Goal: Task Accomplishment & Management: Use online tool/utility

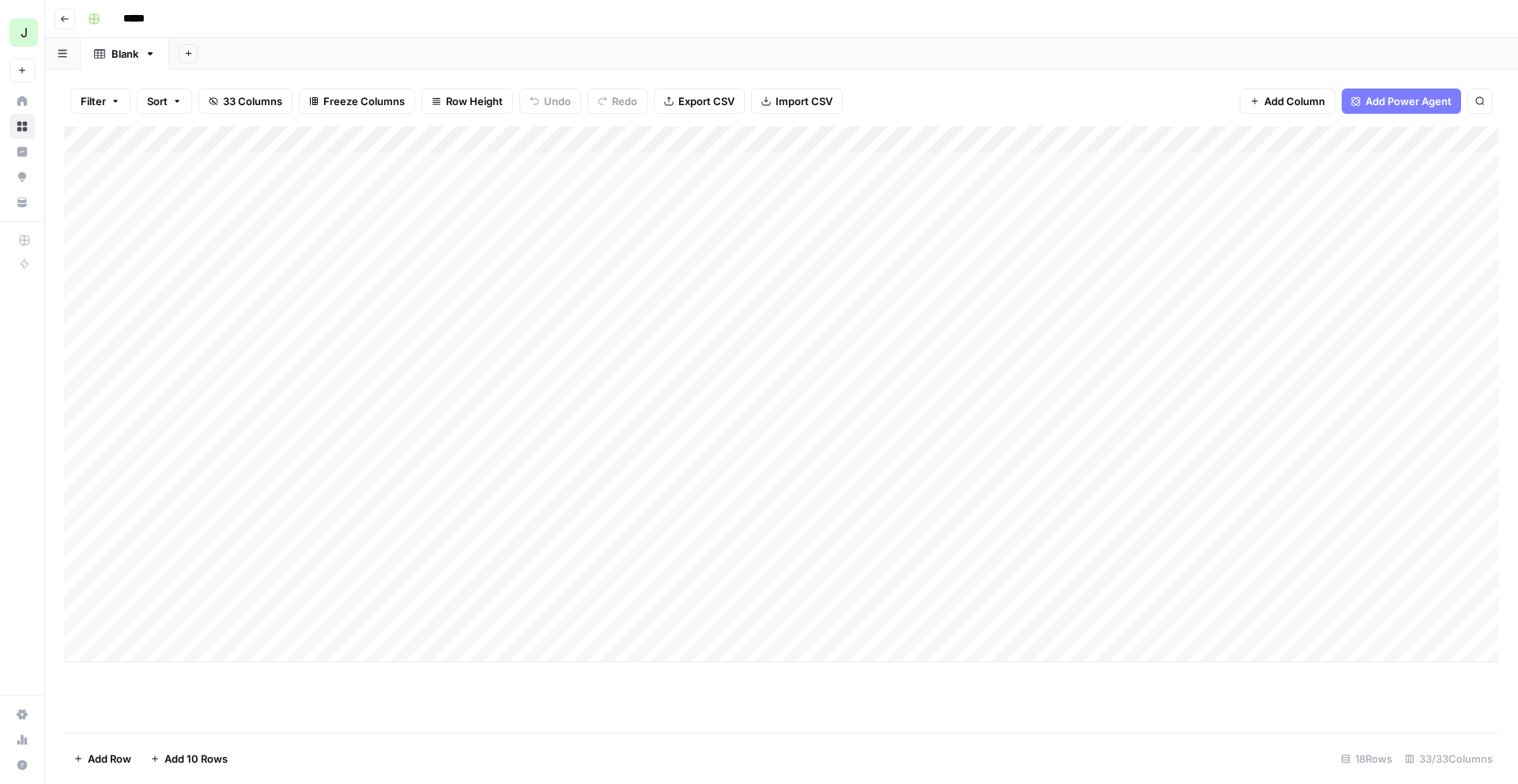
click at [430, 719] on div "Add Column" at bounding box center [782, 430] width 1435 height 607
click at [65, 22] on icon "button" at bounding box center [64, 19] width 9 height 9
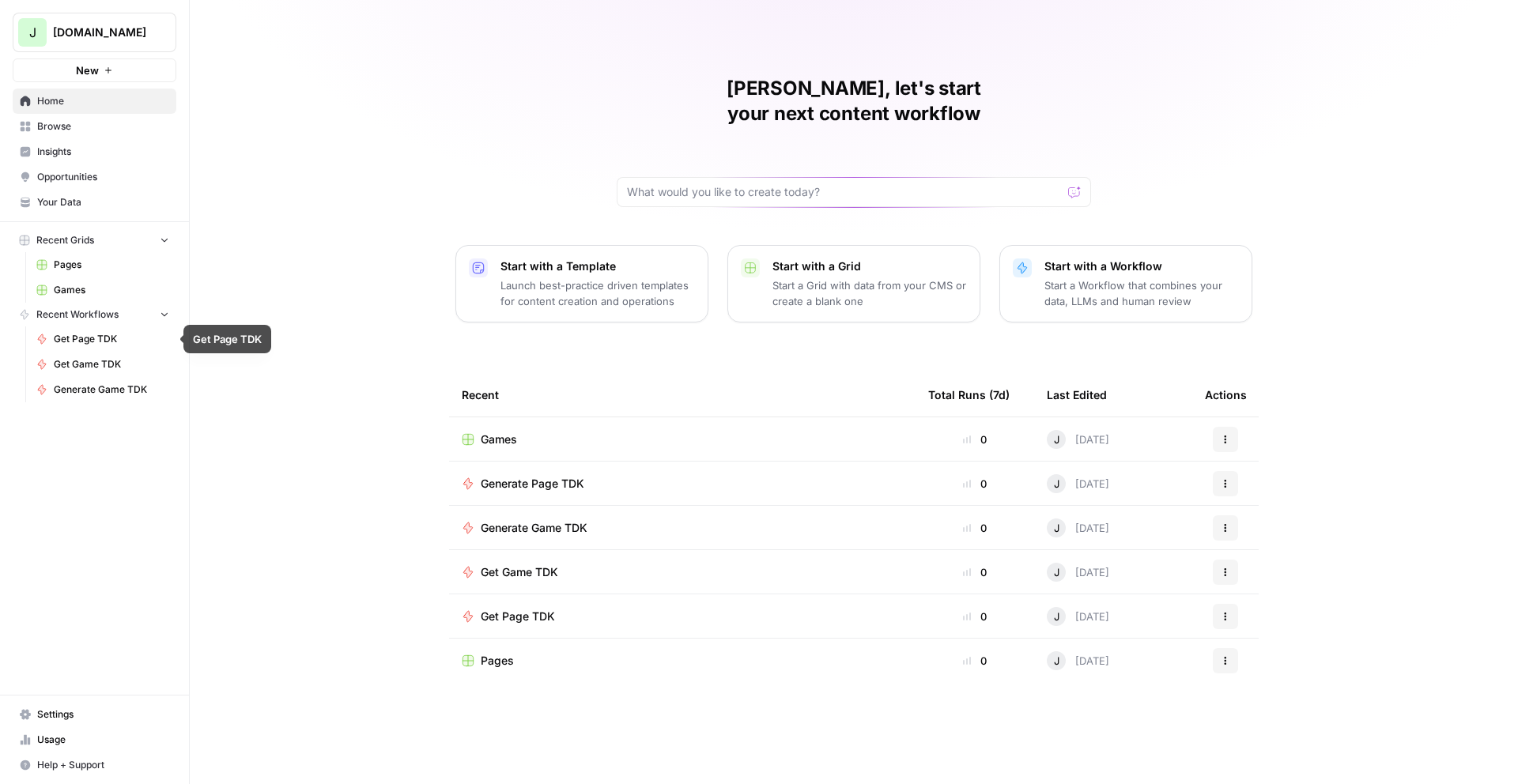
click at [89, 372] on link "Get Game TDK" at bounding box center [102, 364] width 147 height 25
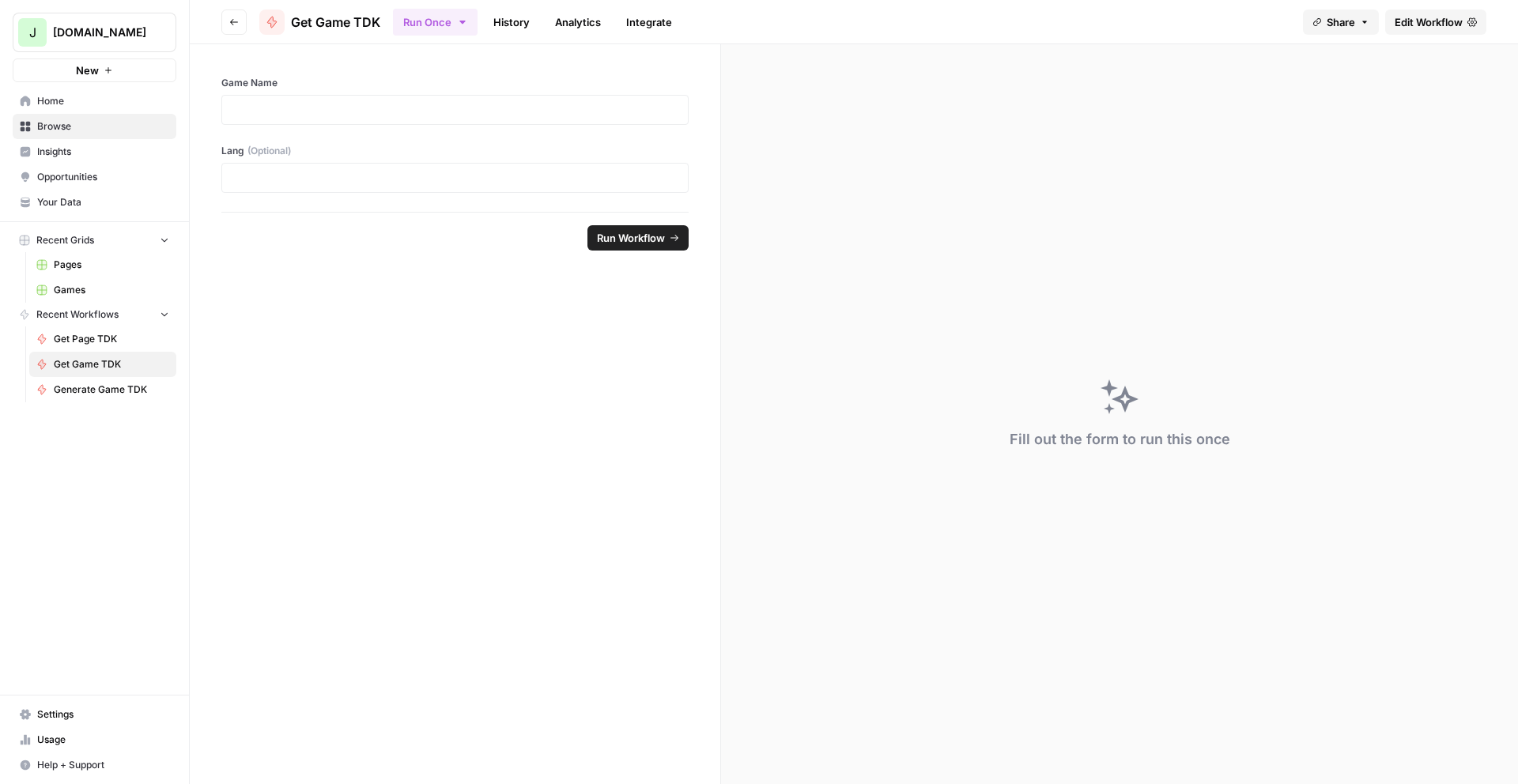
click at [1420, 25] on span "Edit Workflow" at bounding box center [1428, 22] width 68 height 15
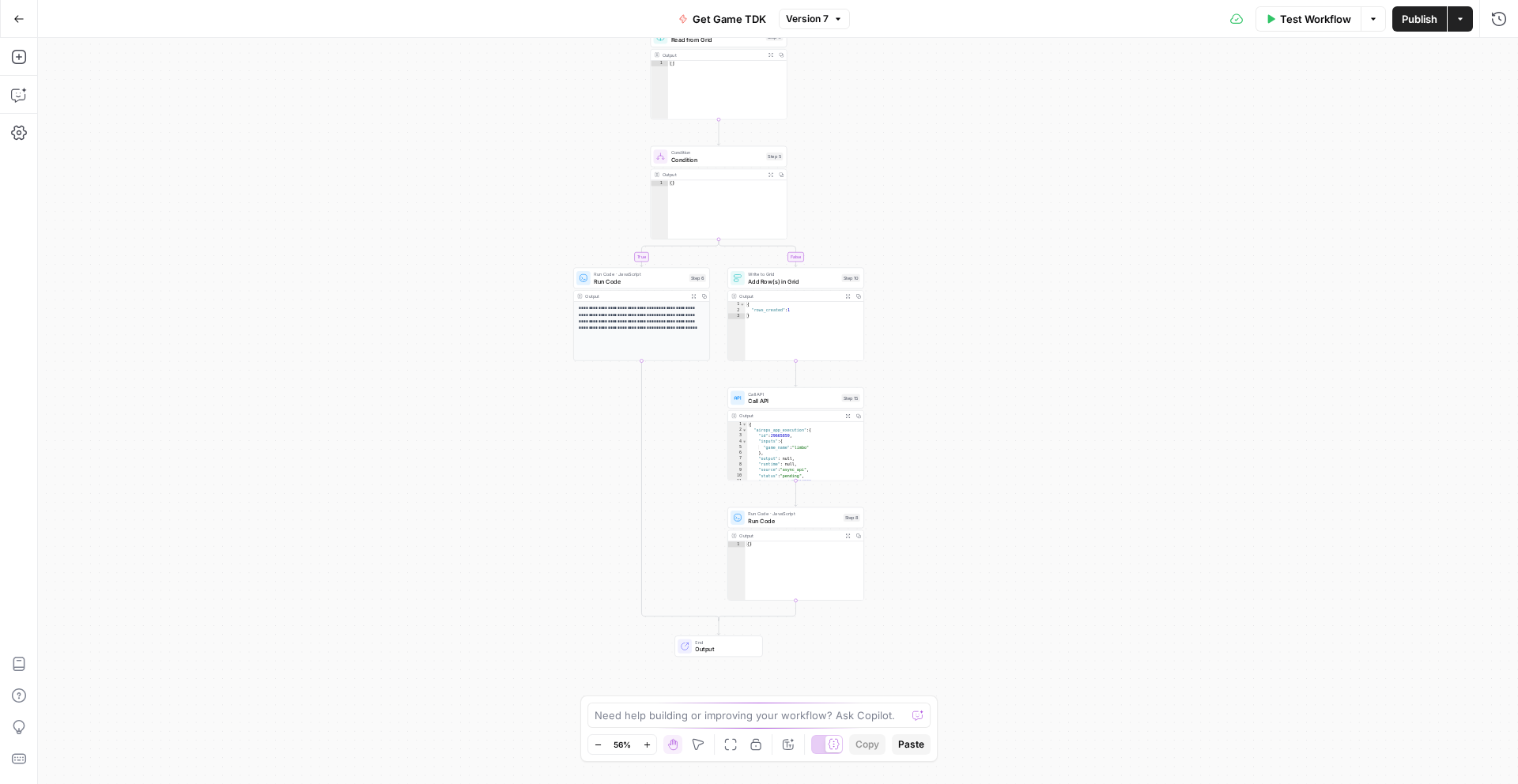
drag, startPoint x: 1002, startPoint y: 494, endPoint x: 955, endPoint y: 401, distance: 104.2
click at [955, 401] on div "**********" at bounding box center [778, 411] width 1480 height 746
click at [793, 277] on span "Add Row(s) in Grid" at bounding box center [806, 281] width 91 height 9
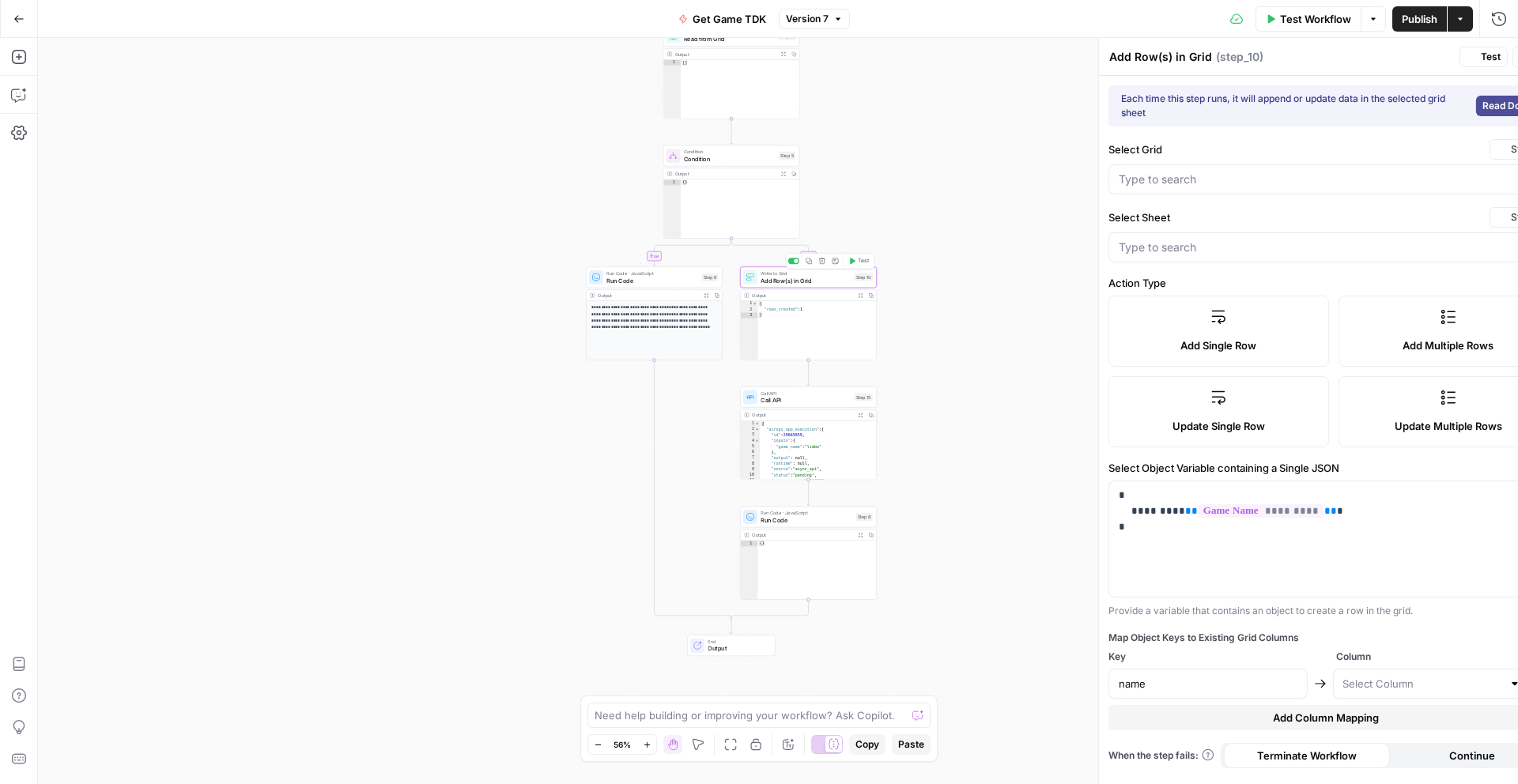
type input "Blank"
type input "Games"
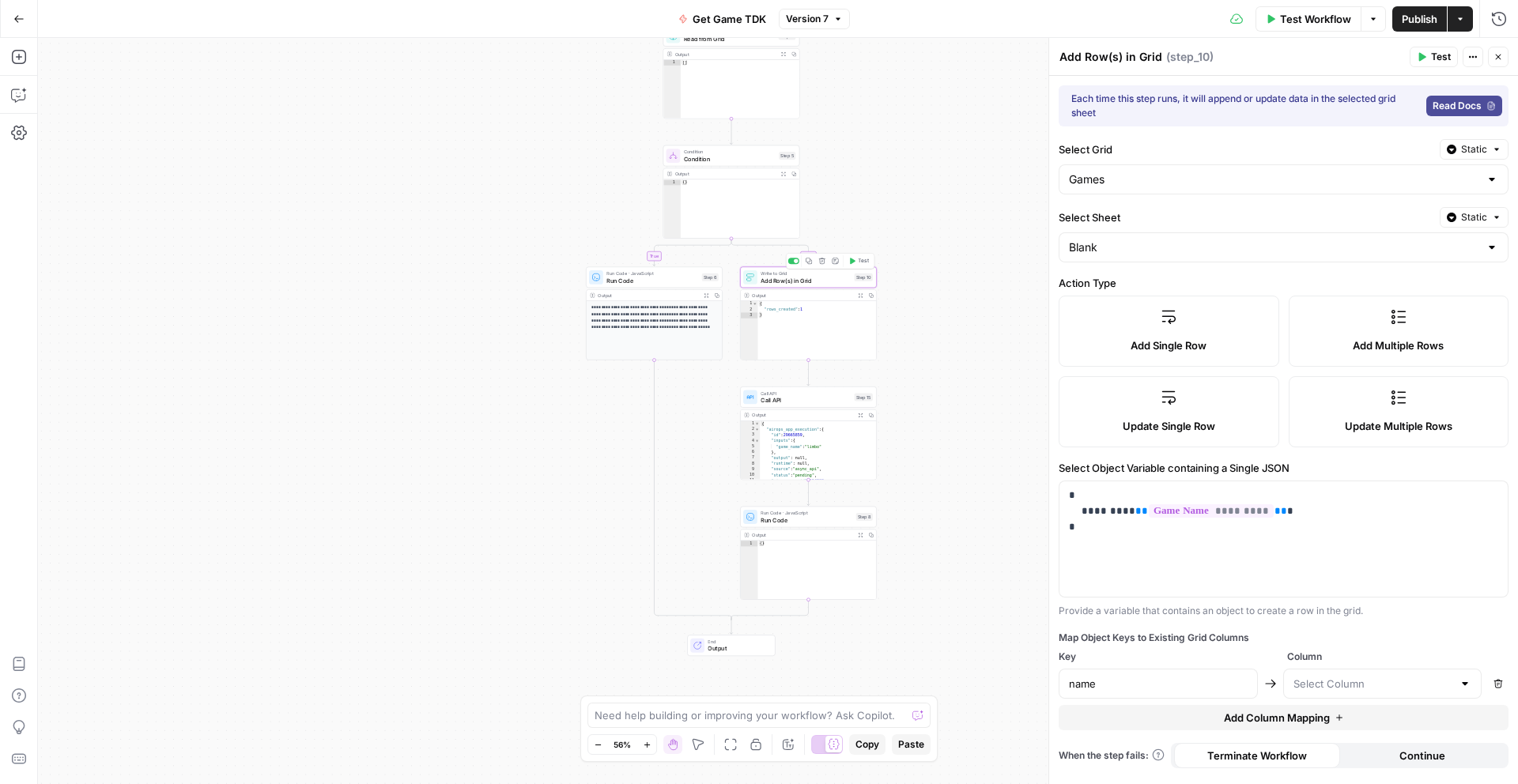
type input "name"
click at [802, 408] on div "Call API Call API Step 15 Copy step Delete step Add Note Test Output Expand Out…" at bounding box center [808, 433] width 137 height 93
click at [805, 403] on span "Call API" at bounding box center [806, 400] width 91 height 9
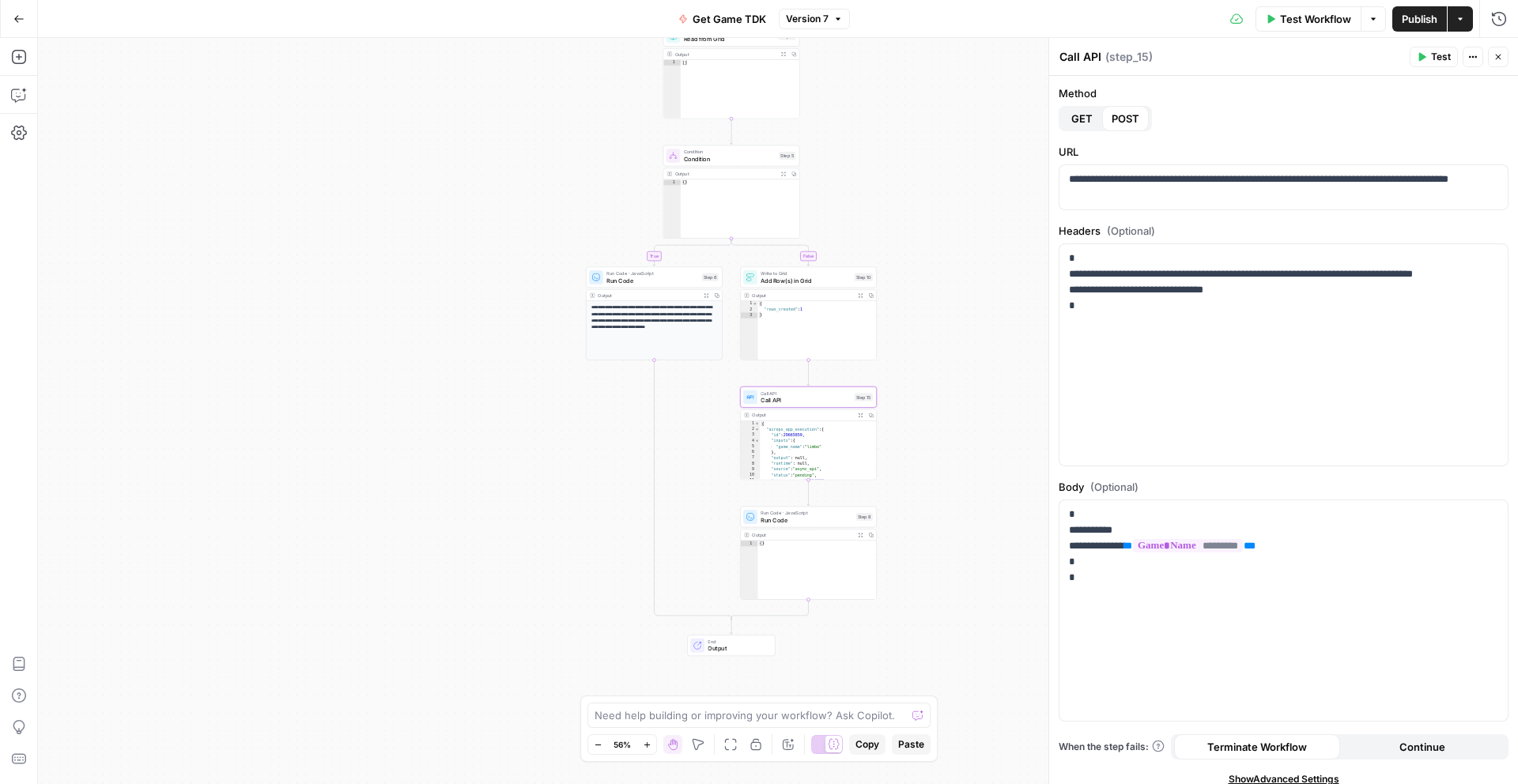
click at [813, 282] on span "Add Row(s) in Grid" at bounding box center [806, 281] width 91 height 9
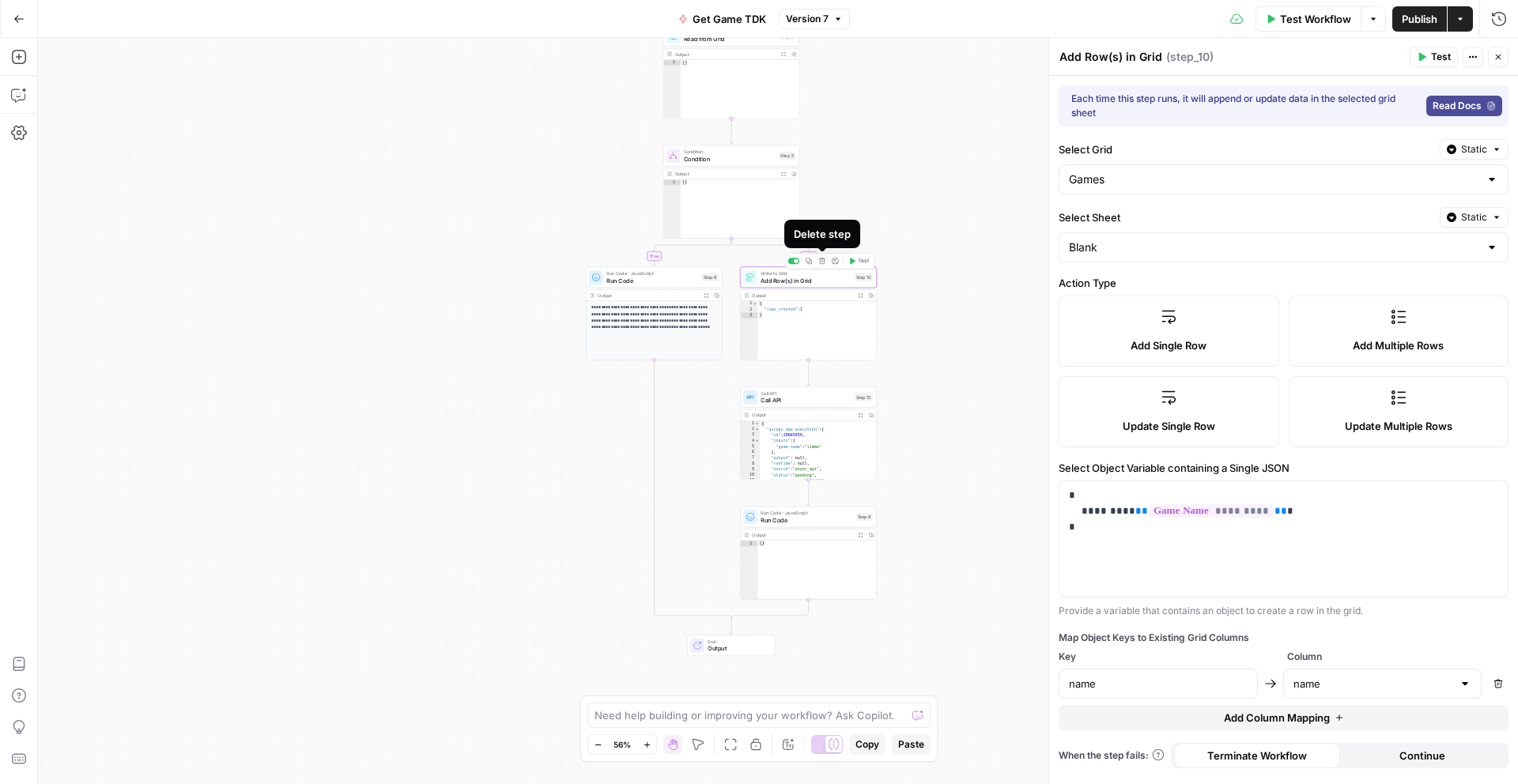
click at [823, 263] on icon "button" at bounding box center [821, 261] width 6 height 6
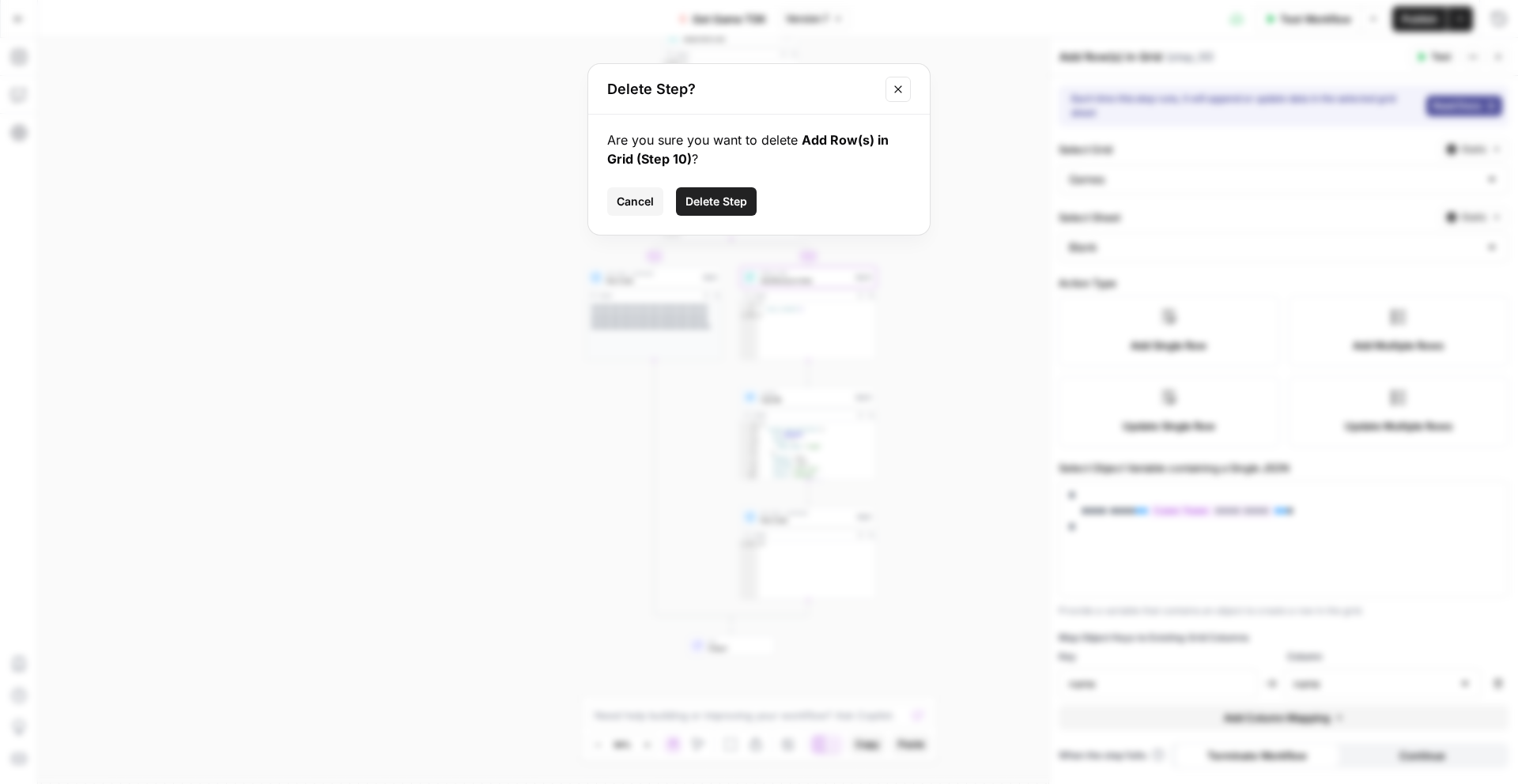
drag, startPoint x: 743, startPoint y: 216, endPoint x: 737, endPoint y: 208, distance: 10.0
click at [742, 215] on div "Are you sure you want to delete Add Row(s) in Grid (Step 10) ? Cancel Delete St…" at bounding box center [758, 175] width 341 height 120
click at [737, 208] on span "Delete Step" at bounding box center [716, 201] width 62 height 15
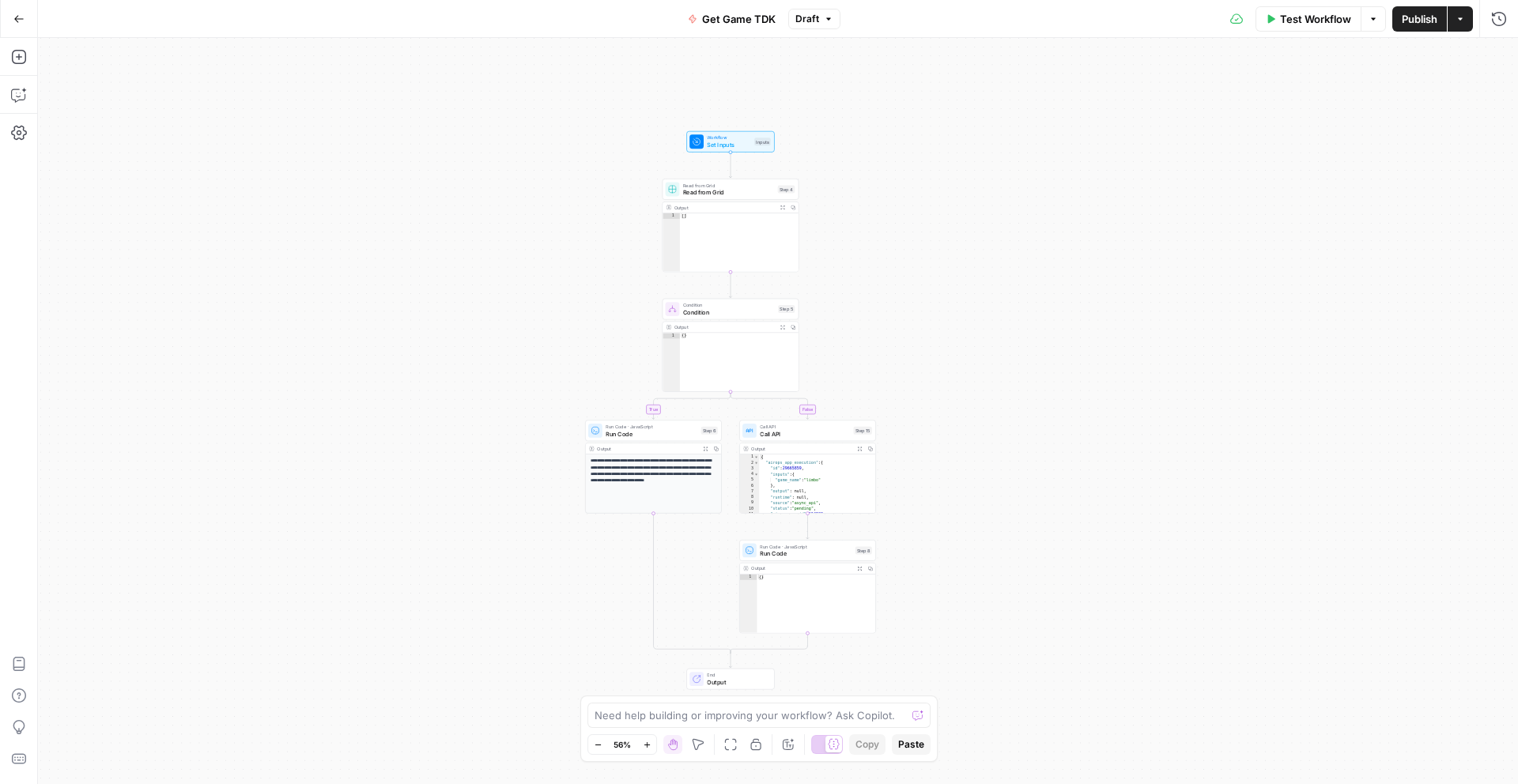
drag, startPoint x: 1098, startPoint y: 368, endPoint x: 1099, endPoint y: 515, distance: 147.0
click at [1099, 515] on div "**********" at bounding box center [778, 411] width 1480 height 746
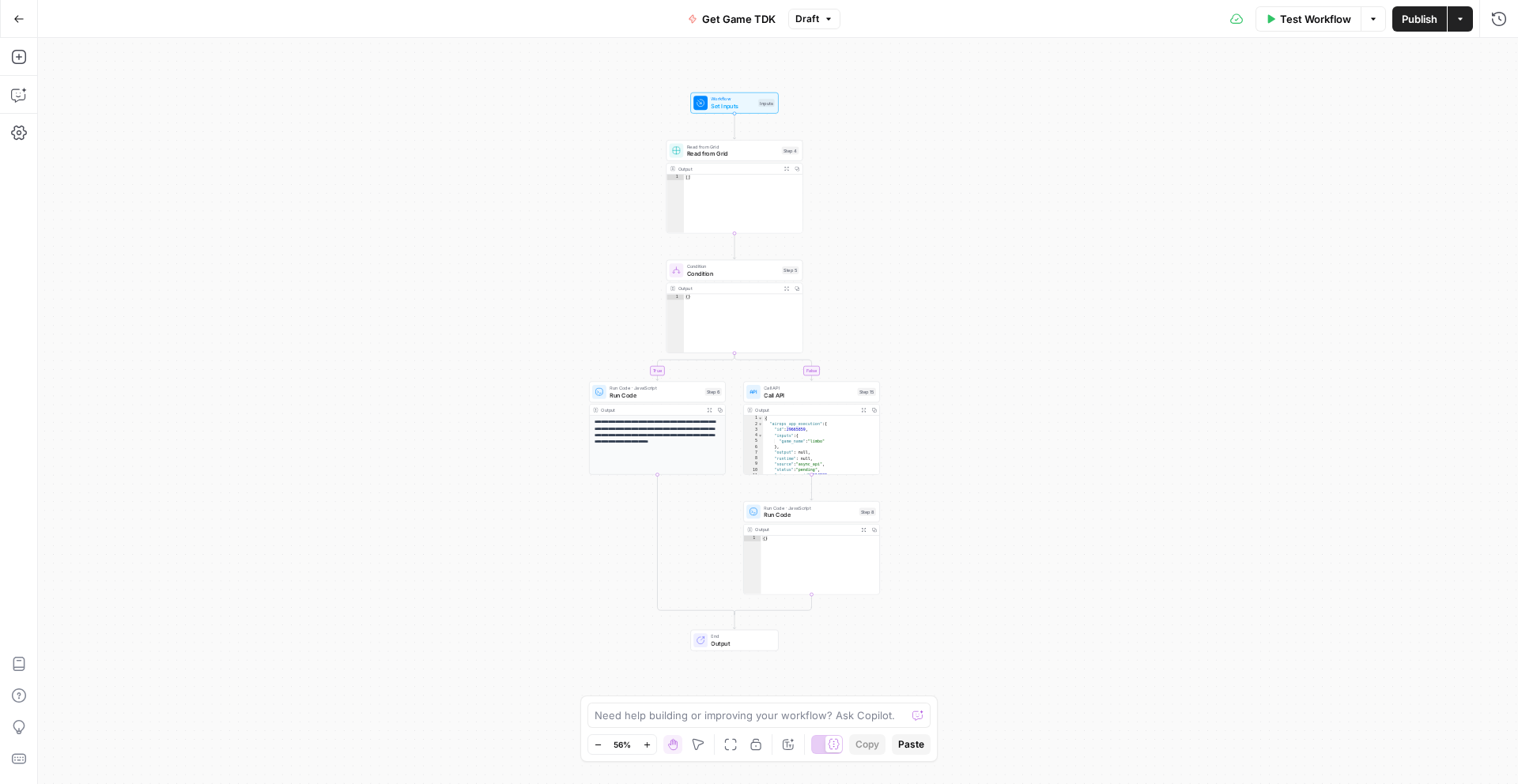
drag, startPoint x: 1060, startPoint y: 401, endPoint x: 1061, endPoint y: 386, distance: 15.0
click at [1061, 386] on div "**********" at bounding box center [778, 411] width 1480 height 746
click at [1422, 15] on span "Publish" at bounding box center [1419, 18] width 35 height 15
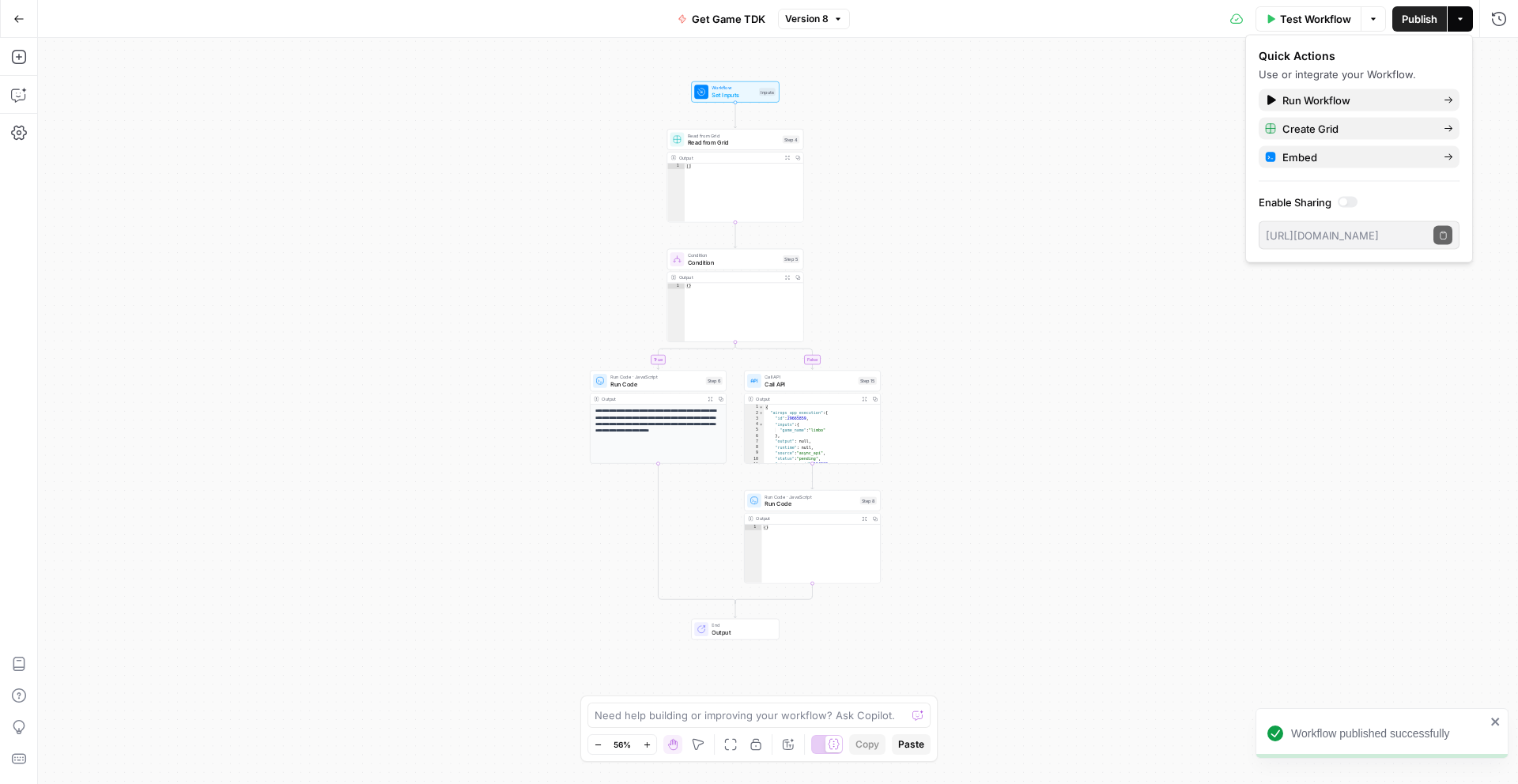
click at [15, 14] on icon "button" at bounding box center [19, 19] width 11 height 11
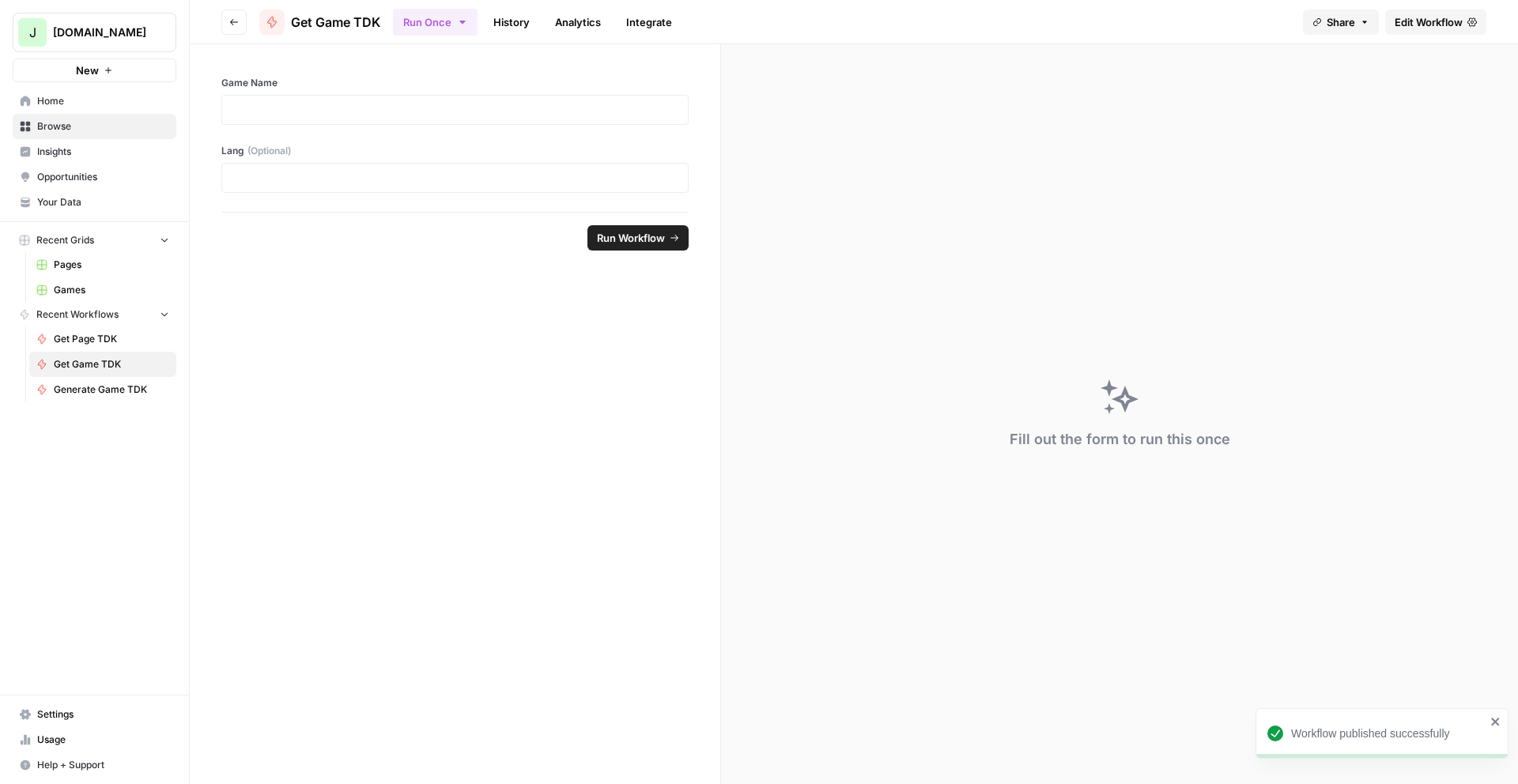
click at [97, 392] on span "Generate Game TDK" at bounding box center [110, 389] width 115 height 14
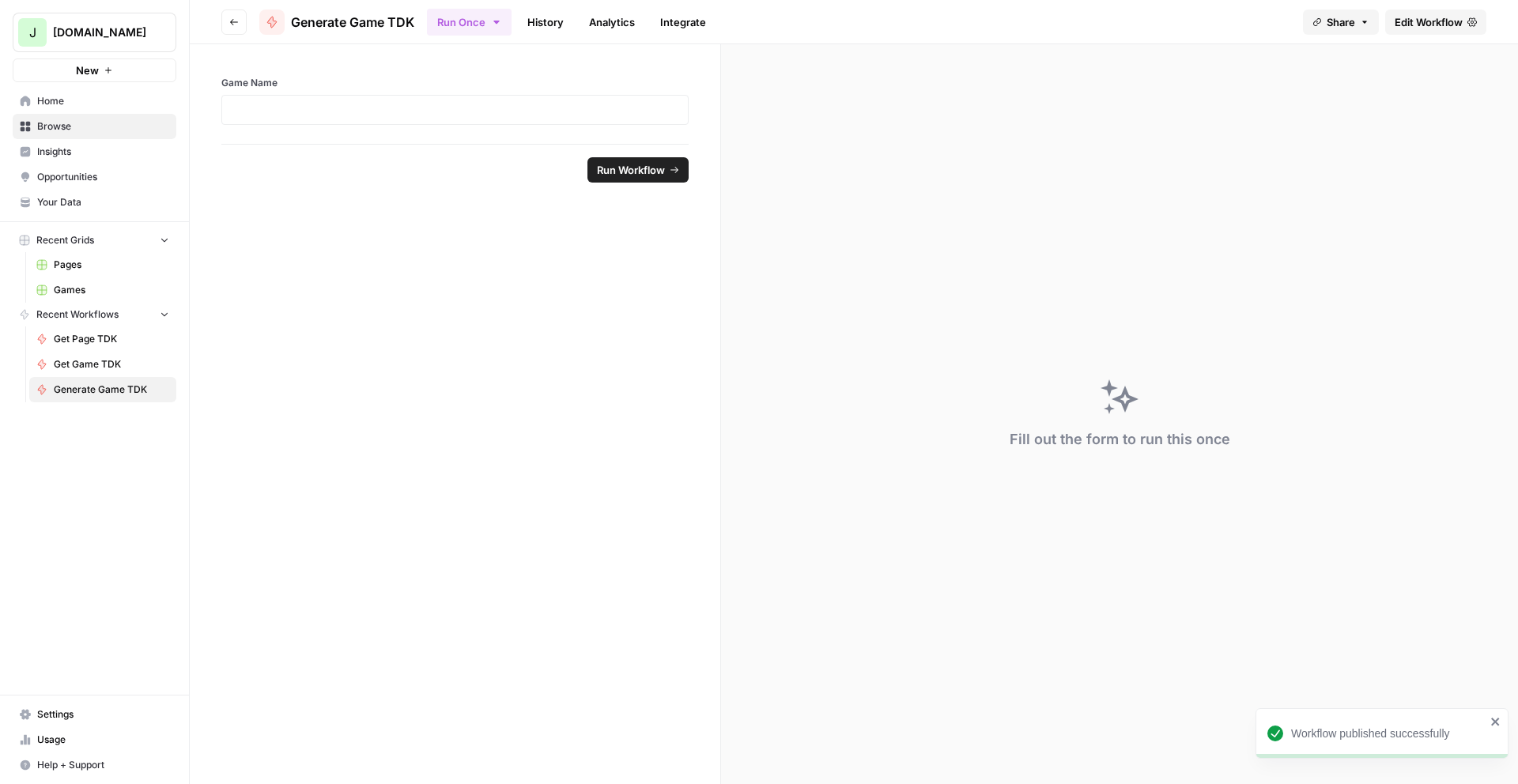
click at [1416, 22] on span "Edit Workflow" at bounding box center [1428, 22] width 68 height 15
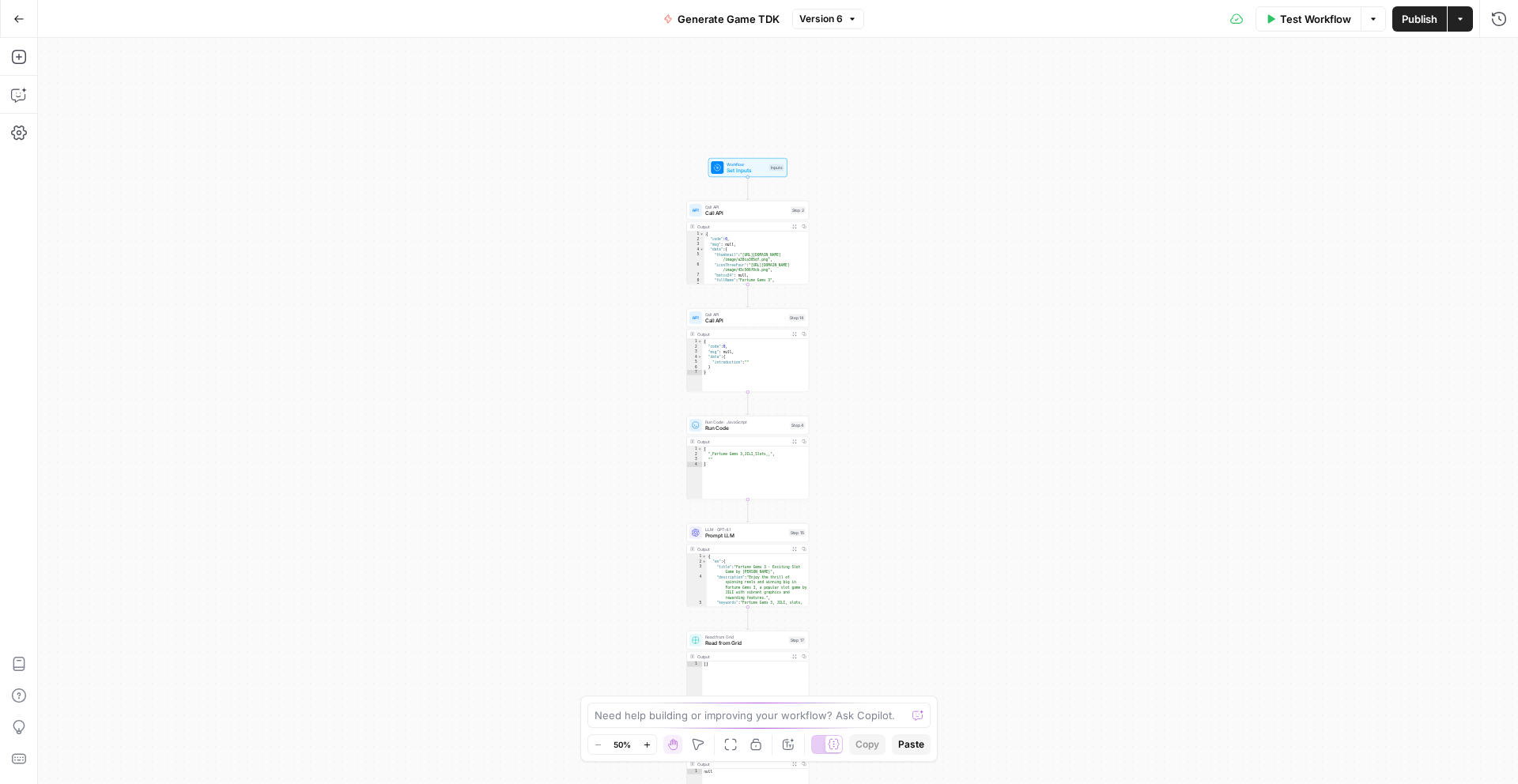
drag, startPoint x: 979, startPoint y: 205, endPoint x: 916, endPoint y: 438, distance: 241.4
click at [917, 438] on div "true false Workflow Set Inputs Inputs Call API Call API Step 2 Output Expand Ou…" at bounding box center [778, 411] width 1480 height 746
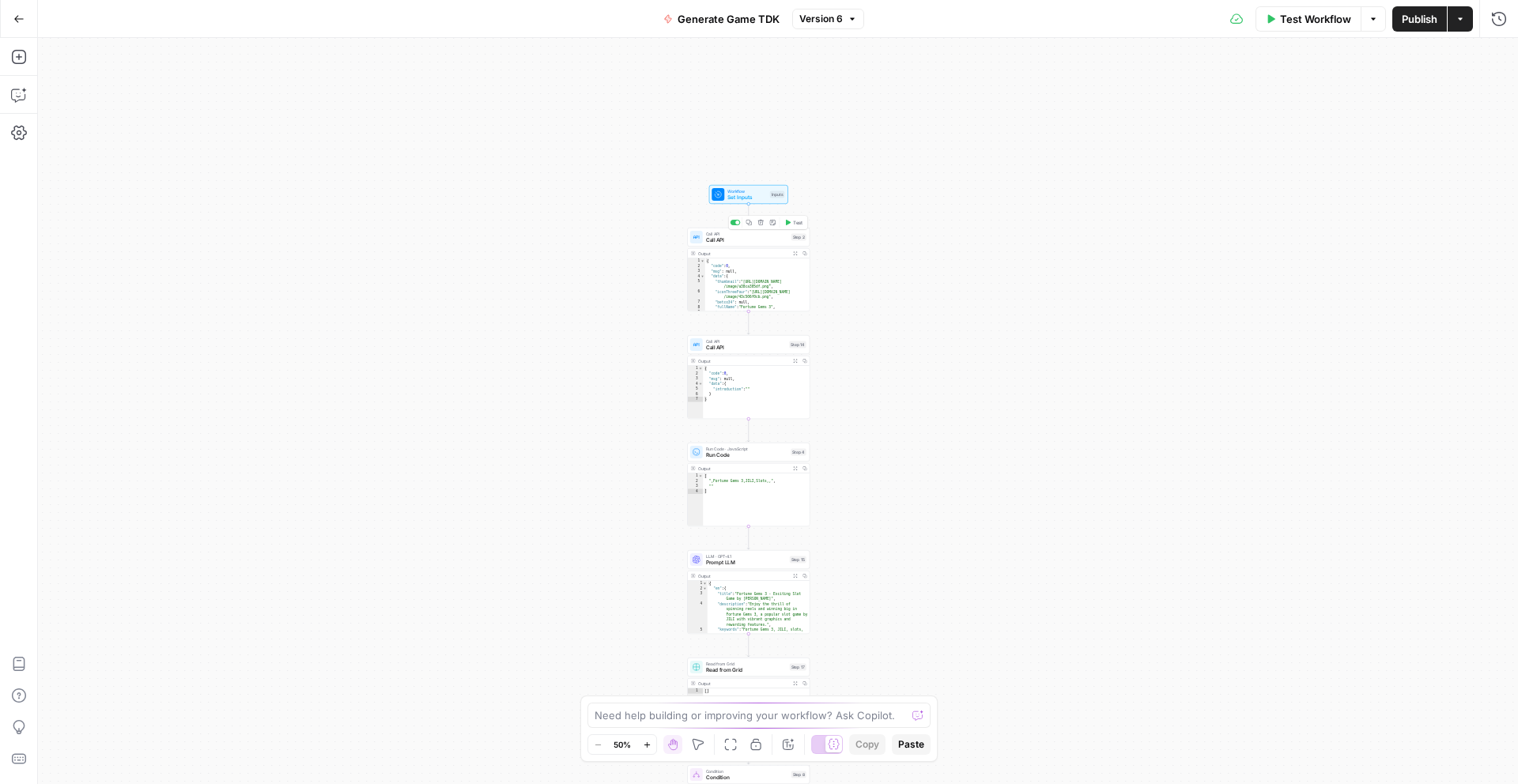
click at [750, 239] on span "Call API" at bounding box center [747, 240] width 82 height 8
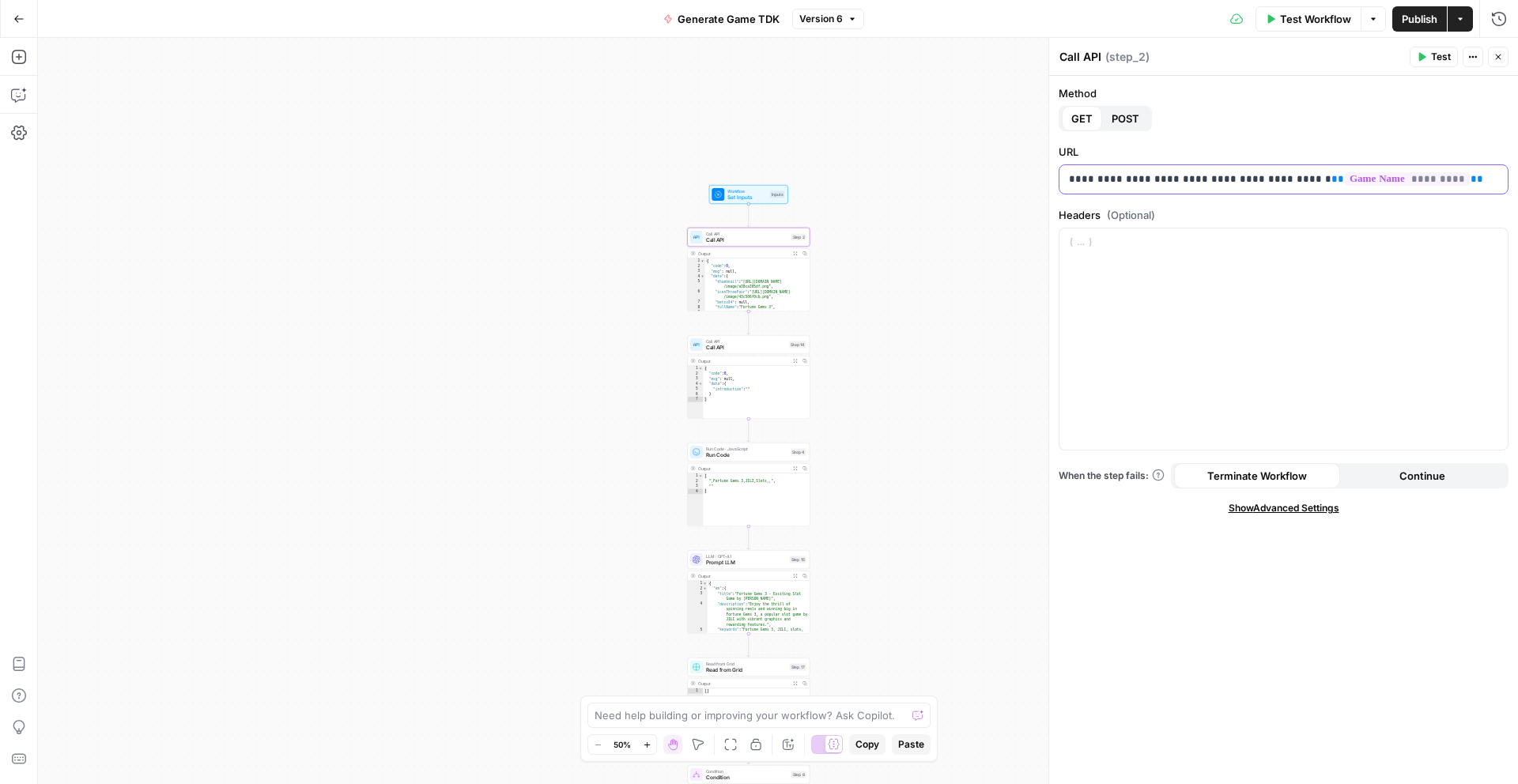
click at [1119, 184] on p "**********" at bounding box center [1283, 178] width 429 height 15
drag, startPoint x: 1189, startPoint y: 158, endPoint x: 1202, endPoint y: 166, distance: 15.3
click at [1189, 159] on div "**********" at bounding box center [1283, 169] width 450 height 51
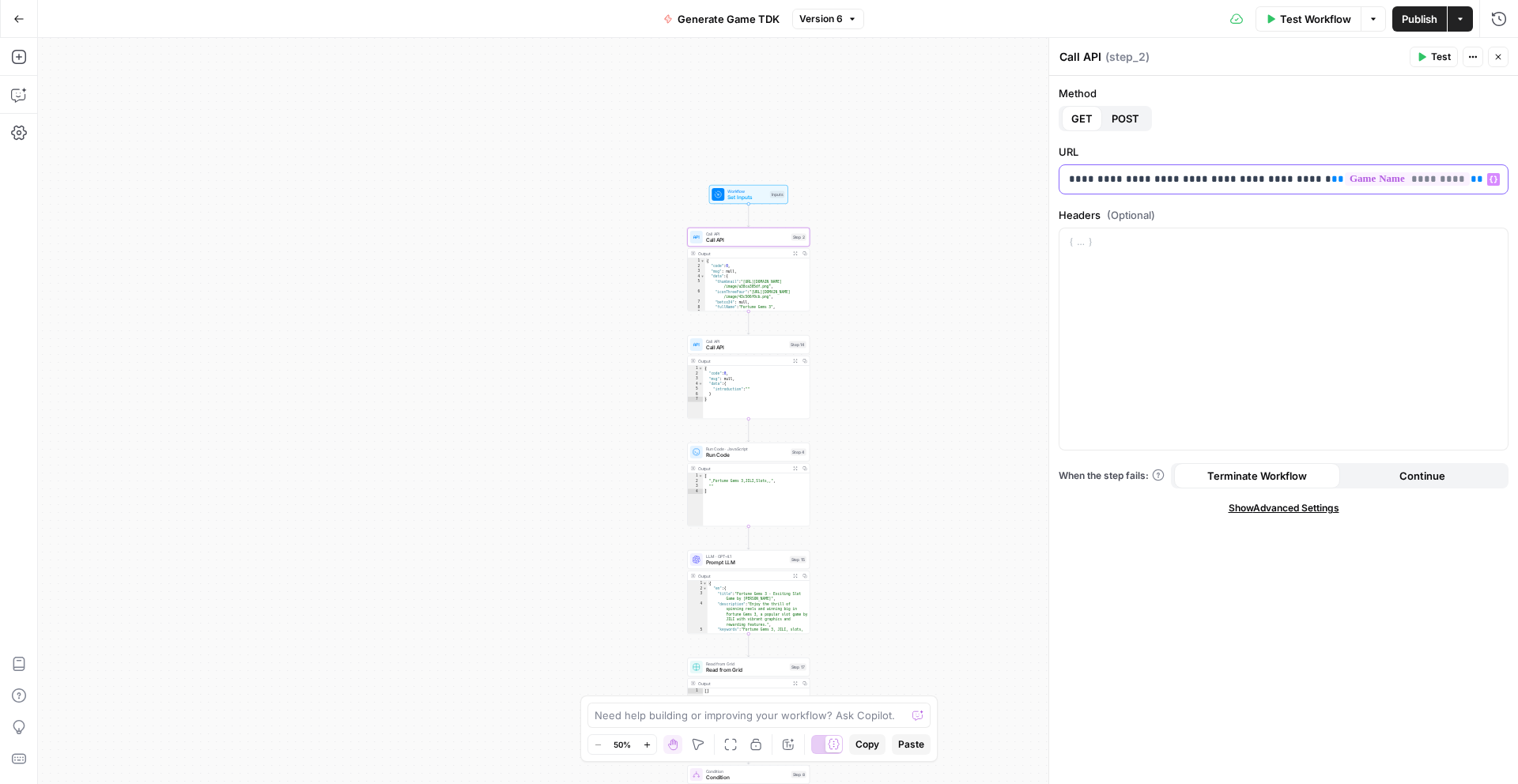
drag, startPoint x: 1264, startPoint y: 180, endPoint x: 1047, endPoint y: 172, distance: 217.1
click at [1048, 172] on div "**********" at bounding box center [1283, 411] width 470 height 746
copy p "**********"
click at [1280, 177] on p "**********" at bounding box center [1283, 178] width 429 height 15
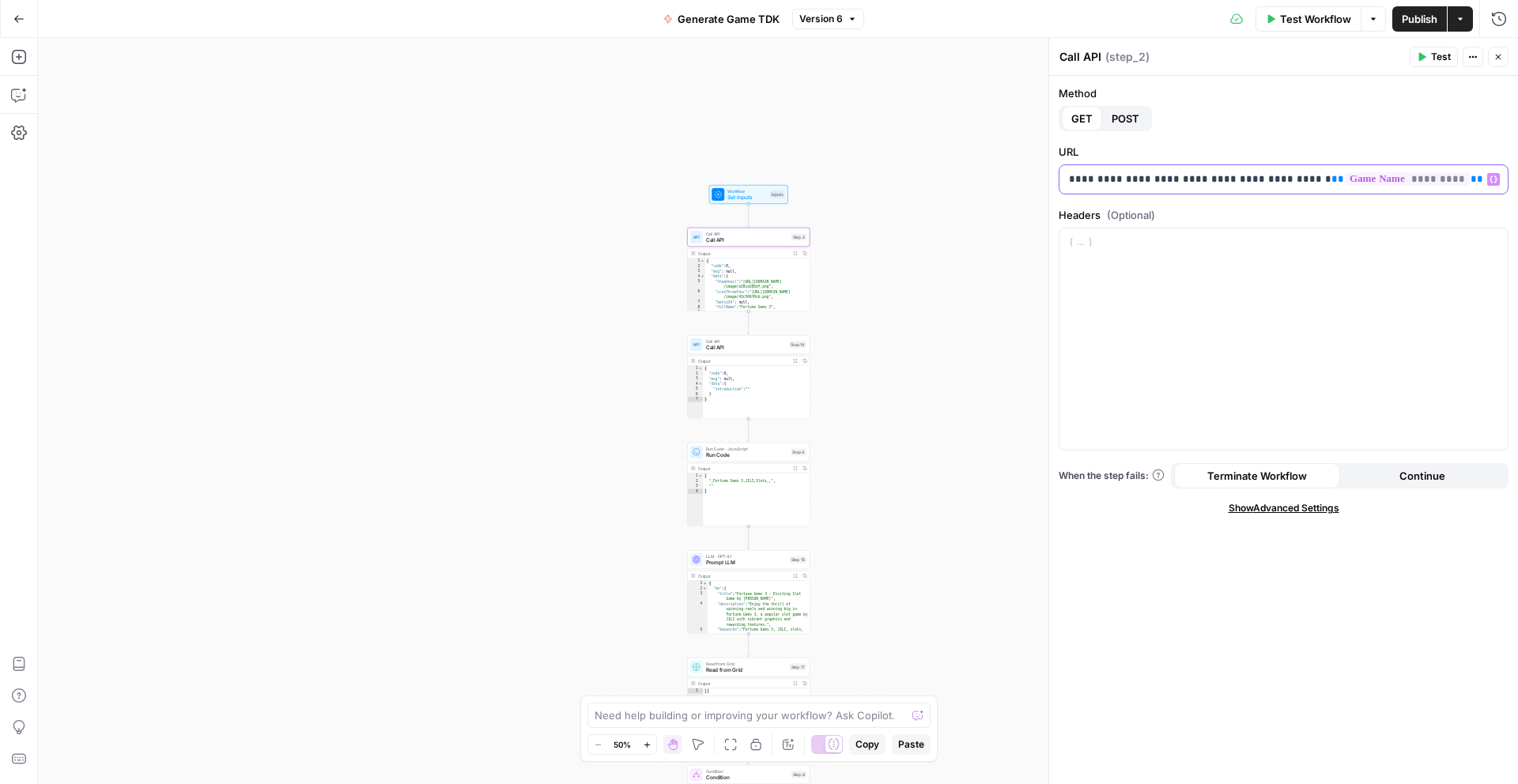
copy p "*******"
click at [745, 244] on div "Call API Call API Step 2 Copy step Delete step Add Note Test" at bounding box center [748, 236] width 122 height 19
click at [11, 55] on icon "button" at bounding box center [18, 56] width 15 height 15
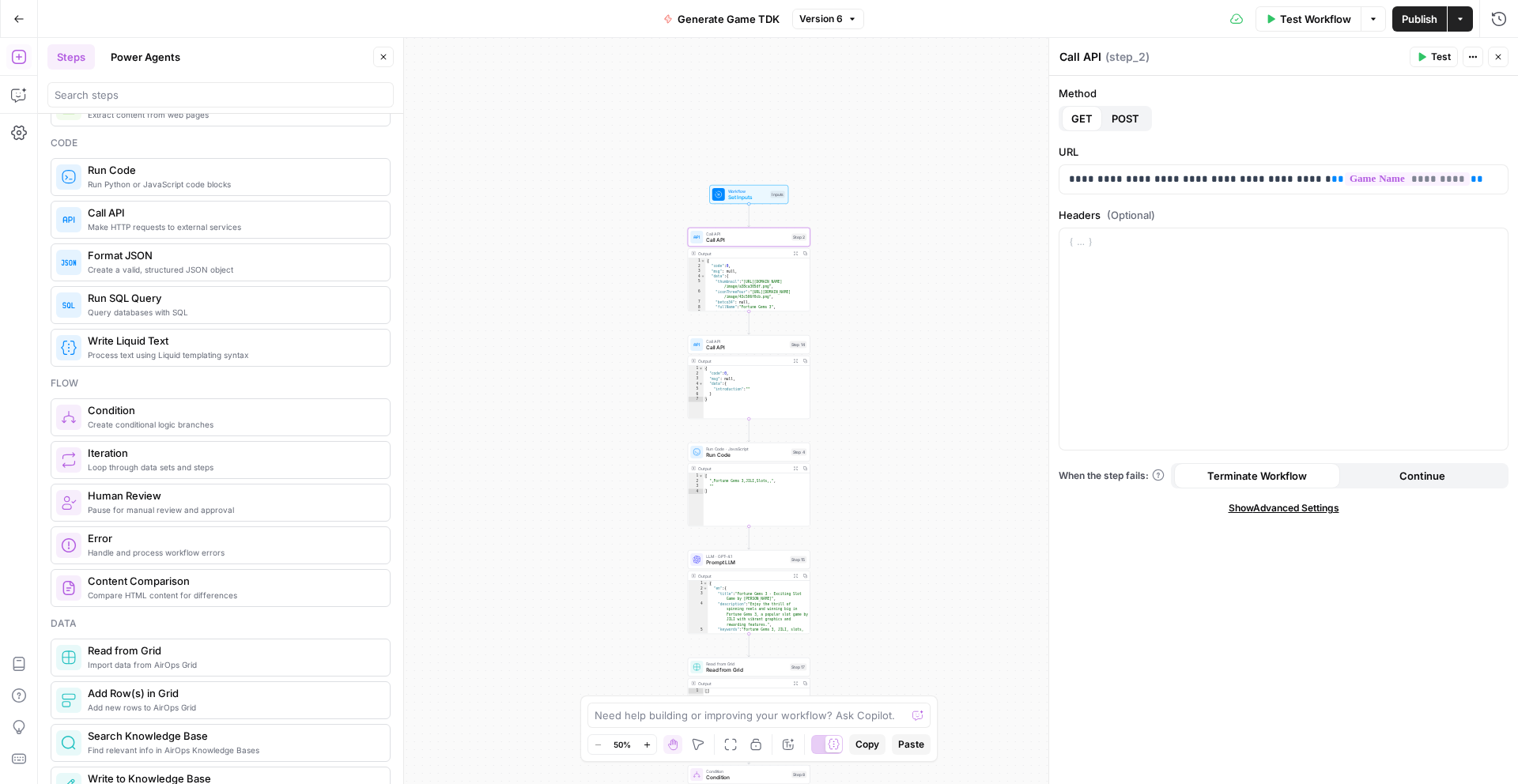
scroll to position [287, 0]
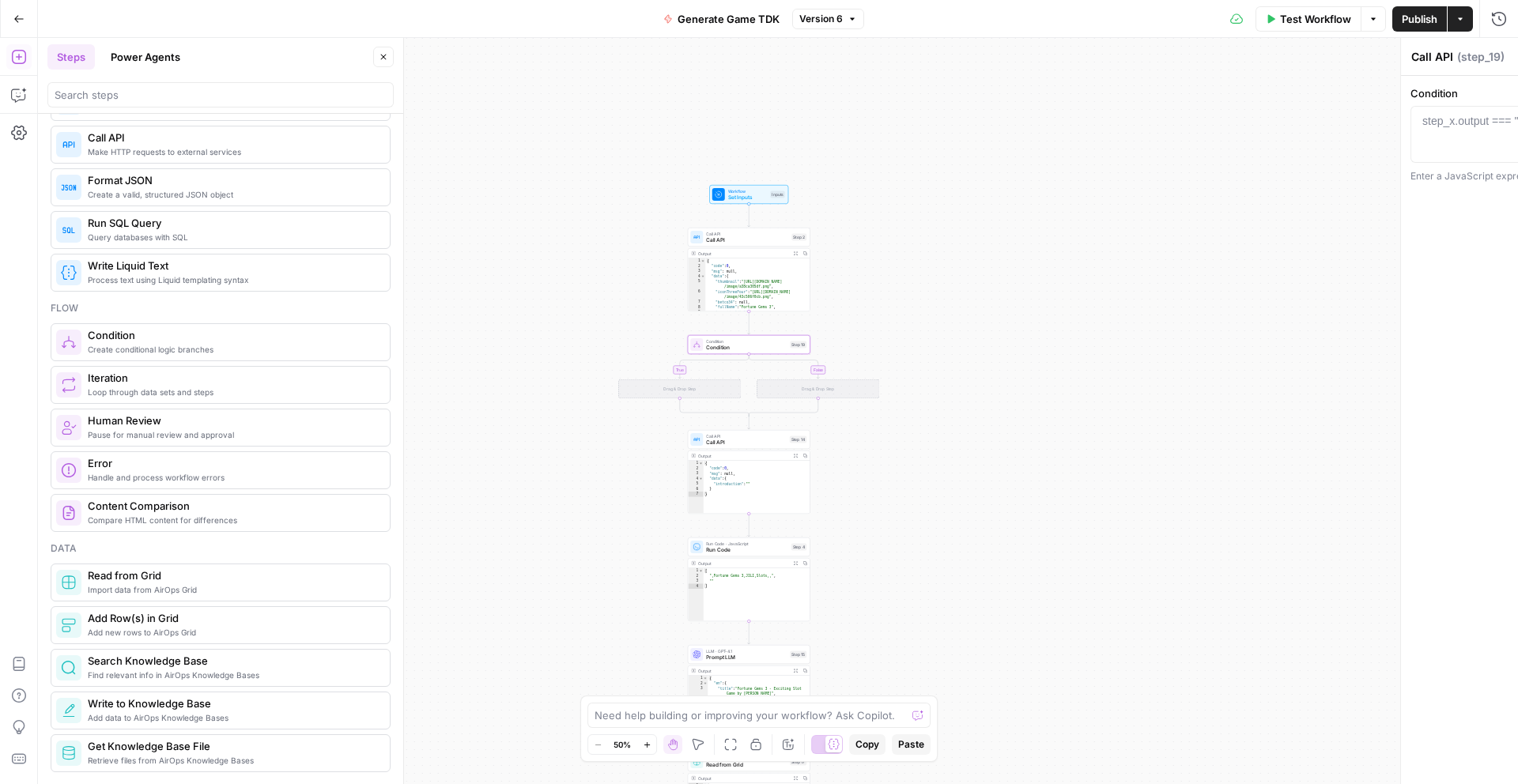
type textarea "Condition"
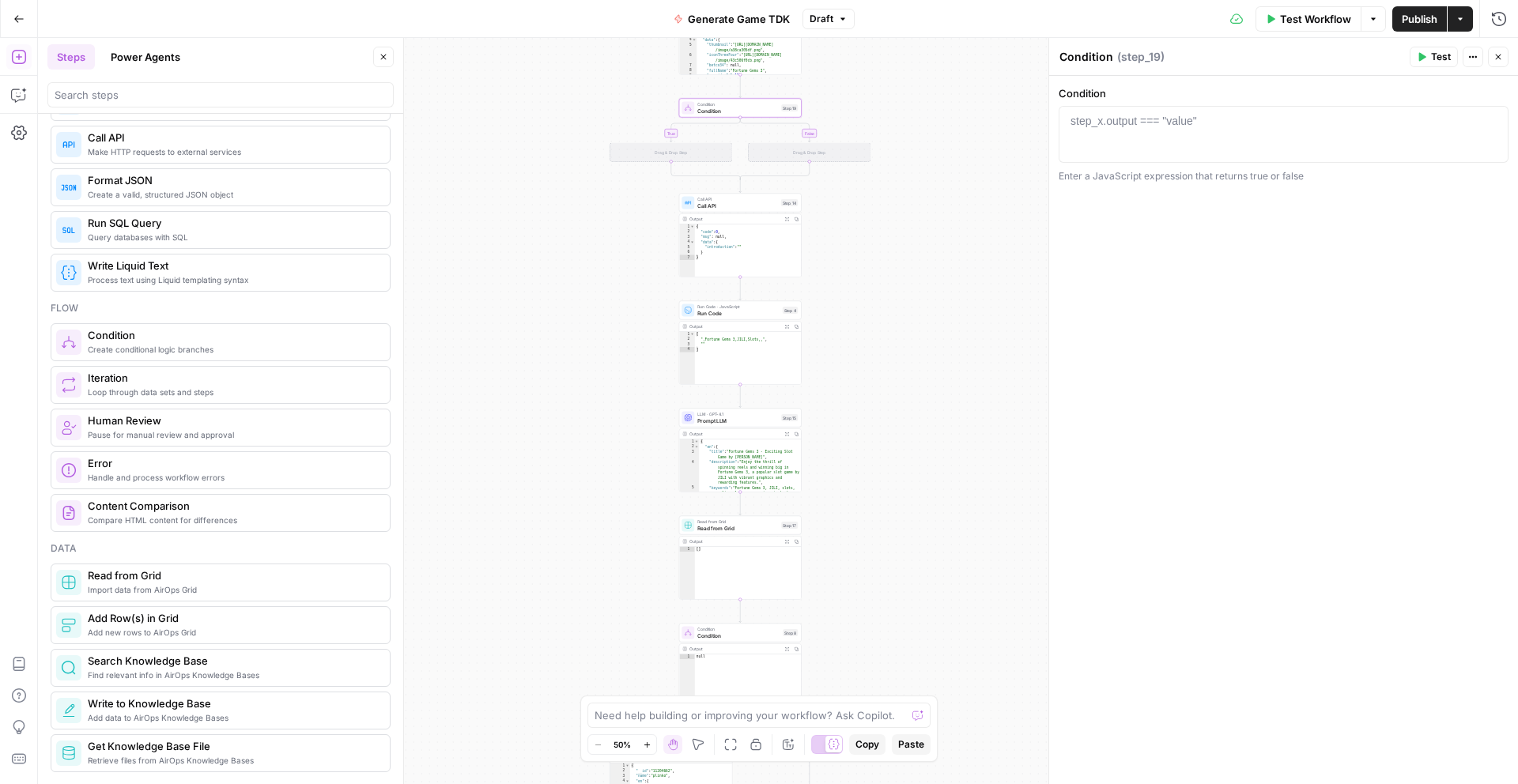
click at [720, 113] on span "Condition" at bounding box center [737, 110] width 81 height 8
click at [1254, 123] on div at bounding box center [1283, 148] width 436 height 72
click at [1493, 120] on icon "button" at bounding box center [1492, 120] width 8 height 8
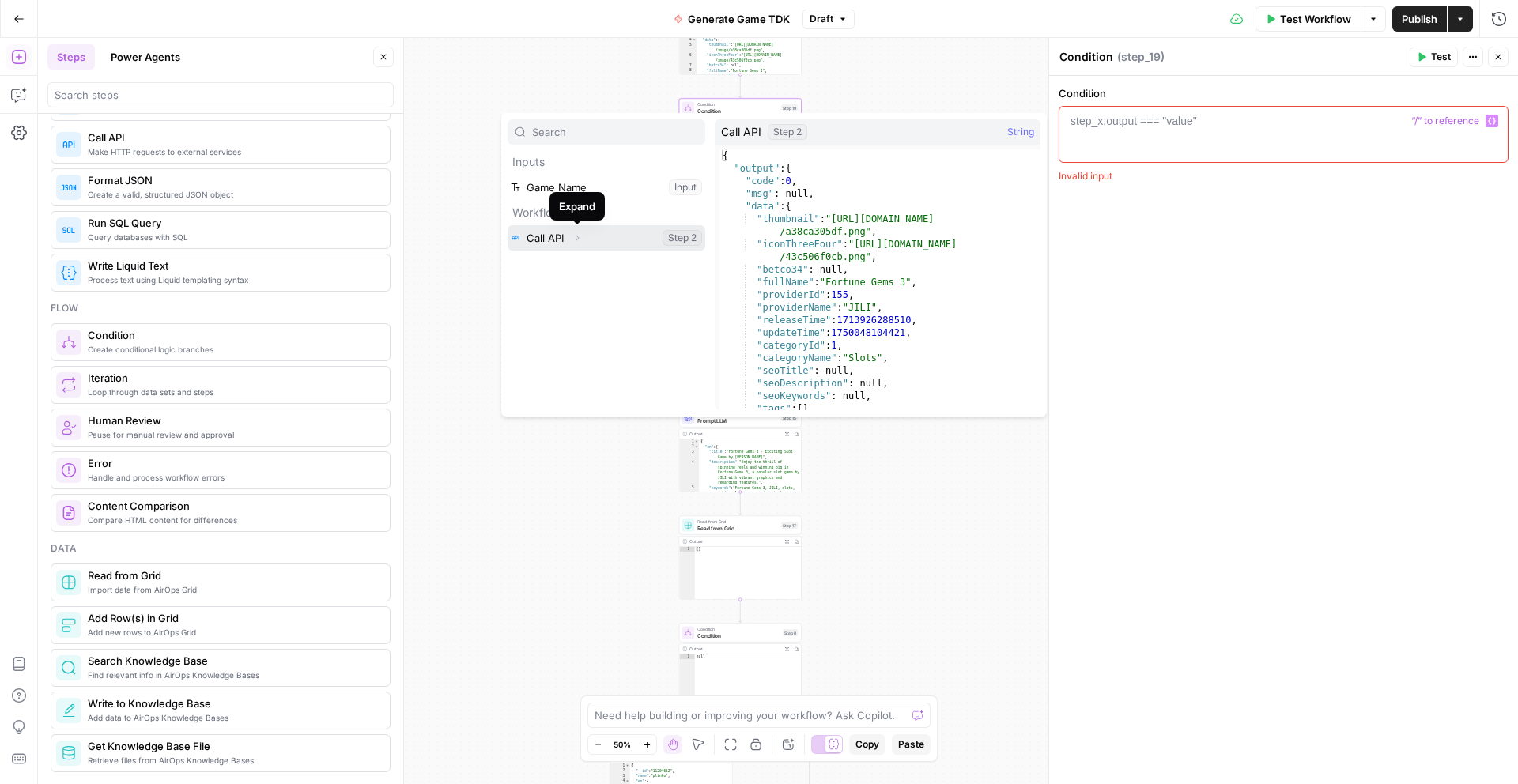
click at [573, 234] on icon "button" at bounding box center [577, 238] width 9 height 9
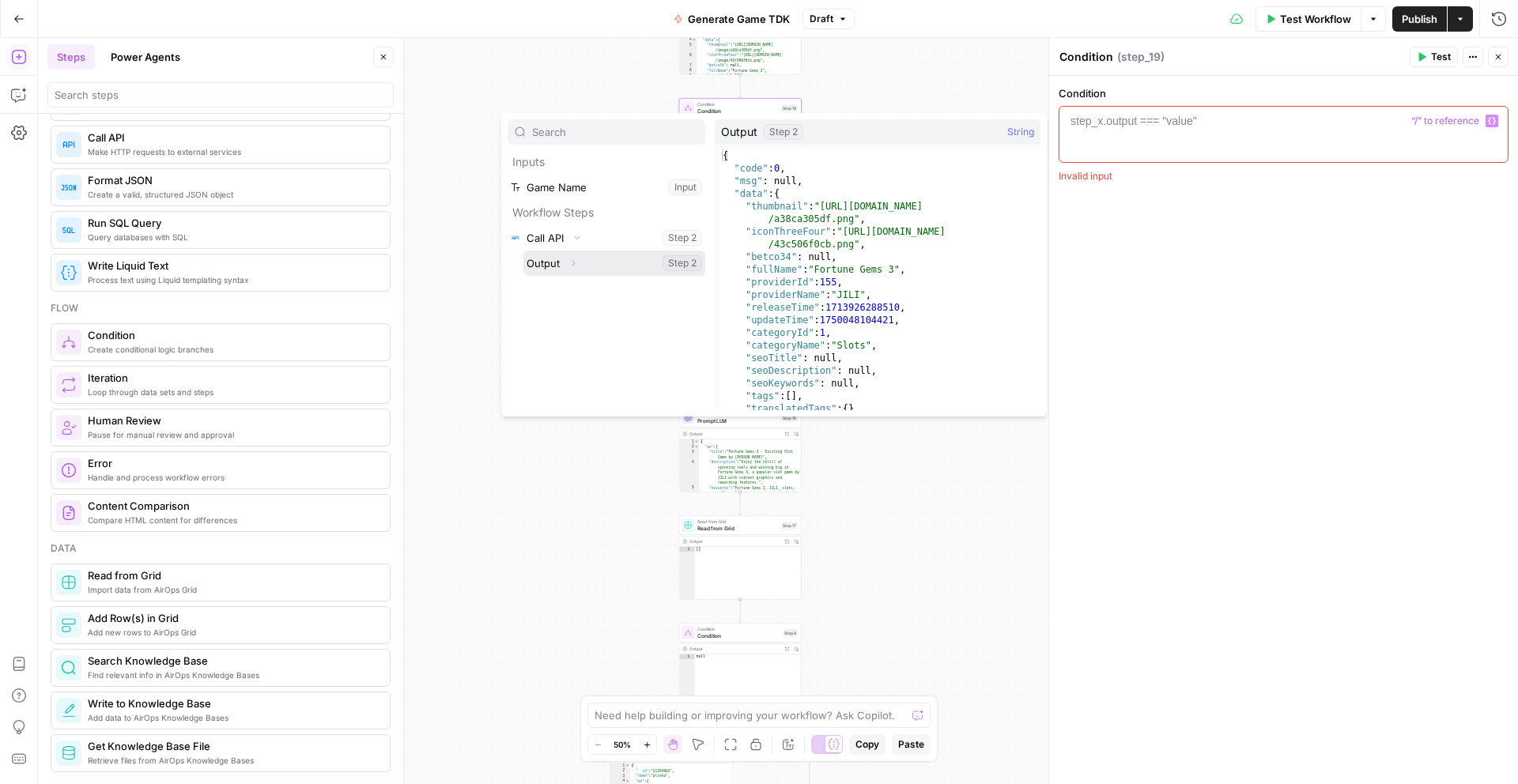
click at [585, 258] on button "Select variable Output" at bounding box center [614, 263] width 182 height 25
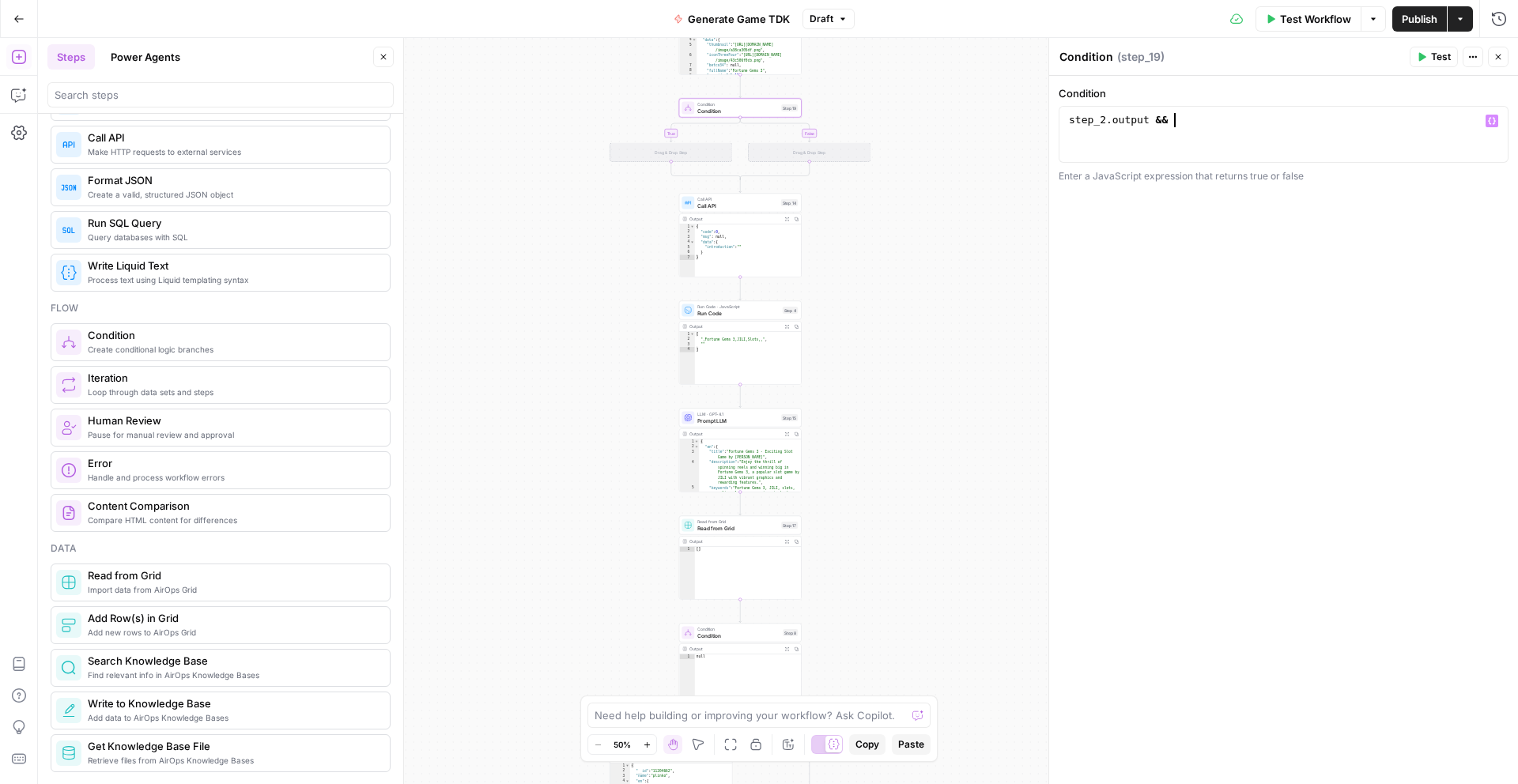
scroll to position [0, 7]
drag, startPoint x: 1143, startPoint y: 121, endPoint x: 1040, endPoint y: 121, distance: 103.0
click at [1040, 121] on body "J JB.COM New Home Browse Insights Opportunities Your Data Recent Grids Pages Ga…" at bounding box center [759, 392] width 1518 height 784
click at [1235, 116] on div "step_2 . output &&" at bounding box center [1283, 148] width 436 height 72
paste textarea "**********"
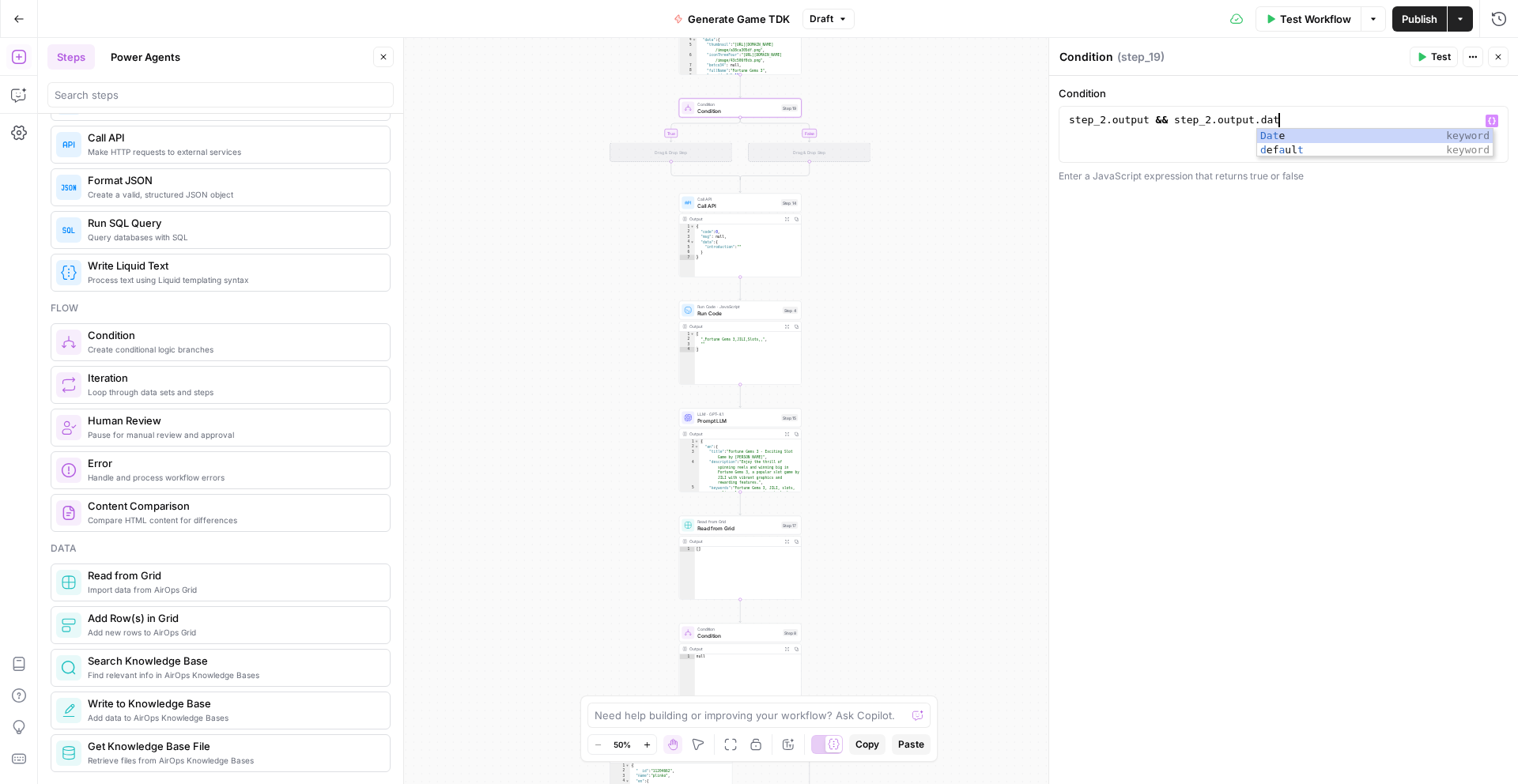
scroll to position [0, 15]
type textarea "**********"
click at [1232, 189] on div "**********" at bounding box center [1283, 430] width 469 height 708
drag, startPoint x: 1312, startPoint y: 353, endPoint x: 1401, endPoint y: 173, distance: 200.8
click at [1314, 346] on div "**********" at bounding box center [1283, 430] width 469 height 708
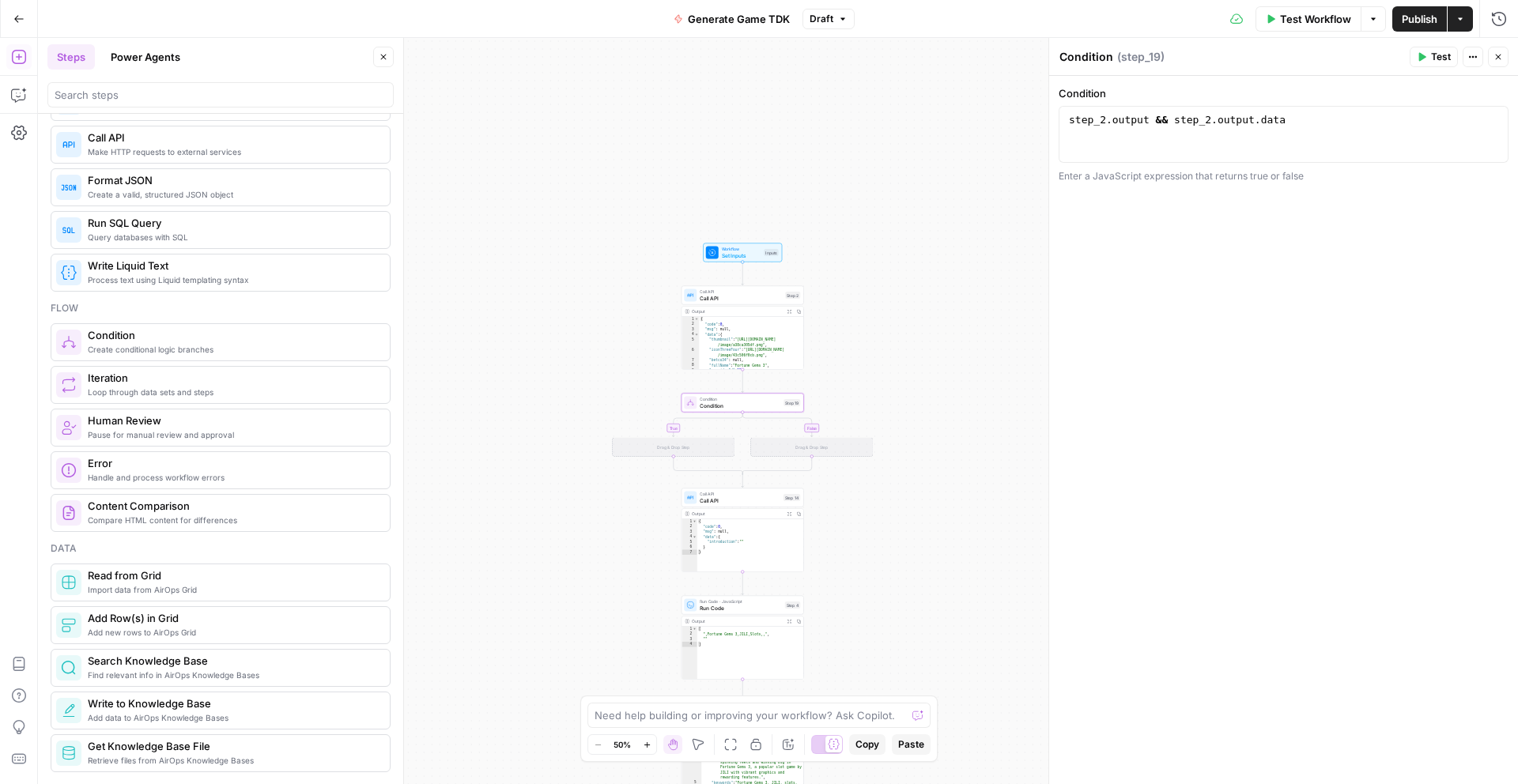
drag, startPoint x: 948, startPoint y: 157, endPoint x: 952, endPoint y: 466, distance: 309.0
click at [952, 466] on div "true true false false Workflow Set Inputs Inputs Call API Call API Step 2 Outpu…" at bounding box center [778, 411] width 1480 height 746
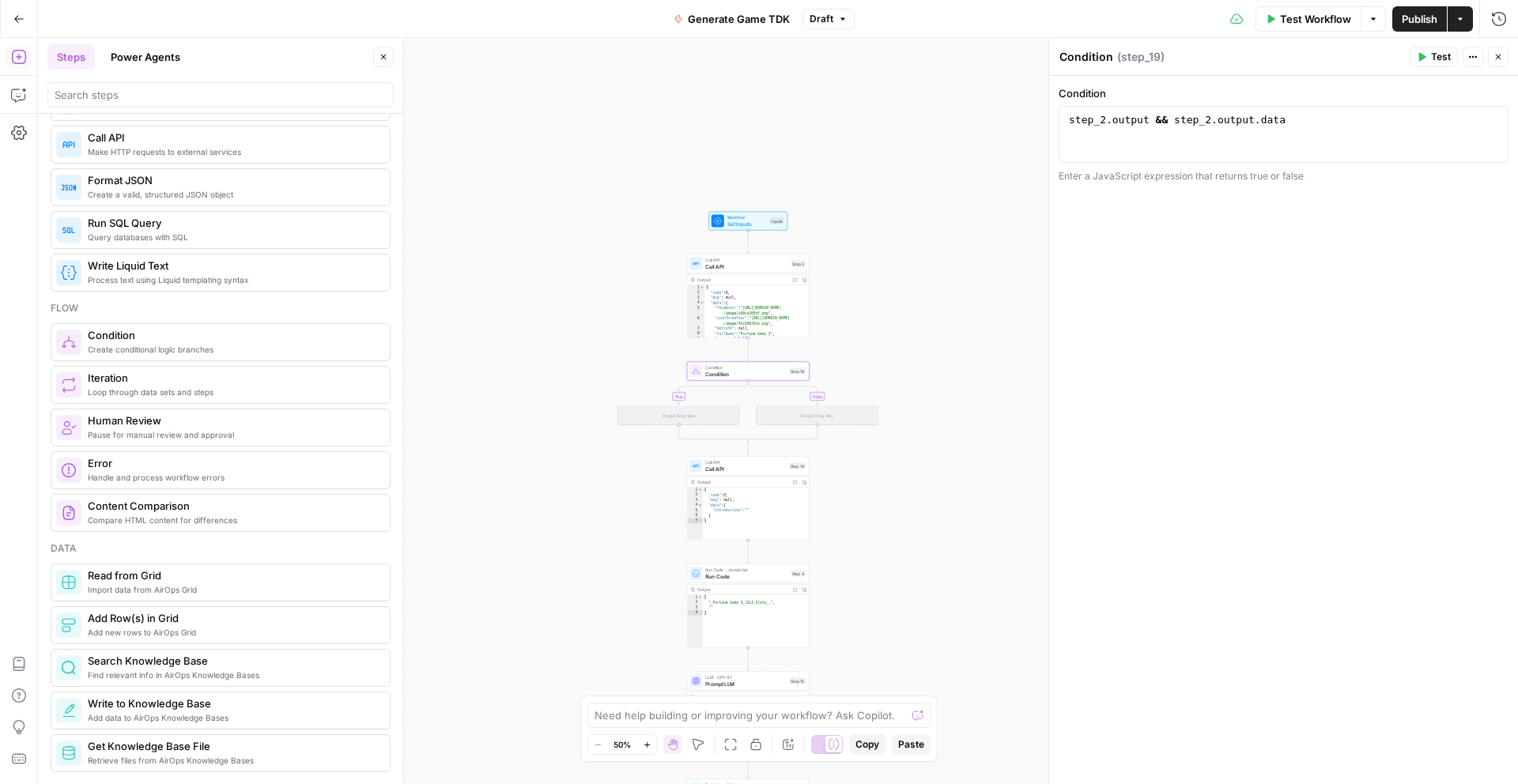
drag, startPoint x: 916, startPoint y: 368, endPoint x: 920, endPoint y: 320, distance: 48.2
click at [920, 320] on div "true true false false Workflow Set Inputs Inputs Call API Call API Step 2 Outpu…" at bounding box center [778, 411] width 1480 height 746
click at [995, 308] on div "true true false false Workflow Set Inputs Inputs Call API Call API Step 2 Outpu…" at bounding box center [778, 411] width 1480 height 746
click at [735, 447] on span "Call API" at bounding box center [745, 447] width 81 height 8
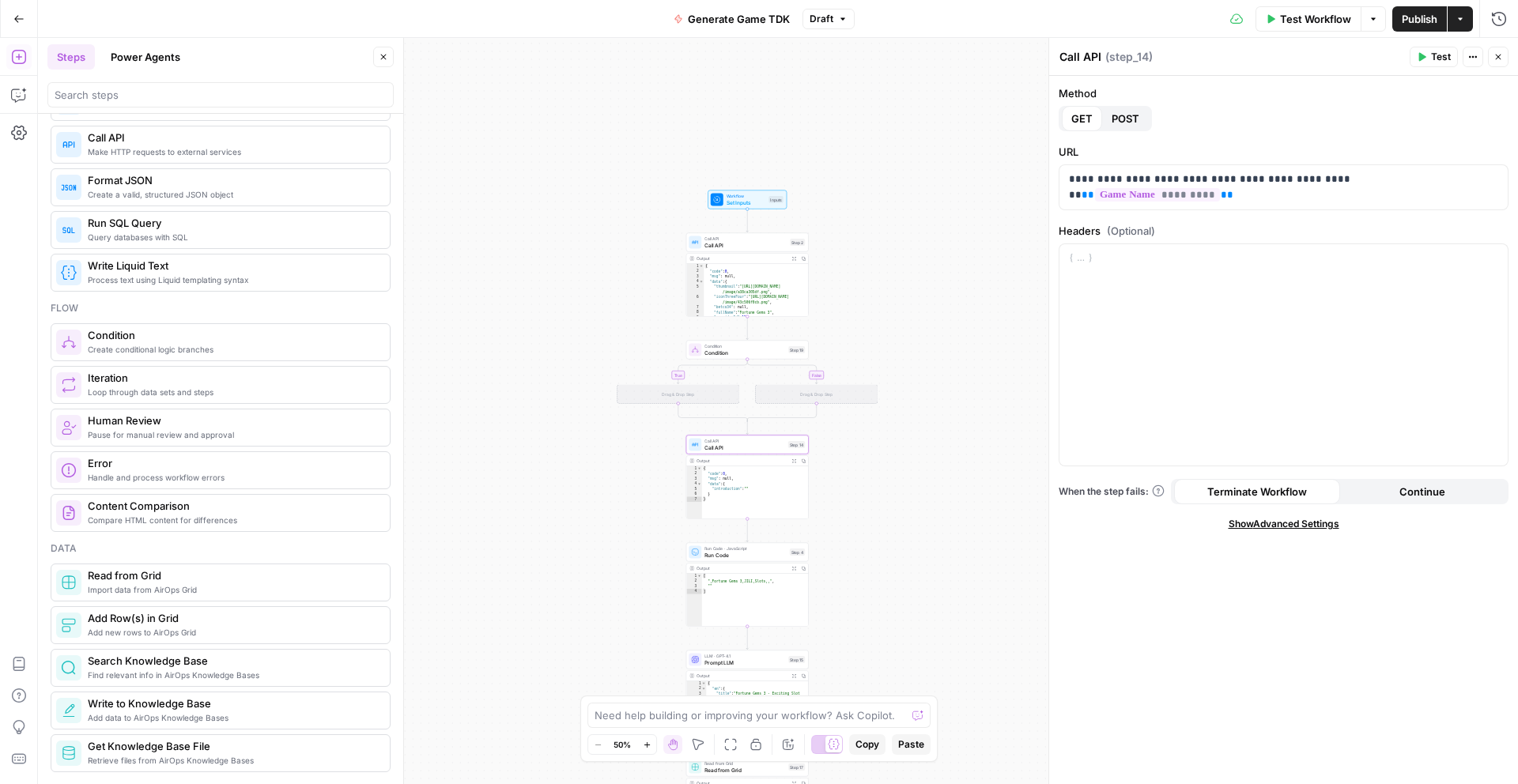
click at [1490, 58] on button "Close" at bounding box center [1498, 57] width 21 height 21
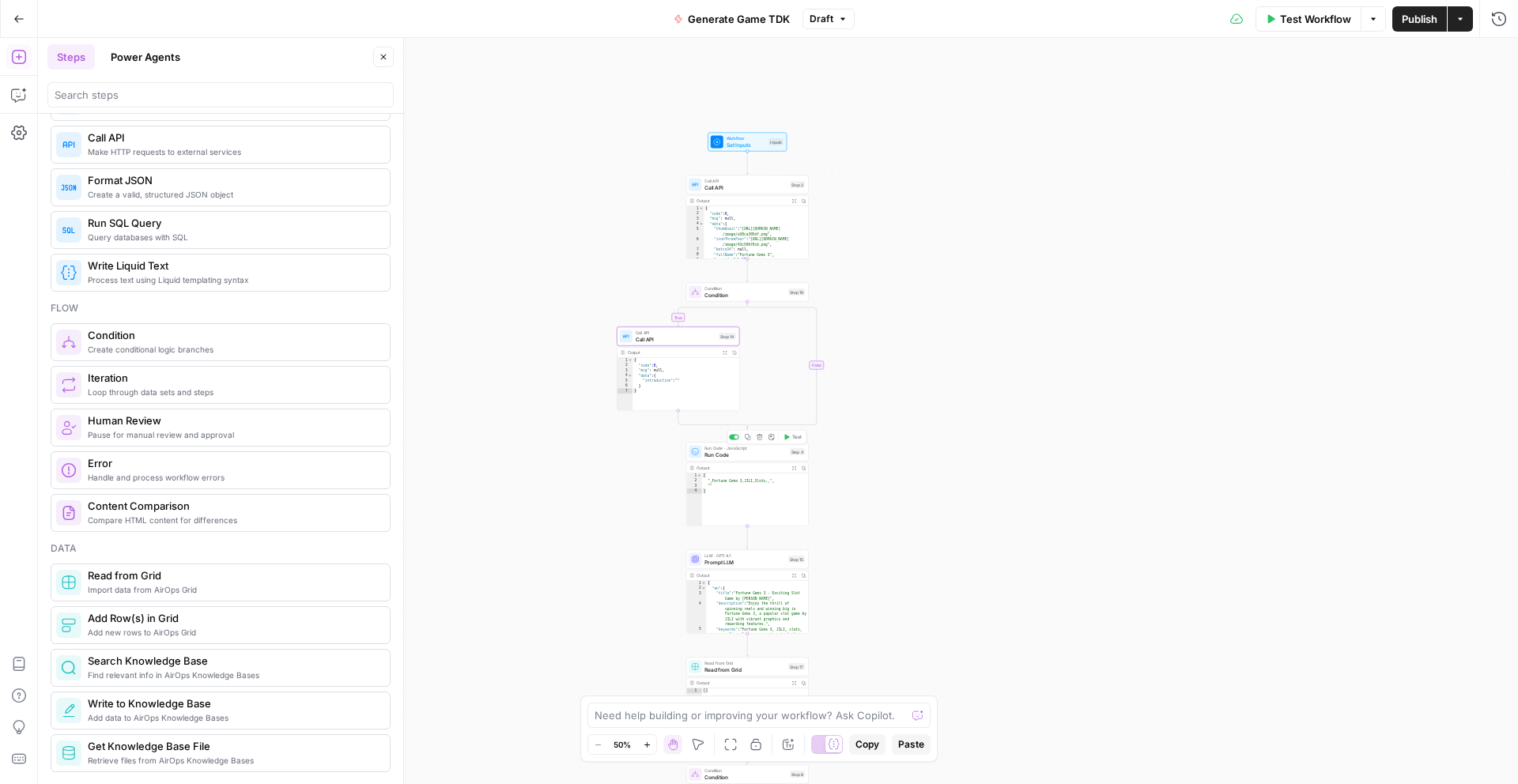
click at [723, 454] on span "Run Code" at bounding box center [745, 454] width 82 height 8
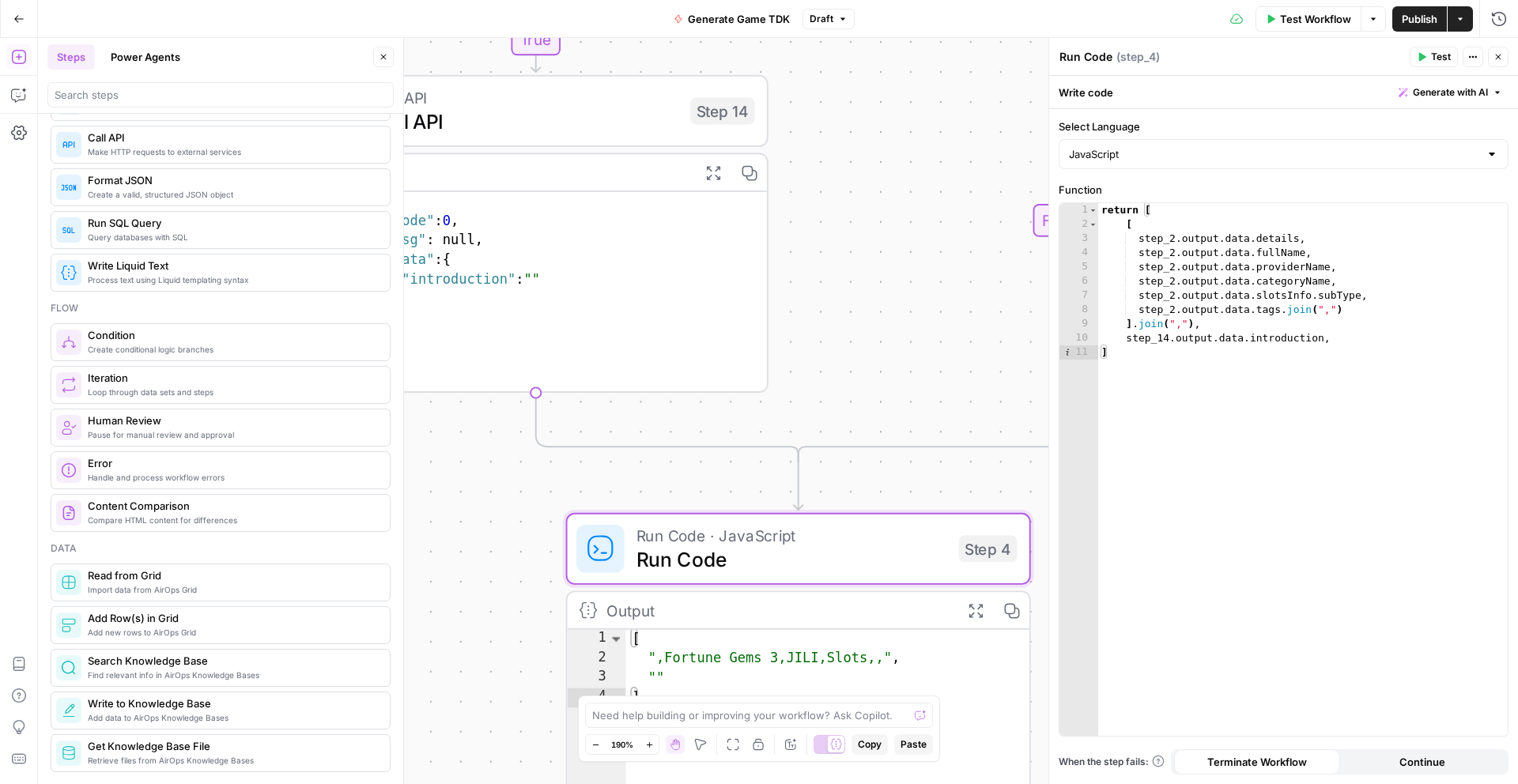
drag, startPoint x: 797, startPoint y: 325, endPoint x: 882, endPoint y: 413, distance: 122.3
click at [881, 408] on div "true true false false Workflow Set Inputs Inputs Call API Call API Step 2 Outpu…" at bounding box center [778, 411] width 1480 height 746
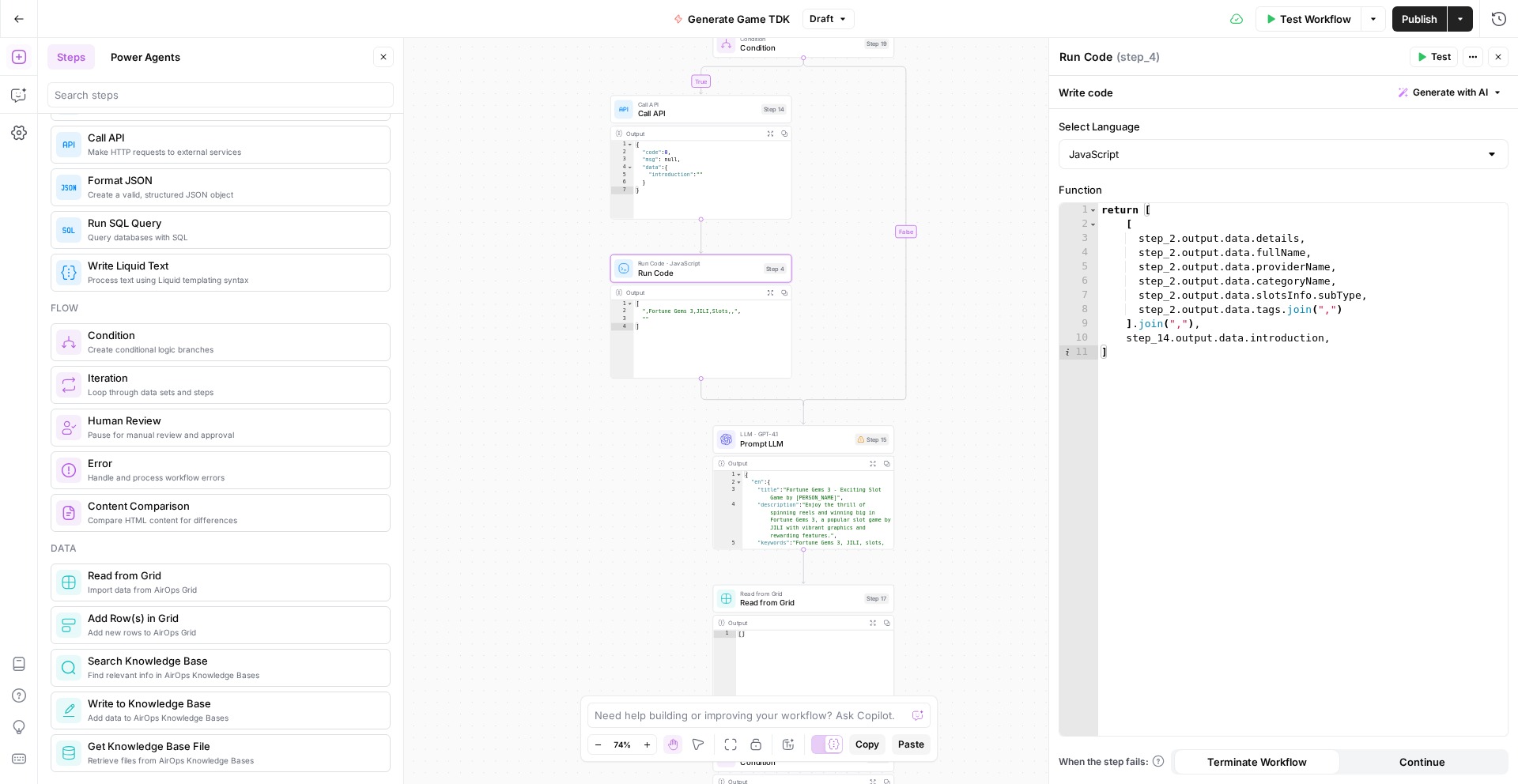
drag, startPoint x: 853, startPoint y: 560, endPoint x: 850, endPoint y: 351, distance: 209.0
click at [850, 351] on div "true true false false Workflow Set Inputs Inputs Call API Call API Step 2 Outpu…" at bounding box center [778, 411] width 1480 height 746
click at [693, 263] on span "Run Code" at bounding box center [698, 265] width 121 height 12
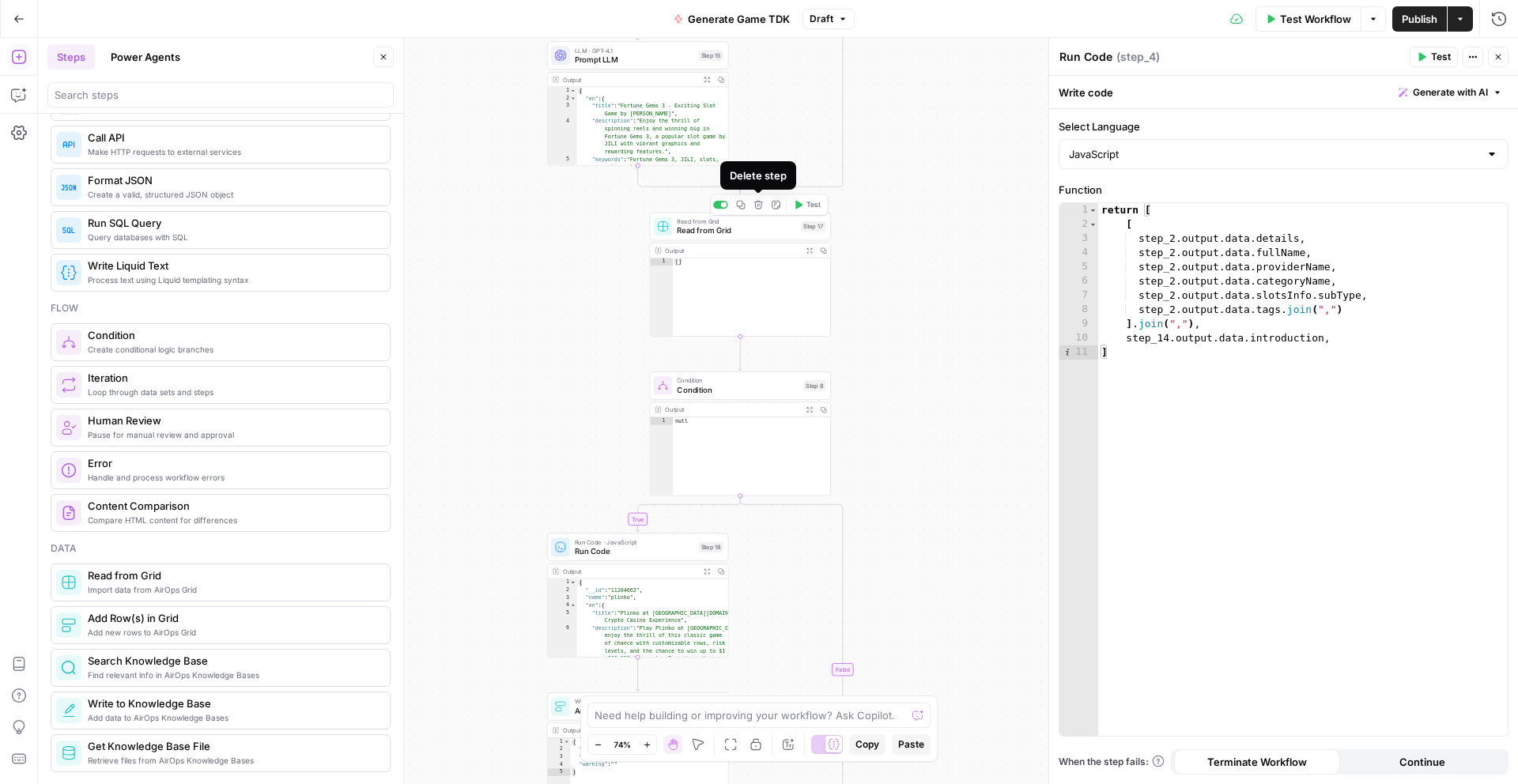
click at [749, 227] on span "Read from Grid" at bounding box center [736, 230] width 120 height 12
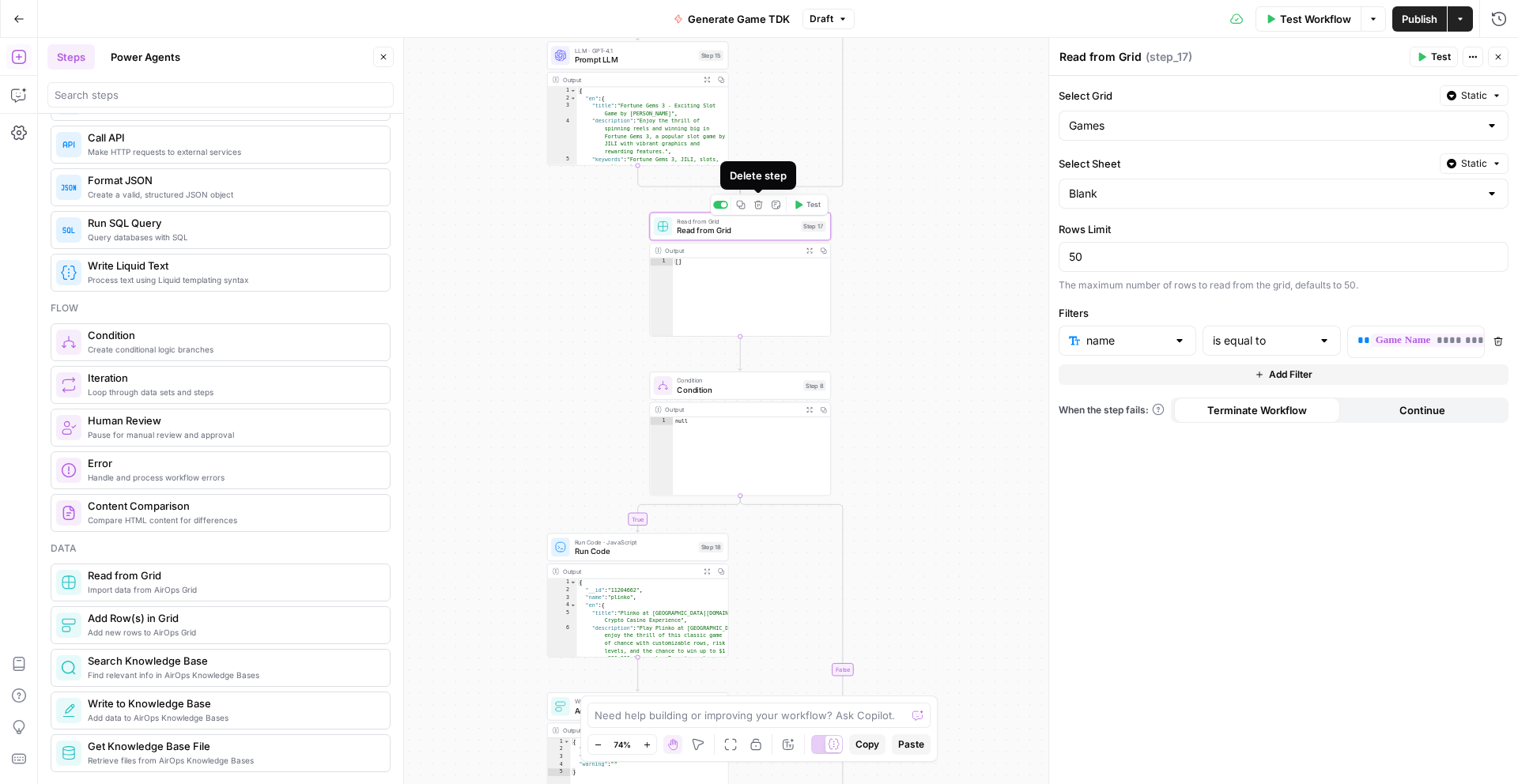
click at [758, 211] on button "Delete step" at bounding box center [758, 204] width 15 height 15
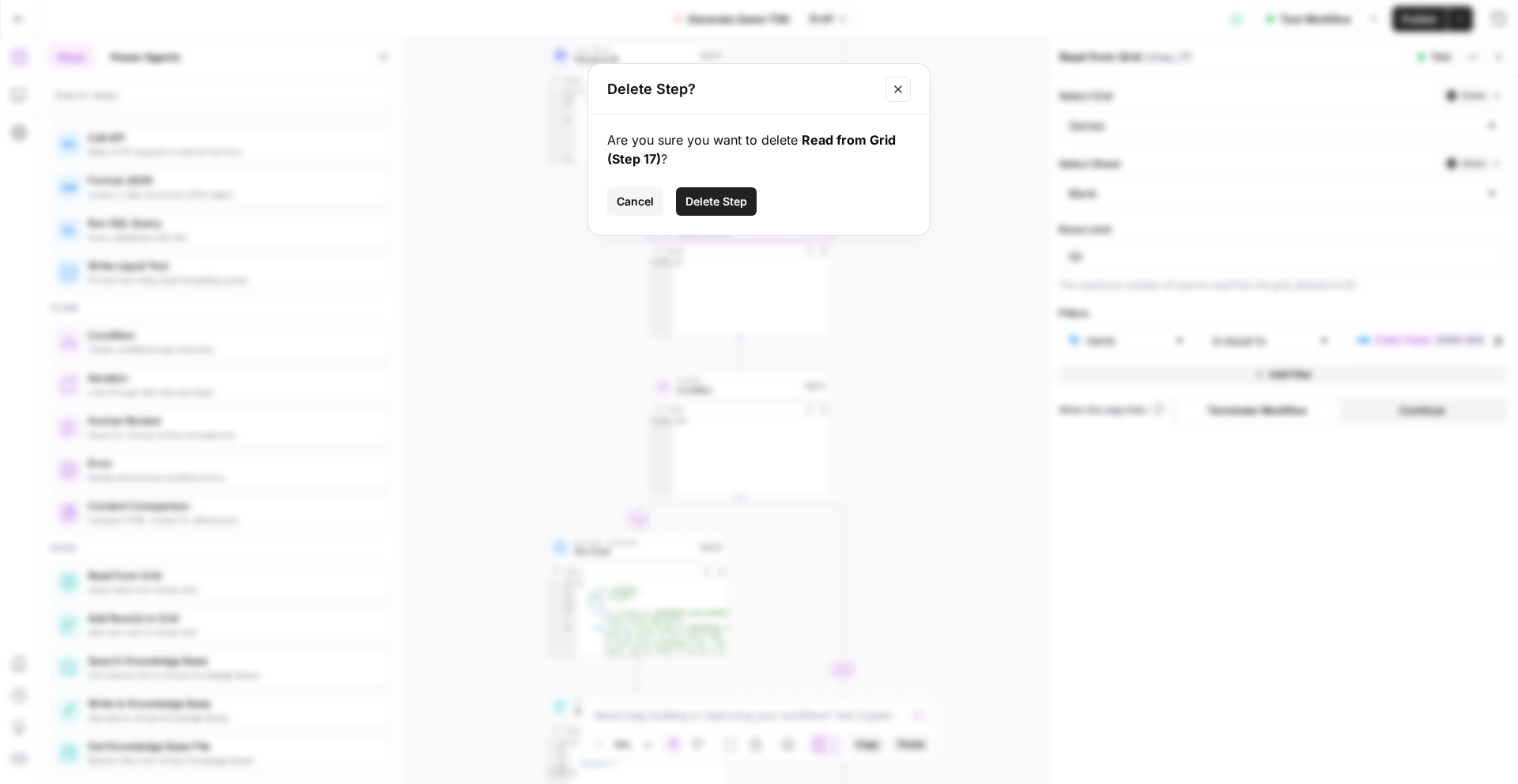
click at [733, 206] on span "Delete Step" at bounding box center [716, 201] width 62 height 15
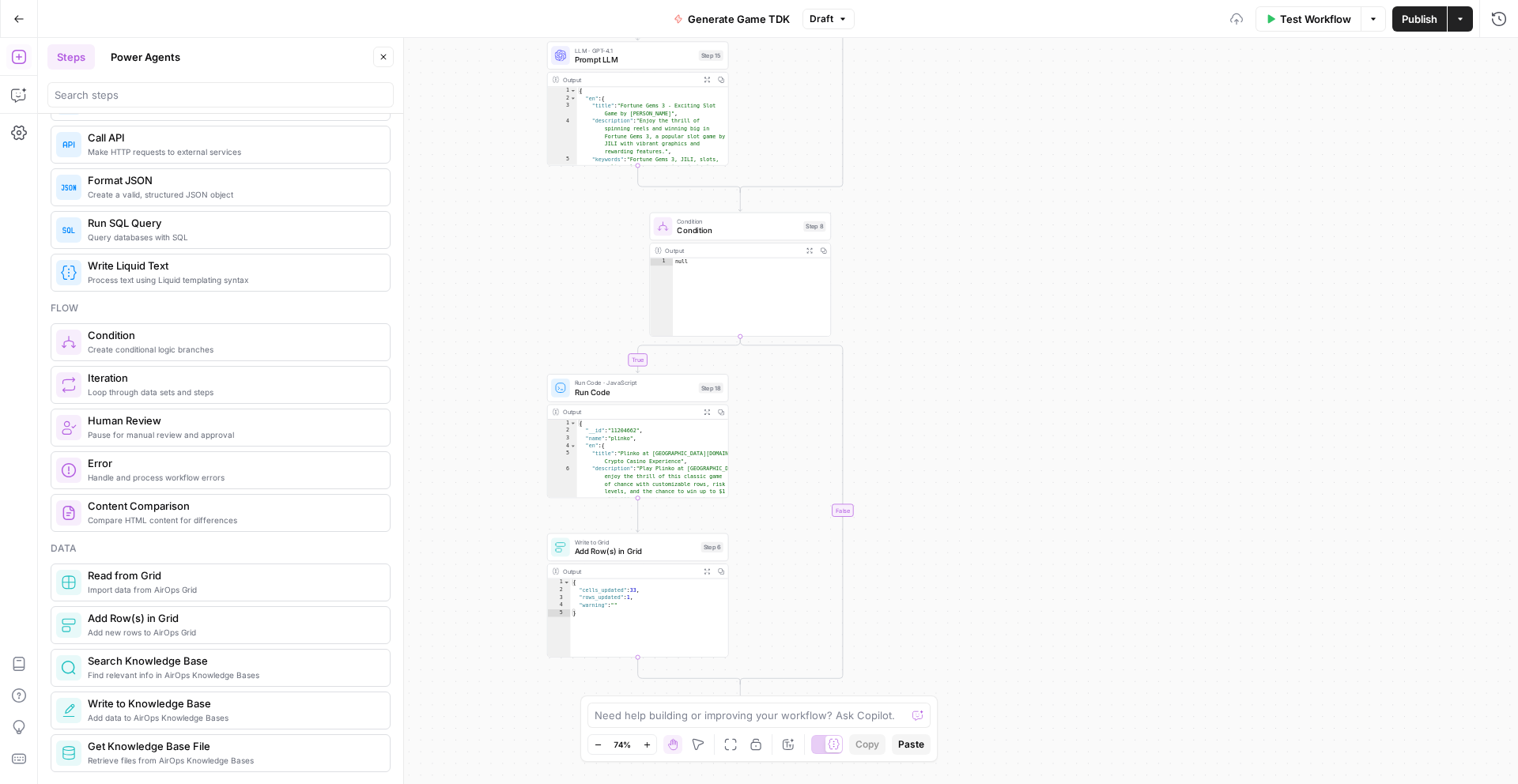
click at [745, 225] on span "Condition" at bounding box center [737, 230] width 121 height 12
click at [756, 206] on icon "button" at bounding box center [758, 205] width 9 height 9
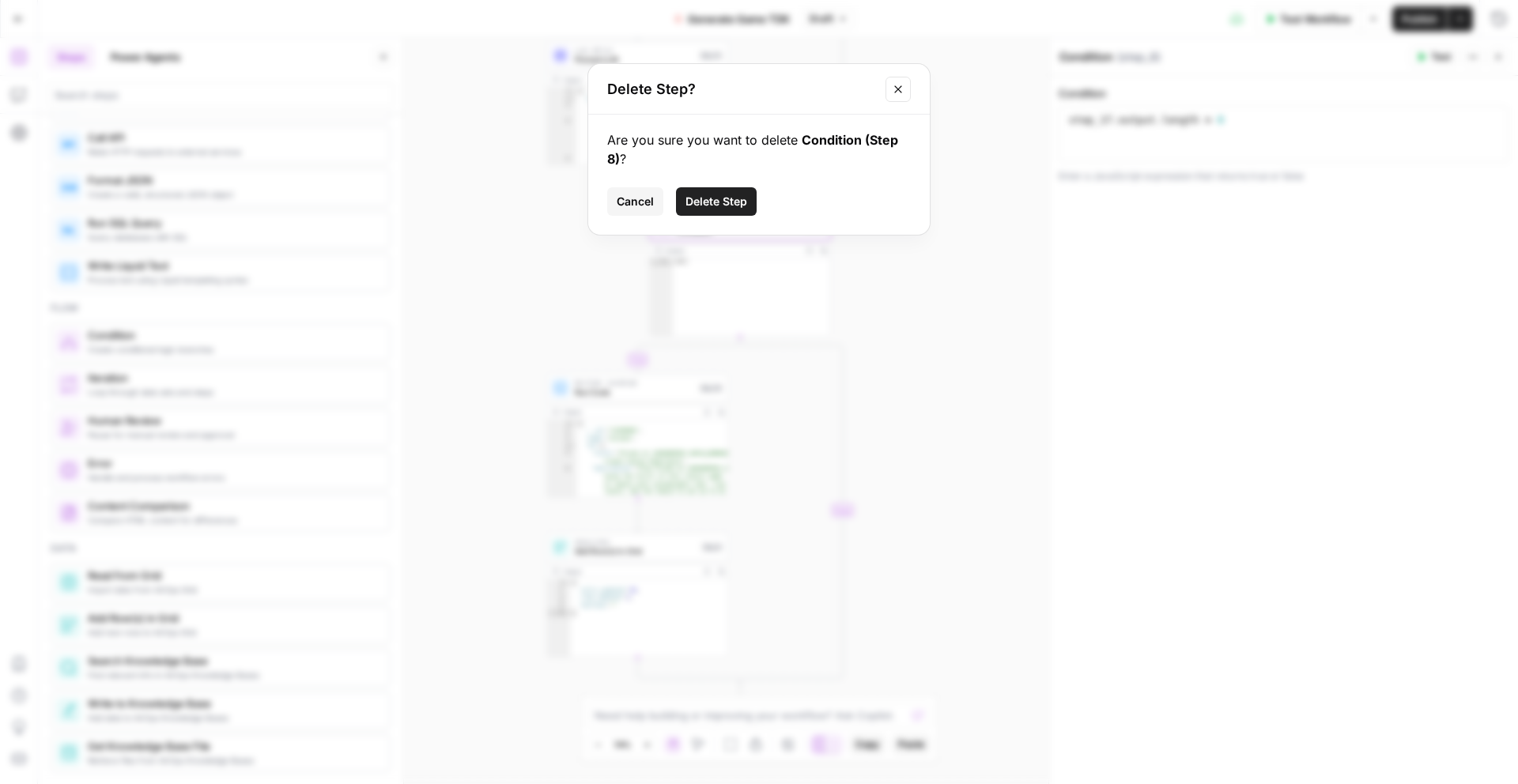
click at [735, 201] on span "Delete Step" at bounding box center [716, 201] width 62 height 15
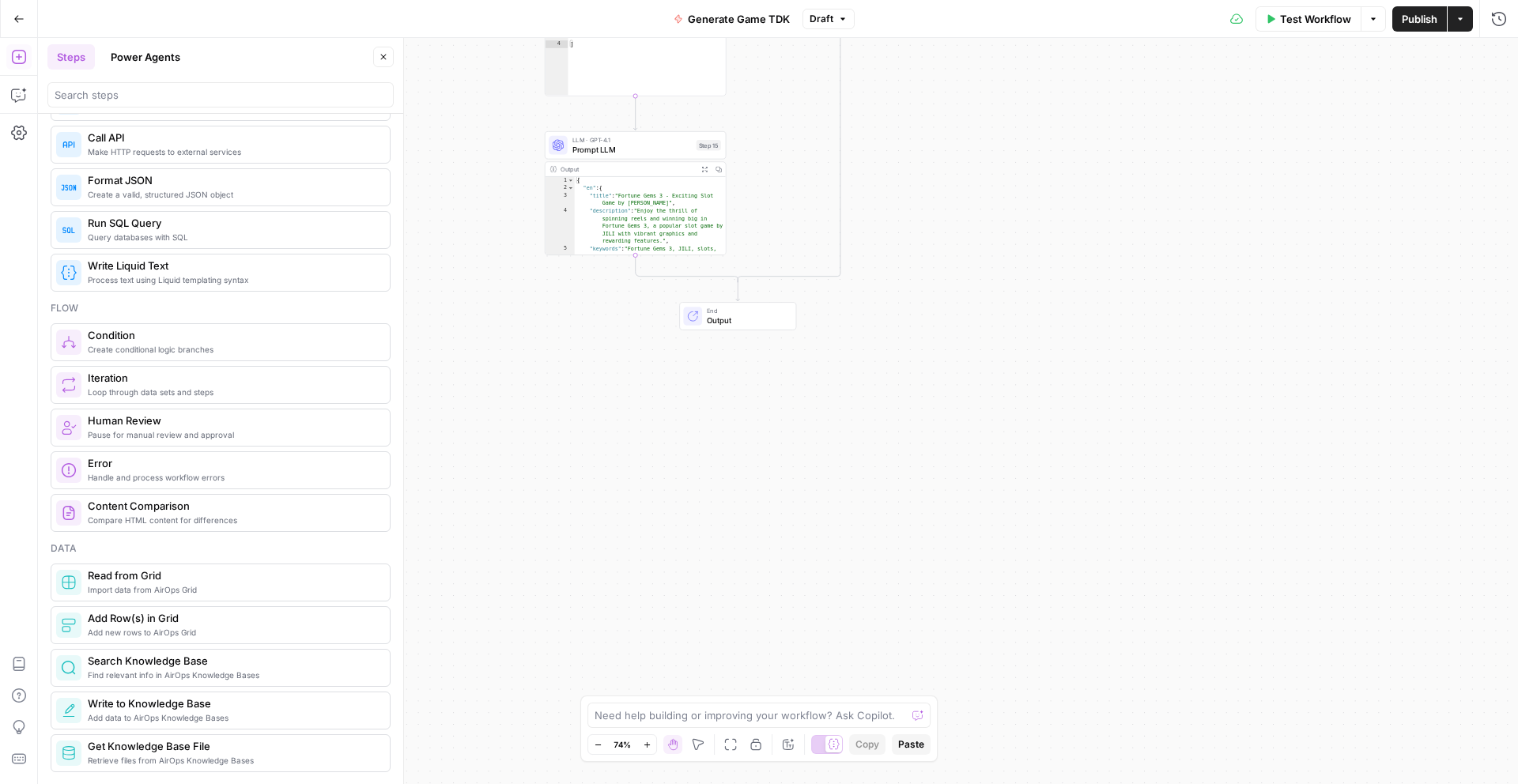
click at [876, 344] on div "true false Workflow Set Inputs Inputs Call API Call API Step 2 Output Expand Ou…" at bounding box center [778, 411] width 1480 height 746
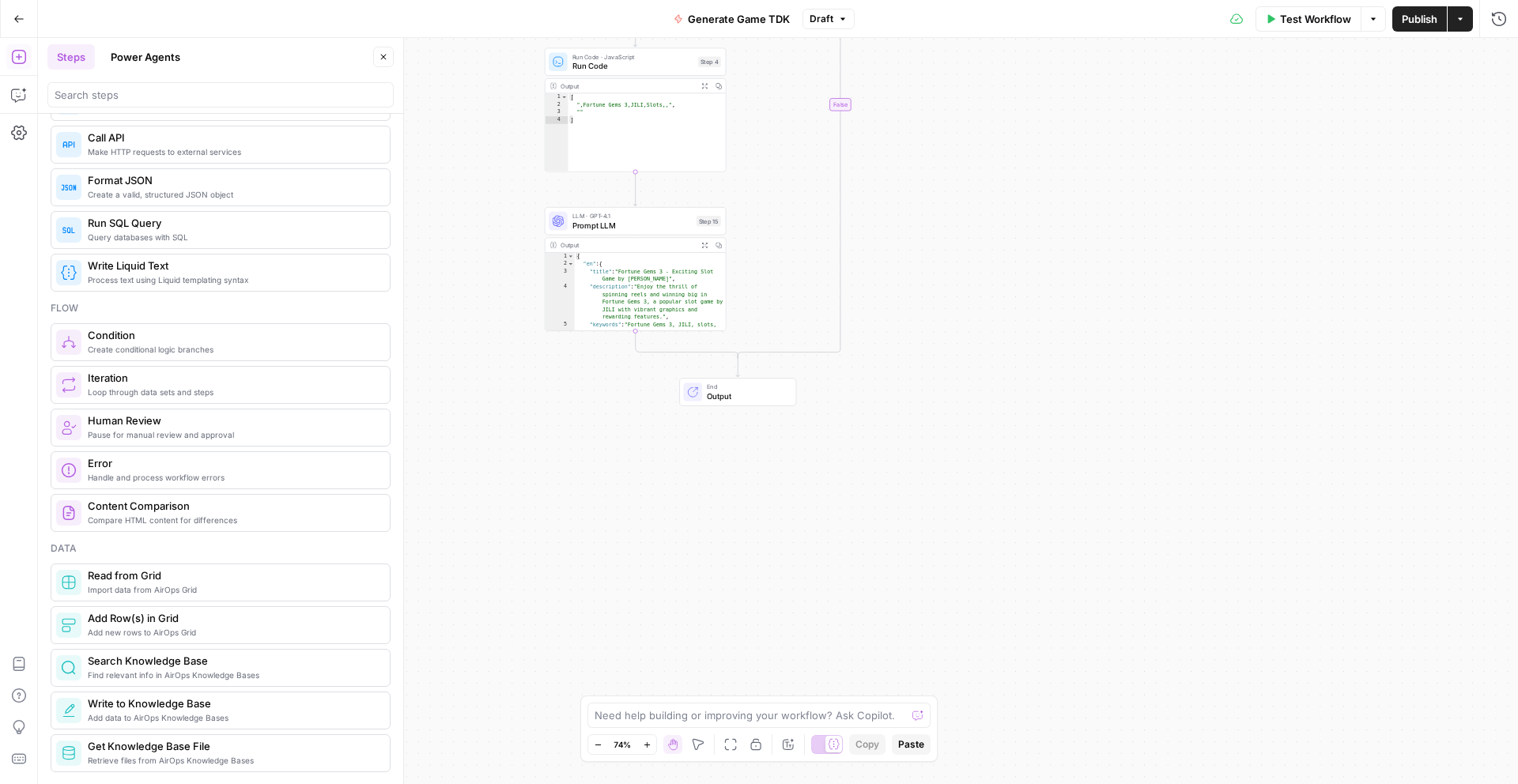
click at [916, 395] on div "true false Workflow Set Inputs Inputs Call API Call API Step 2 Output Expand Ou…" at bounding box center [778, 411] width 1480 height 746
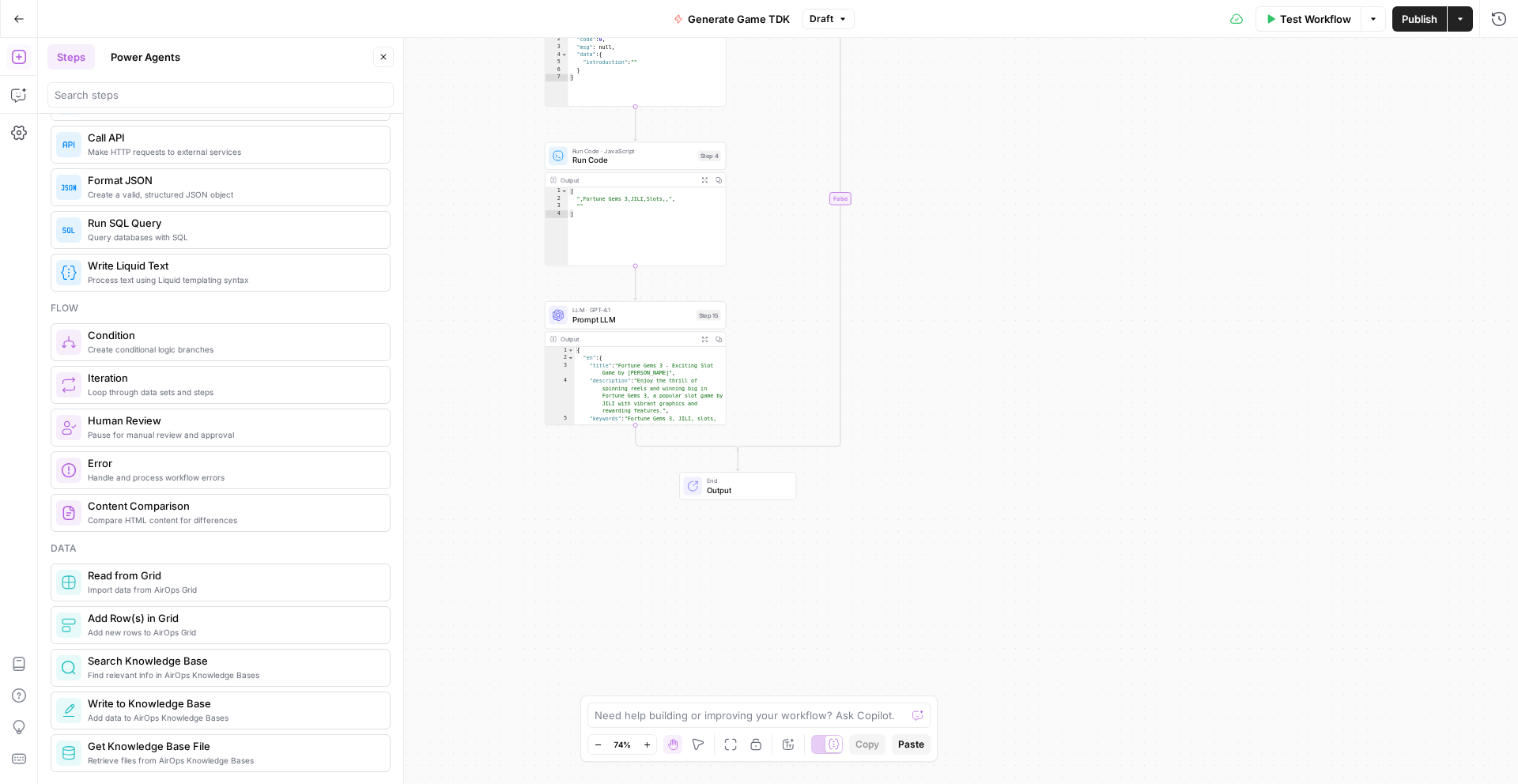
click at [632, 321] on span "Prompt LLM" at bounding box center [632, 319] width 120 height 12
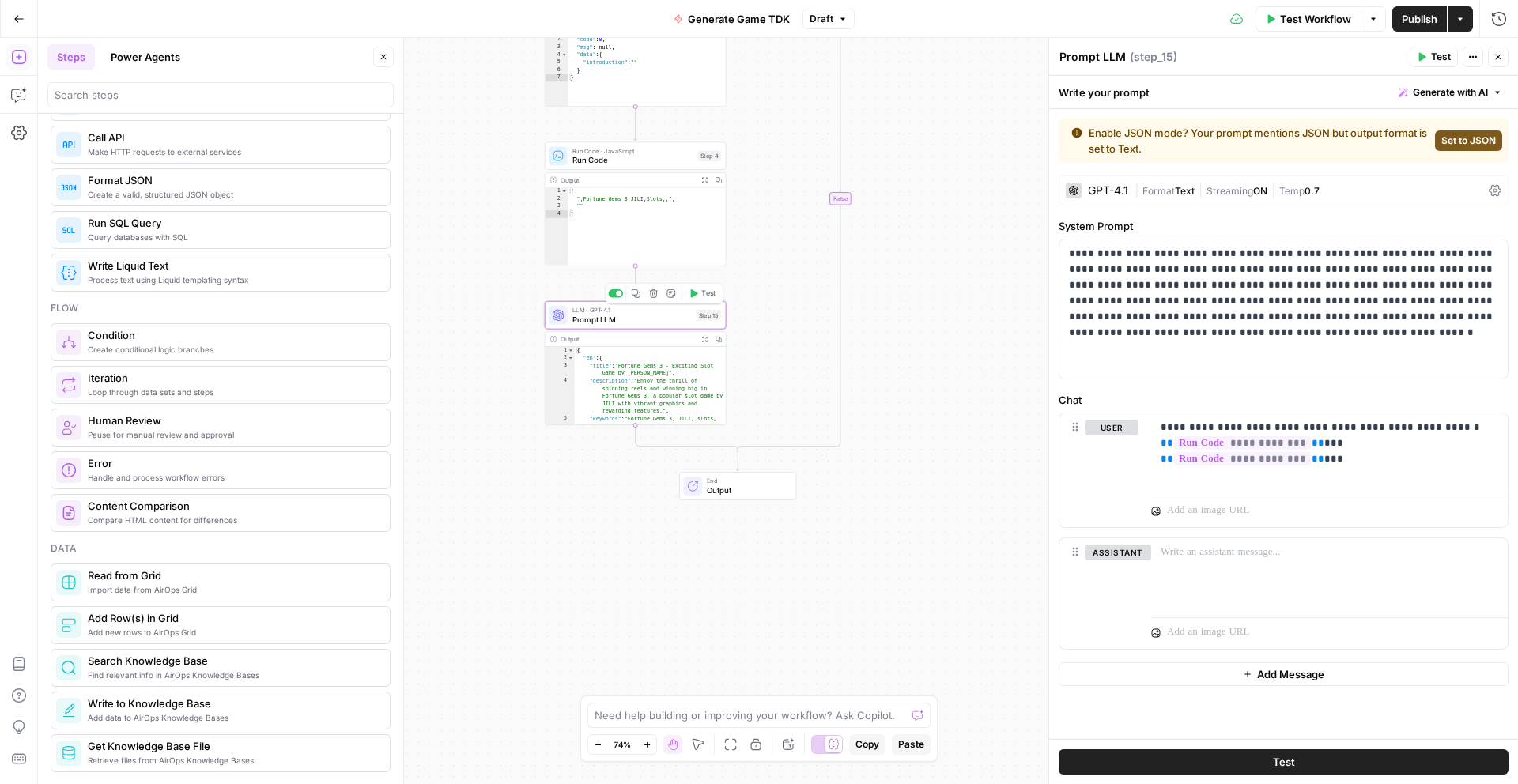
click at [921, 360] on div "true false Workflow Set Inputs Inputs Call API Call API Step 2 Output Expand Ou…" at bounding box center [778, 411] width 1480 height 746
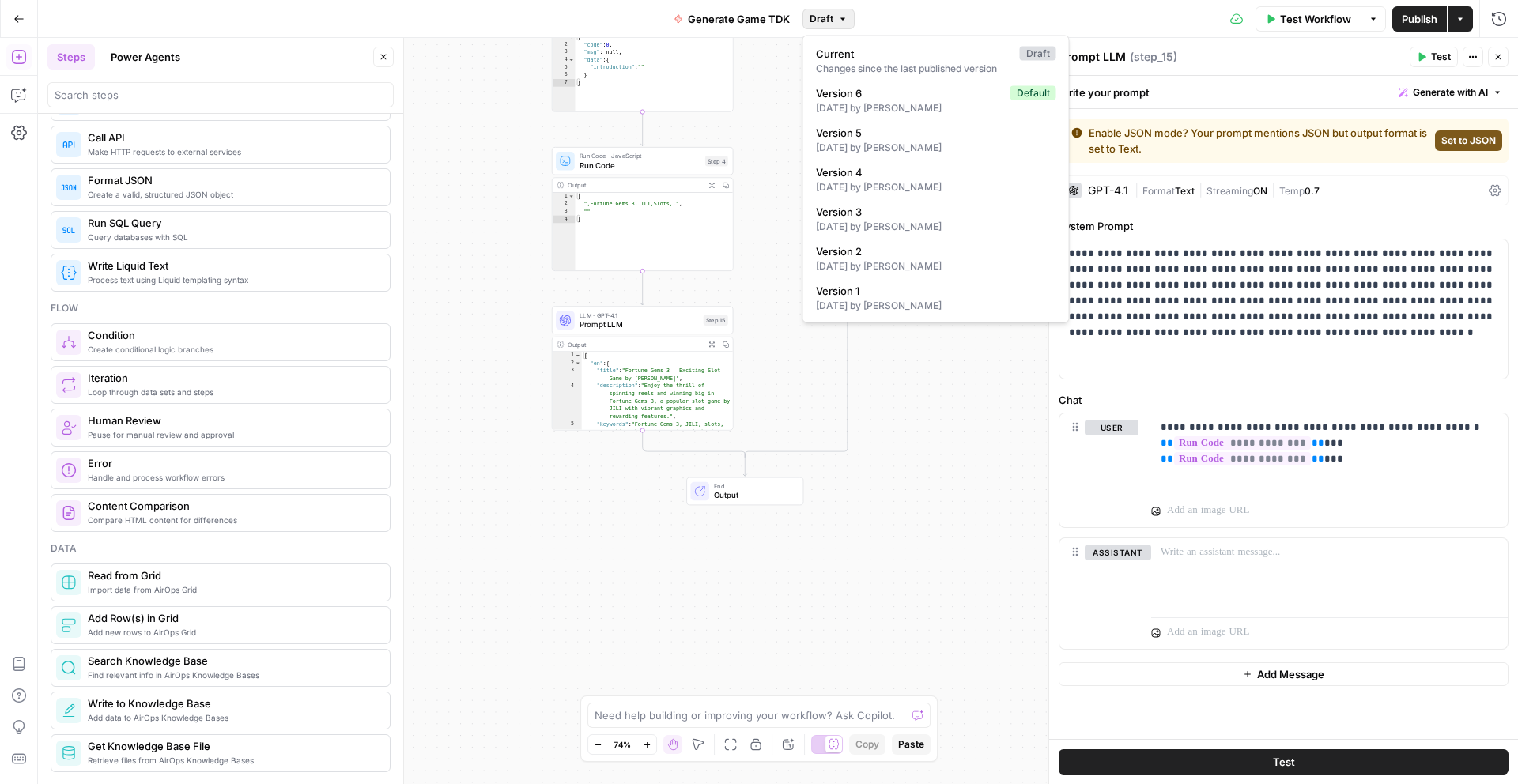
click at [832, 22] on button "Draft" at bounding box center [829, 19] width 53 height 21
click at [868, 91] on span "Version 6" at bounding box center [910, 92] width 188 height 15
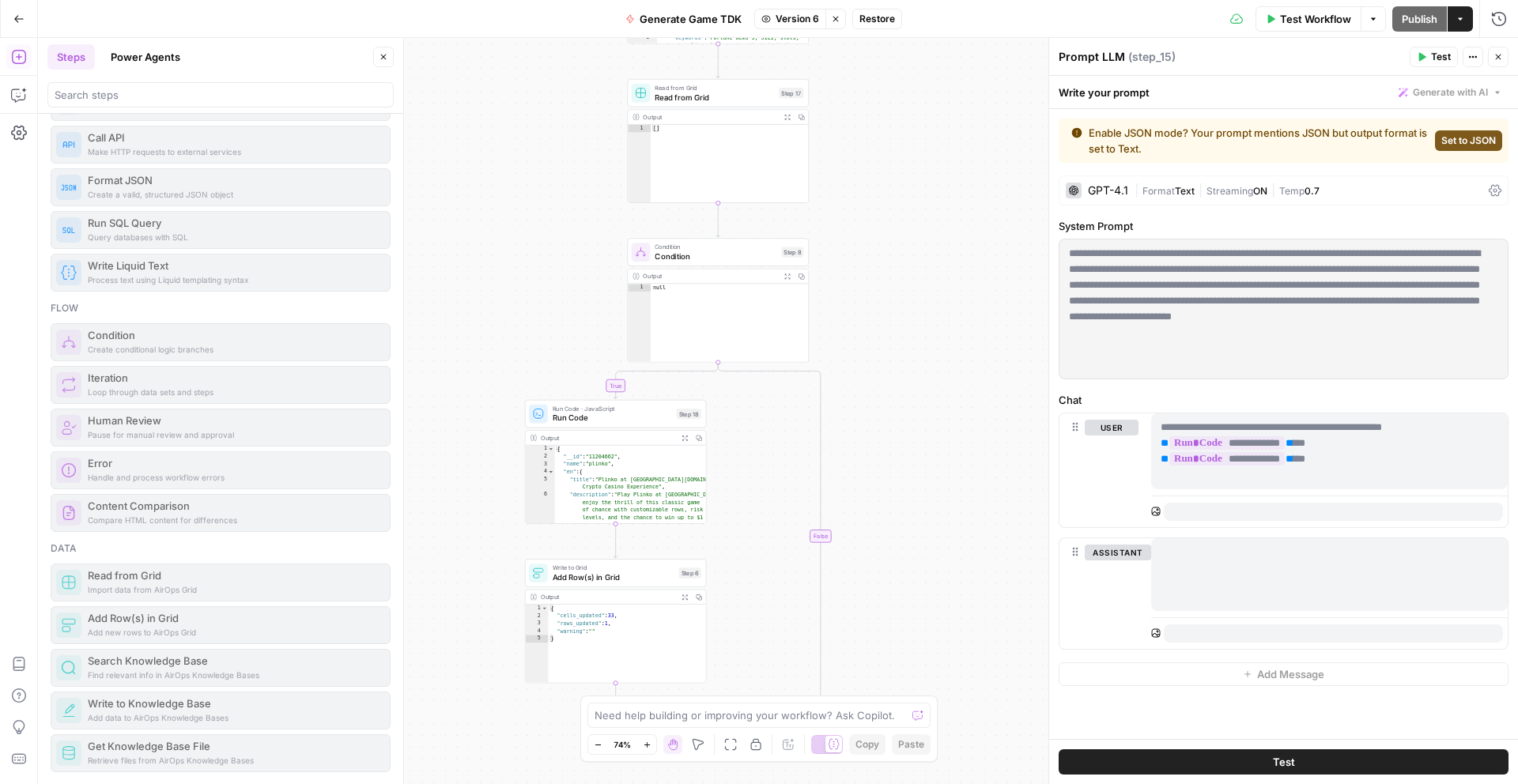
drag, startPoint x: 911, startPoint y: 544, endPoint x: 884, endPoint y: 201, distance: 344.1
click at [884, 201] on div "true false Workflow Set Inputs Inputs Call API Call API Step 2 Output Expand Ou…" at bounding box center [778, 411] width 1480 height 746
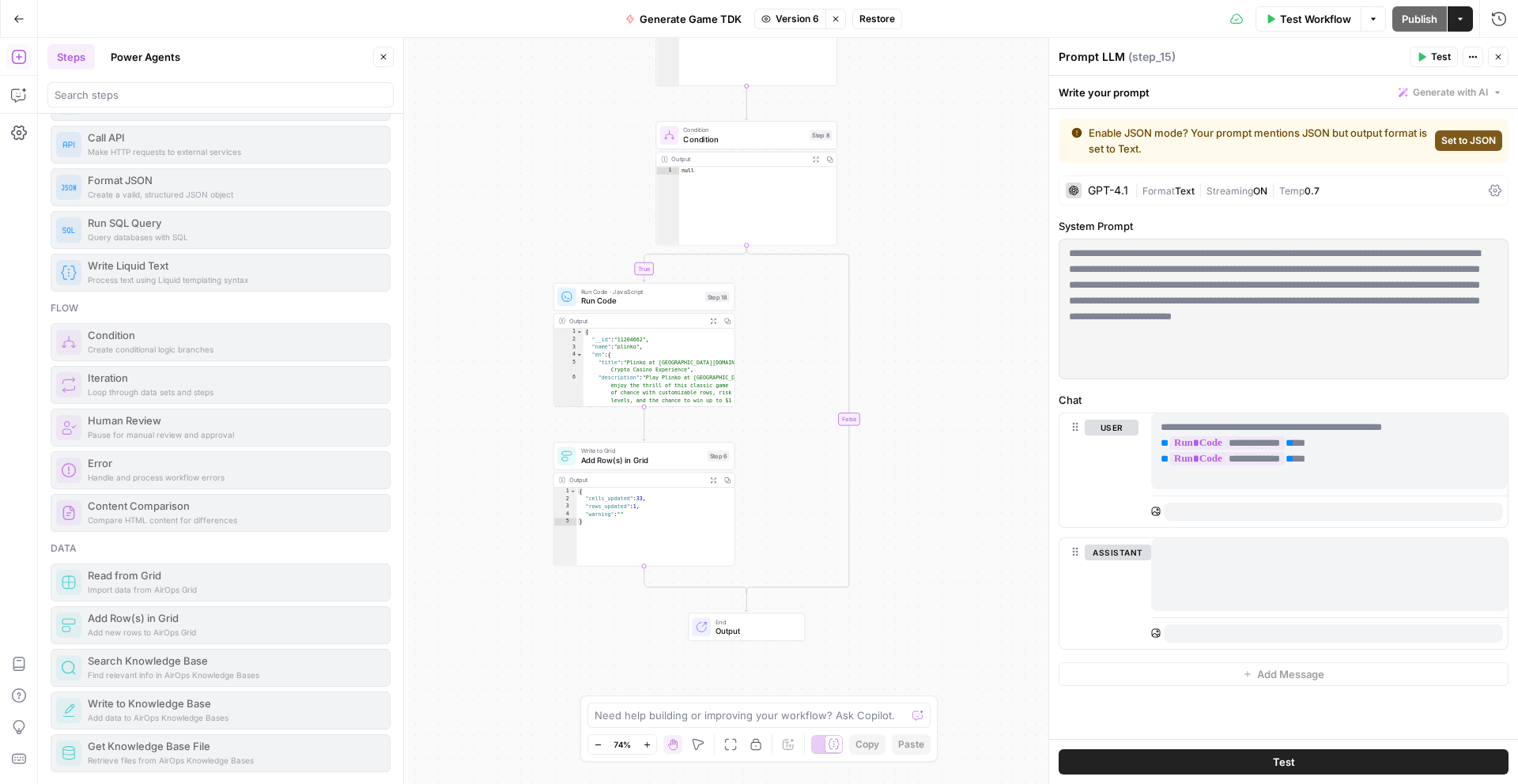
drag, startPoint x: 874, startPoint y: 379, endPoint x: 880, endPoint y: 339, distance: 40.4
click at [880, 339] on div "true false Workflow Set Inputs Inputs Call API Call API Step 2 Output Expand Ou…" at bounding box center [778, 411] width 1480 height 746
click at [656, 294] on span "Run Code" at bounding box center [641, 299] width 120 height 12
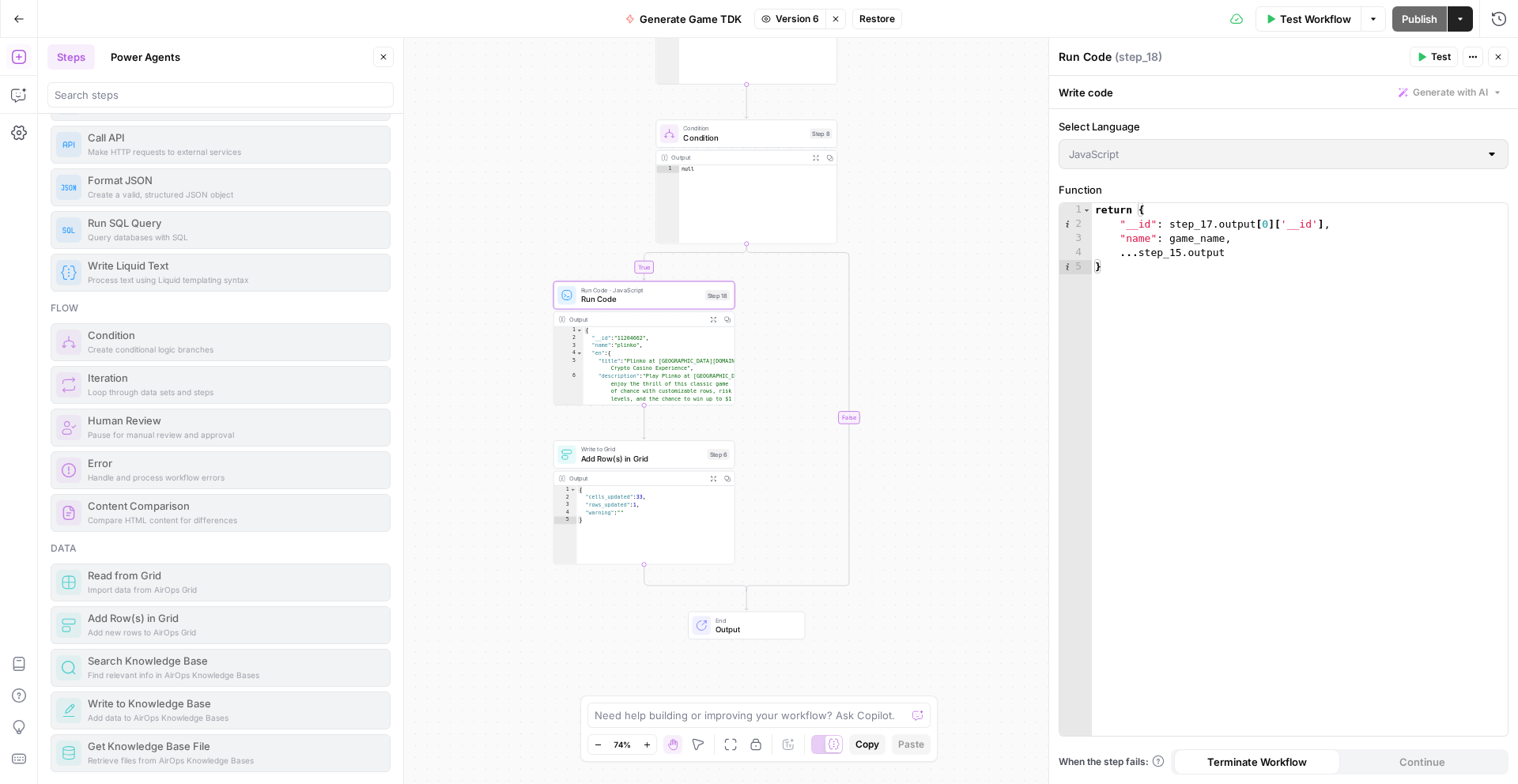
click at [643, 454] on span "Add Row(s) in Grid" at bounding box center [642, 458] width 121 height 12
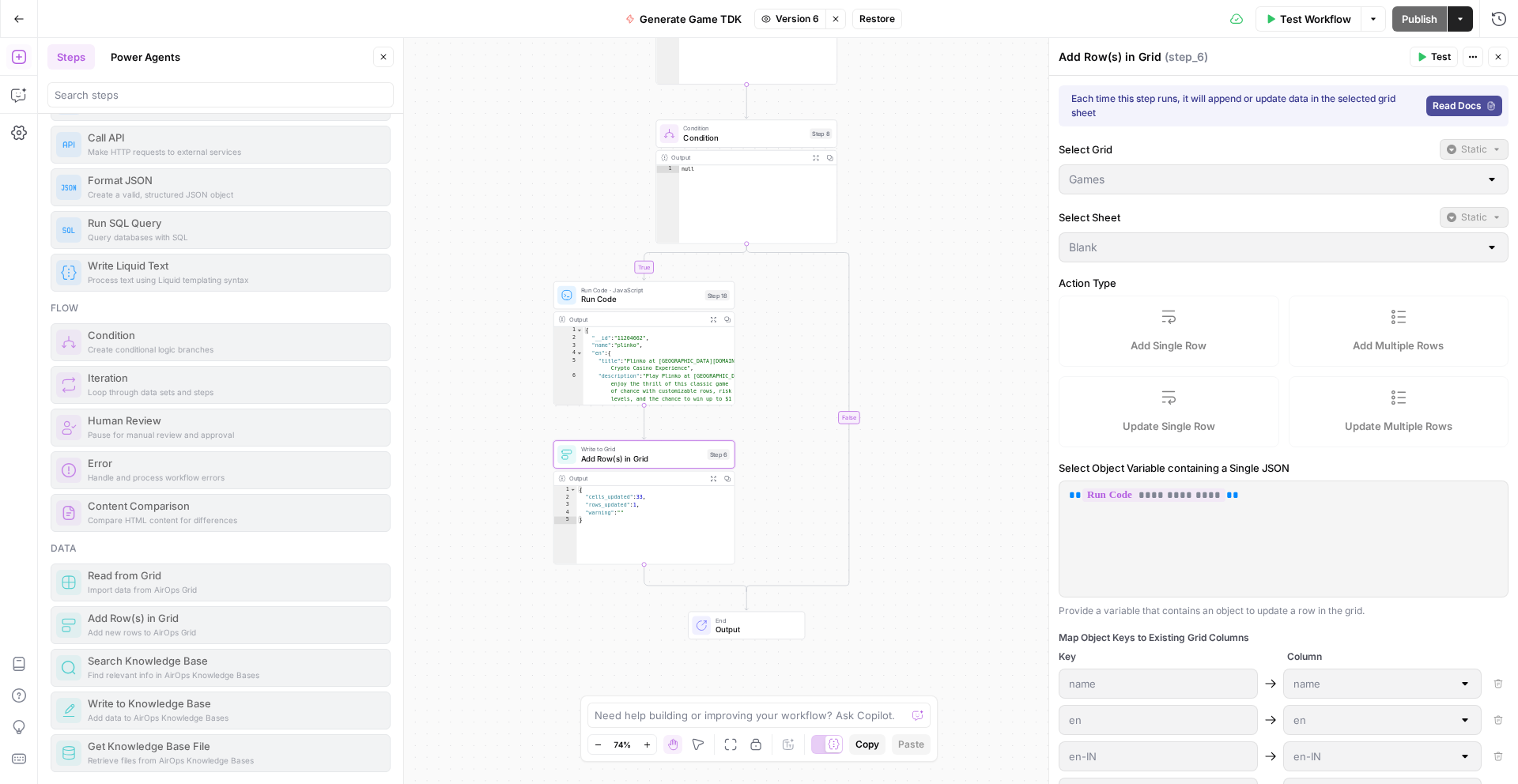
click at [659, 297] on span "Run Code" at bounding box center [641, 299] width 120 height 12
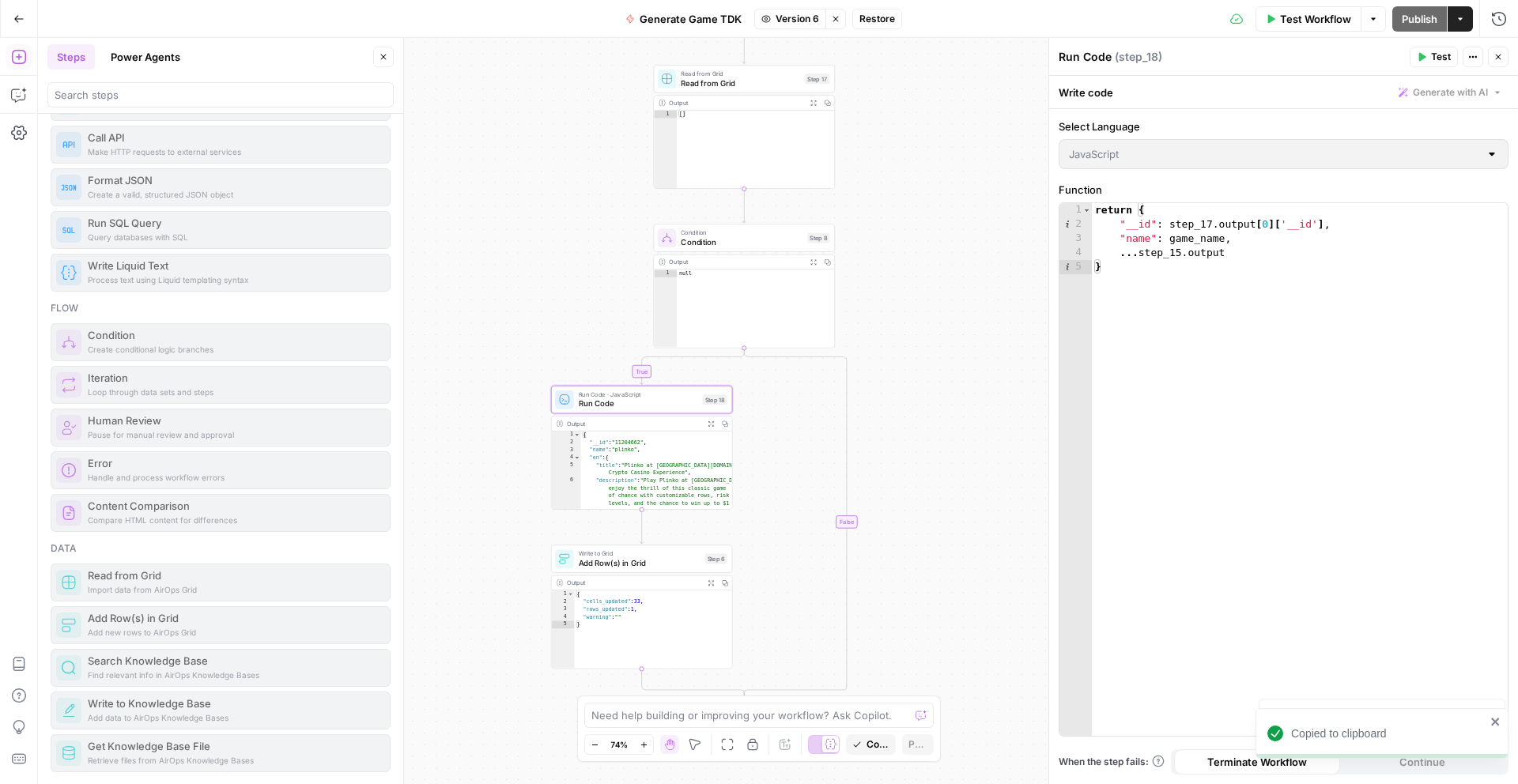
drag, startPoint x: 974, startPoint y: 237, endPoint x: 975, endPoint y: 310, distance: 73.0
click at [975, 310] on div "true false Workflow Set Inputs Inputs Call API Call API Step 2 Output Expand Ou…" at bounding box center [778, 411] width 1480 height 746
click at [745, 243] on span "Condition" at bounding box center [742, 244] width 121 height 12
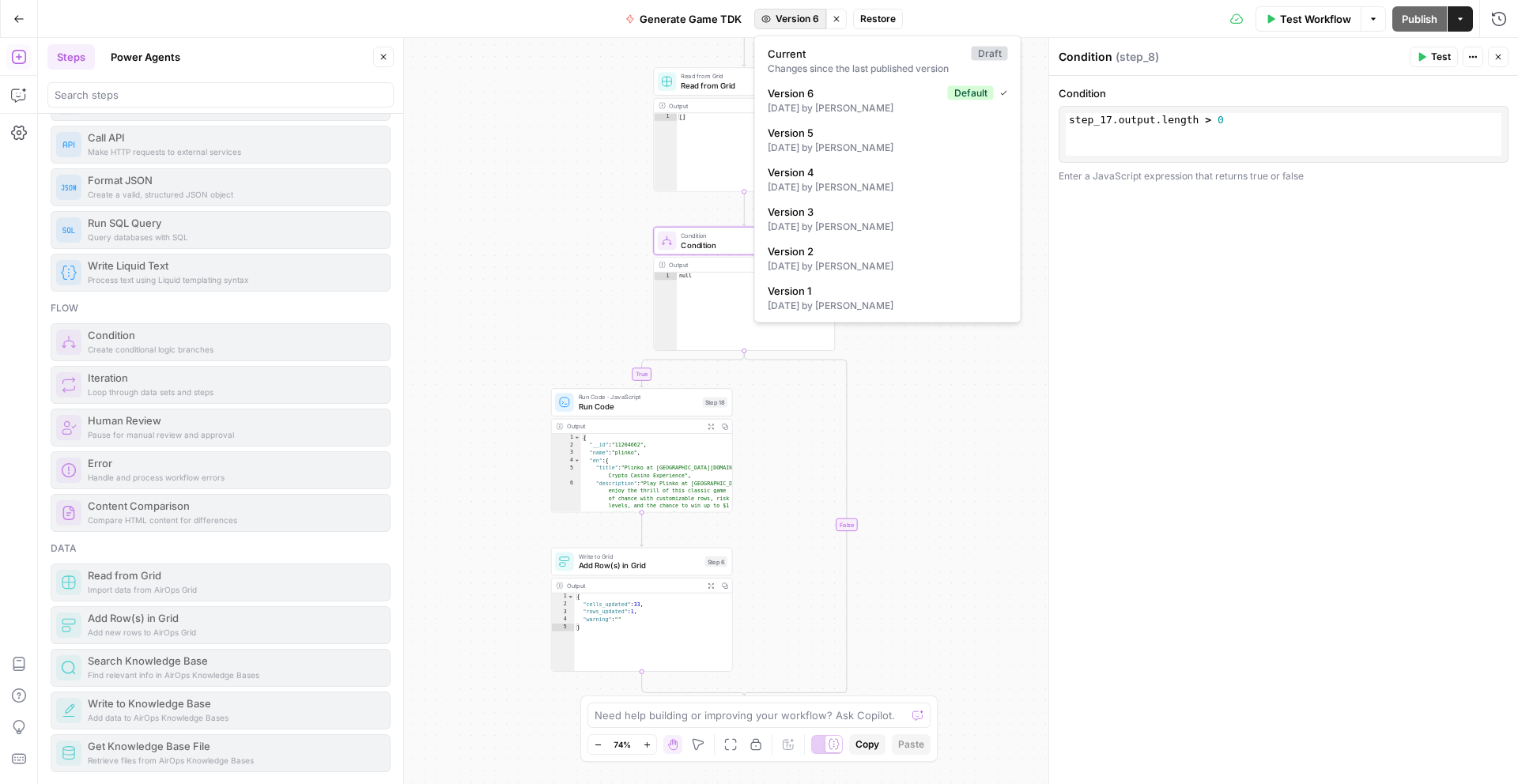
click at [816, 17] on span "Version 6" at bounding box center [797, 19] width 43 height 14
click at [811, 46] on span "Current" at bounding box center [867, 53] width 197 height 15
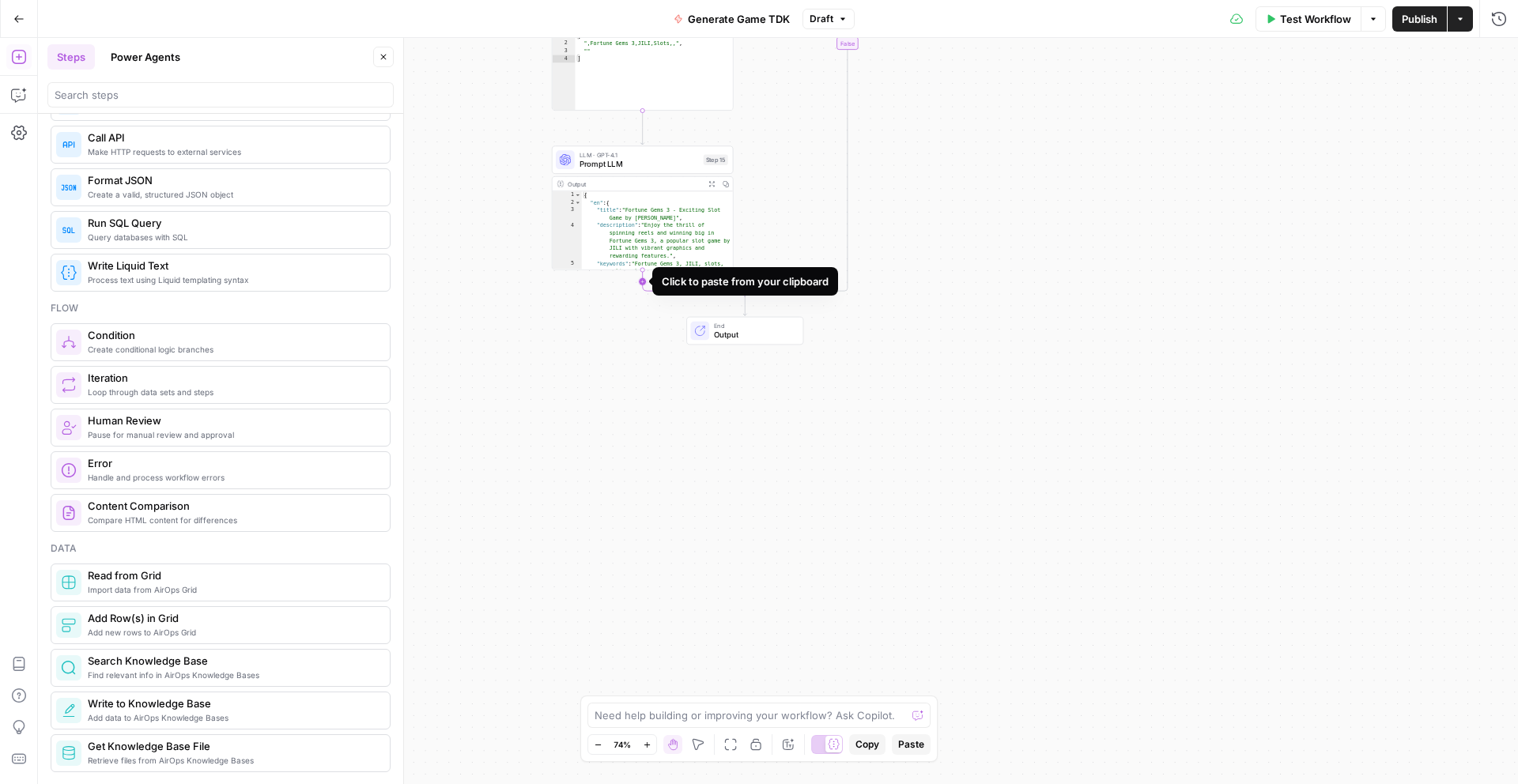
click at [643, 282] on icon "Edge from step_15 to step_19-conditional-end" at bounding box center [694, 283] width 102 height 27
click at [668, 328] on span "Run Code" at bounding box center [639, 322] width 119 height 12
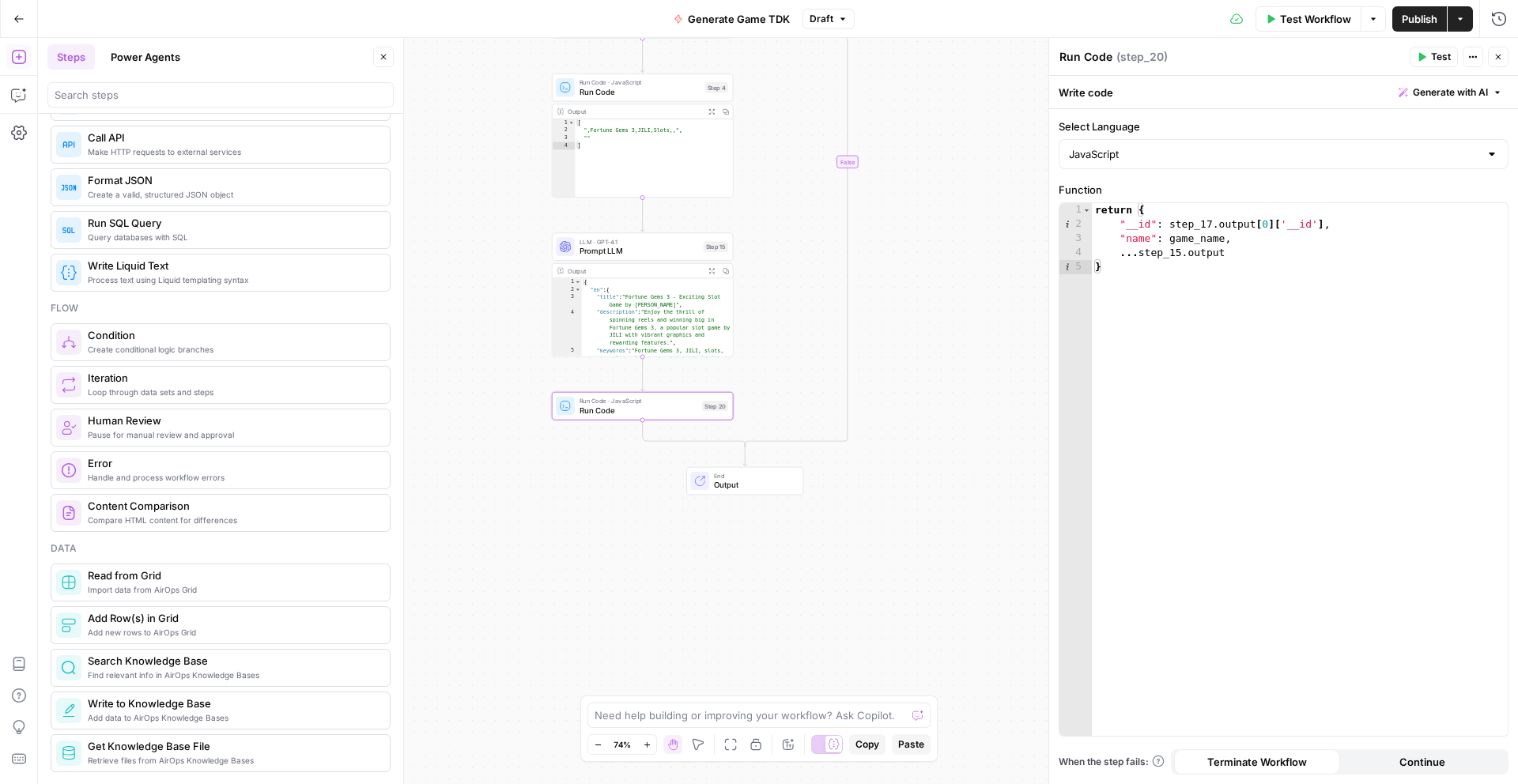
click at [831, 17] on span "Draft" at bounding box center [821, 19] width 24 height 14
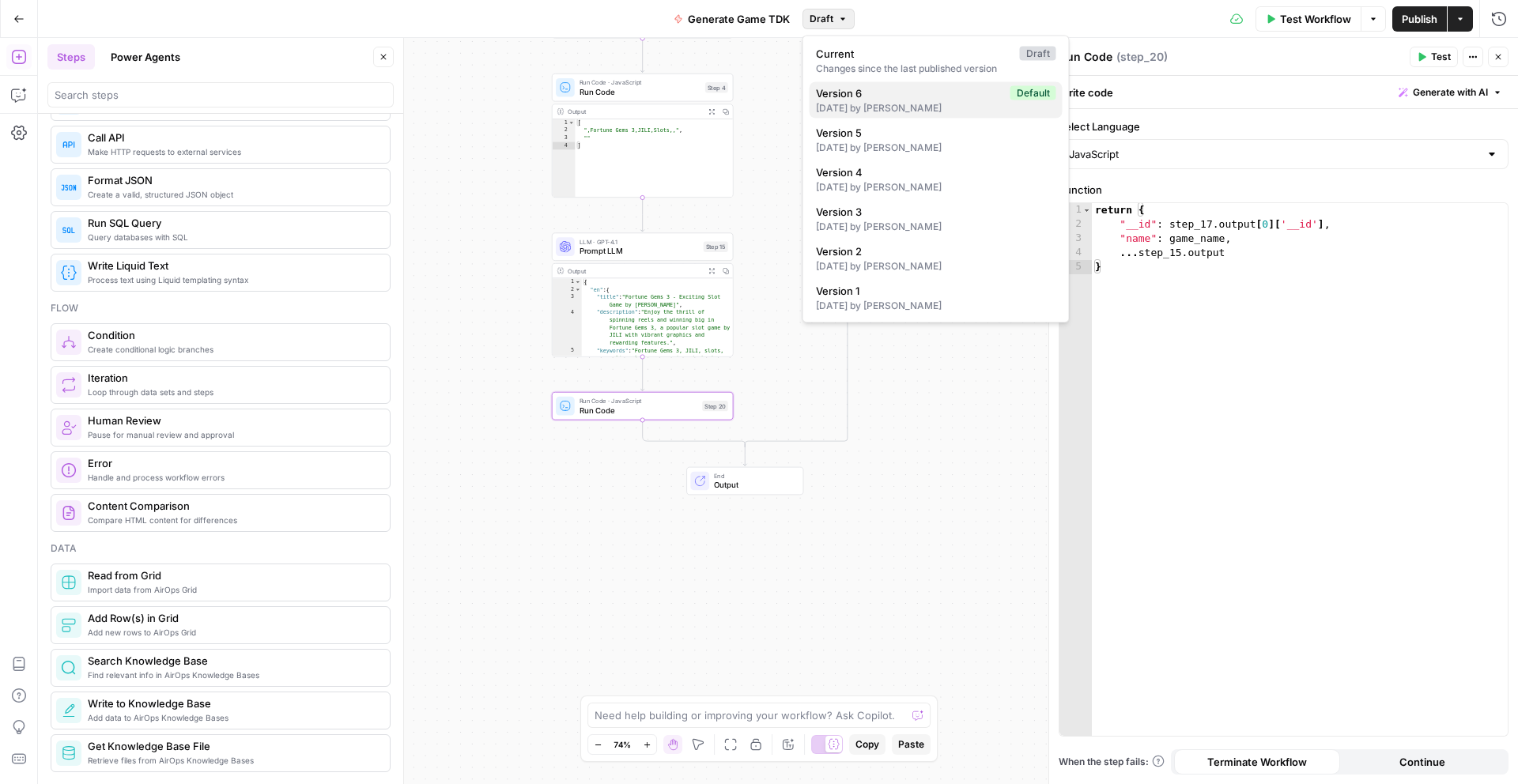
click at [843, 91] on span "Version 6" at bounding box center [910, 92] width 188 height 15
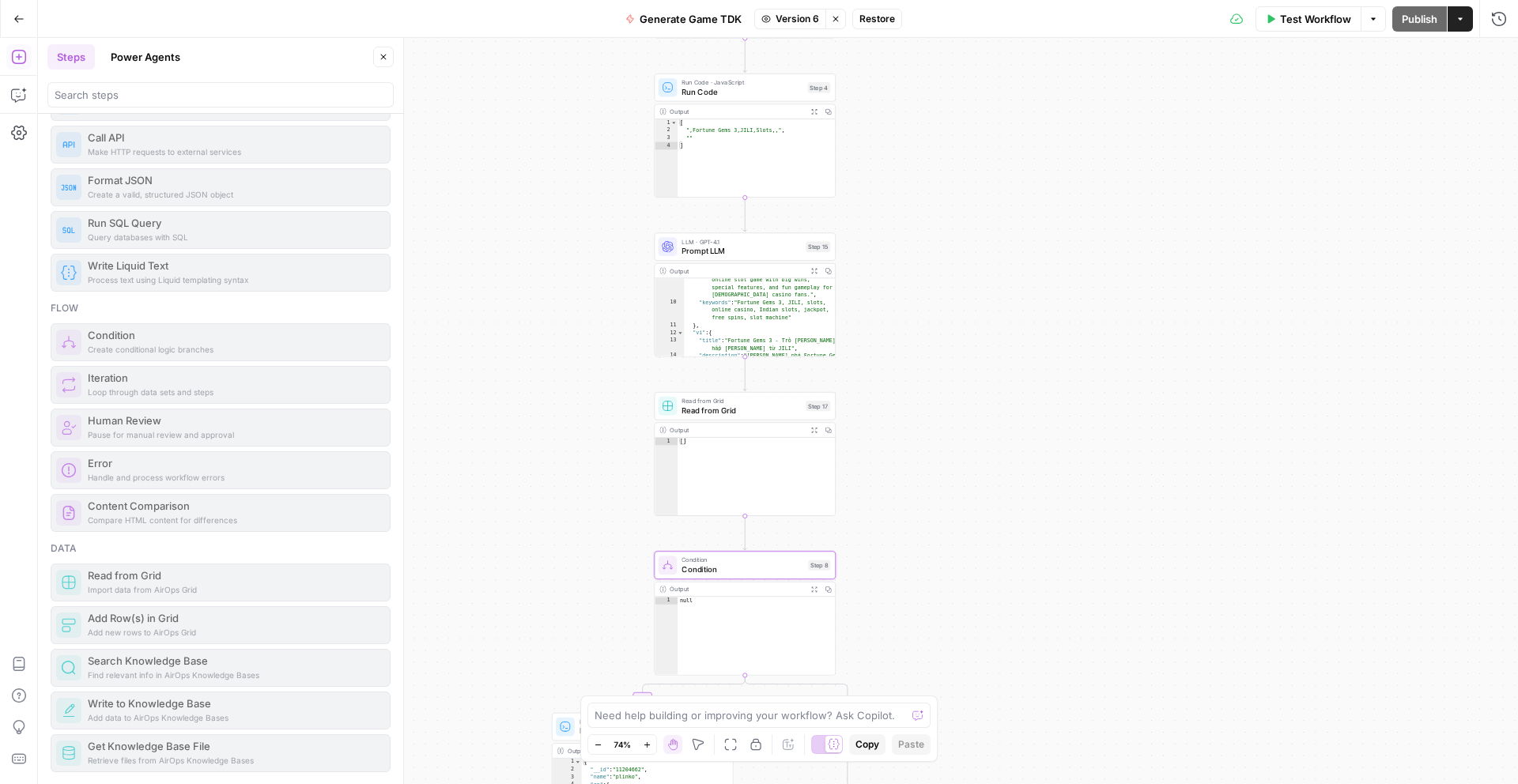
scroll to position [196, 0]
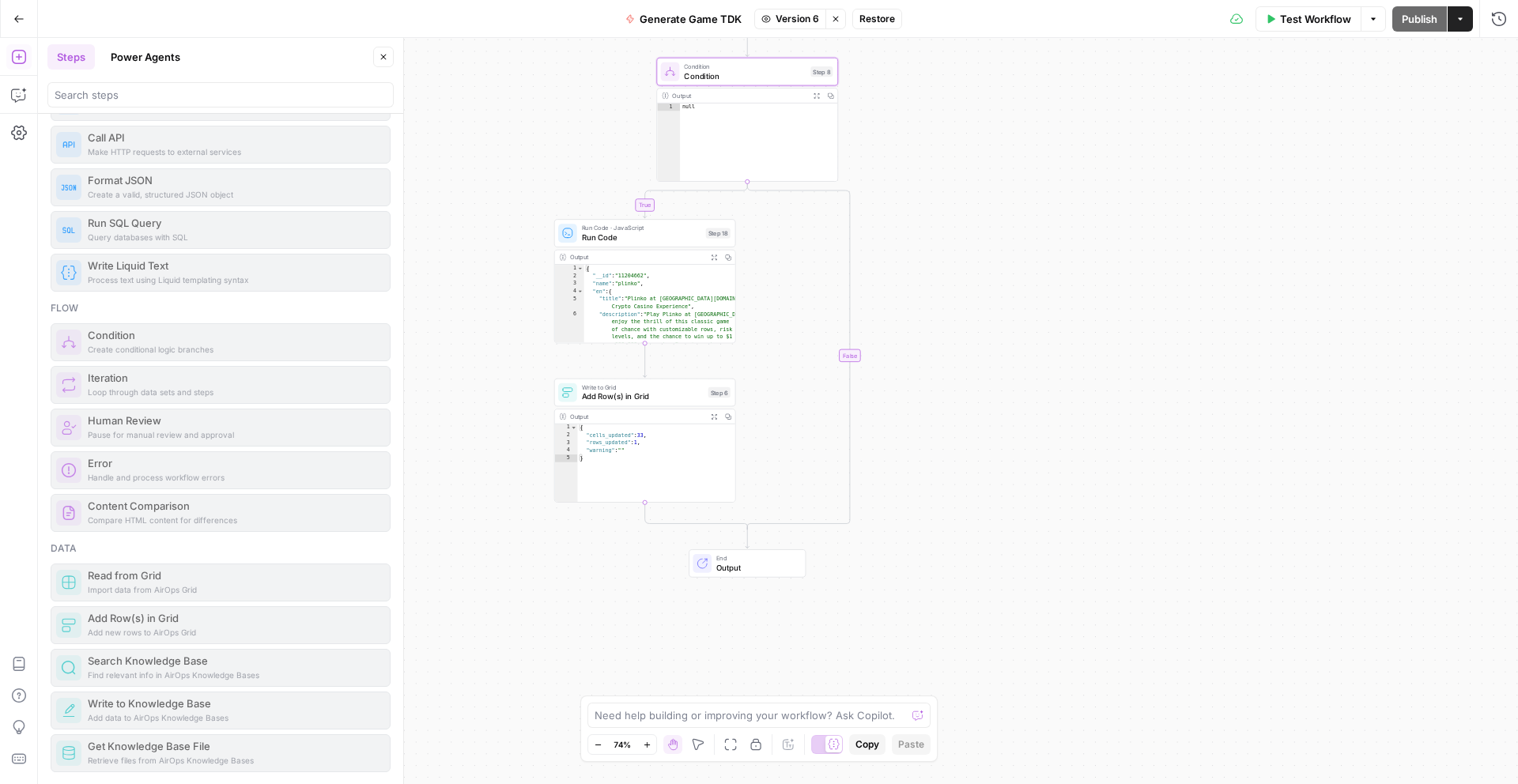
click at [606, 400] on span "Add Row(s) in Grid" at bounding box center [642, 396] width 121 height 12
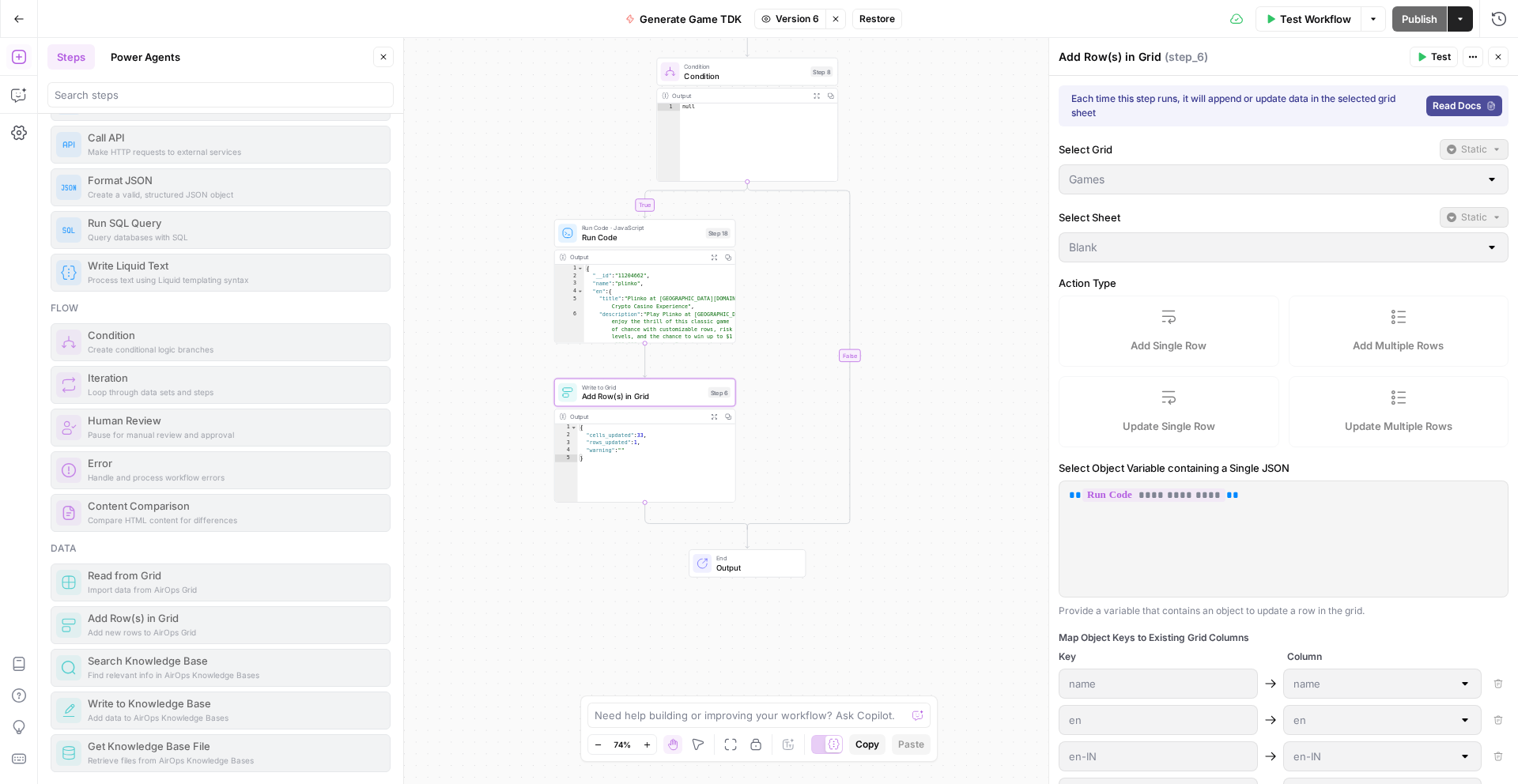
click at [646, 388] on span "Write to Grid" at bounding box center [642, 387] width 121 height 9
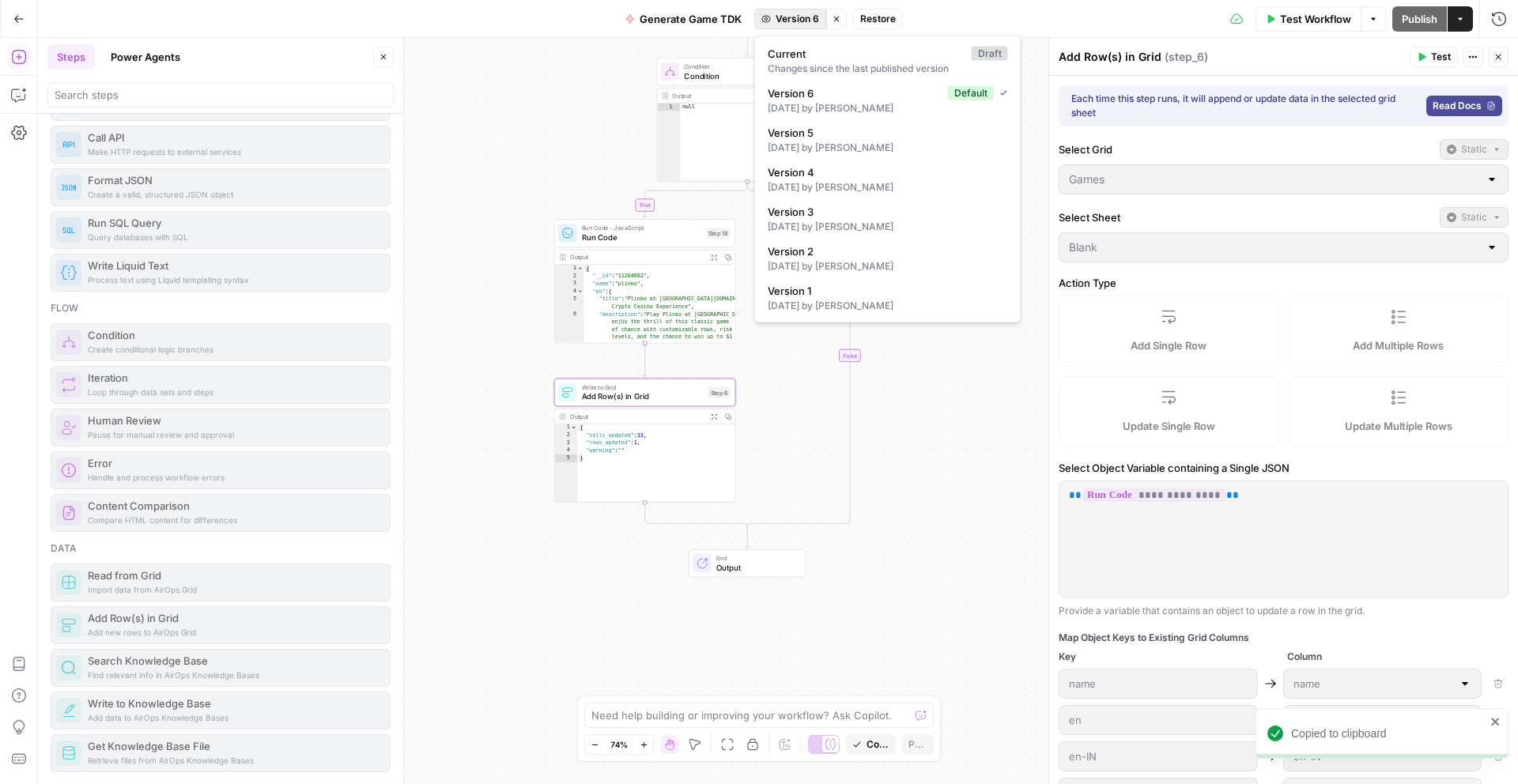
click at [779, 14] on span "Version 6" at bounding box center [797, 19] width 43 height 14
click at [798, 52] on span "Current" at bounding box center [867, 53] width 197 height 15
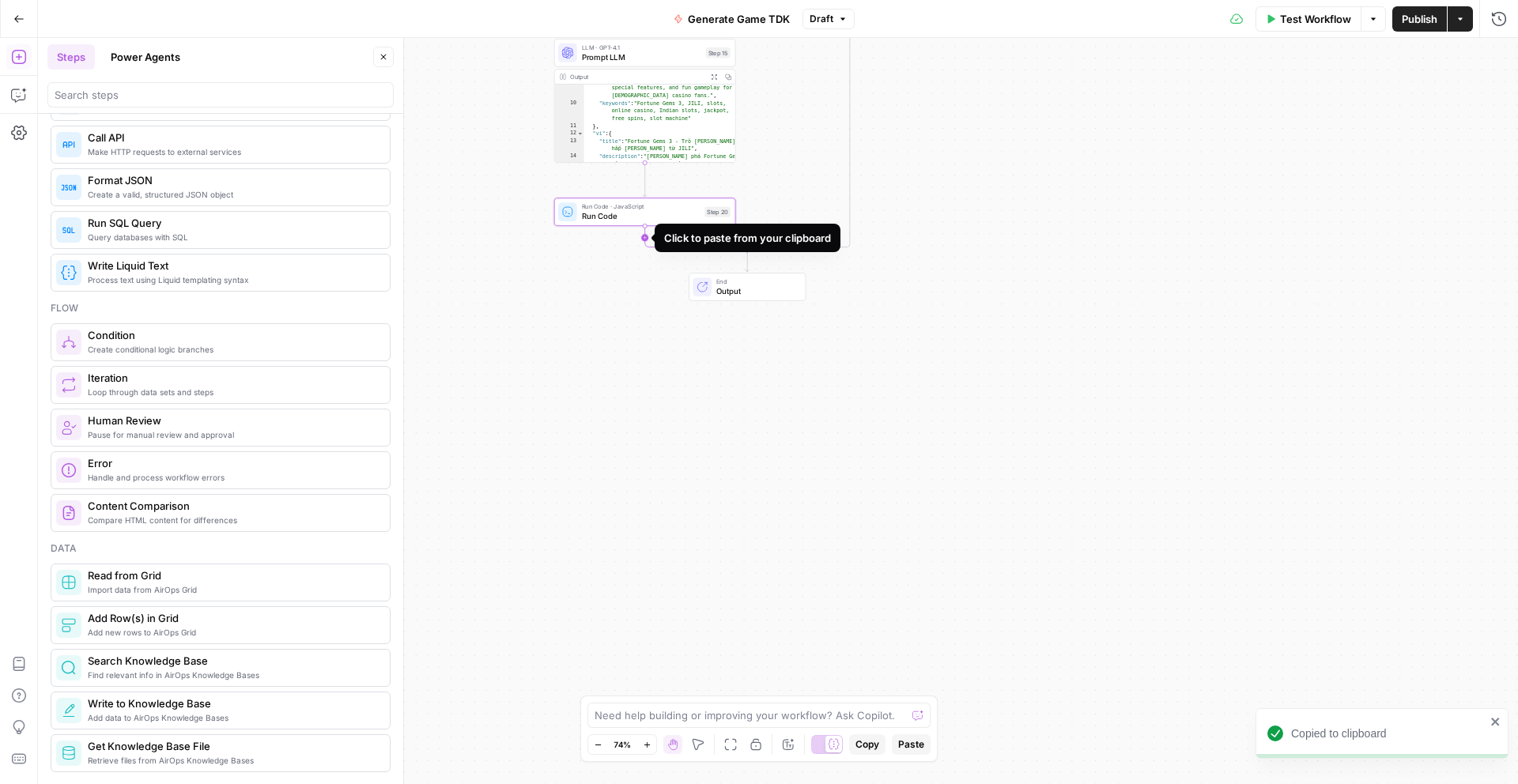
click at [645, 236] on icon "Edge from step_20 to step_19-conditional-end" at bounding box center [696, 240] width 102 height 27
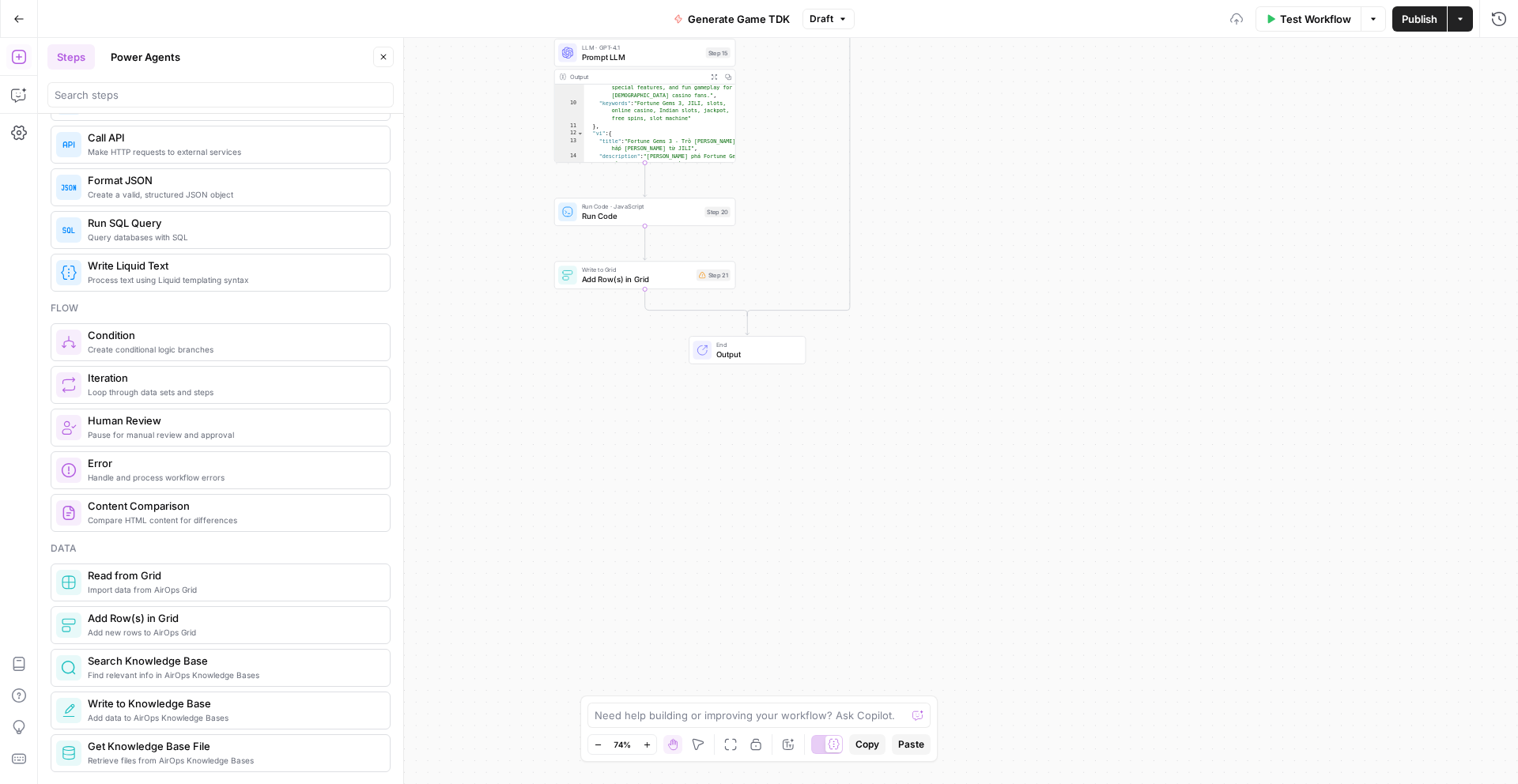
click at [905, 307] on div "true false Workflow Set Inputs Inputs Call API Call API Step 2 Output Expand Ou…" at bounding box center [778, 411] width 1480 height 746
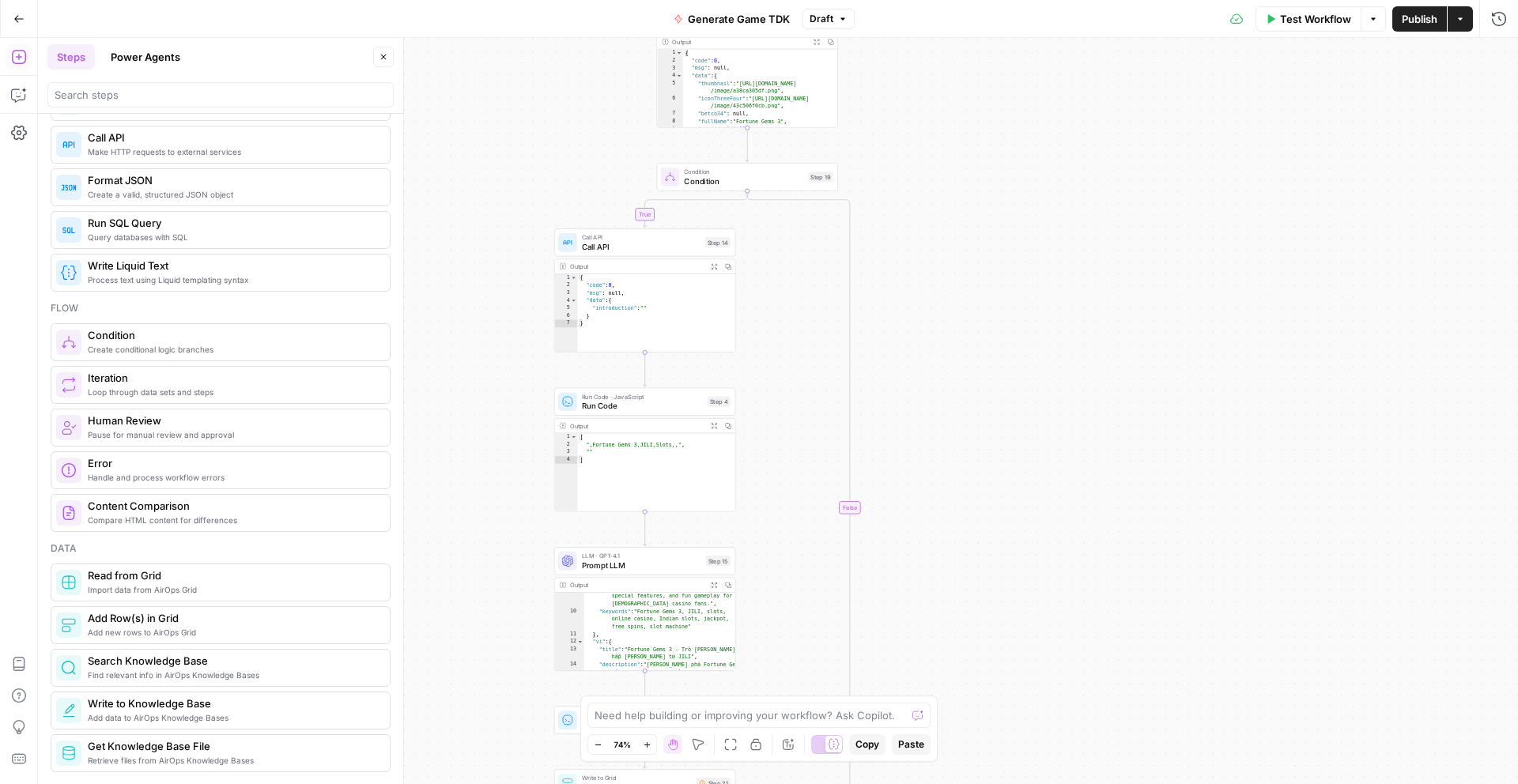
drag, startPoint x: 392, startPoint y: 54, endPoint x: 504, endPoint y: 125, distance: 132.6
click at [391, 54] on button "Close" at bounding box center [383, 57] width 21 height 21
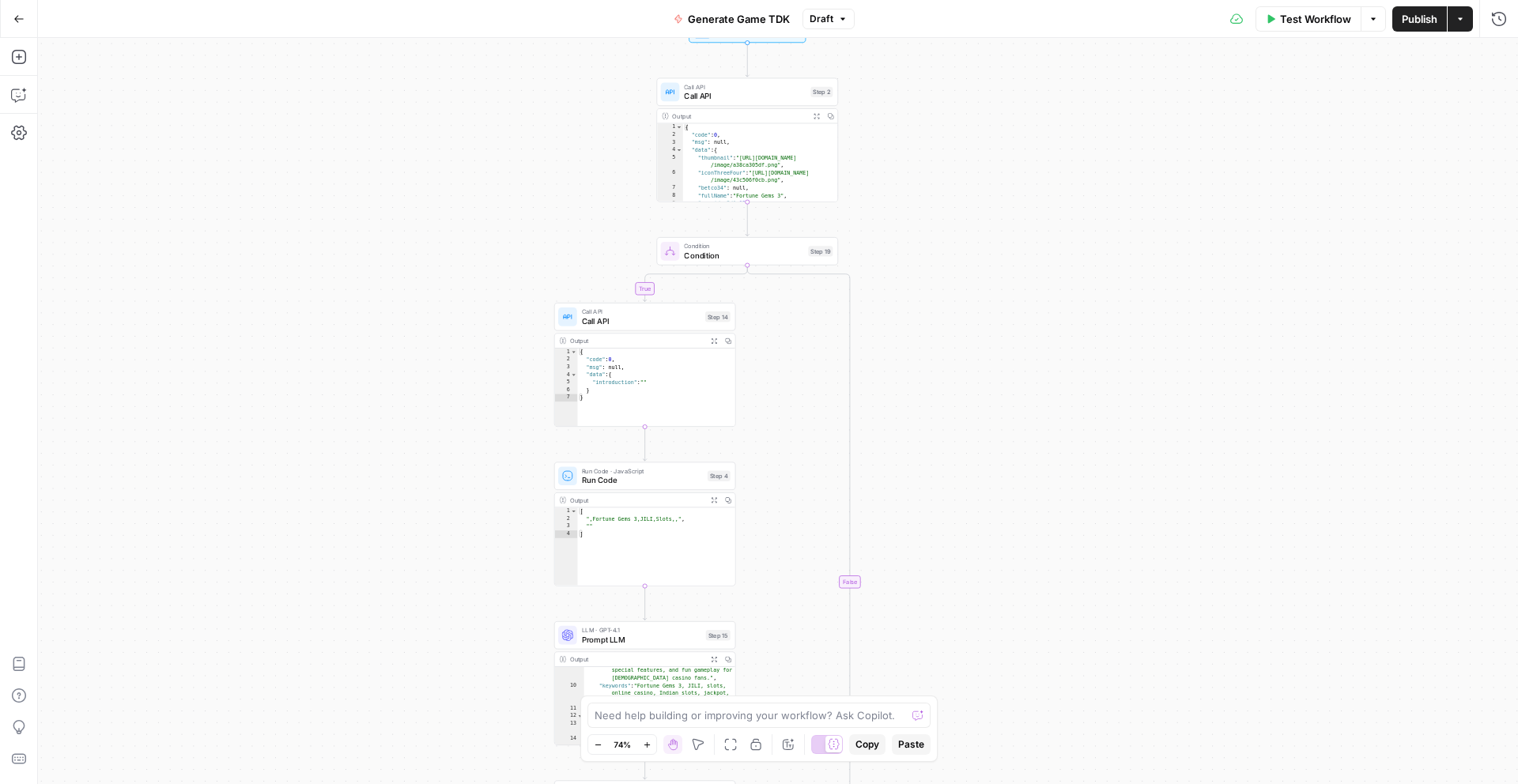
click at [755, 249] on span "Condition" at bounding box center [744, 245] width 120 height 9
click at [977, 328] on div "true false Workflow Set Inputs Inputs Call API Call API Step 2 Output Expand Ou…" at bounding box center [778, 411] width 1480 height 746
click at [625, 319] on span "Call API" at bounding box center [640, 320] width 119 height 12
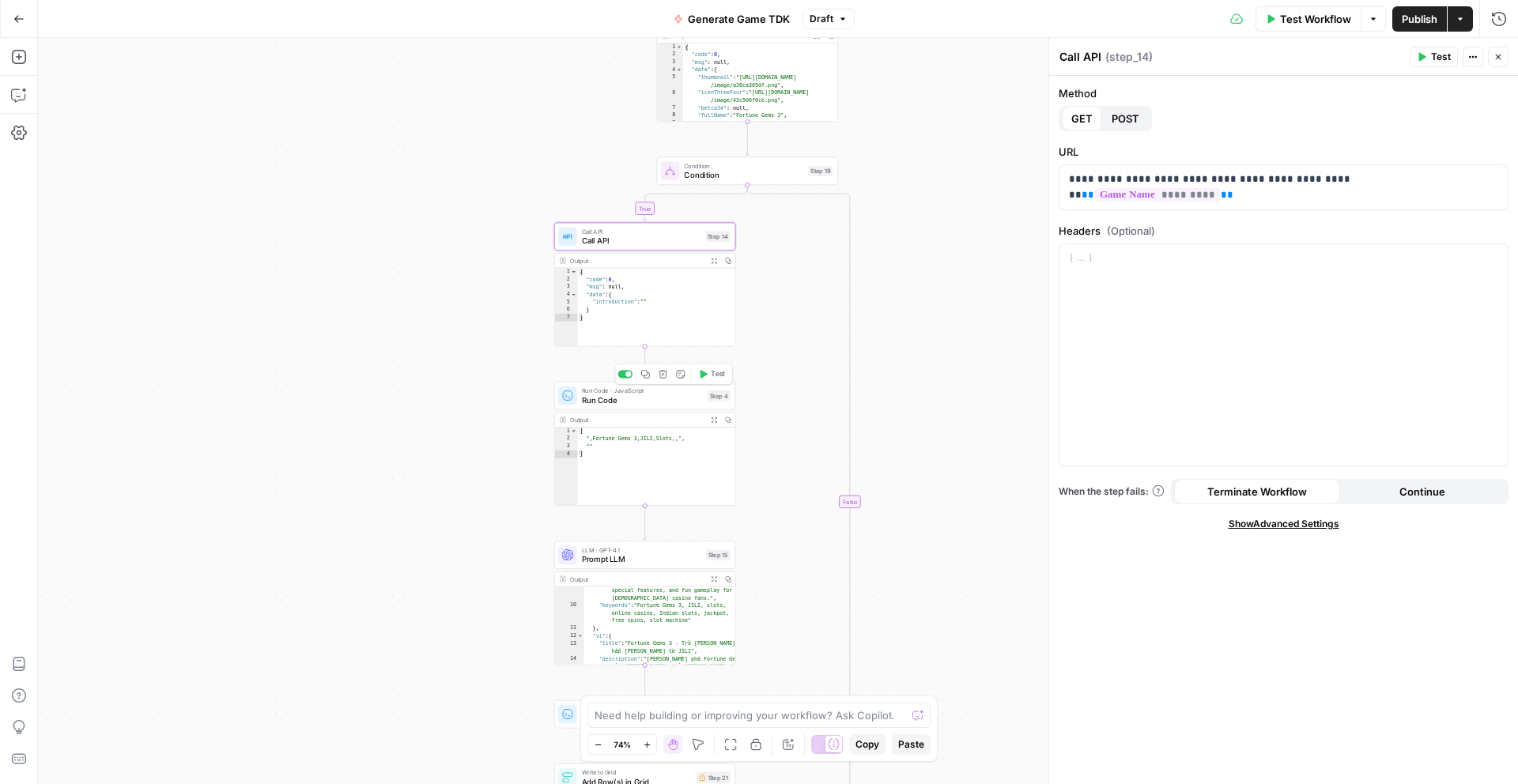
click at [620, 400] on span "Run Code" at bounding box center [642, 400] width 121 height 12
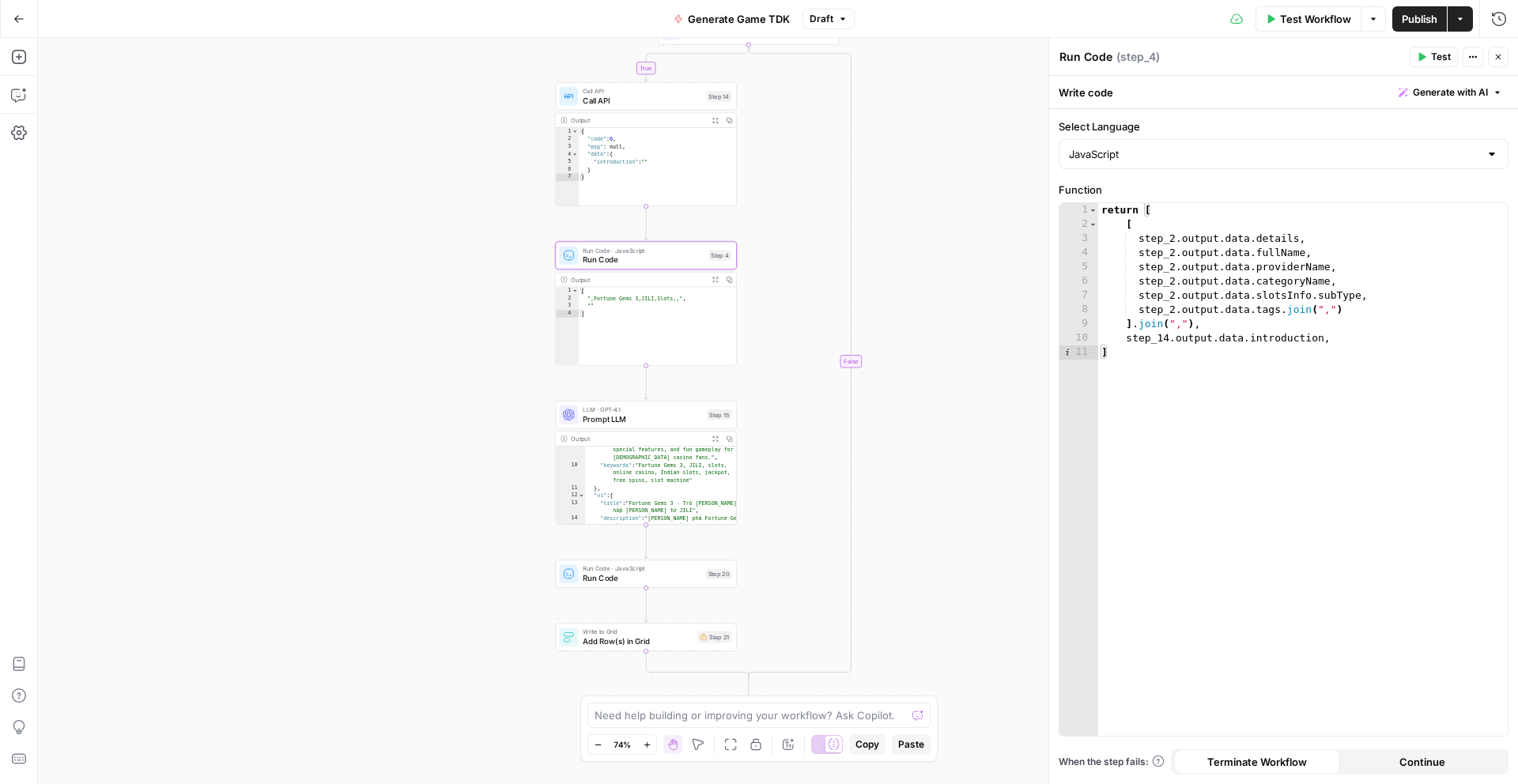
click at [628, 417] on span "Prompt LLM" at bounding box center [642, 418] width 120 height 12
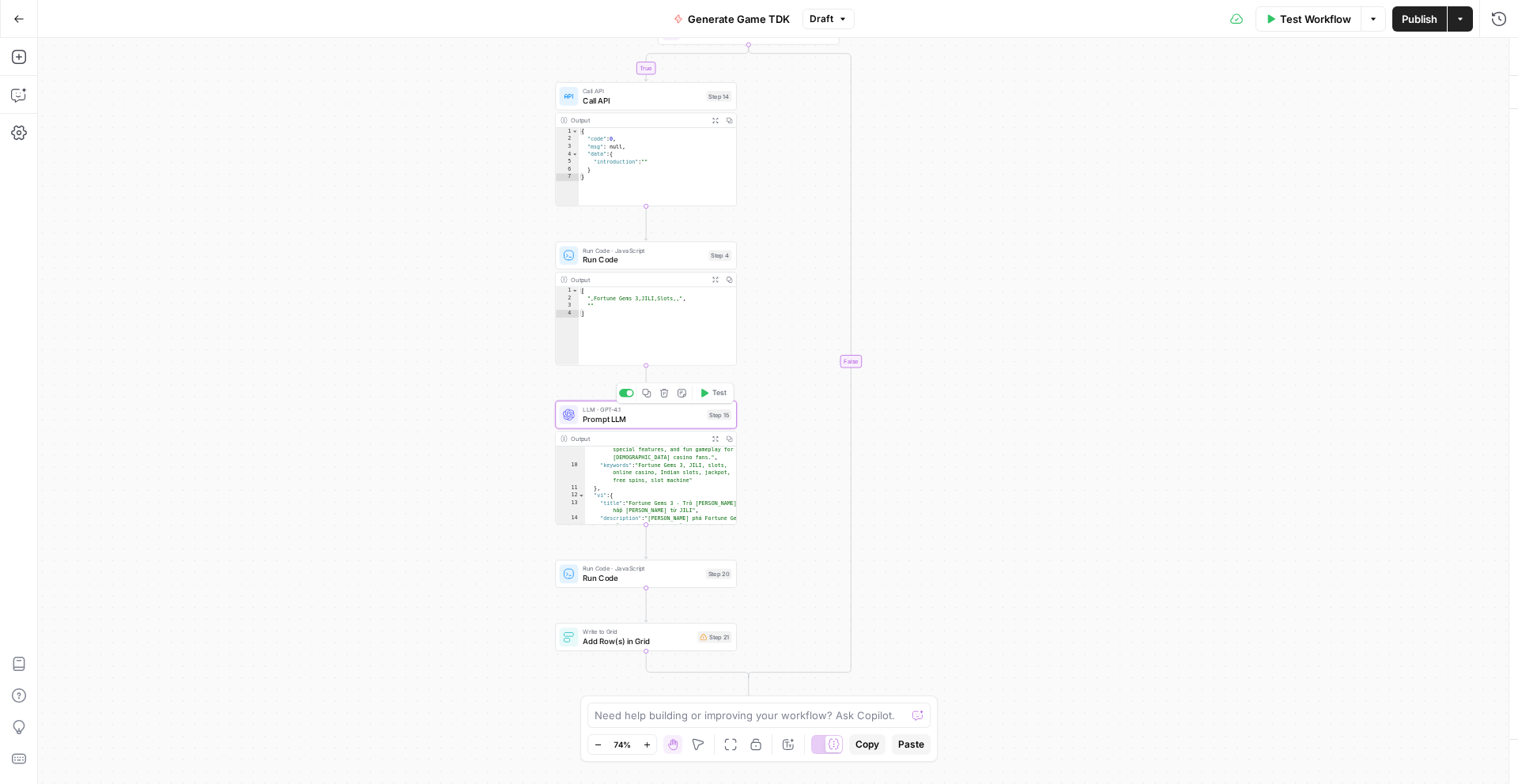
type textarea "Prompt LLM"
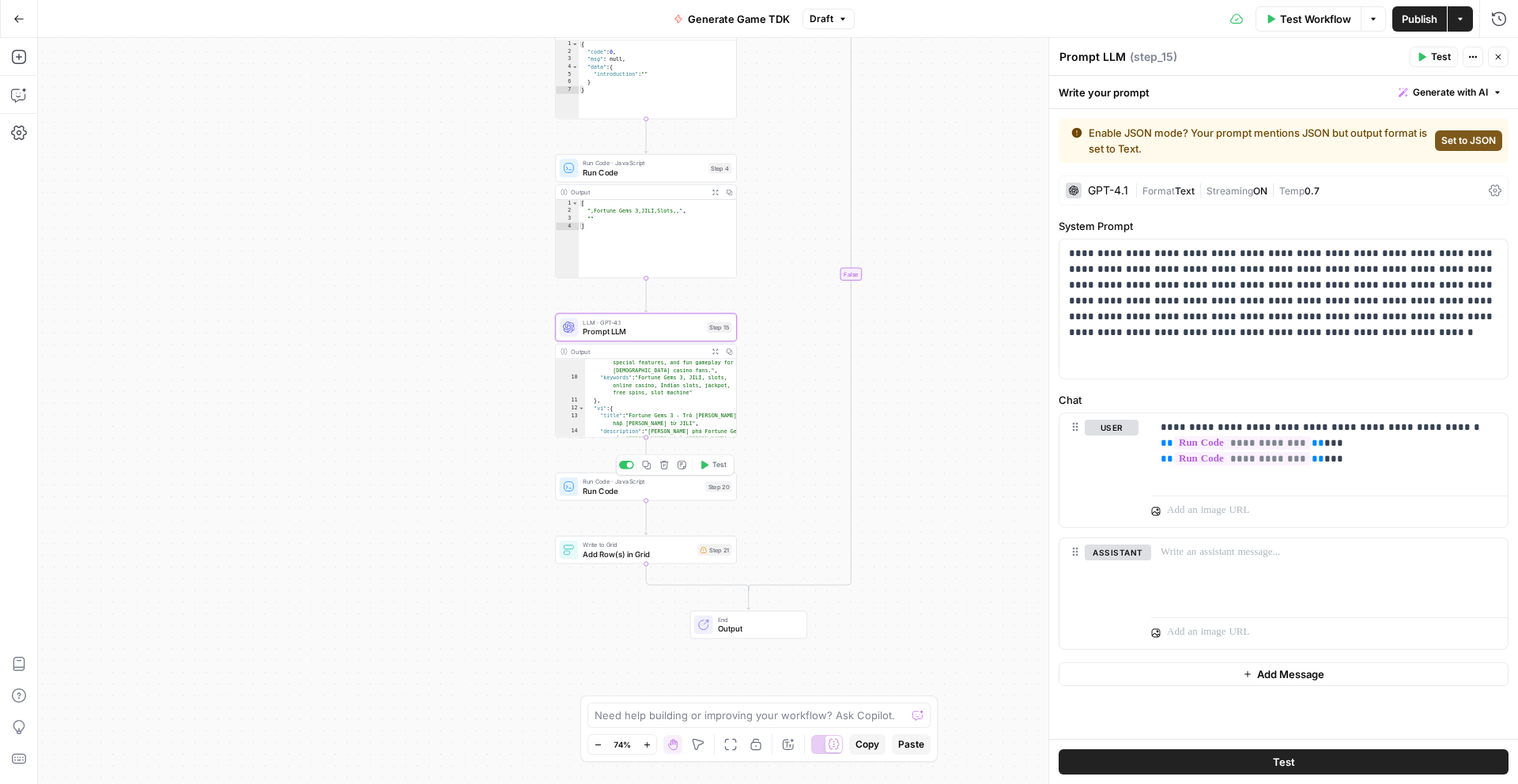
click at [639, 502] on div "true false Workflow Set Inputs Inputs Call API Call API Step 2 Output Expand Ou…" at bounding box center [778, 411] width 1480 height 746
click at [639, 495] on span "Run Code" at bounding box center [641, 490] width 119 height 12
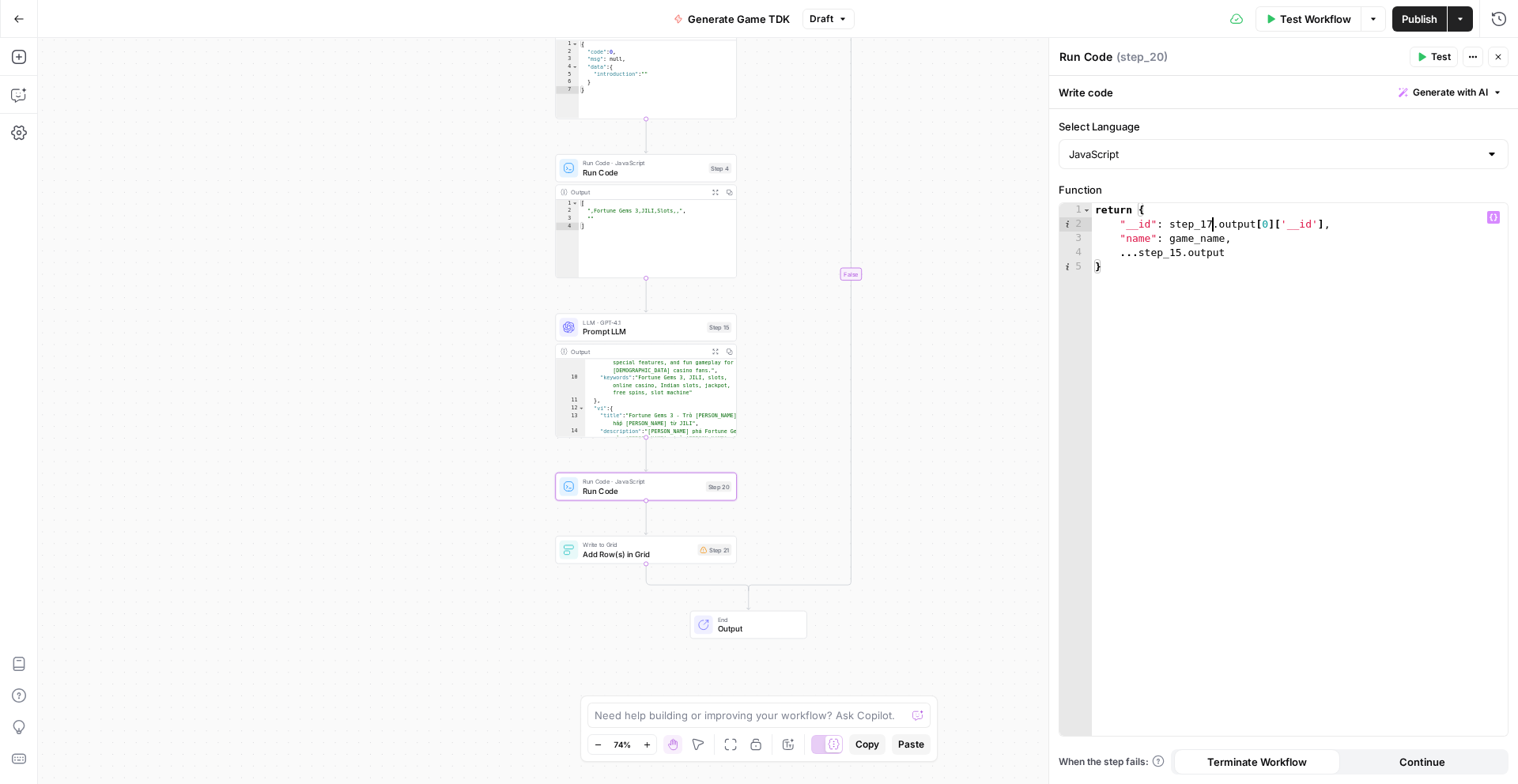
click at [1214, 227] on div "return { "__id" : step_17 . output [ 0 ] [ '__id' ] , "name" : game_name , ... …" at bounding box center [1299, 483] width 416 height 561
type textarea "**********"
click at [626, 554] on span "Add Row(s) in Grid" at bounding box center [637, 553] width 110 height 12
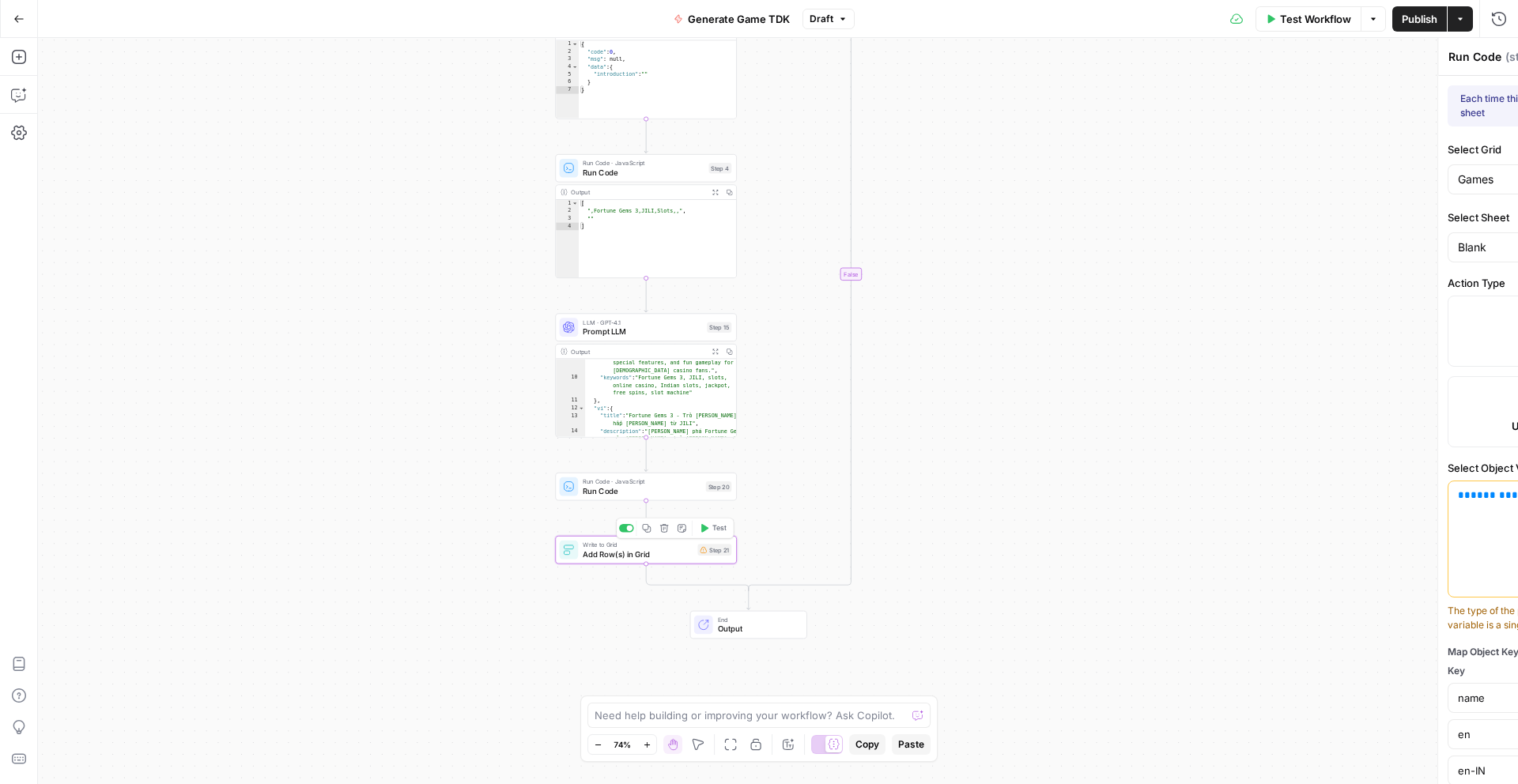
type textarea "Add Row(s) in Grid"
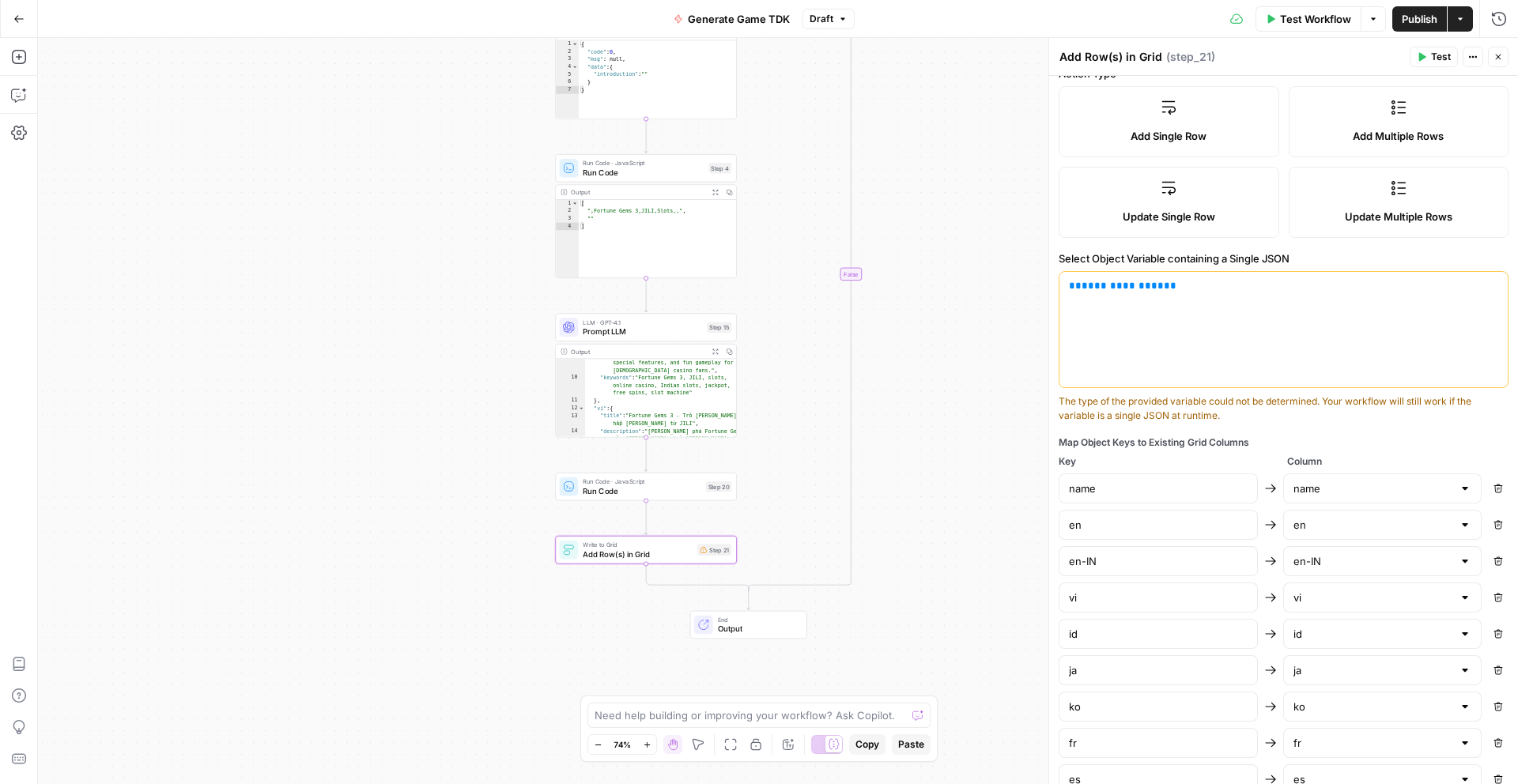
scroll to position [215, 0]
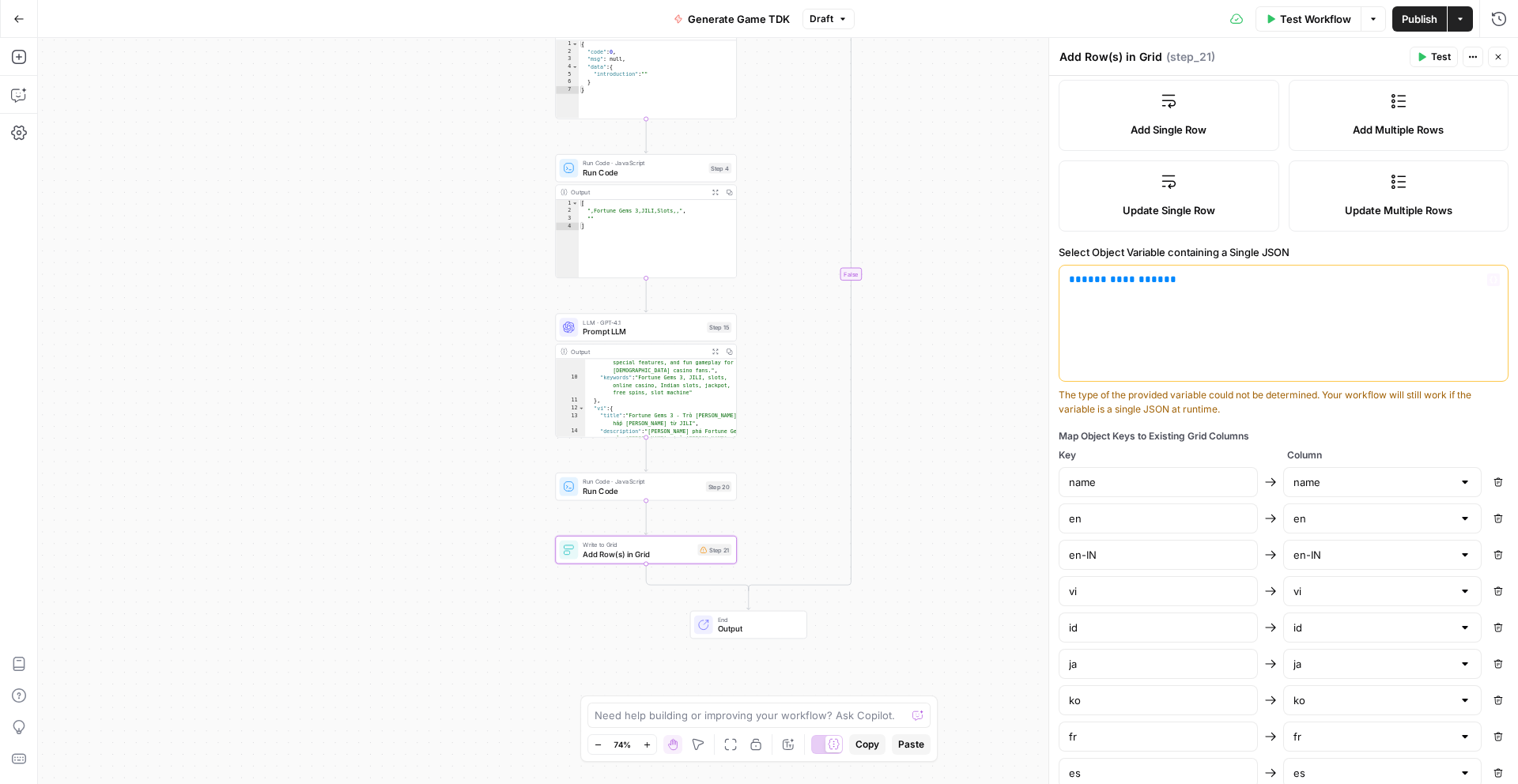
click at [1493, 278] on icon "button" at bounding box center [1494, 280] width 8 height 8
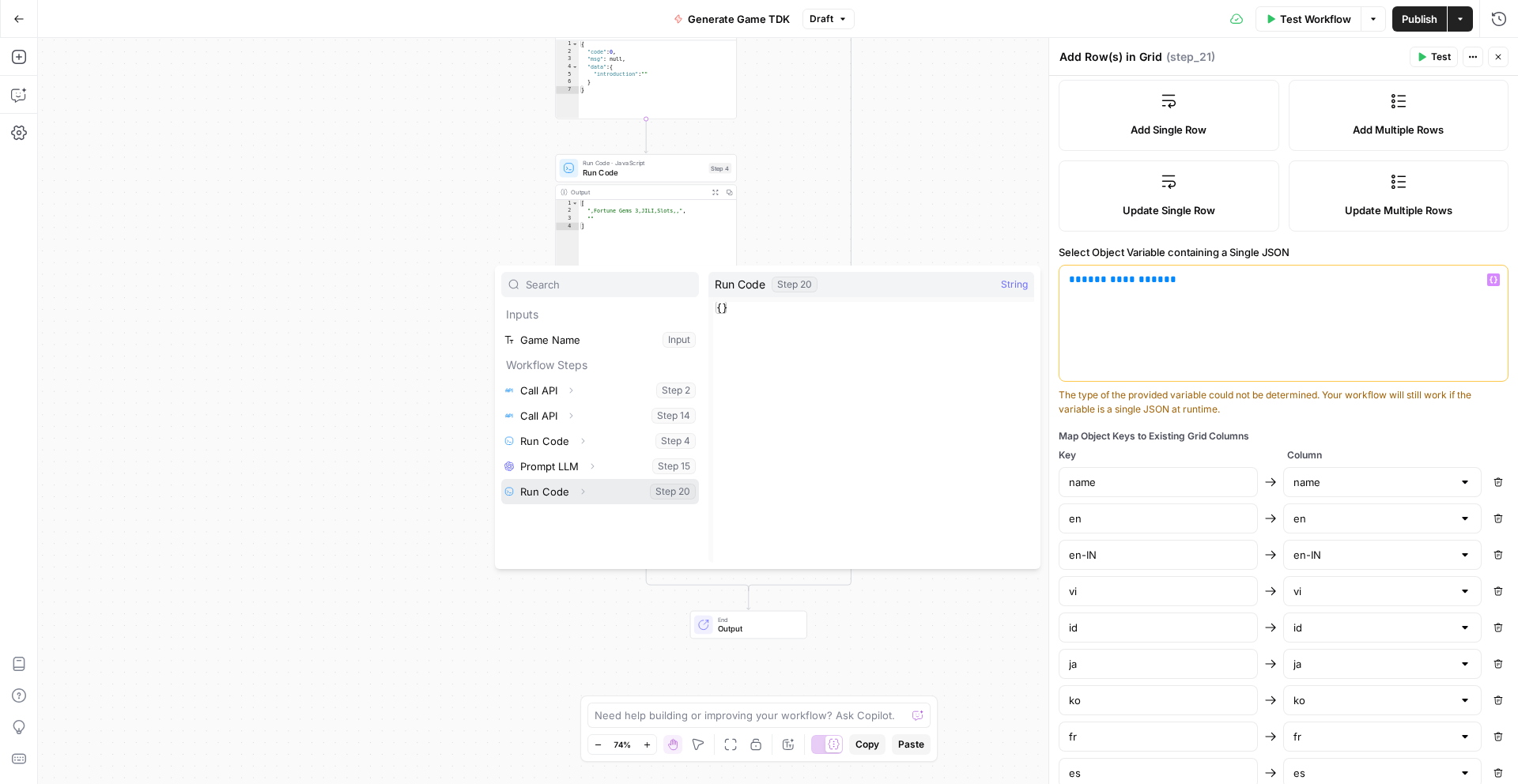
click at [583, 487] on icon "button" at bounding box center [582, 492] width 9 height 9
click at [575, 516] on button "Select variable Output" at bounding box center [608, 517] width 182 height 25
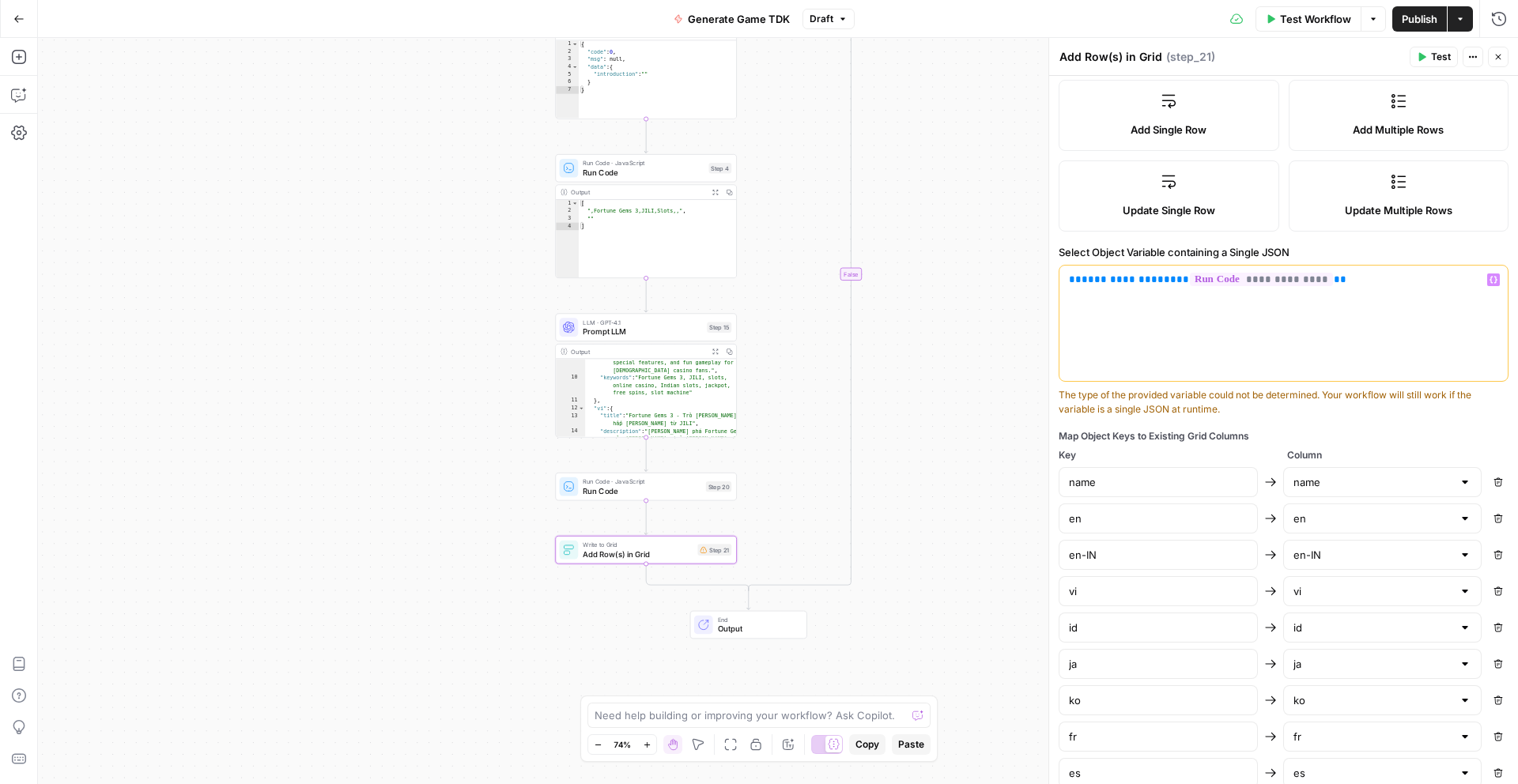
drag, startPoint x: 1154, startPoint y: 281, endPoint x: 1007, endPoint y: 287, distance: 147.1
click at [1007, 287] on body "J JB.COM New Home Browse Insights Opportunities Your Data Recent Grids Pages Ga…" at bounding box center [759, 392] width 1518 height 784
click at [1173, 336] on div "**********" at bounding box center [1283, 322] width 448 height 115
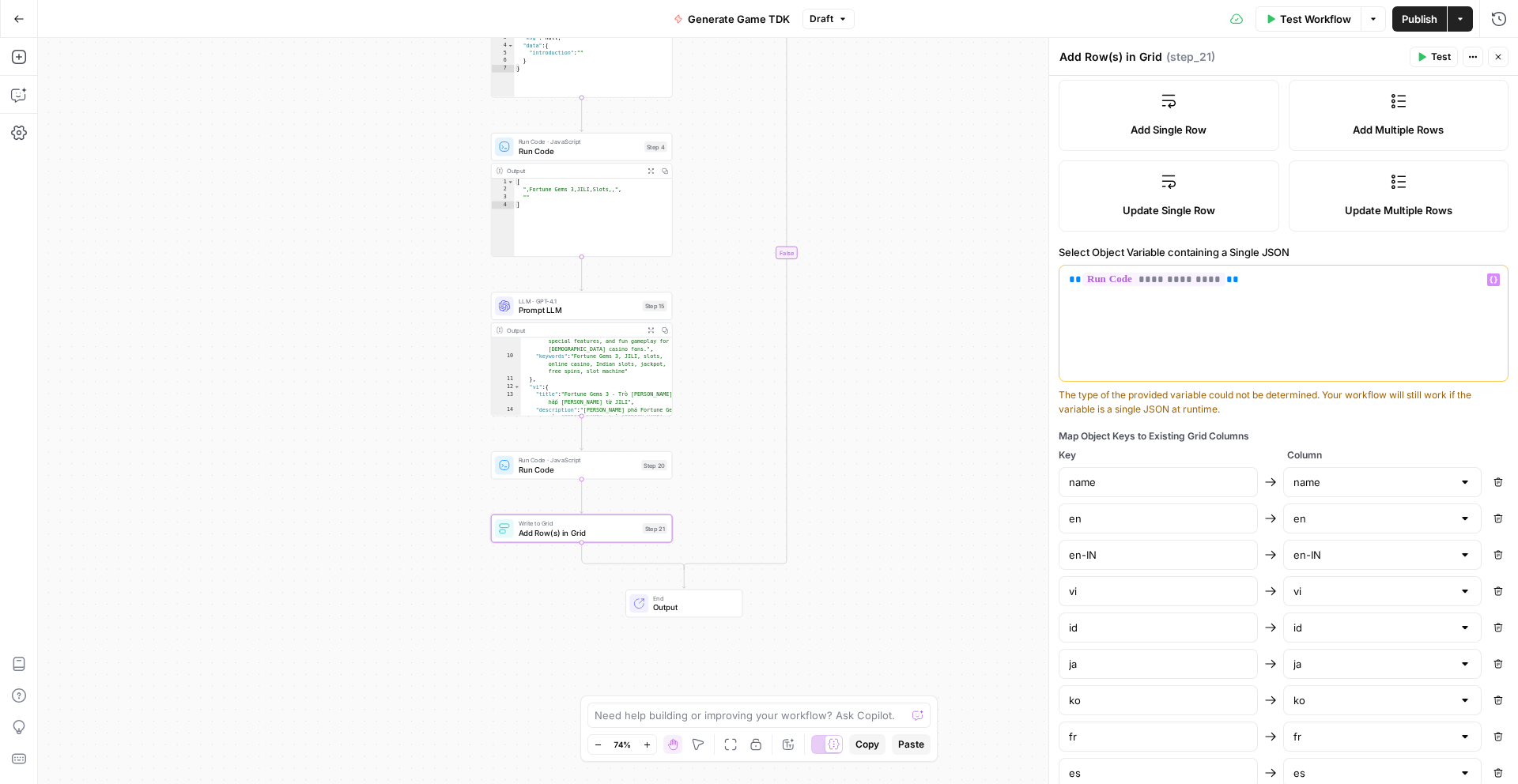
drag, startPoint x: 958, startPoint y: 378, endPoint x: 904, endPoint y: 370, distance: 54.6
click at [898, 349] on div "true false Workflow Set Inputs Inputs Call API Call API Step 2 Output Expand Ou…" at bounding box center [778, 411] width 1480 height 746
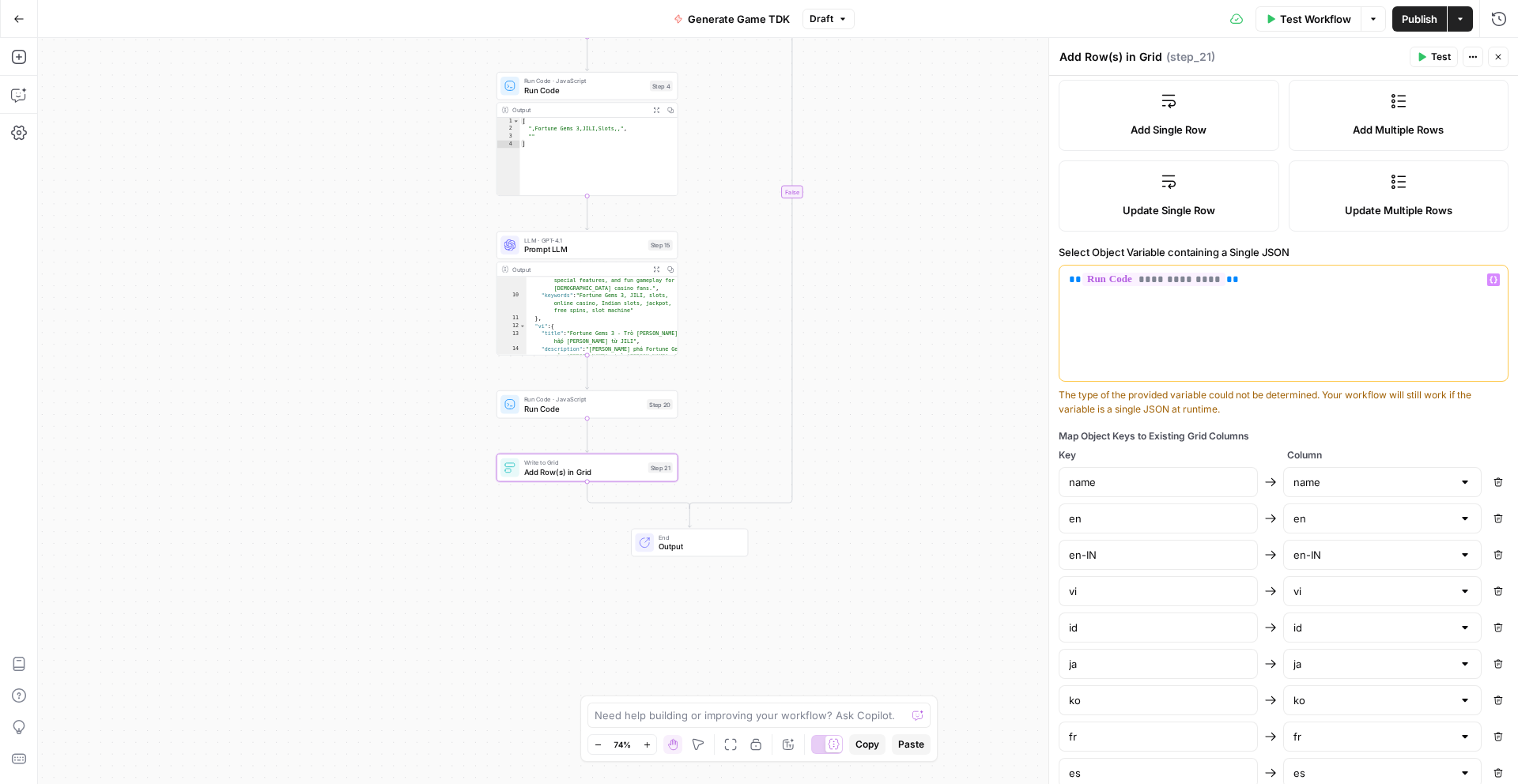
drag, startPoint x: 916, startPoint y: 550, endPoint x: 921, endPoint y: 494, distance: 56.2
click at [921, 494] on div "true false Workflow Set Inputs Inputs Call API Call API Step 2 Output Expand Ou…" at bounding box center [778, 411] width 1480 height 746
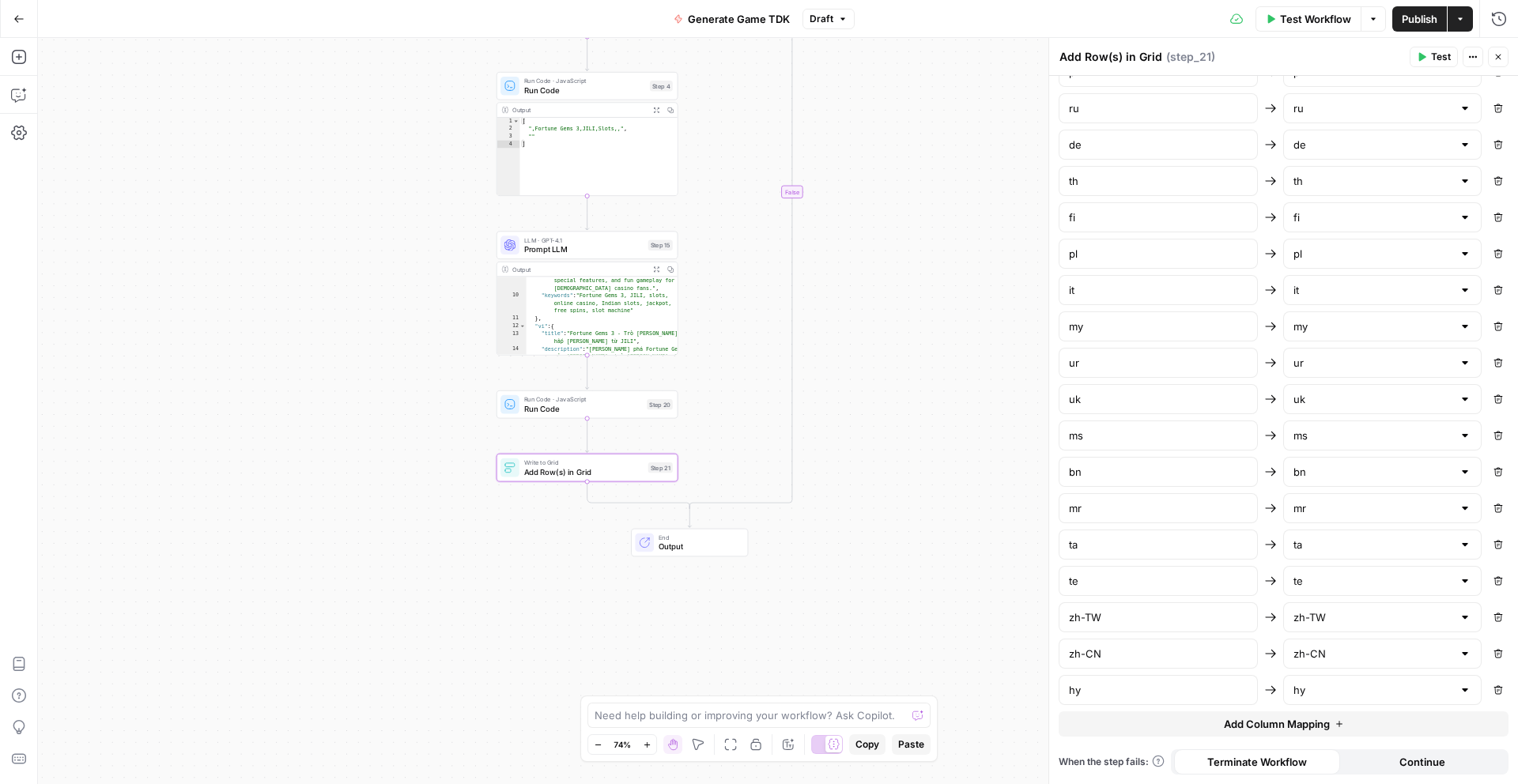
scroll to position [0, 0]
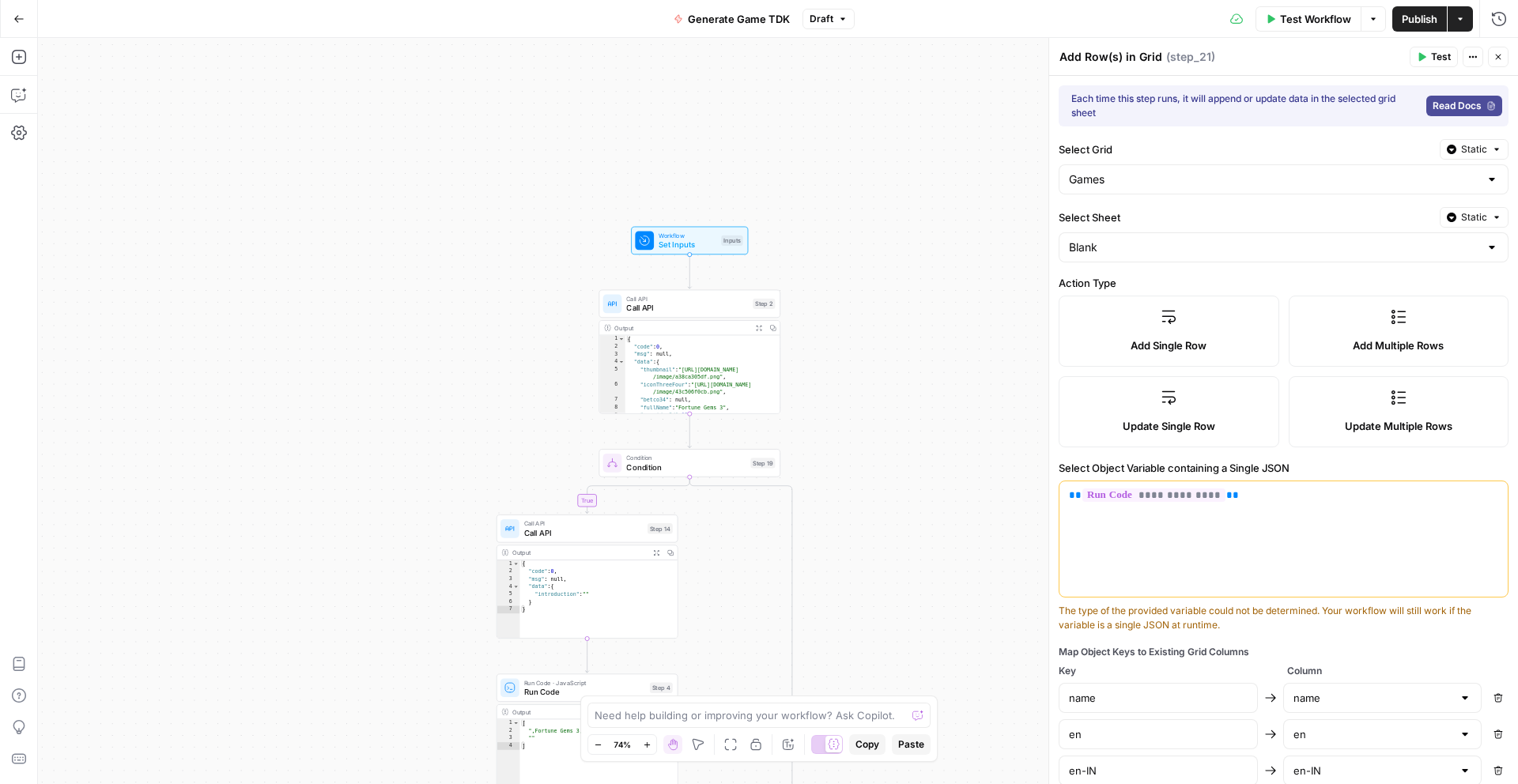
drag, startPoint x: 922, startPoint y: 123, endPoint x: 1410, endPoint y: 33, distance: 496.2
click at [923, 122] on div "true false Workflow Set Inputs Inputs Call API Call API Step 2 Output Expand Ou…" at bounding box center [778, 411] width 1480 height 746
click at [1320, 21] on span "Test Workflow" at bounding box center [1315, 18] width 72 height 15
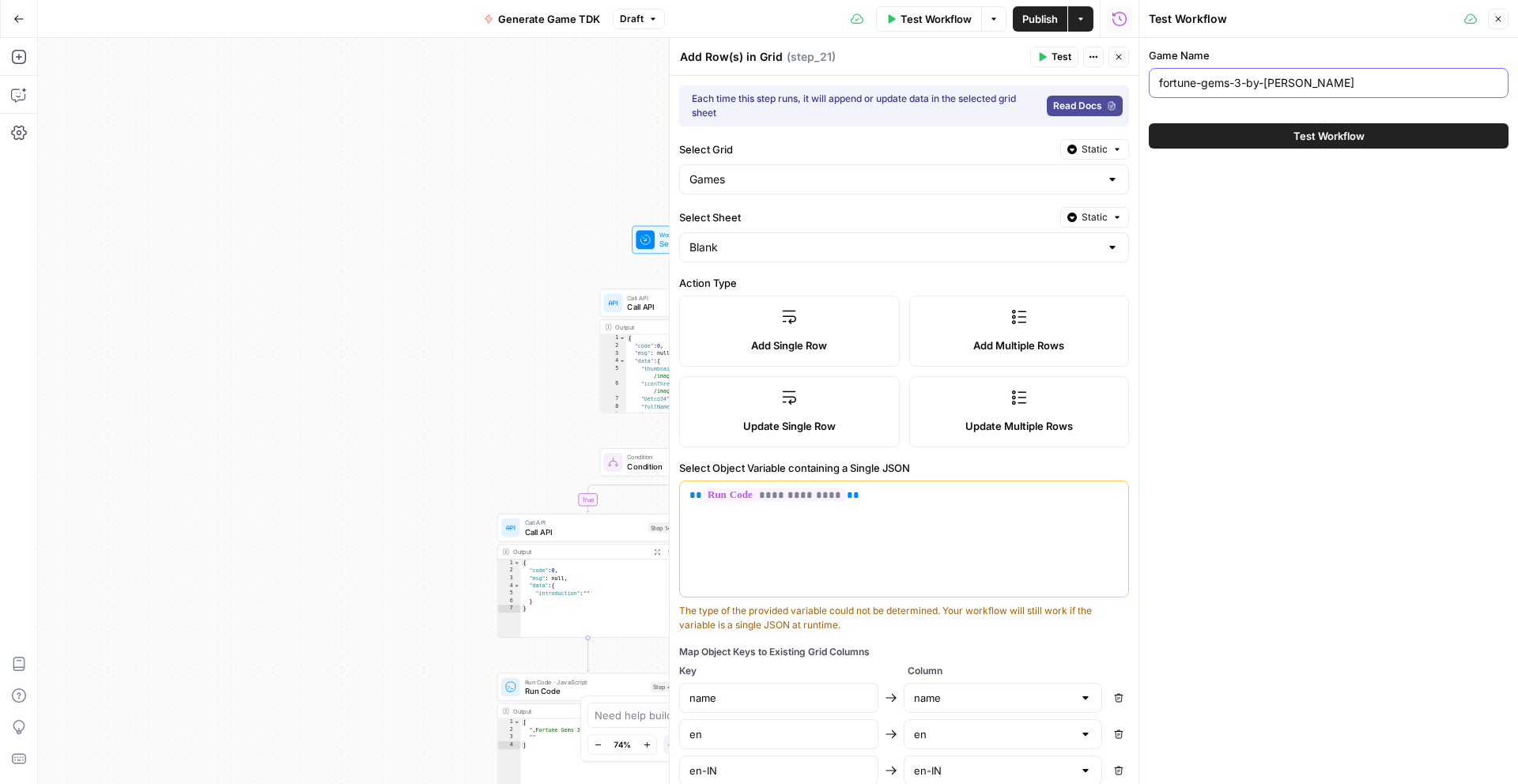
click at [1241, 83] on input "fortune-gems-3-by-jili" at bounding box center [1329, 82] width 339 height 15
type input "123"
click at [1266, 126] on button "Test Workflow" at bounding box center [1328, 136] width 360 height 25
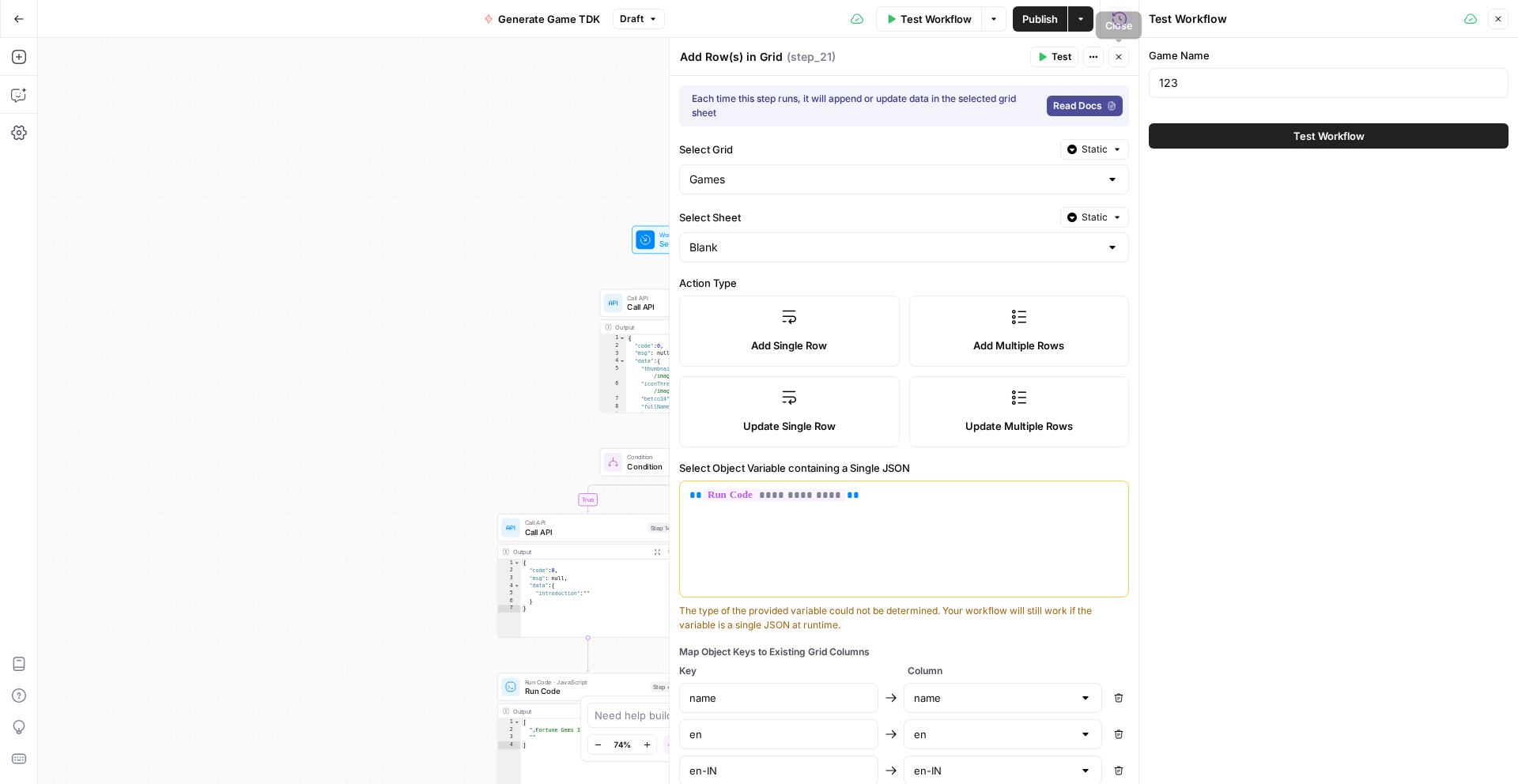
click at [1121, 59] on icon "button" at bounding box center [1119, 57] width 9 height 9
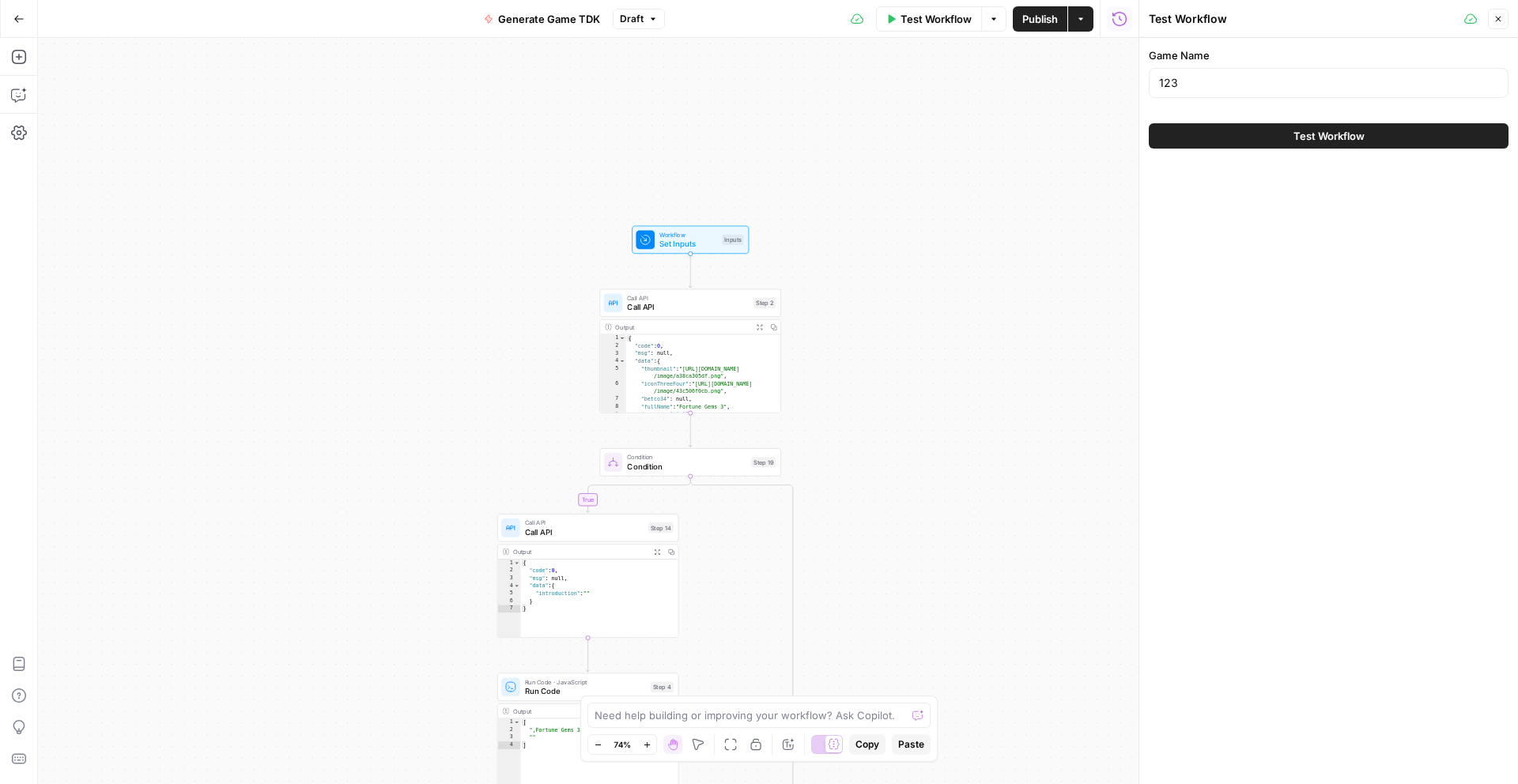
click at [1335, 148] on button "Test Workflow" at bounding box center [1328, 136] width 360 height 25
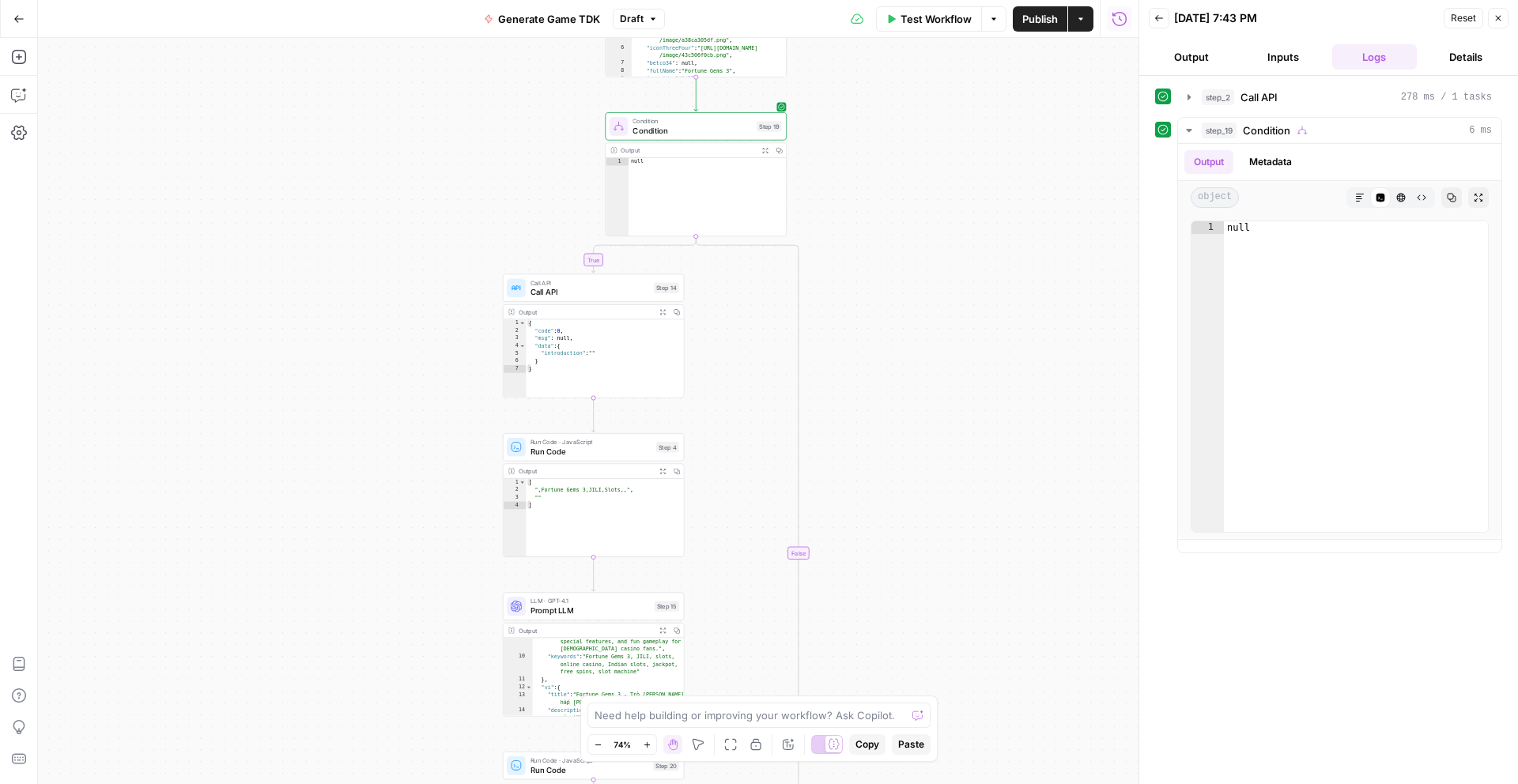
drag, startPoint x: 948, startPoint y: 510, endPoint x: 956, endPoint y: 182, distance: 328.1
click at [956, 182] on div "true false Workflow Set Inputs Inputs Call API Call API Step 2 Output Expand Ou…" at bounding box center [588, 411] width 1100 height 746
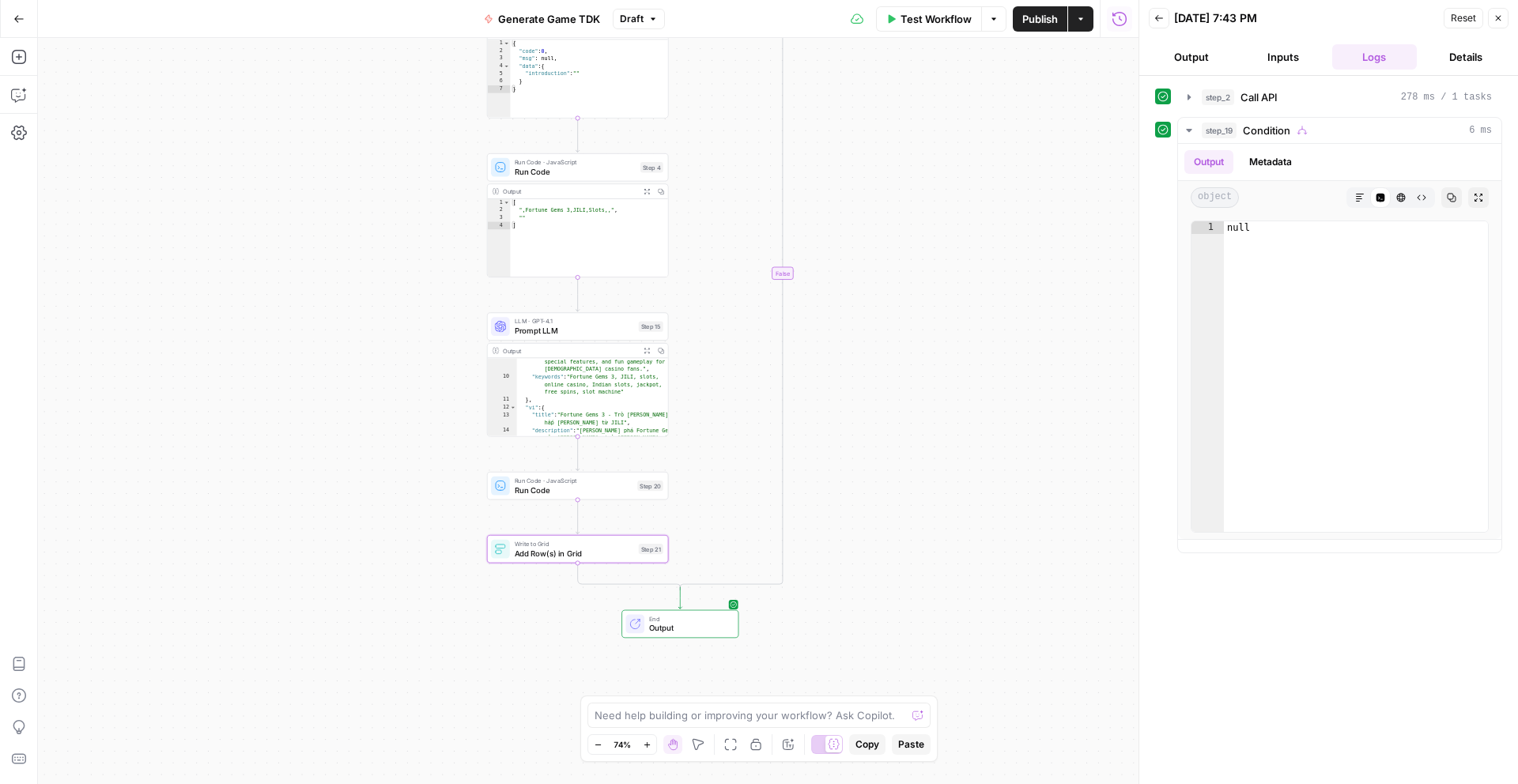
drag, startPoint x: 990, startPoint y: 297, endPoint x: 984, endPoint y: 241, distance: 56.3
click at [984, 241] on div "true false Workflow Set Inputs Inputs Call API Call API Step 2 Output Expand Ou…" at bounding box center [588, 411] width 1100 height 746
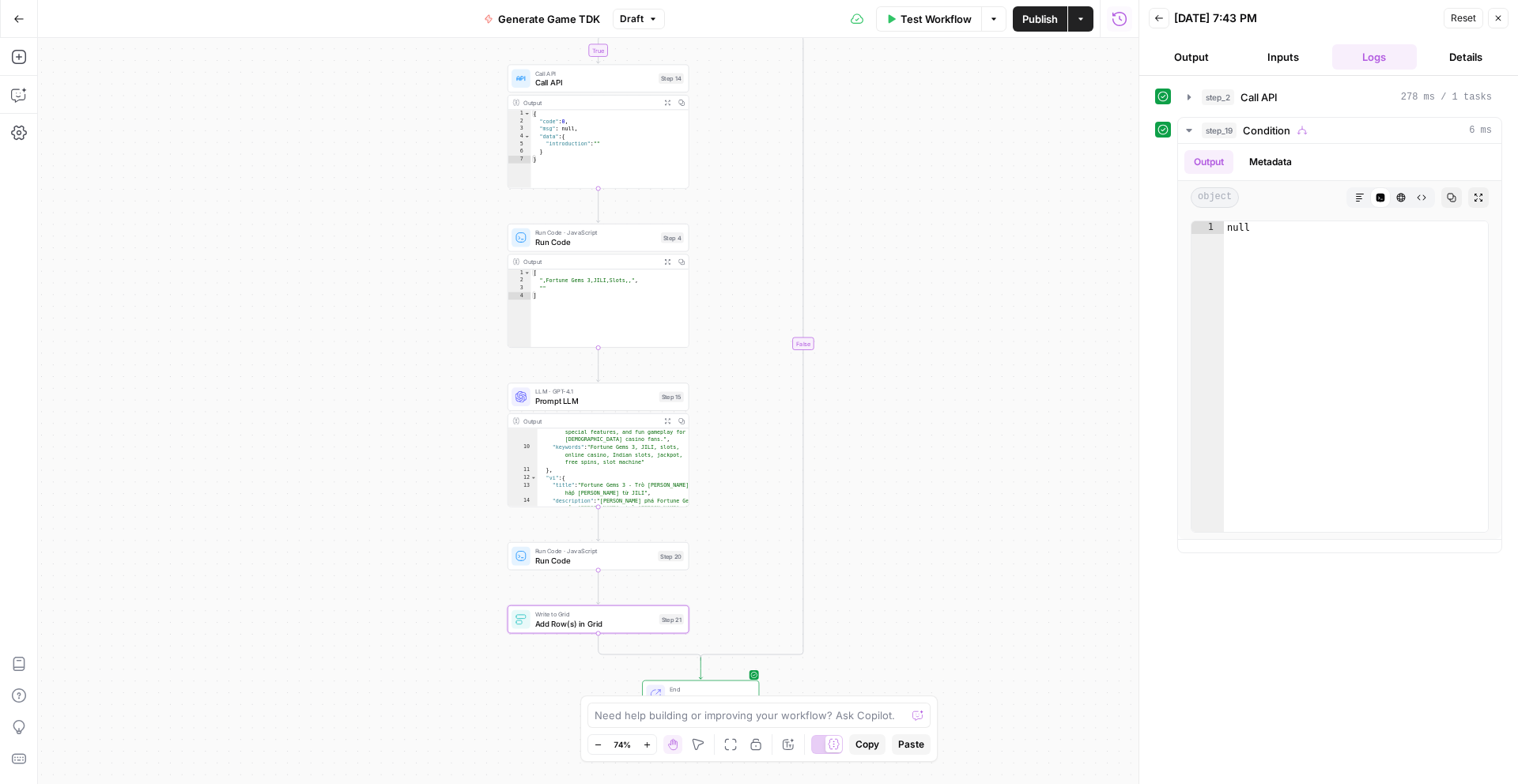
drag, startPoint x: 984, startPoint y: 436, endPoint x: 994, endPoint y: 461, distance: 26.9
click at [998, 573] on div "true false Workflow Set Inputs Inputs Call API Call API Step 2 Output Expand Ou…" at bounding box center [588, 411] width 1100 height 746
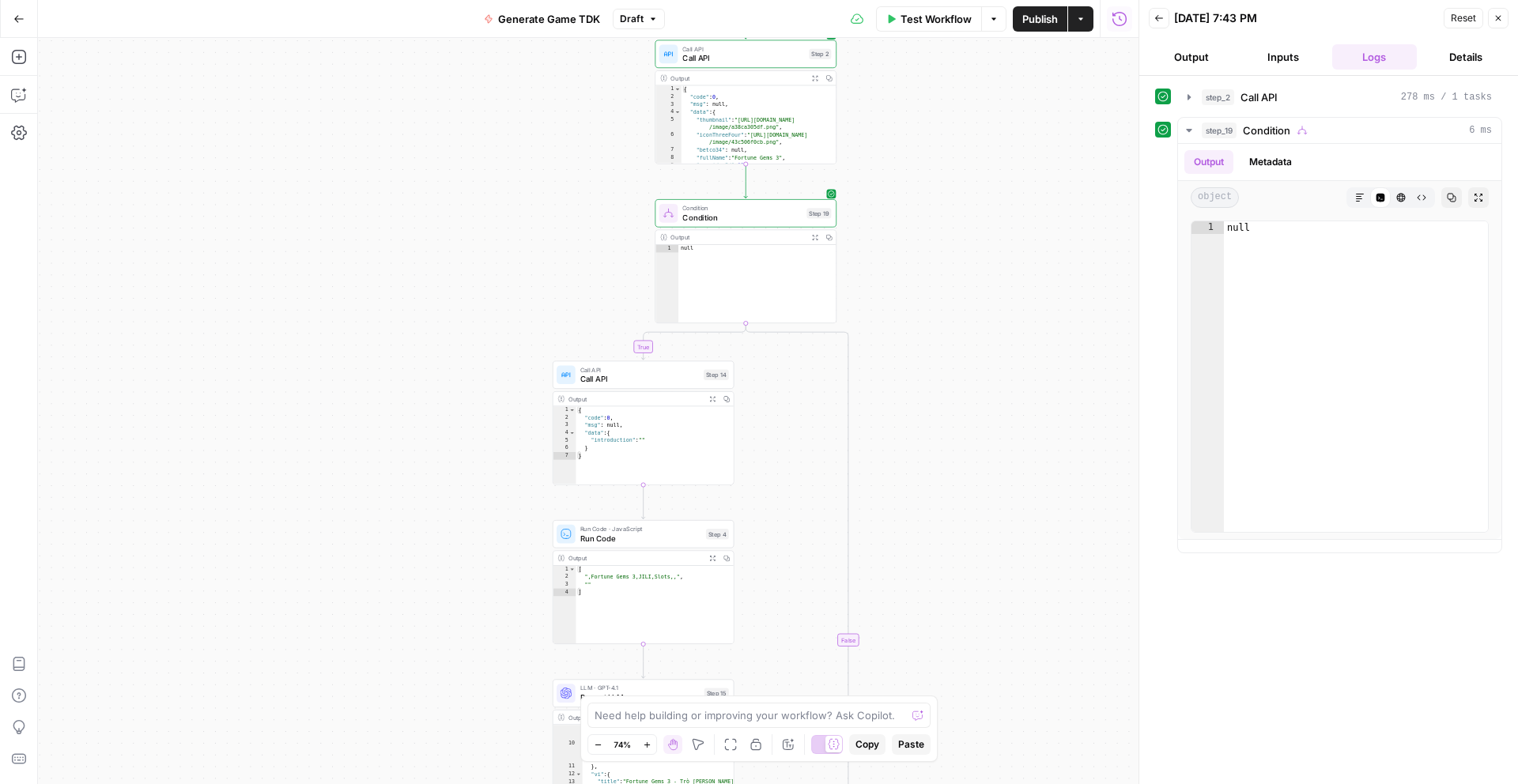
drag, startPoint x: 932, startPoint y: 196, endPoint x: 972, endPoint y: 451, distance: 258.1
click at [975, 476] on div "true false Workflow Set Inputs Inputs Call API Call API Step 2 Output Expand Ou…" at bounding box center [588, 411] width 1100 height 746
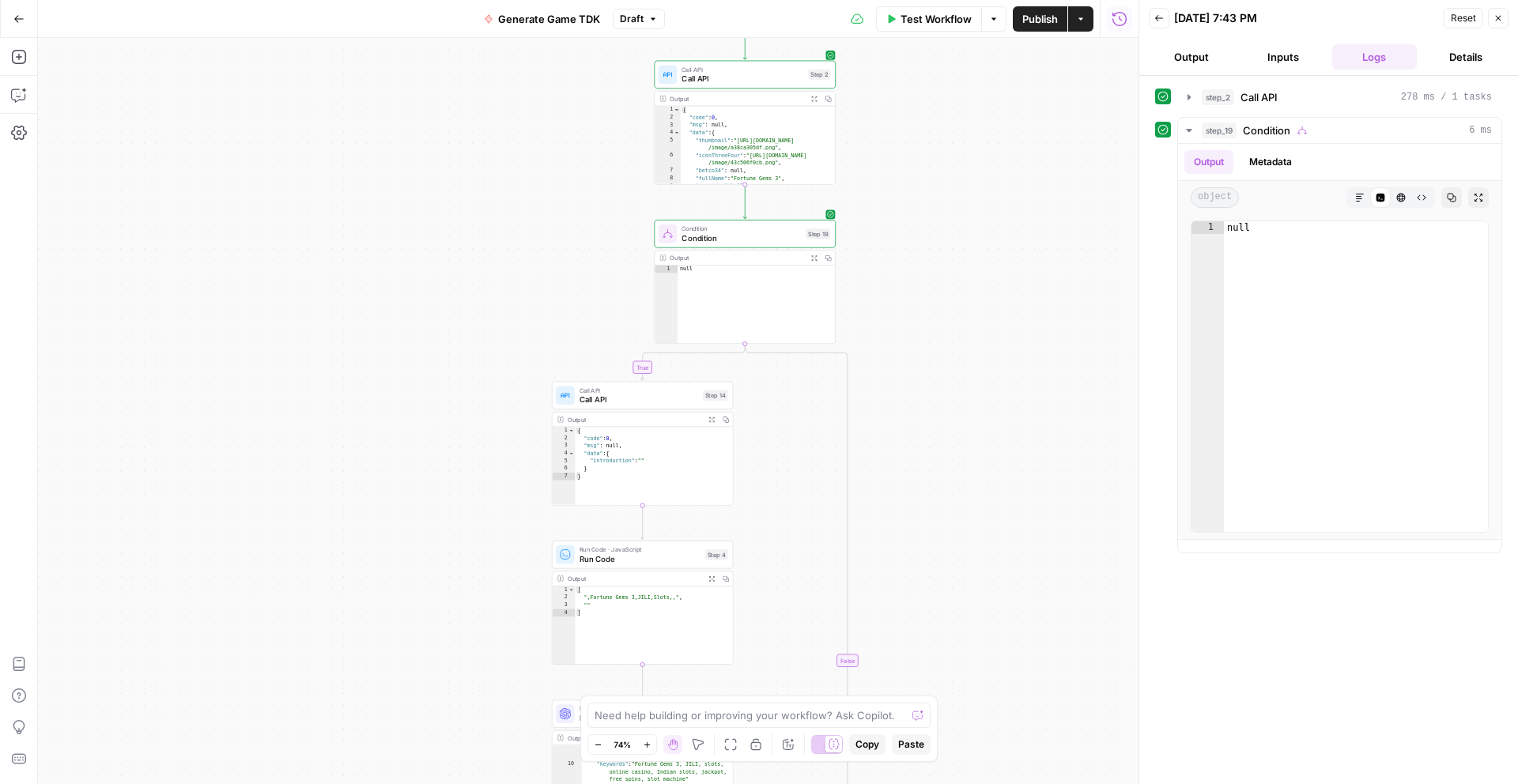
drag, startPoint x: 979, startPoint y: 222, endPoint x: 976, endPoint y: 241, distance: 19.2
click at [976, 241] on div "true false Workflow Set Inputs Inputs Call API Call API Step 2 Output Expand Ou…" at bounding box center [588, 411] width 1100 height 746
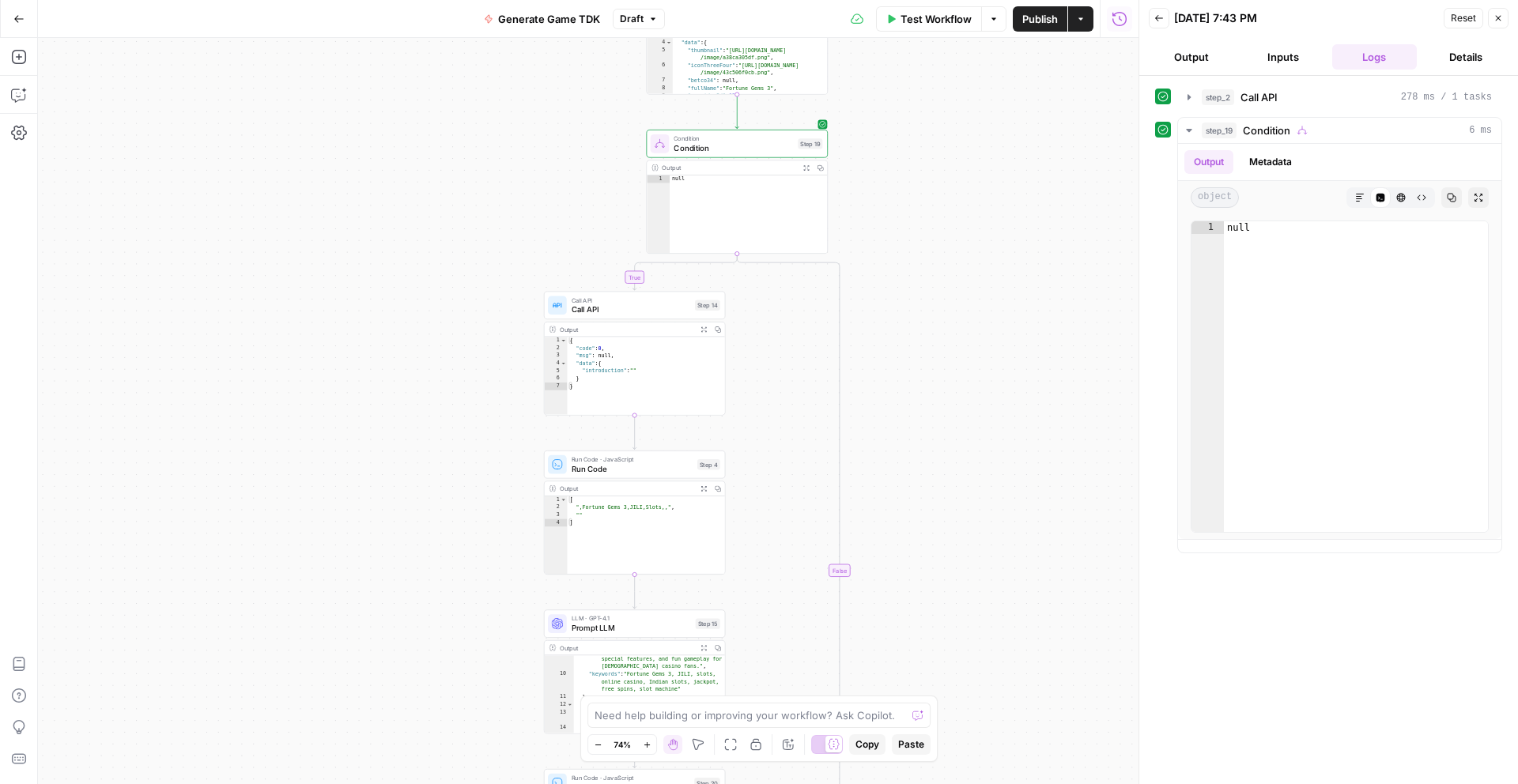
drag, startPoint x: 990, startPoint y: 416, endPoint x: 985, endPoint y: 329, distance: 87.1
click at [985, 329] on div "true false Workflow Set Inputs Inputs Call API Call API Step 2 Output Expand Ou…" at bounding box center [588, 411] width 1100 height 746
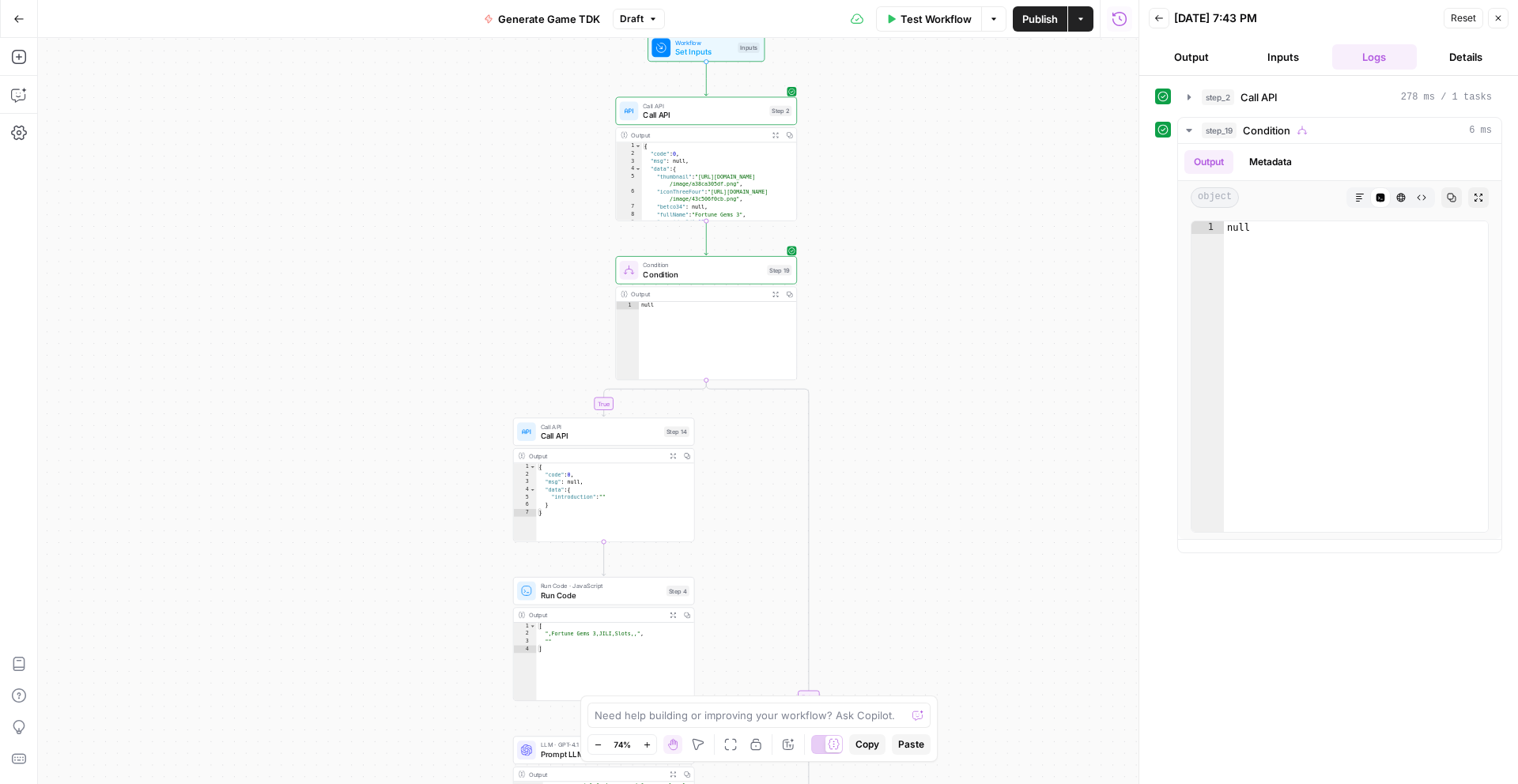
drag, startPoint x: 924, startPoint y: 283, endPoint x: 918, endPoint y: 334, distance: 51.4
click at [918, 334] on div "true false Workflow Set Inputs Inputs Call API Call API Step 2 Output Expand Ou…" at bounding box center [588, 411] width 1100 height 746
type textarea "****"
click at [1298, 277] on div "null" at bounding box center [1356, 388] width 264 height 336
click at [913, 172] on div "true false Workflow Set Inputs Inputs Call API Call API Step 2 Copy step Delete…" at bounding box center [588, 411] width 1100 height 746
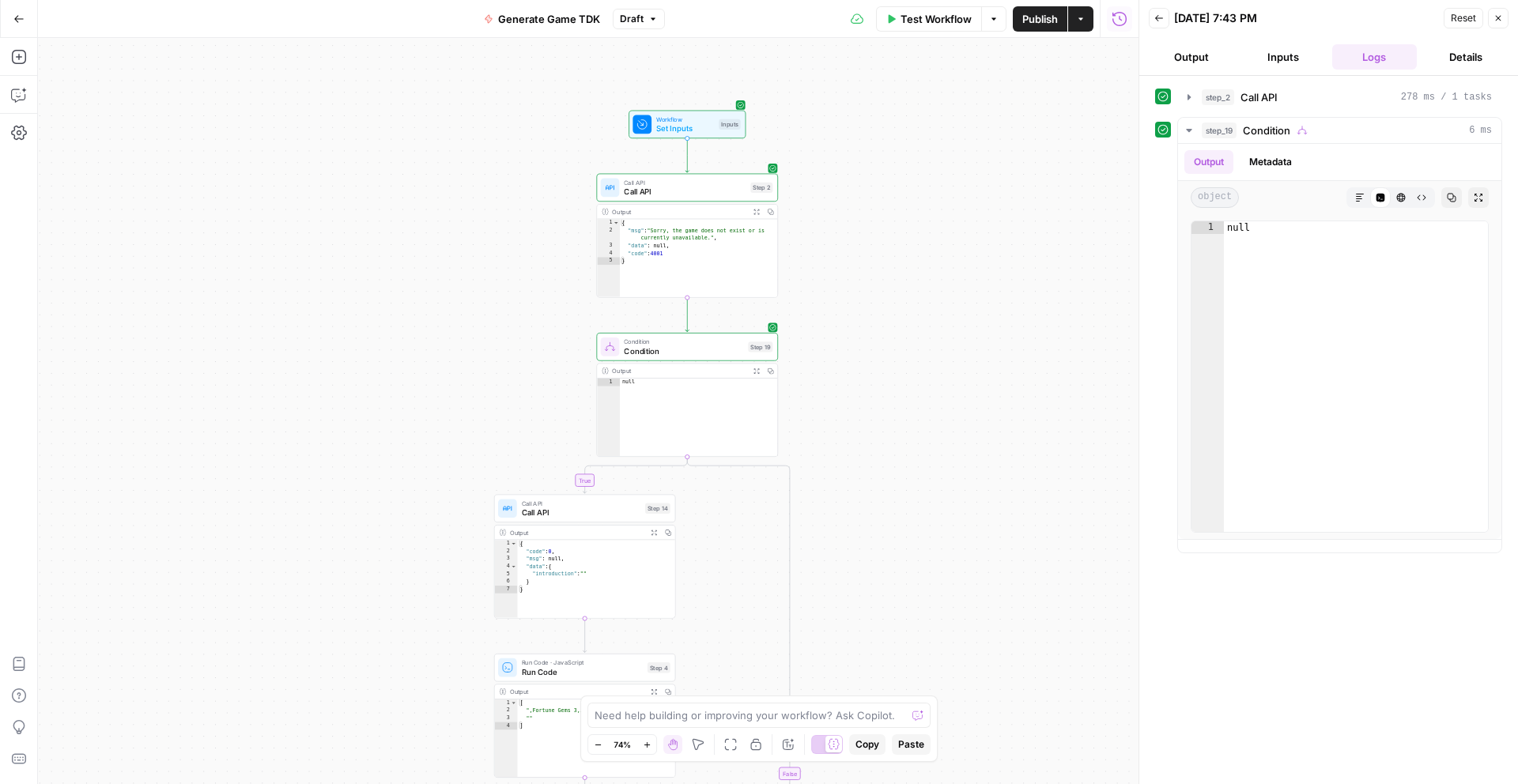
drag, startPoint x: 919, startPoint y: 175, endPoint x: 908, endPoint y: 229, distance: 55.1
click at [908, 229] on div "true false Workflow Set Inputs Inputs Call API Call API Step 2 Output Expand Ou…" at bounding box center [588, 411] width 1100 height 746
click at [895, 26] on button "Test Workflow" at bounding box center [928, 19] width 106 height 25
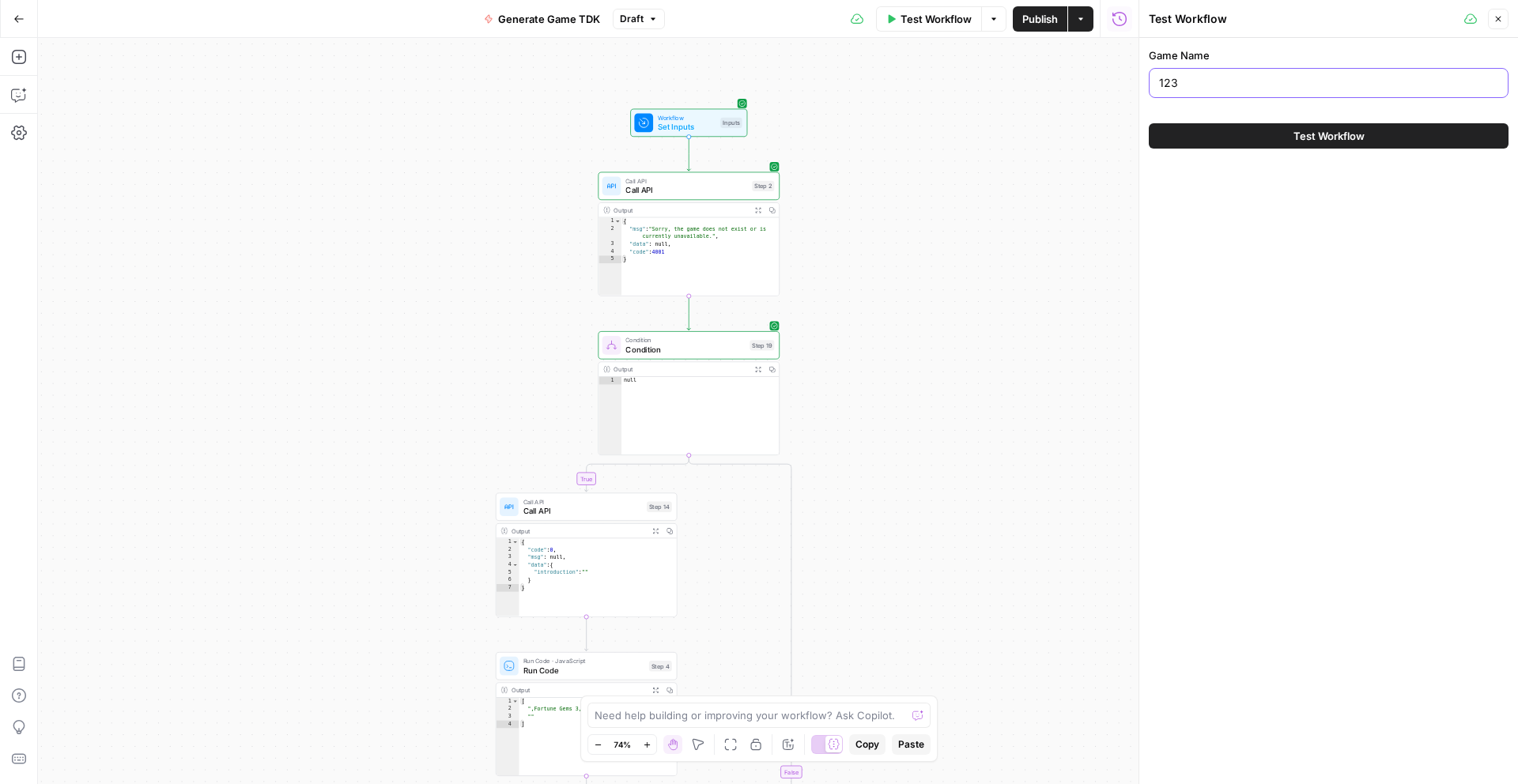
click at [1276, 81] on input "123" at bounding box center [1329, 82] width 339 height 15
type input "keno"
click at [1287, 129] on button "Test Workflow" at bounding box center [1328, 136] width 360 height 25
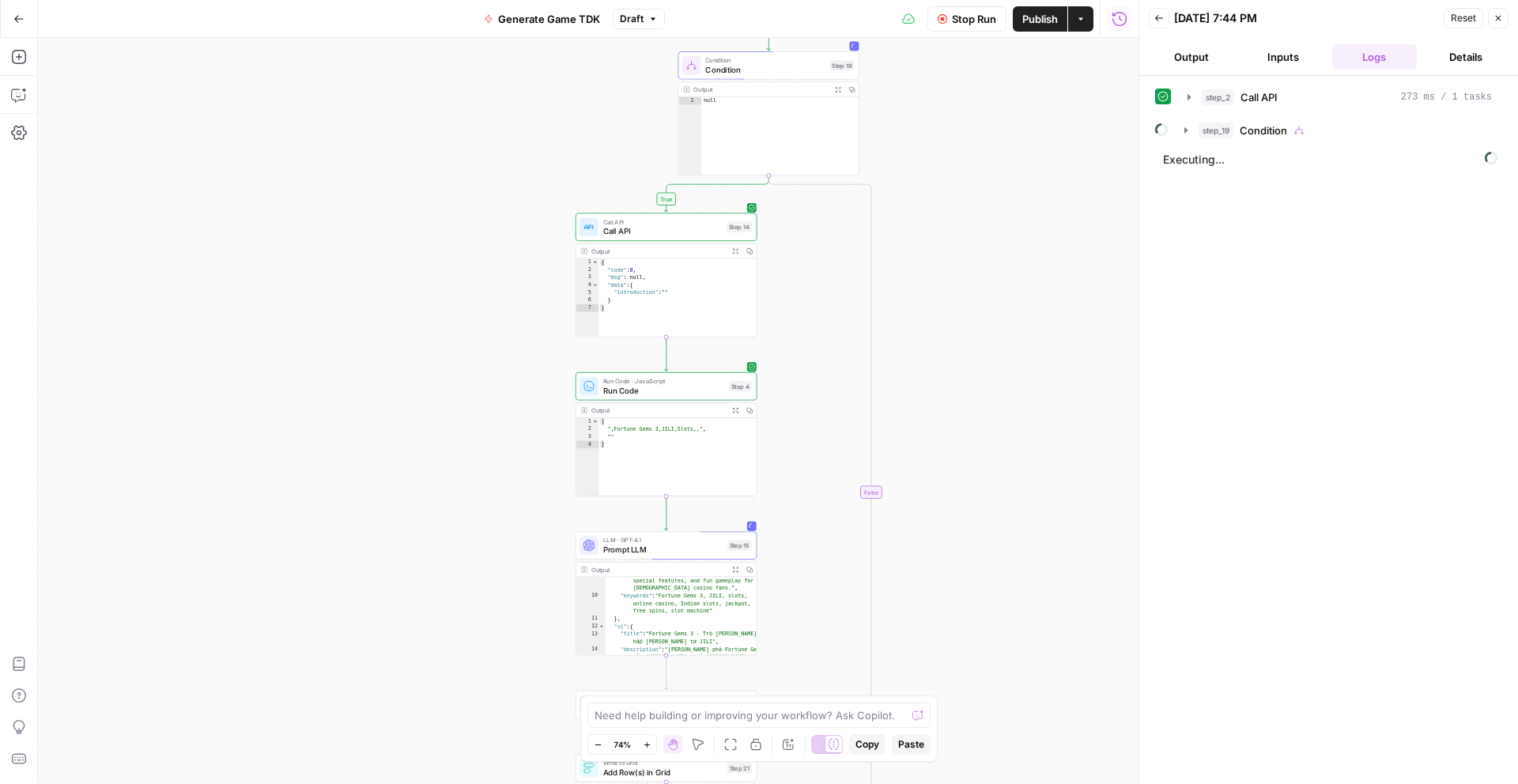
drag, startPoint x: 869, startPoint y: 512, endPoint x: 924, endPoint y: 277, distance: 241.4
click at [924, 277] on div "true false Workflow Set Inputs Inputs Call API Call API Step 2 Output Expand Ou…" at bounding box center [588, 411] width 1100 height 746
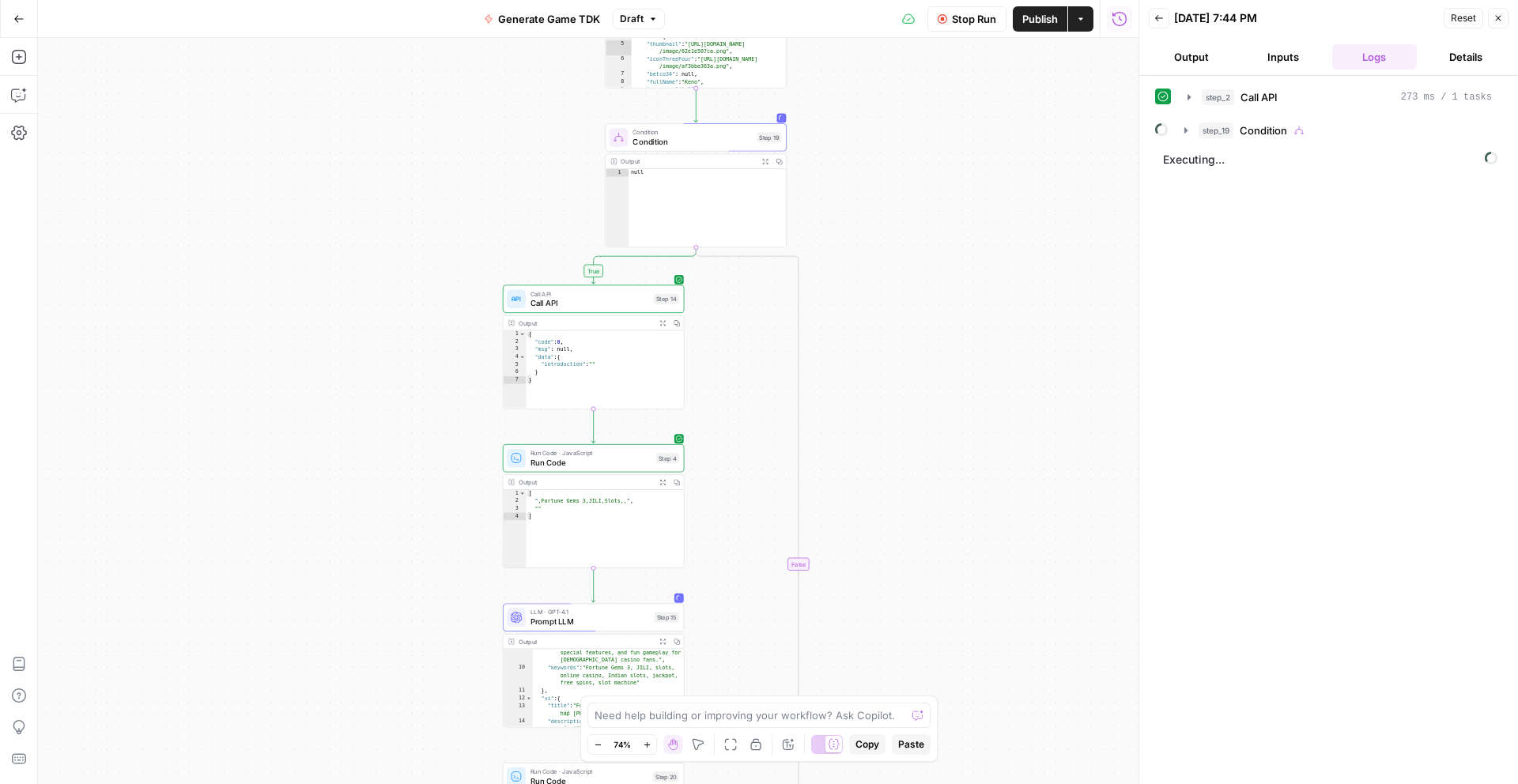
drag, startPoint x: 954, startPoint y: 320, endPoint x: 914, endPoint y: 339, distance: 44.3
click at [914, 339] on div "true false Workflow Set Inputs Inputs Call API Call API Step 2 Output Expand Ou…" at bounding box center [588, 411] width 1100 height 746
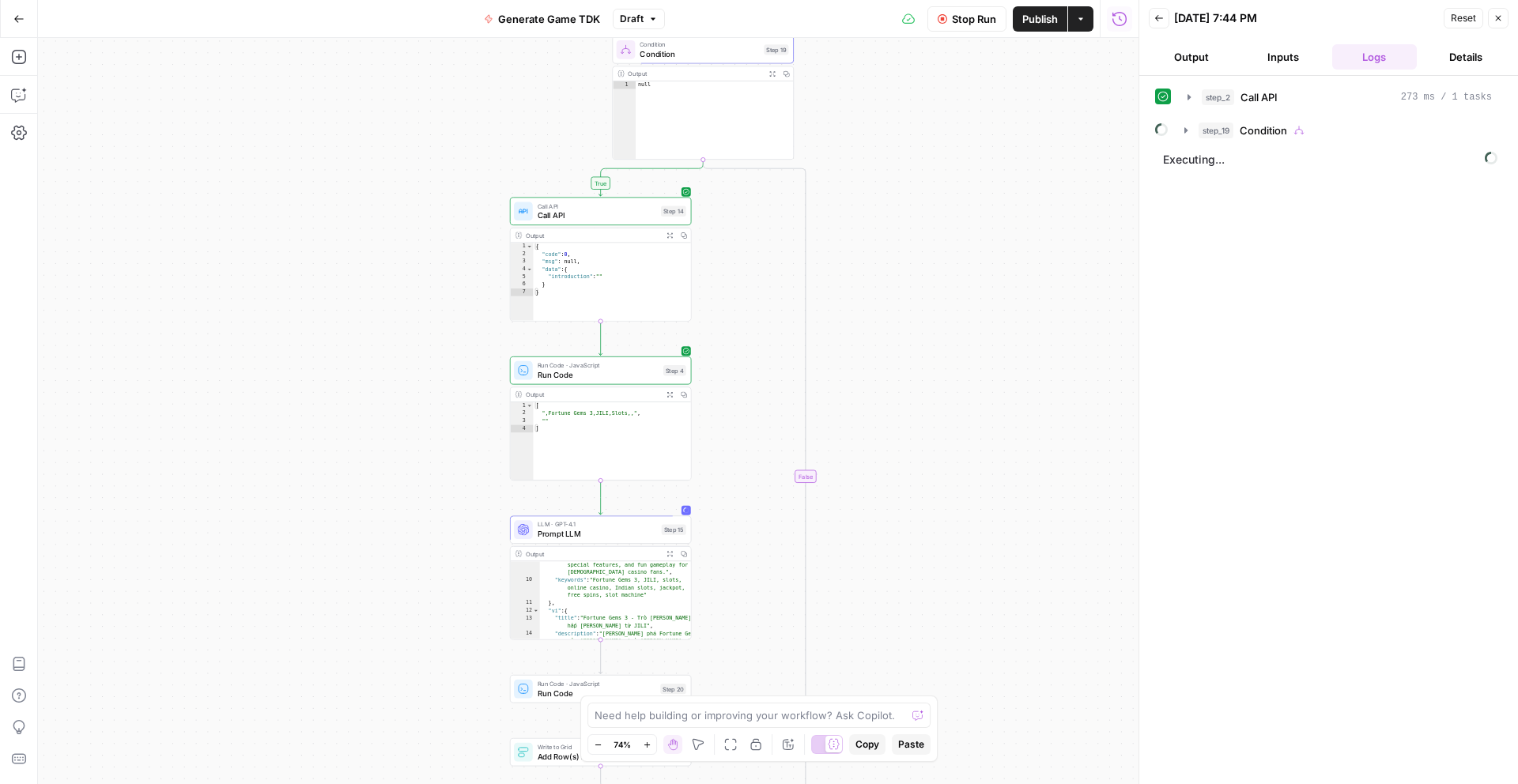
drag, startPoint x: 951, startPoint y: 362, endPoint x: 857, endPoint y: 357, distance: 94.1
click at [951, 357] on div "true false Workflow Set Inputs Inputs Call API Call API Step 2 Output Expand Ou…" at bounding box center [588, 411] width 1100 height 746
click at [1189, 130] on icon "button" at bounding box center [1186, 130] width 13 height 13
click at [1222, 167] on icon "button" at bounding box center [1222, 164] width 13 height 13
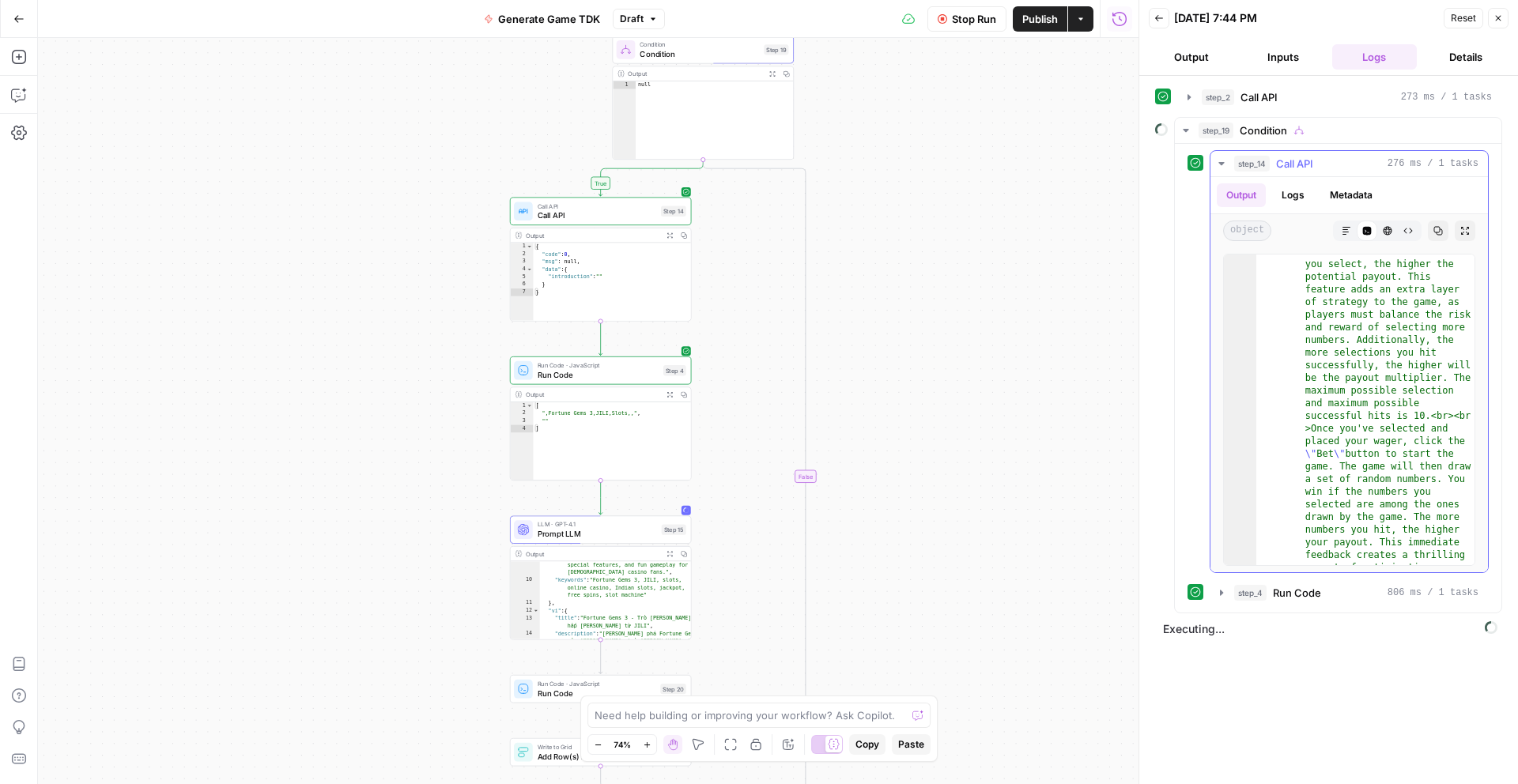
scroll to position [1561, 0]
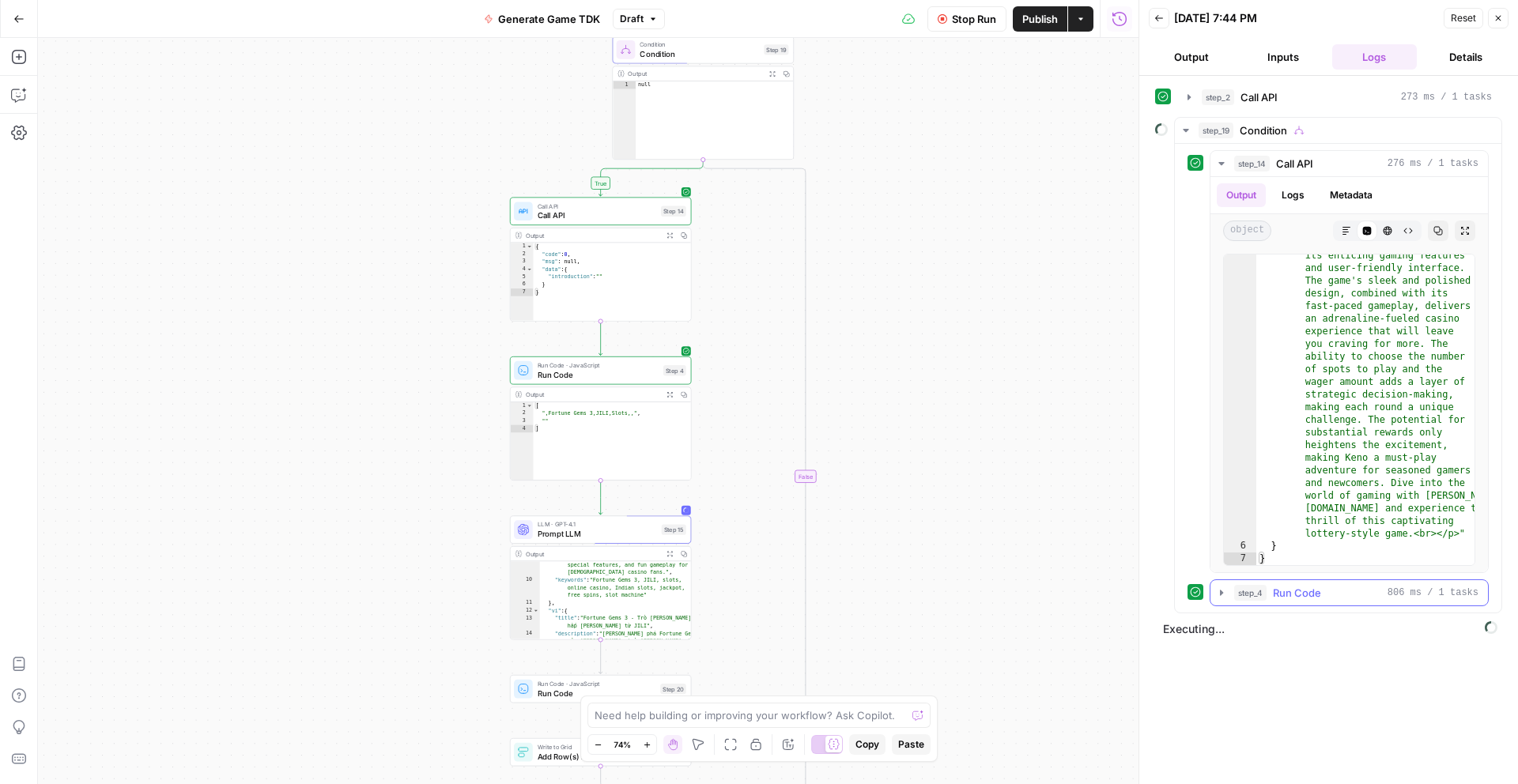
click at [1220, 592] on icon "button" at bounding box center [1221, 592] width 3 height 5
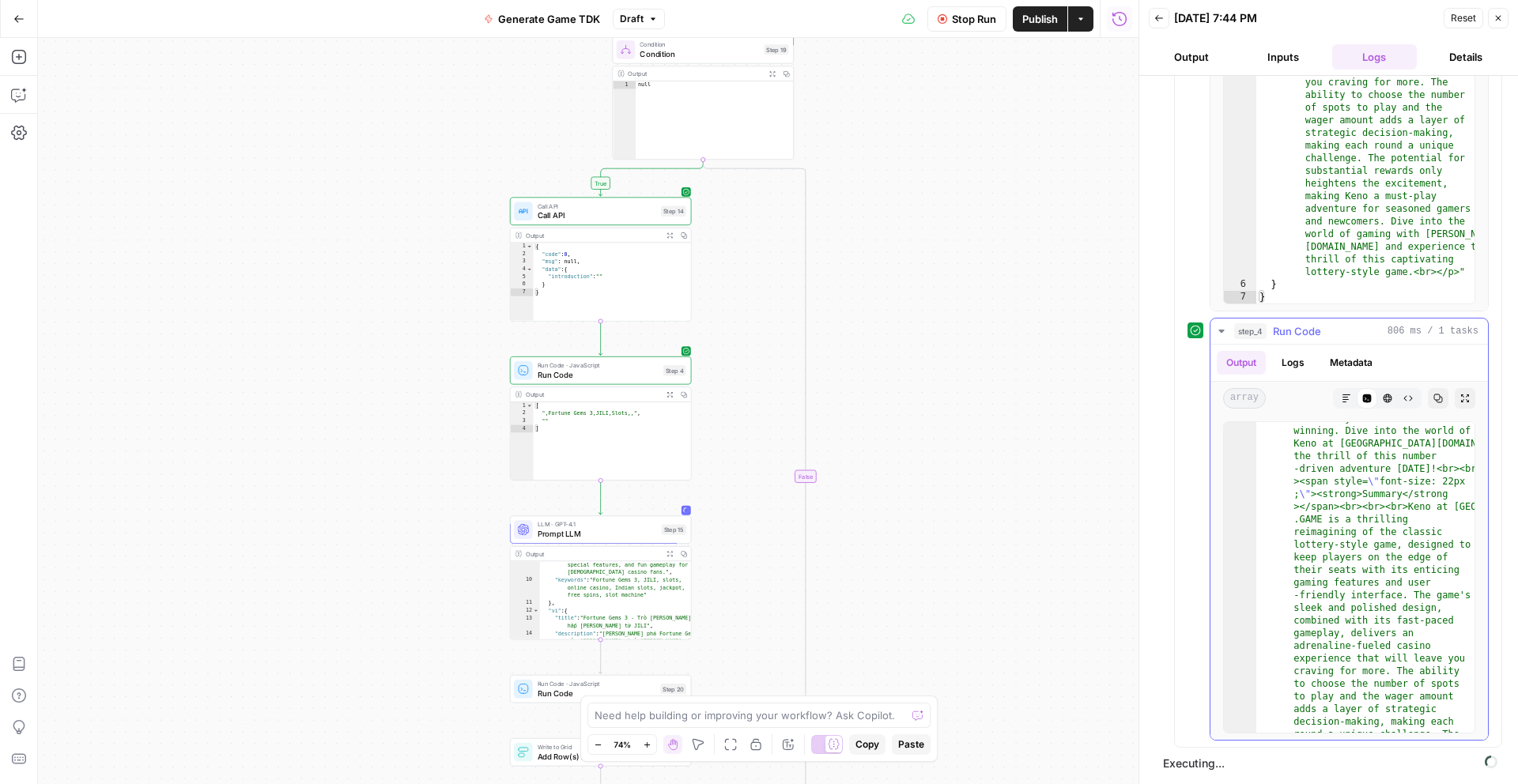
scroll to position [1662, 0]
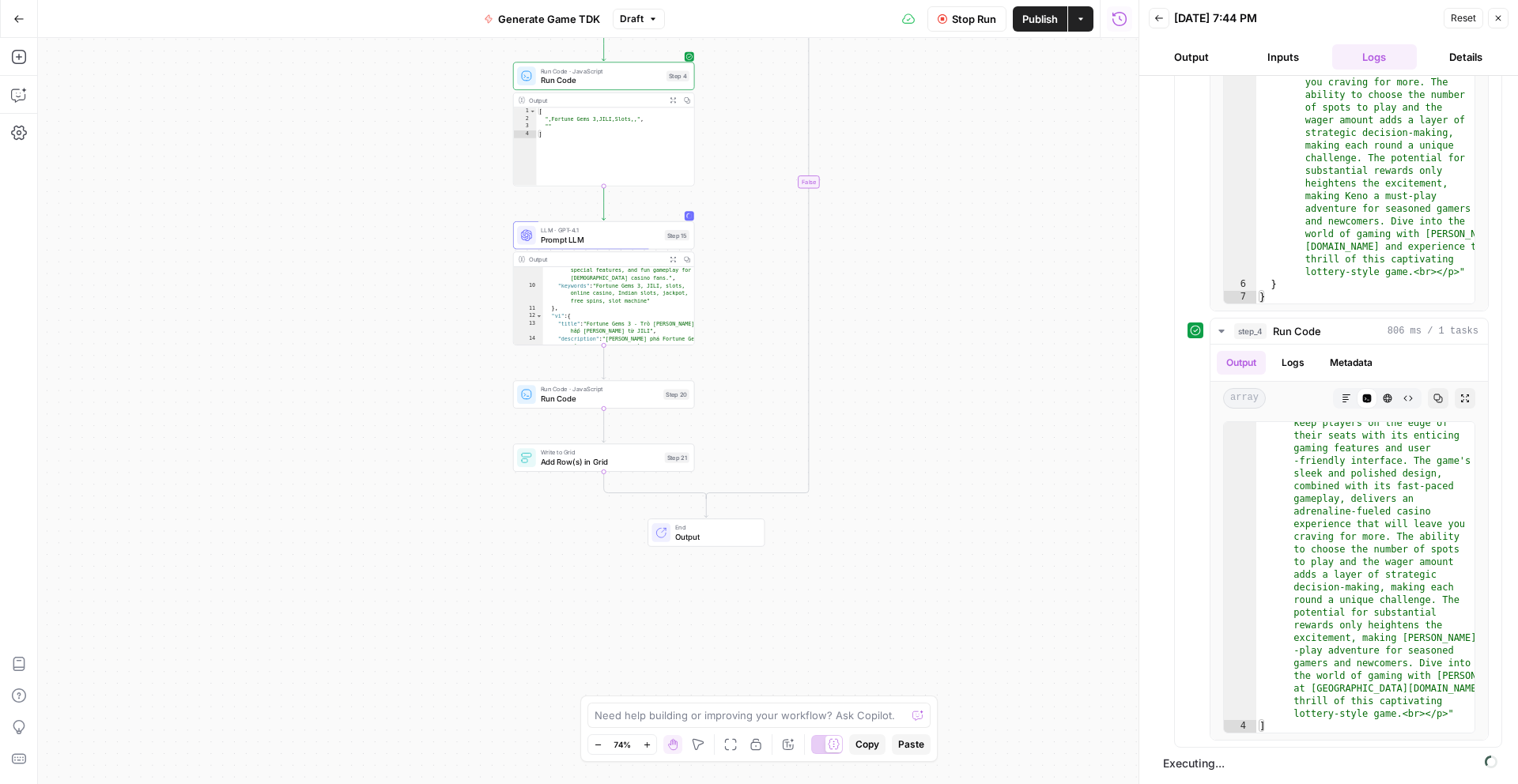
click at [982, 491] on div "true false Workflow Set Inputs Inputs Call API Call API Step 2 Output Expand Ou…" at bounding box center [588, 411] width 1100 height 746
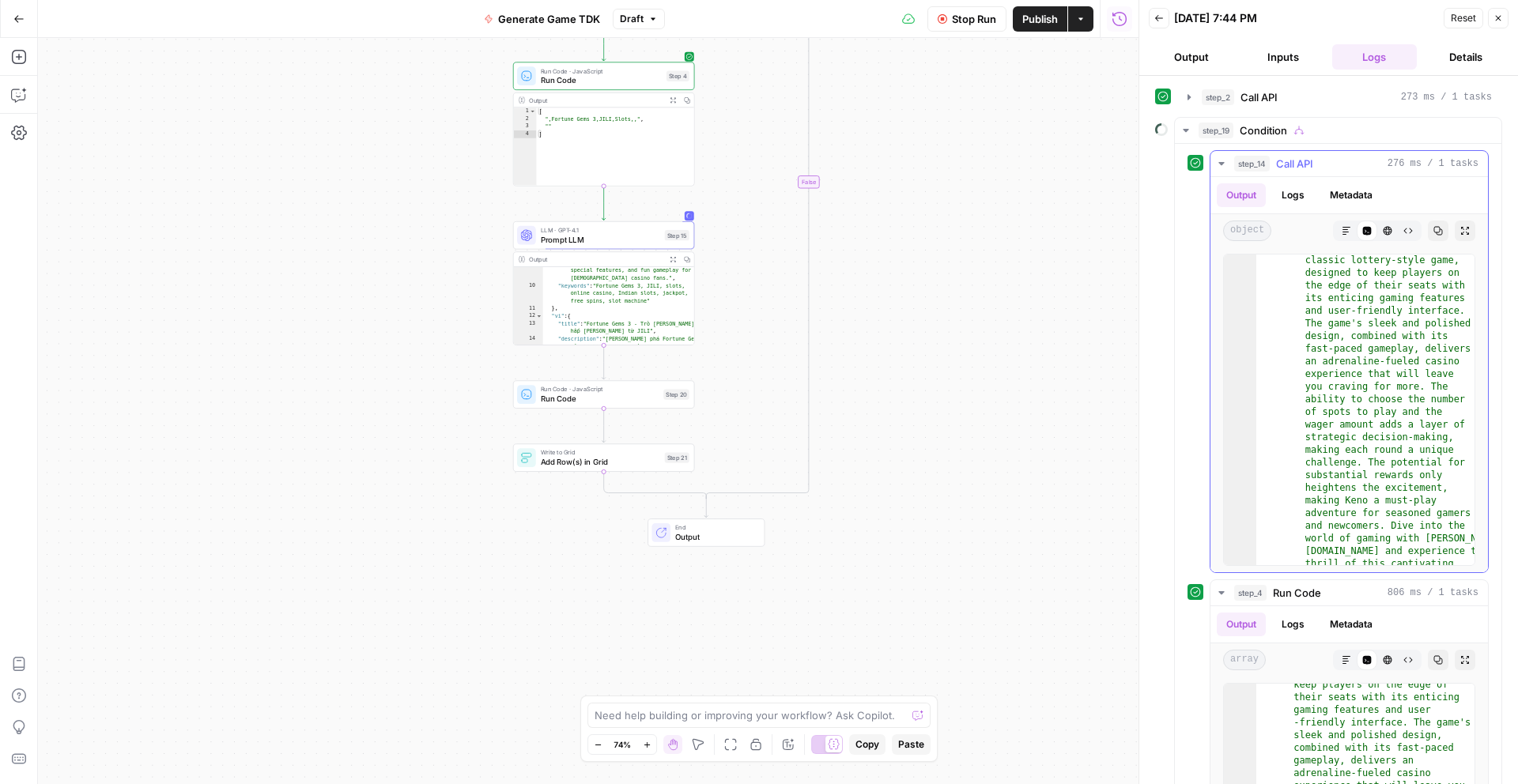
scroll to position [1512, 0]
click at [1218, 159] on icon "button" at bounding box center [1222, 164] width 13 height 13
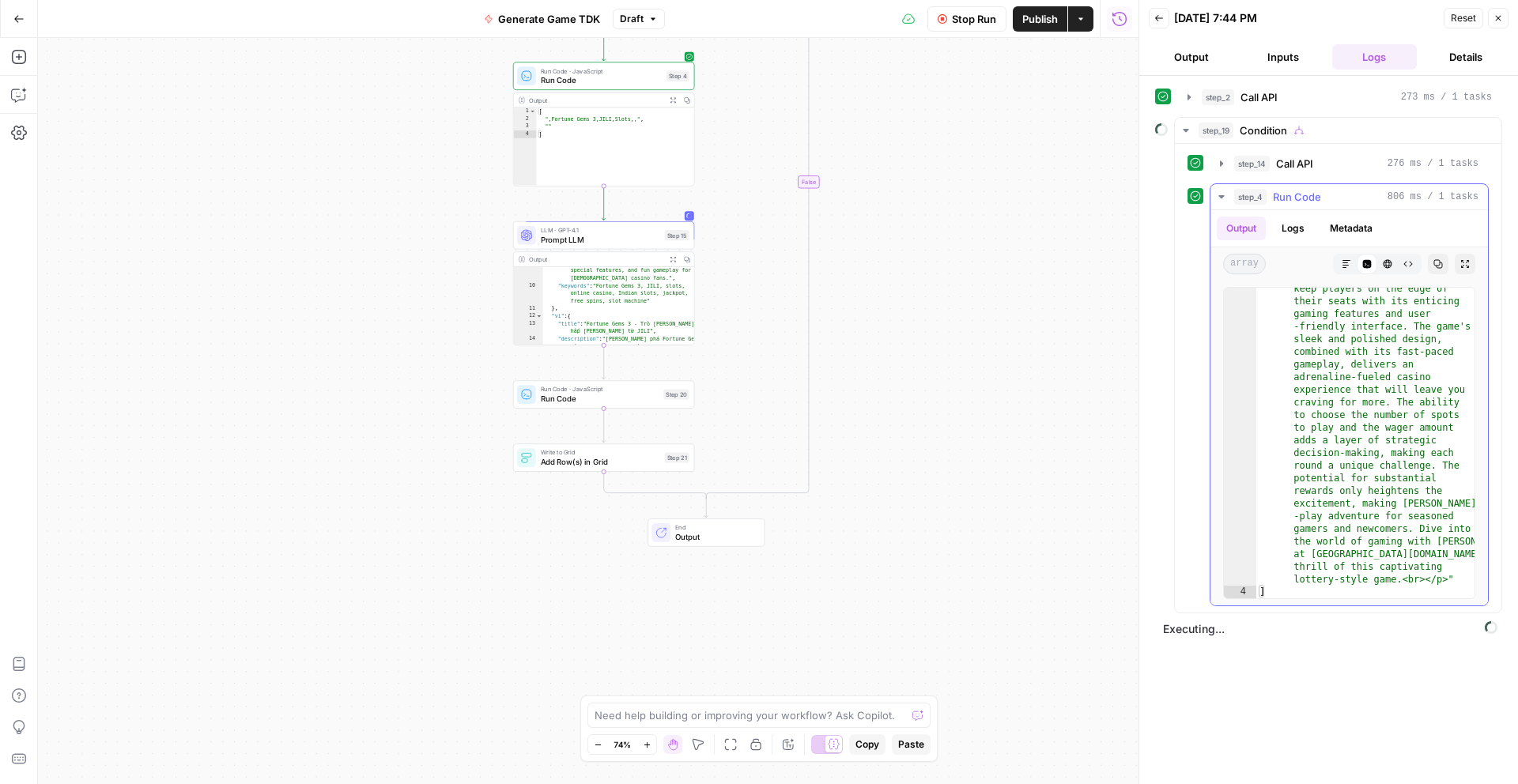
click at [1218, 192] on icon "button" at bounding box center [1222, 196] width 13 height 13
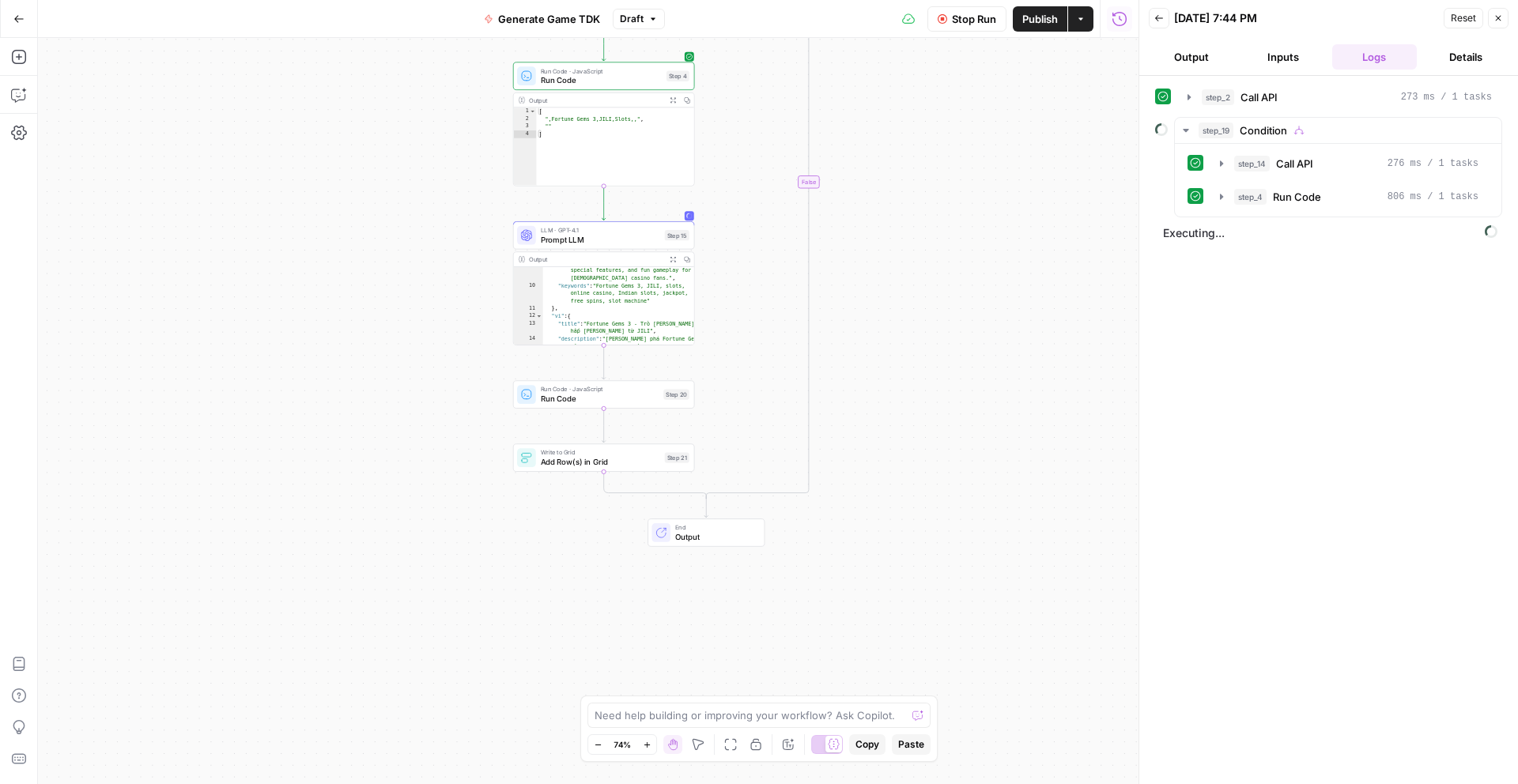
click at [1036, 211] on div "true false Workflow Set Inputs Inputs Call API Call API Step 2 Output Expand Ou…" at bounding box center [588, 411] width 1100 height 746
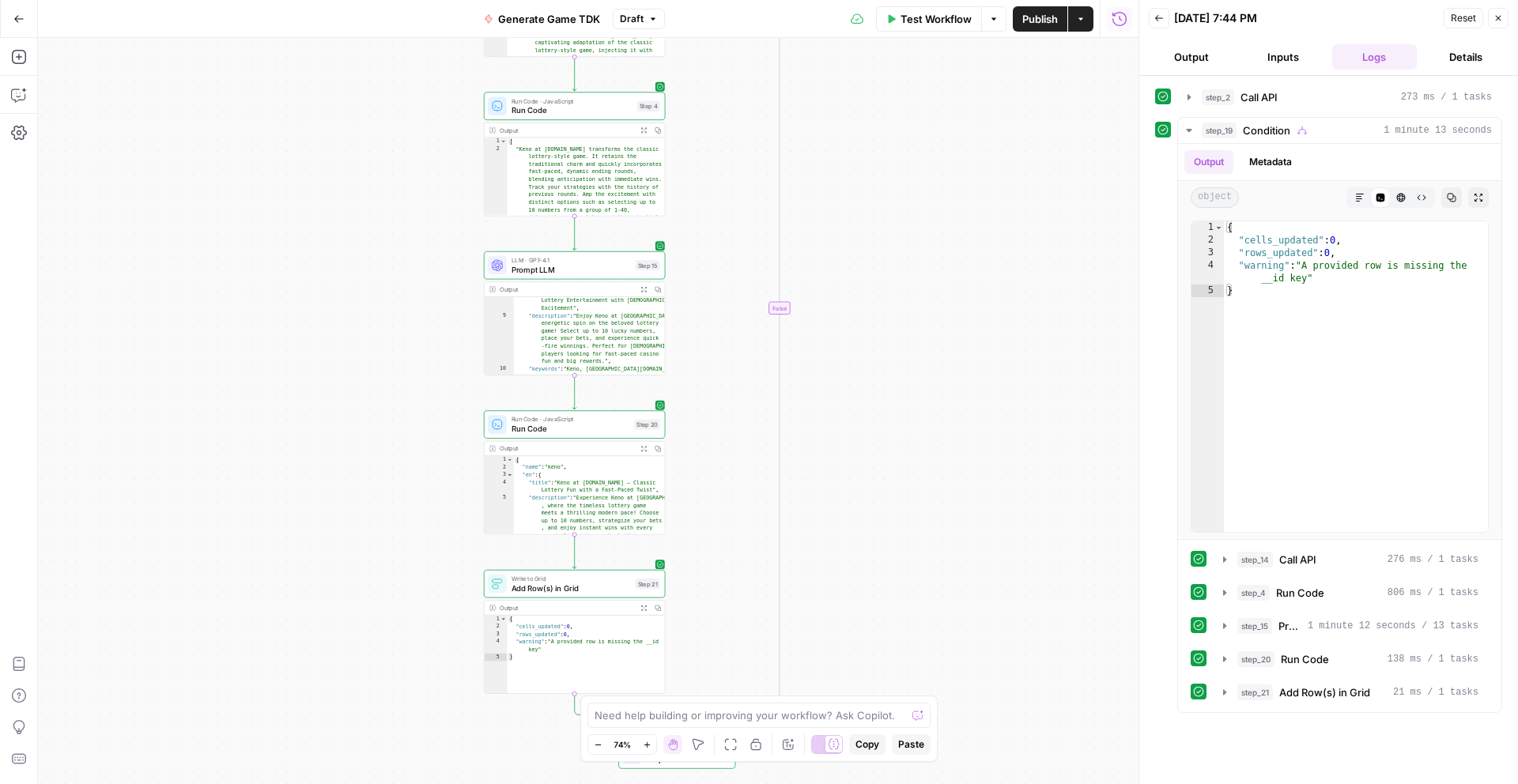
drag, startPoint x: 941, startPoint y: 323, endPoint x: 927, endPoint y: 292, distance: 34.0
click at [927, 292] on div "true false Workflow Set Inputs Inputs Call API Call API Step 2 Output Expand Ou…" at bounding box center [588, 411] width 1100 height 746
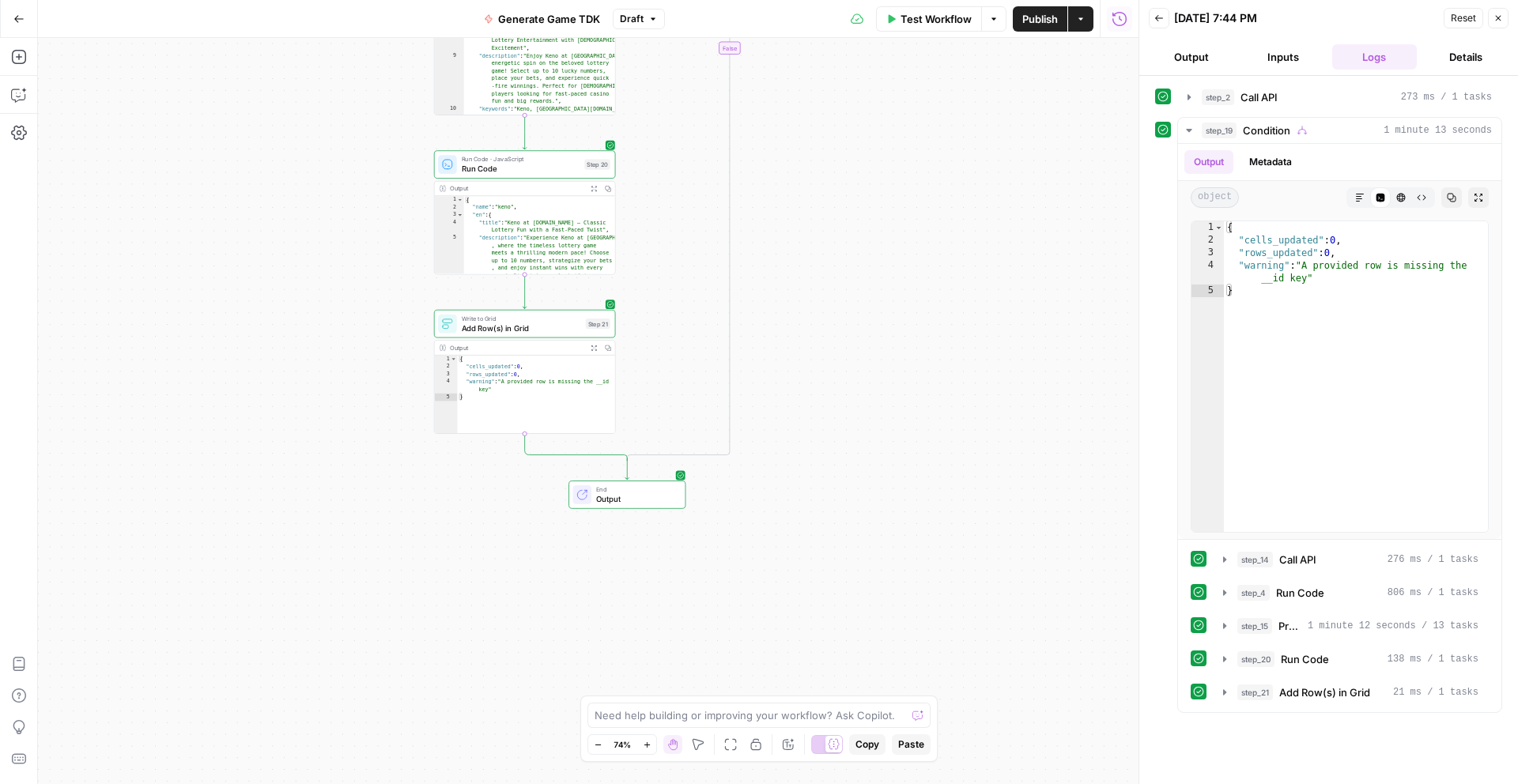
drag, startPoint x: 943, startPoint y: 445, endPoint x: 911, endPoint y: 304, distance: 144.6
click at [911, 304] on div "true false Workflow Set Inputs Inputs Call API Call API Step 2 Output Expand Ou…" at bounding box center [588, 411] width 1100 height 746
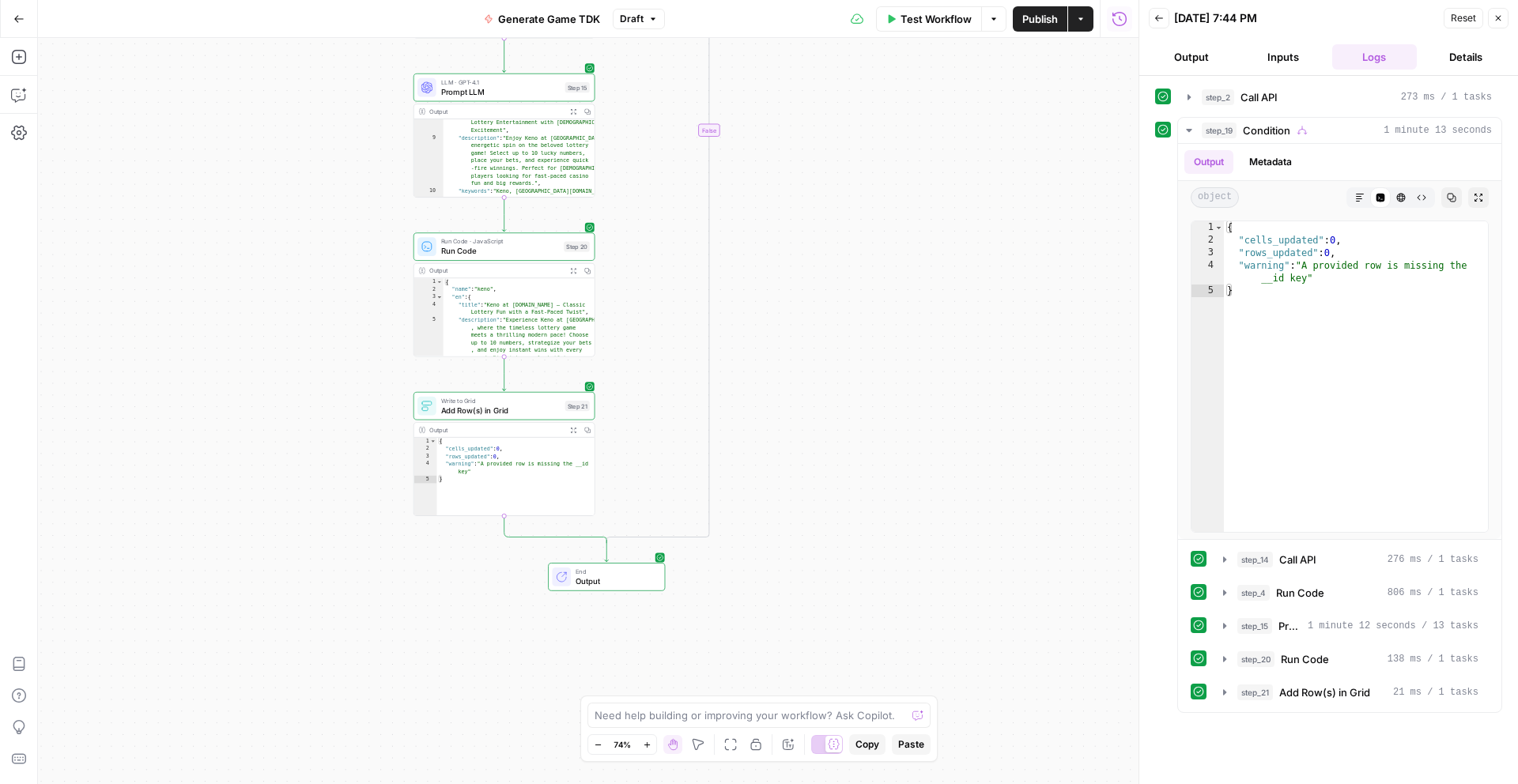
drag, startPoint x: 920, startPoint y: 307, endPoint x: 701, endPoint y: 411, distance: 242.4
click at [895, 388] on div "true false Workflow Set Inputs Inputs Call API Call API Step 2 Output Expand Ou…" at bounding box center [588, 411] width 1100 height 746
click at [520, 409] on span "Add Row(s) in Grid" at bounding box center [496, 409] width 120 height 12
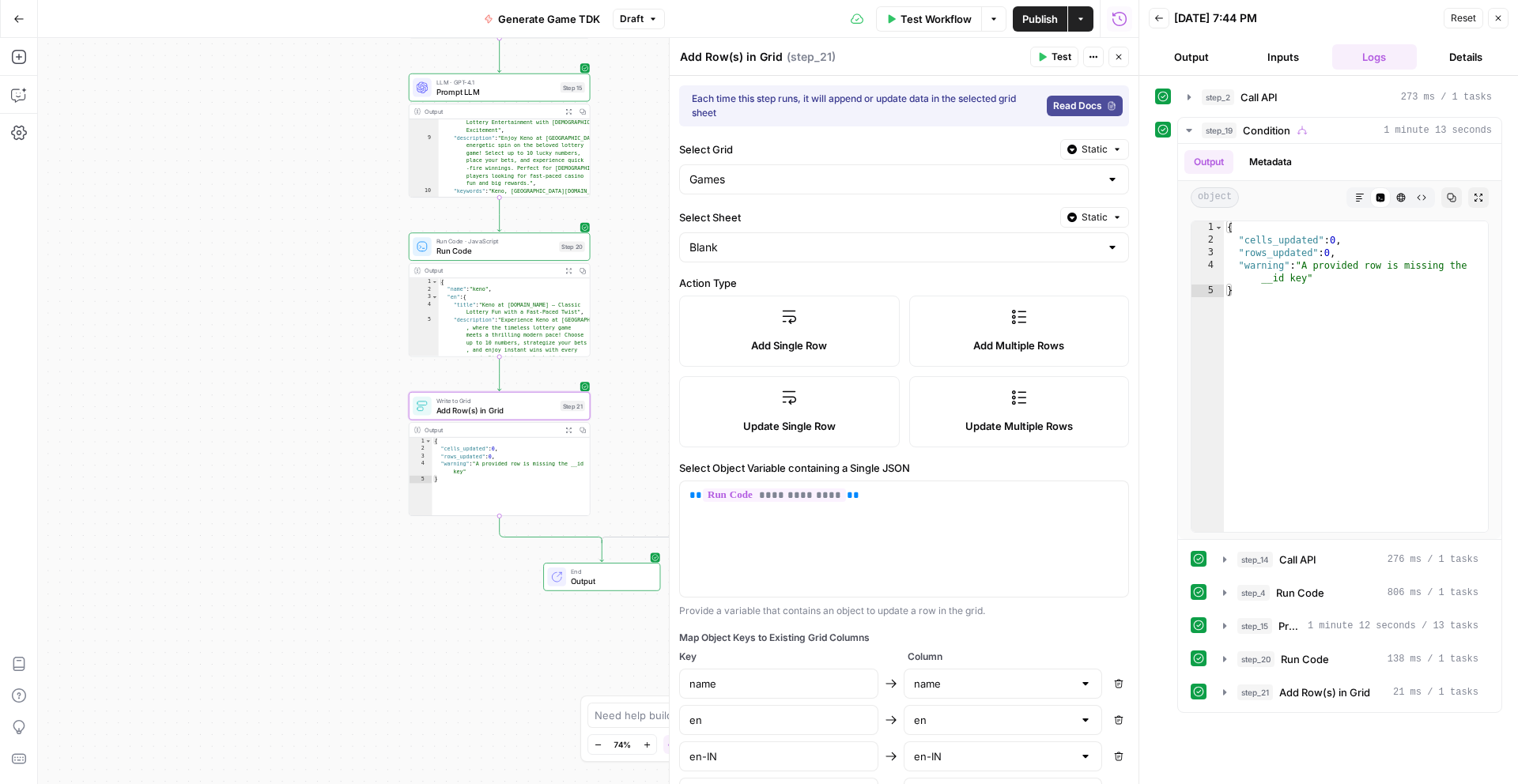
click at [818, 326] on label "Add Single Row" at bounding box center [790, 330] width 221 height 72
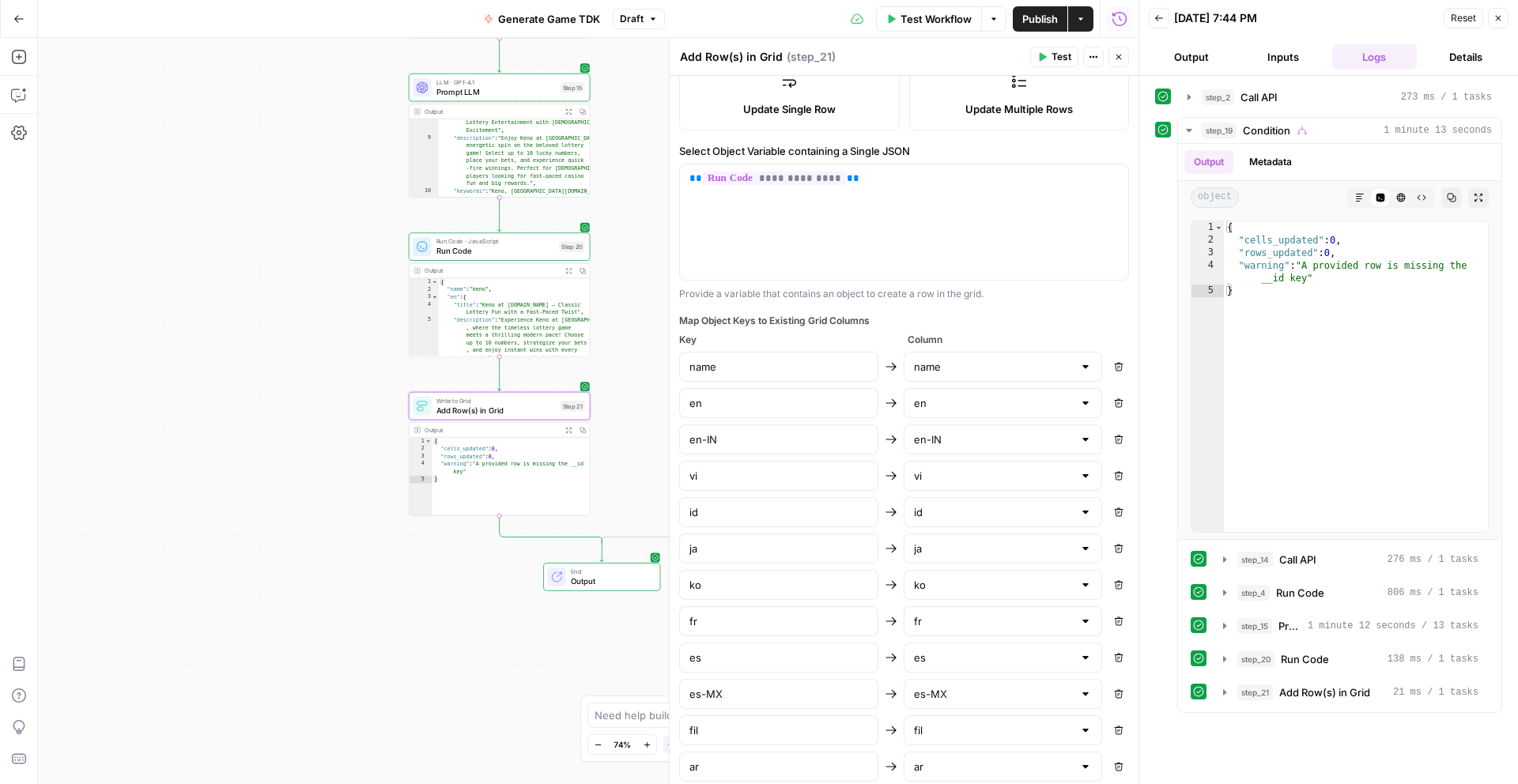
scroll to position [0, 0]
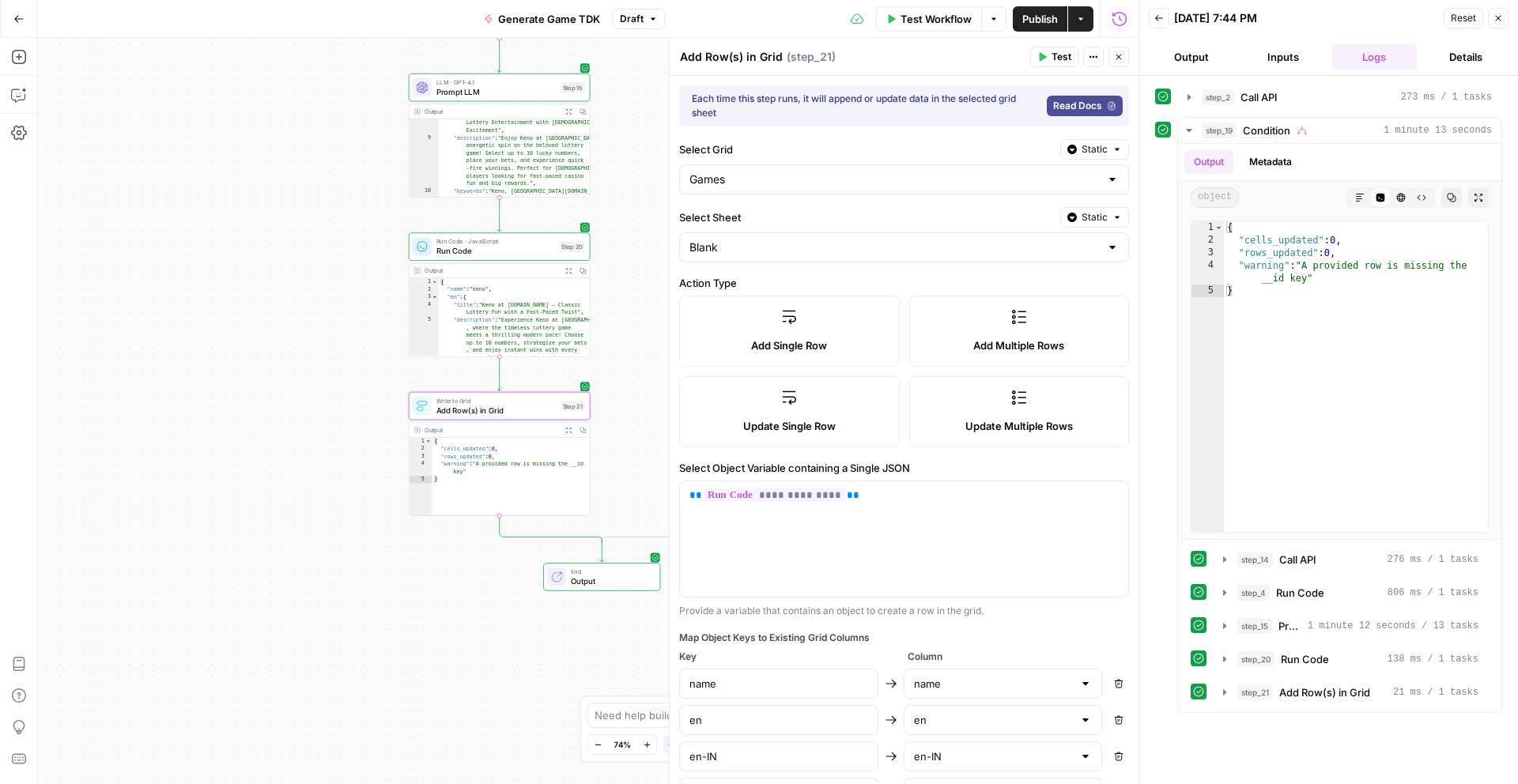
click at [1044, 66] on button "Test" at bounding box center [1053, 57] width 48 height 21
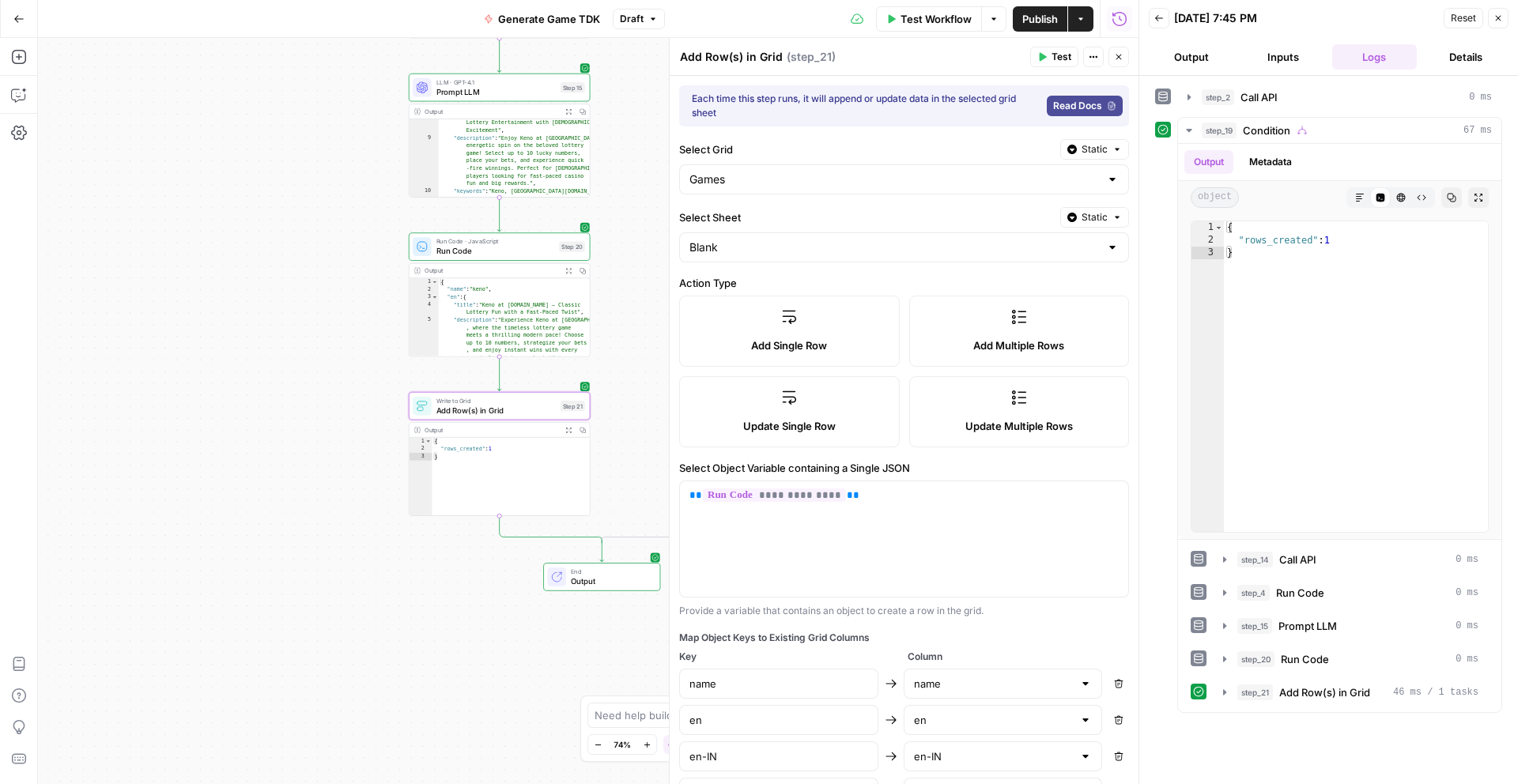
click at [1124, 53] on button "Close" at bounding box center [1119, 57] width 21 height 21
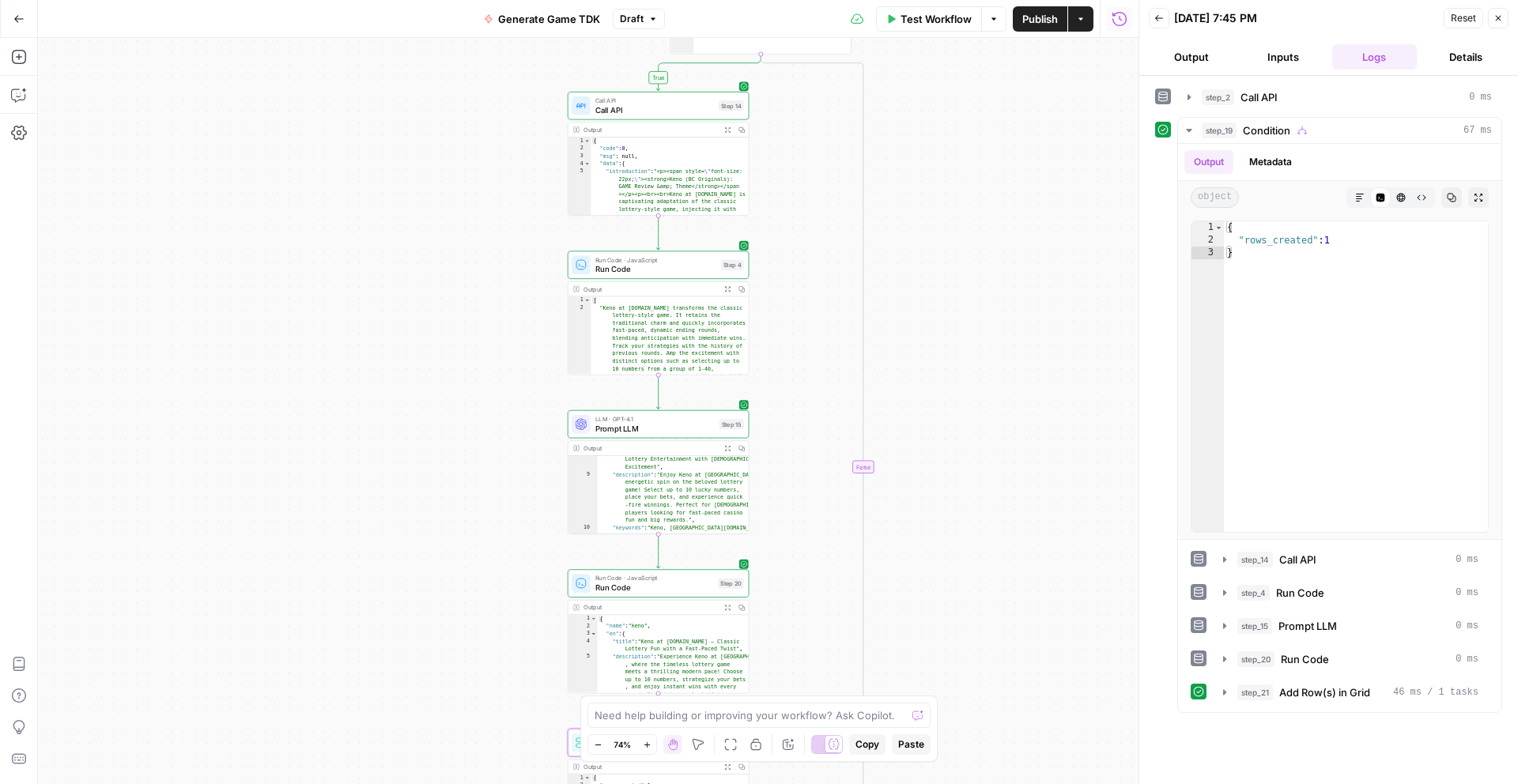
drag, startPoint x: 880, startPoint y: 405, endPoint x: 873, endPoint y: 516, distance: 111.2
click at [947, 600] on div "true false Workflow Set Inputs Inputs Call API Call API Step 2 Output Expand Ou…" at bounding box center [588, 411] width 1100 height 746
click at [1027, 24] on span "Publish" at bounding box center [1040, 18] width 35 height 15
click at [338, 260] on div "true false Workflow Set Inputs Inputs Call API Call API Step 2 Output Expand Ou…" at bounding box center [588, 411] width 1100 height 746
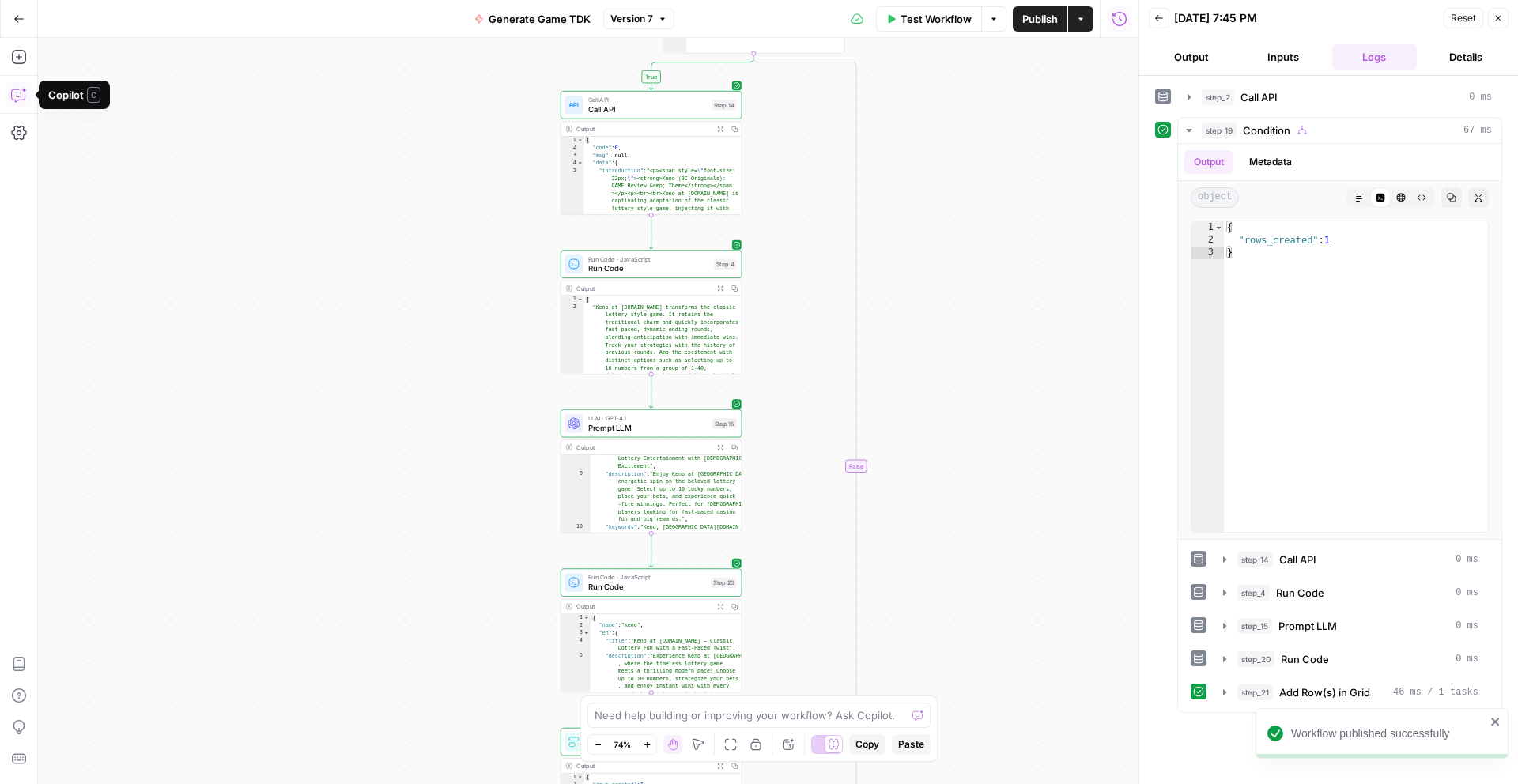
click at [17, 20] on icon "button" at bounding box center [19, 19] width 11 height 11
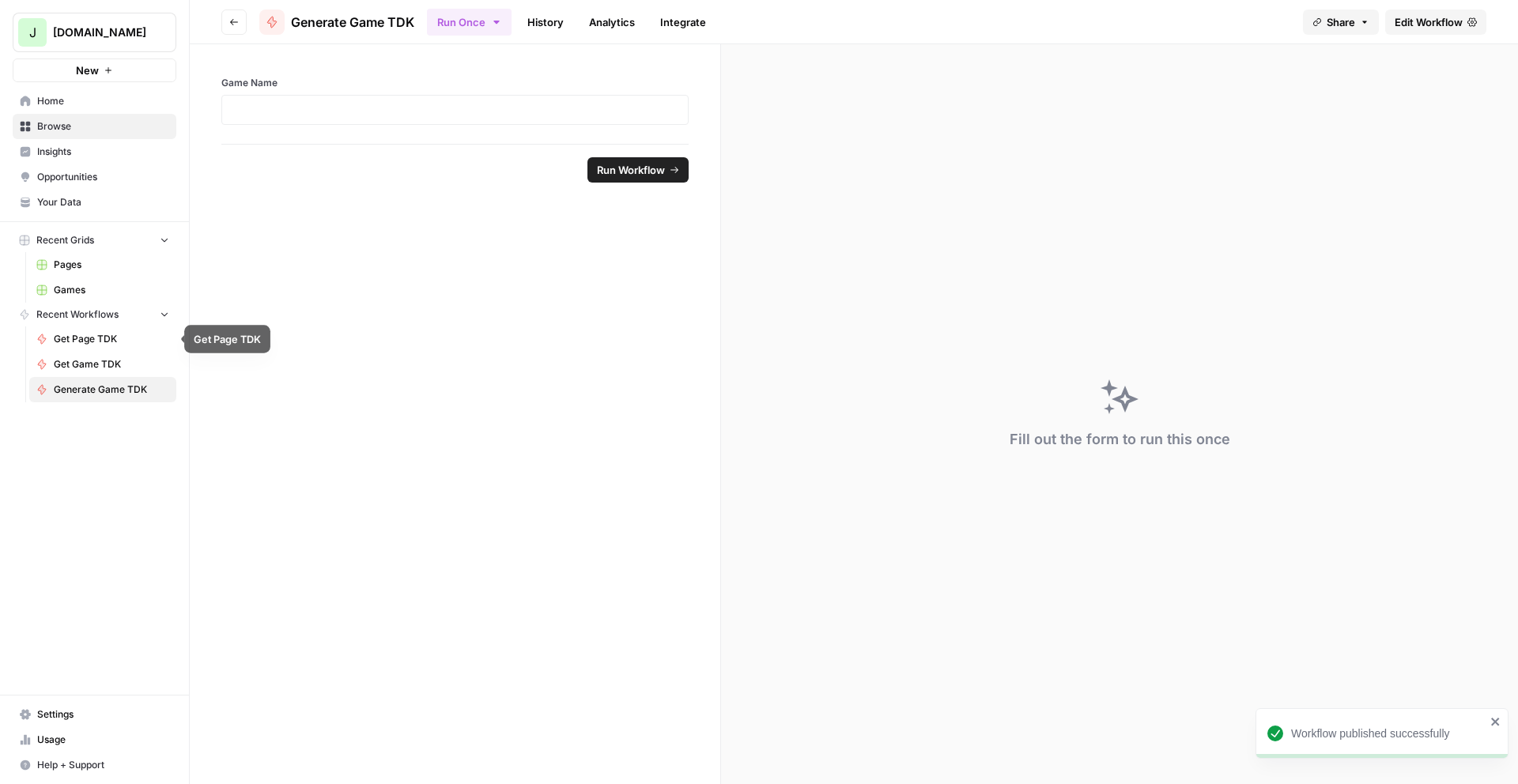
click at [74, 339] on span "Get Page TDK" at bounding box center [110, 339] width 115 height 14
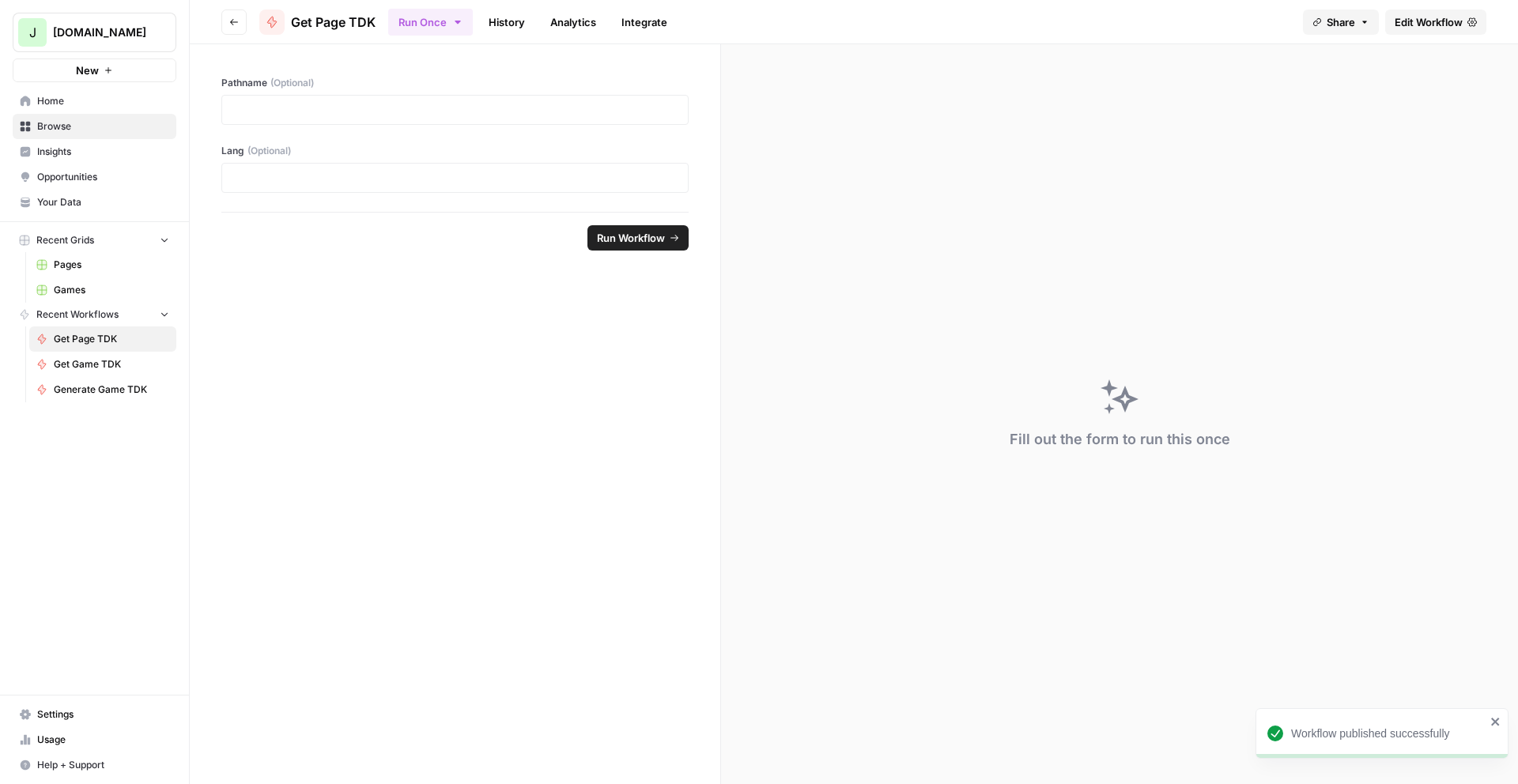
click at [72, 363] on span "Get Game TDK" at bounding box center [110, 365] width 115 height 14
click at [1426, 25] on span "Edit Workflow" at bounding box center [1428, 22] width 68 height 15
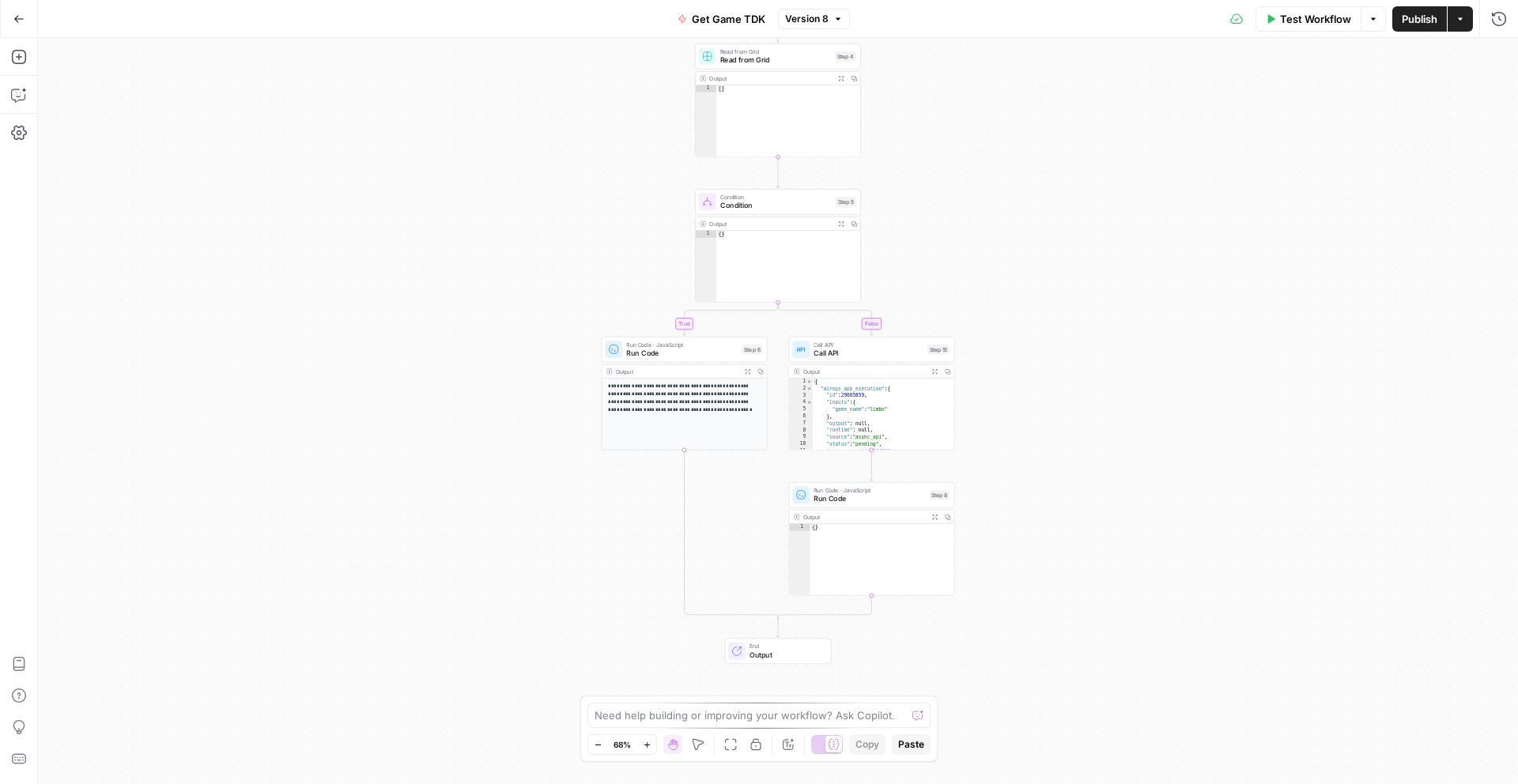
click at [1308, 25] on span "Test Workflow" at bounding box center [1315, 18] width 72 height 15
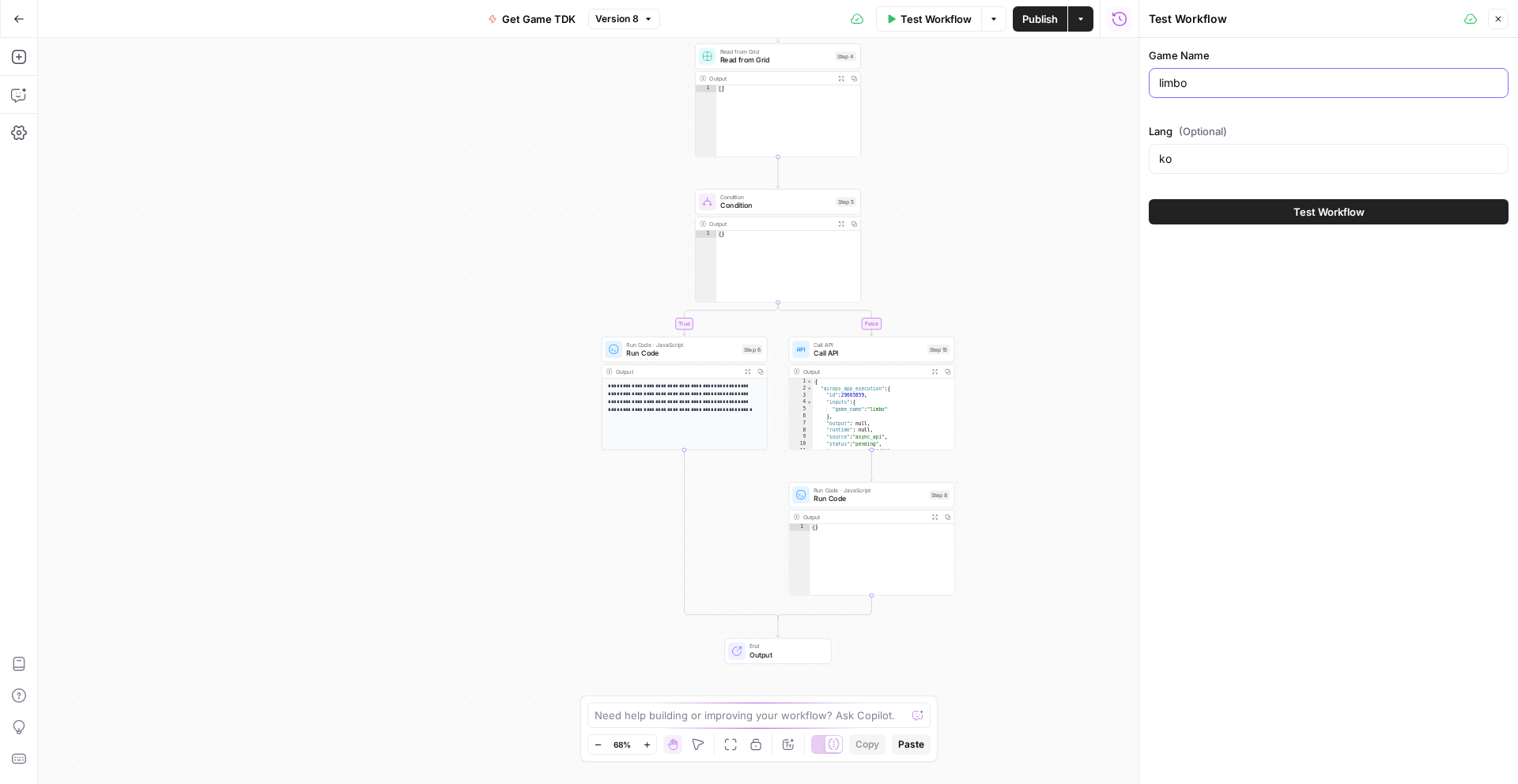
click at [1202, 80] on input "limbo" at bounding box center [1329, 82] width 339 height 15
type input "keno"
click at [1254, 207] on button "Test Workflow" at bounding box center [1328, 212] width 360 height 25
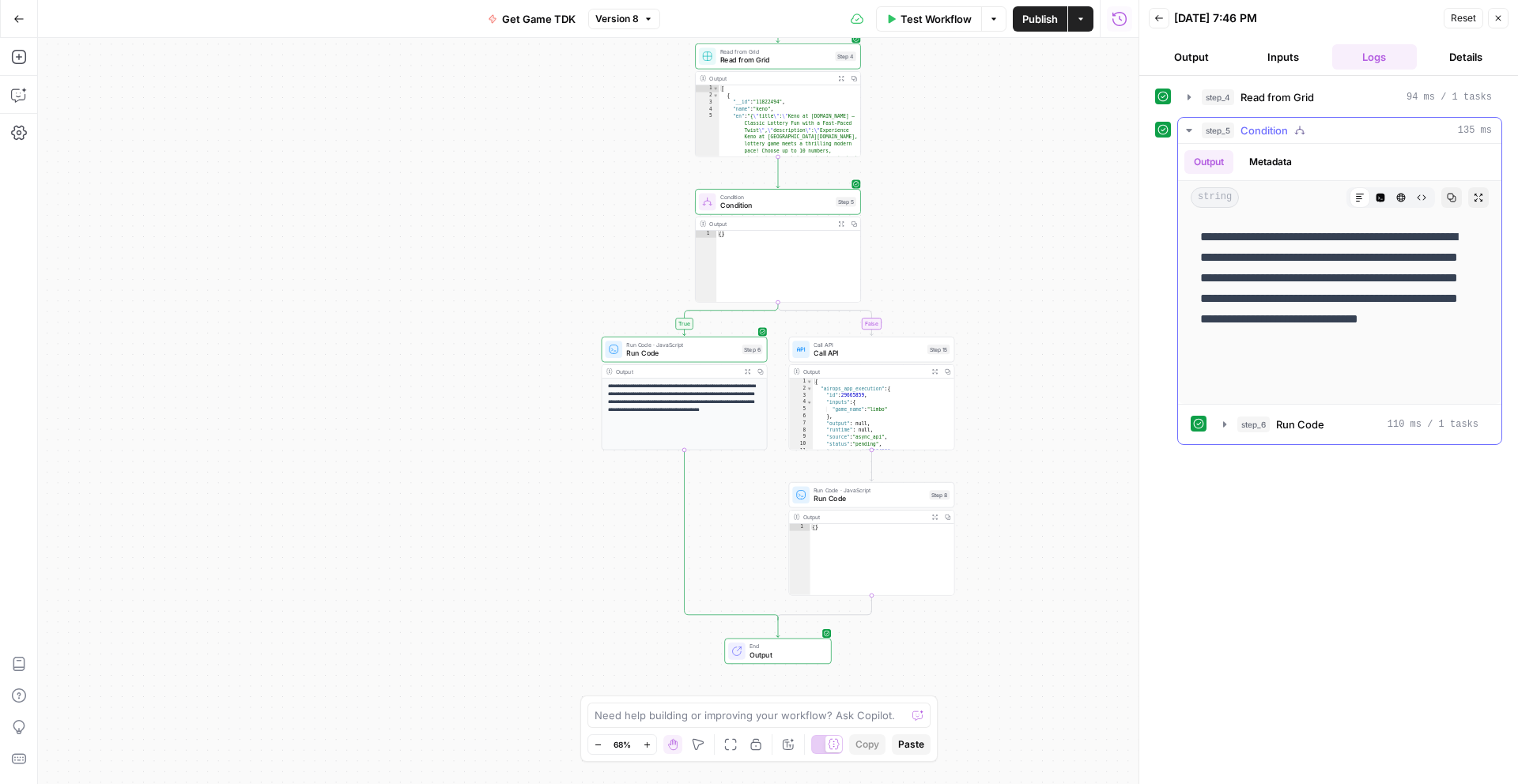
drag, startPoint x: 1200, startPoint y: 234, endPoint x: 1284, endPoint y: 397, distance: 183.4
click at [1284, 397] on div "**********" at bounding box center [1340, 310] width 298 height 177
click at [1266, 378] on p "**********" at bounding box center [1340, 310] width 279 height 165
click at [948, 17] on span "Test Workflow" at bounding box center [936, 18] width 72 height 15
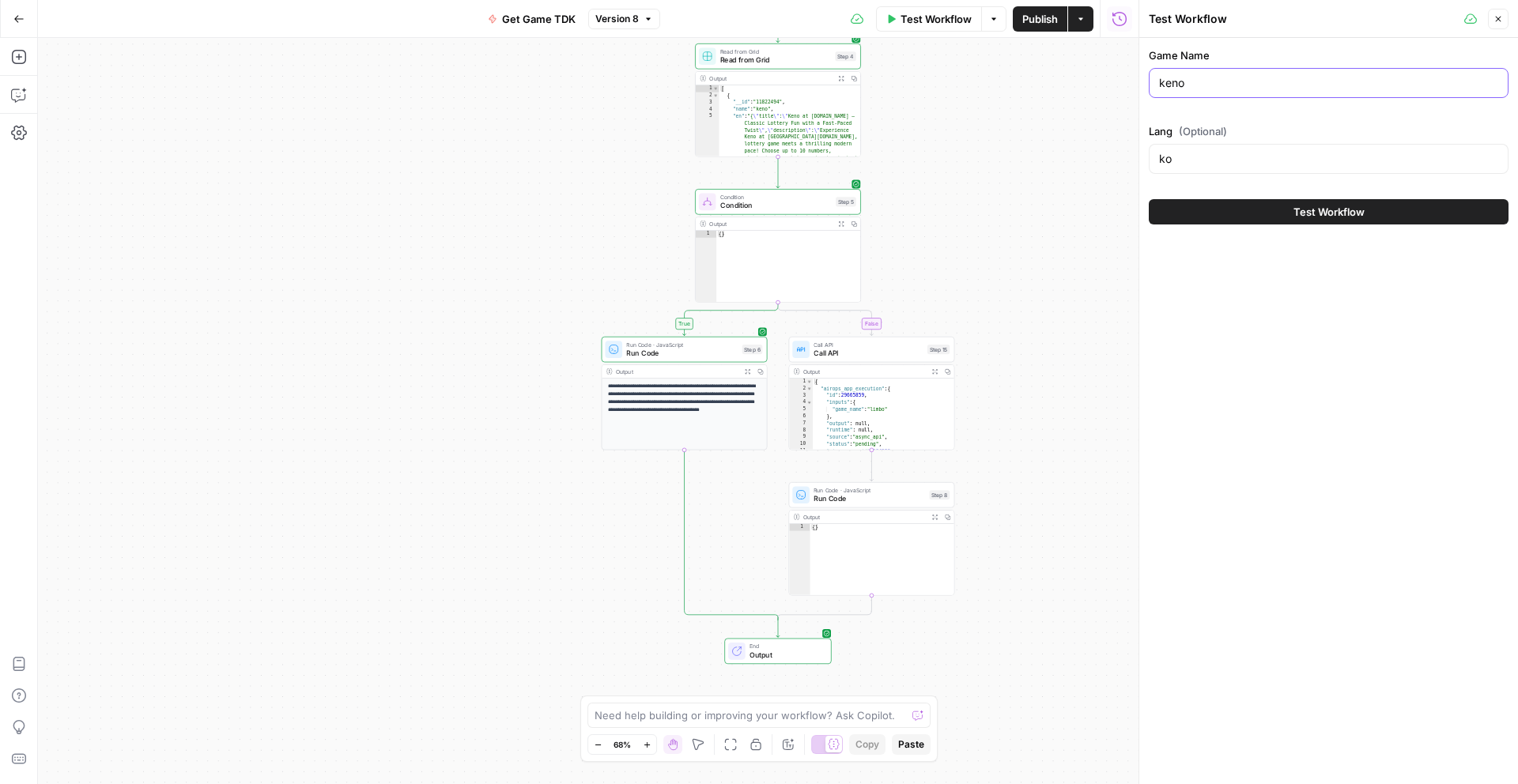
click at [1248, 84] on input "keno" at bounding box center [1329, 82] width 339 height 15
drag, startPoint x: 1248, startPoint y: 84, endPoint x: 1274, endPoint y: 127, distance: 50.2
click at [1248, 84] on input "keno" at bounding box center [1329, 82] width 339 height 15
paste input "mines"
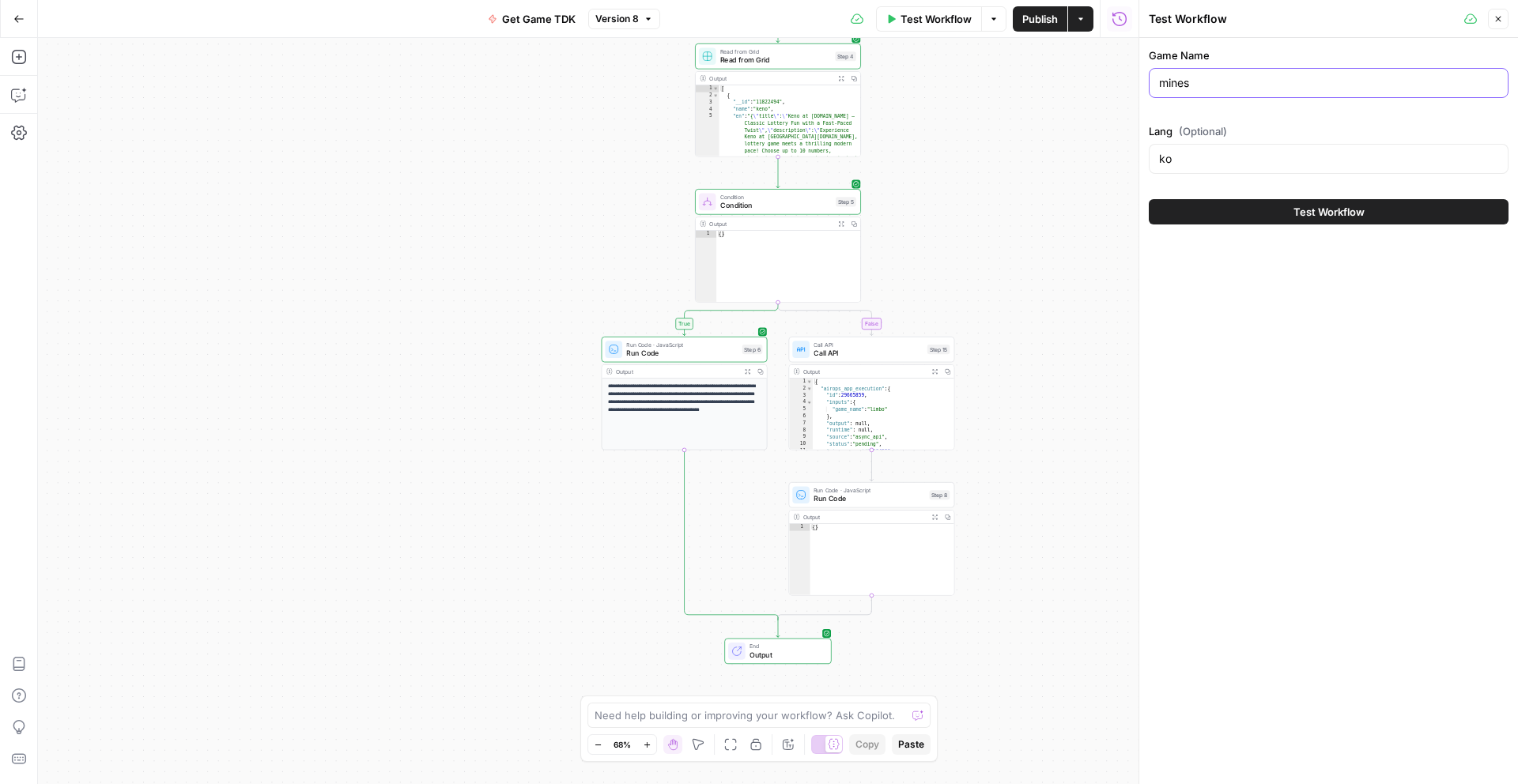
type input "mines"
click at [1279, 207] on button "Test Workflow" at bounding box center [1328, 212] width 360 height 25
click at [1289, 213] on button "Test Workflow" at bounding box center [1328, 212] width 360 height 25
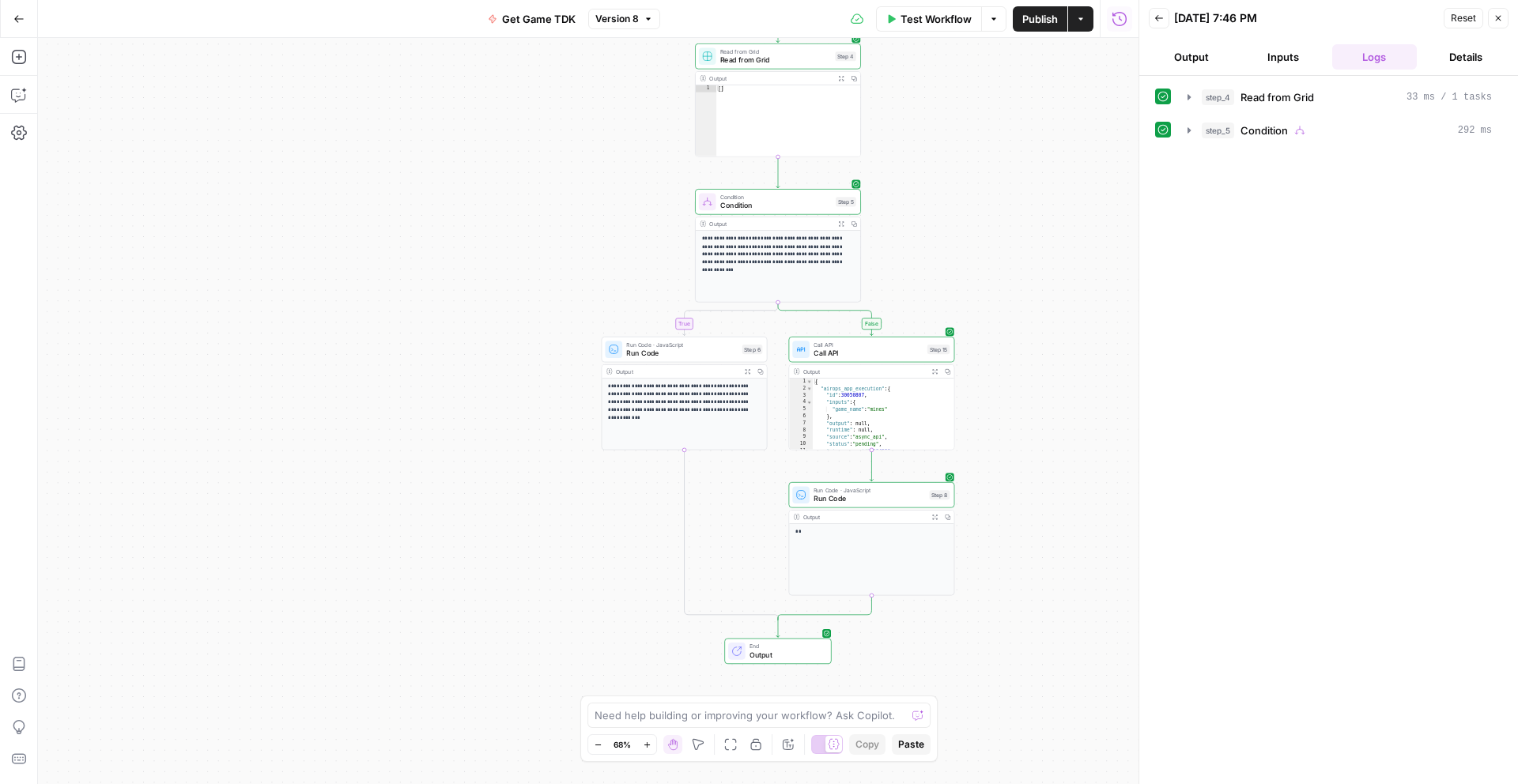
click at [1179, 50] on button "Output" at bounding box center [1191, 57] width 85 height 25
drag, startPoint x: 1328, startPoint y: 168, endPoint x: 1299, endPoint y: 142, distance: 38.9
click at [1326, 167] on div "**" at bounding box center [1329, 444] width 327 height 645
drag, startPoint x: 1293, startPoint y: 142, endPoint x: 1133, endPoint y: 129, distance: 160.5
click at [1138, 129] on div "Back 09/25/25 at 7:46 PM Reset Close Output Inputs Logs Details string Markdown…" at bounding box center [1328, 392] width 380 height 784
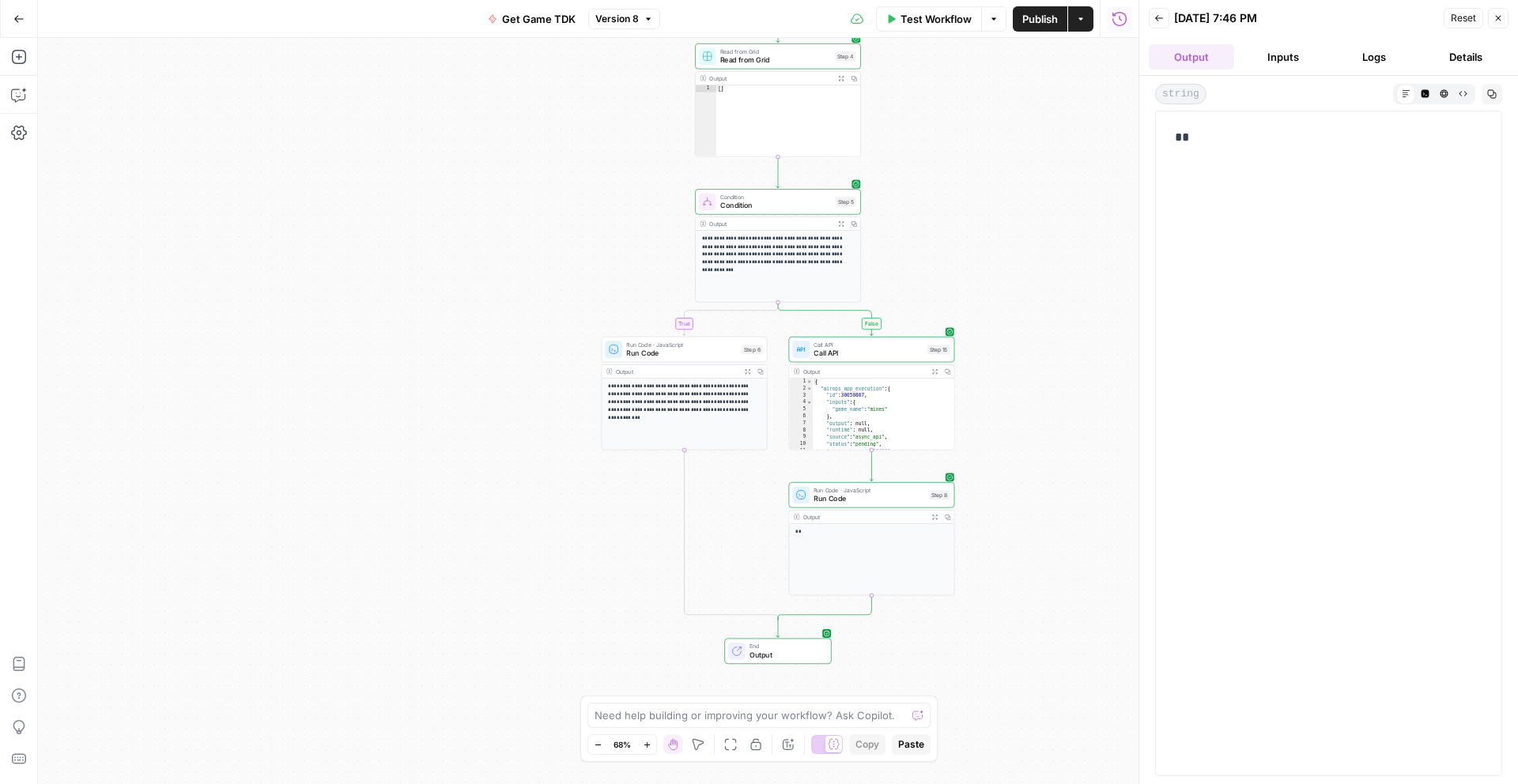
click at [1193, 137] on p "**" at bounding box center [1329, 138] width 308 height 21
click at [1176, 138] on p "**" at bounding box center [1329, 138] width 308 height 21
click at [1215, 140] on p "**" at bounding box center [1329, 138] width 308 height 21
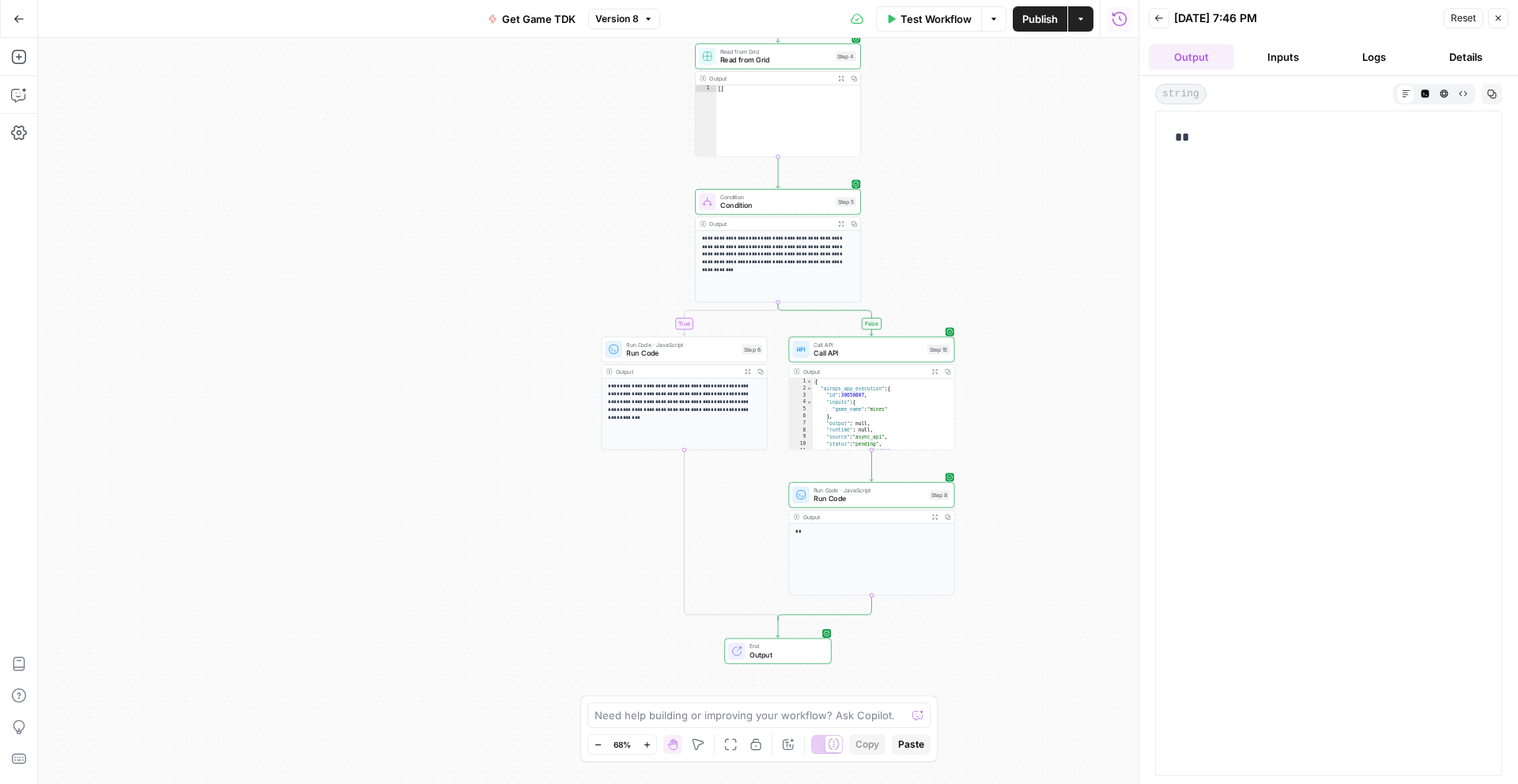
drag, startPoint x: 1193, startPoint y: 140, endPoint x: 1167, endPoint y: 135, distance: 26.5
click at [1167, 135] on div "**" at bounding box center [1329, 138] width 327 height 33
click at [1199, 140] on p "**" at bounding box center [1329, 138] width 308 height 21
click at [1179, 139] on p "**" at bounding box center [1329, 138] width 308 height 21
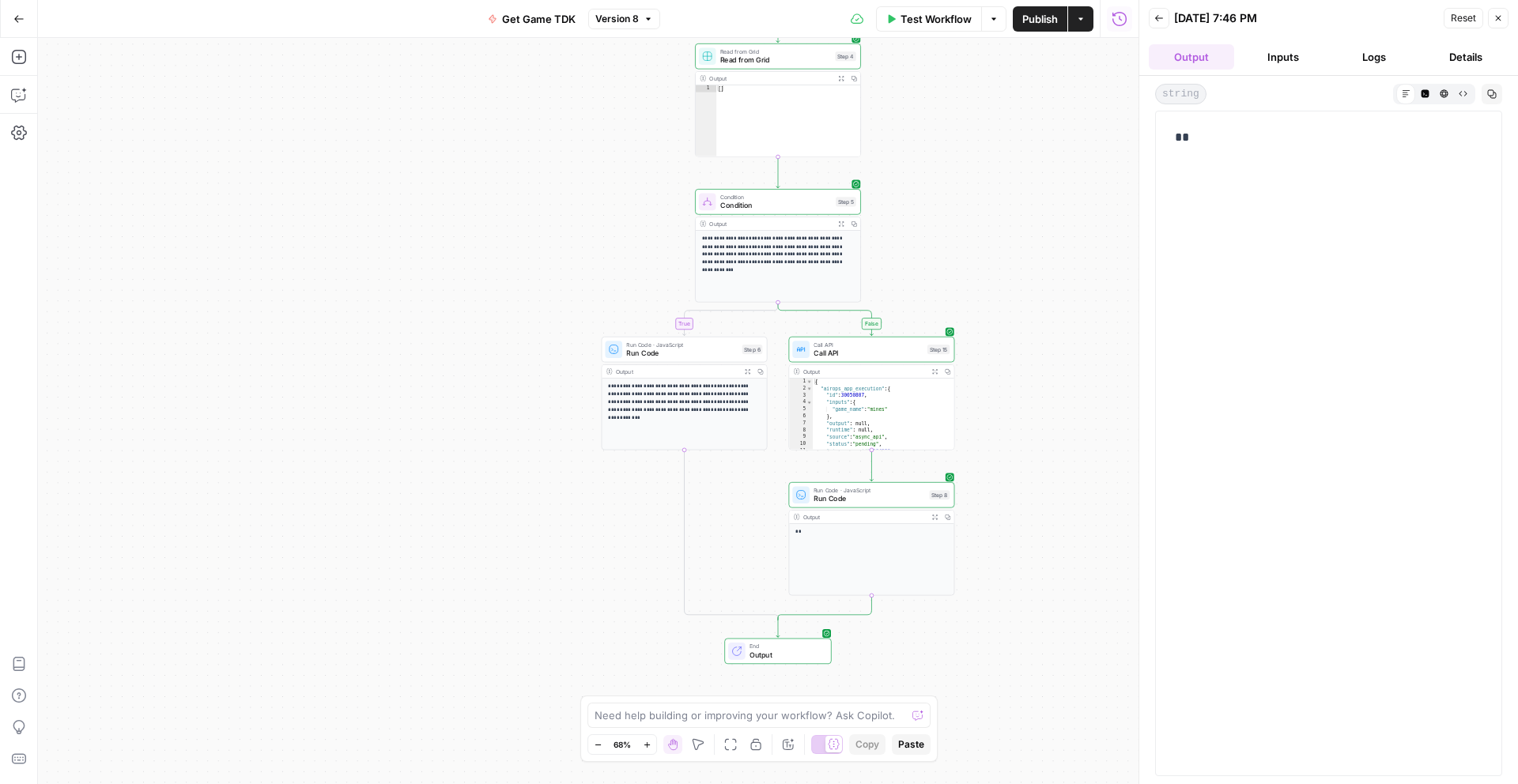
click at [1187, 138] on p "**" at bounding box center [1329, 138] width 308 height 21
click at [1181, 139] on p "**" at bounding box center [1329, 138] width 308 height 21
click at [1213, 140] on p "**" at bounding box center [1329, 138] width 308 height 21
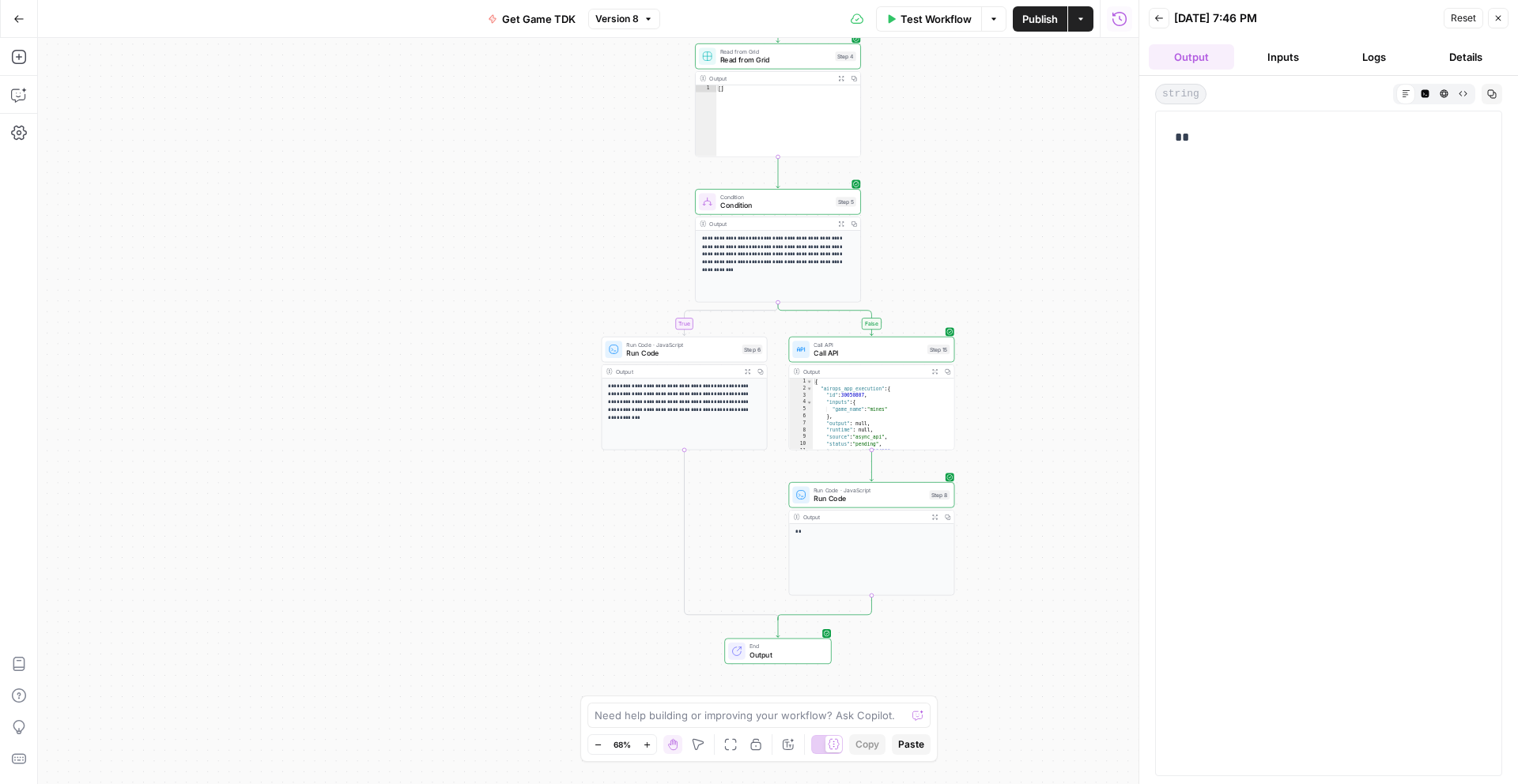
click at [1373, 53] on button "Logs" at bounding box center [1375, 57] width 85 height 25
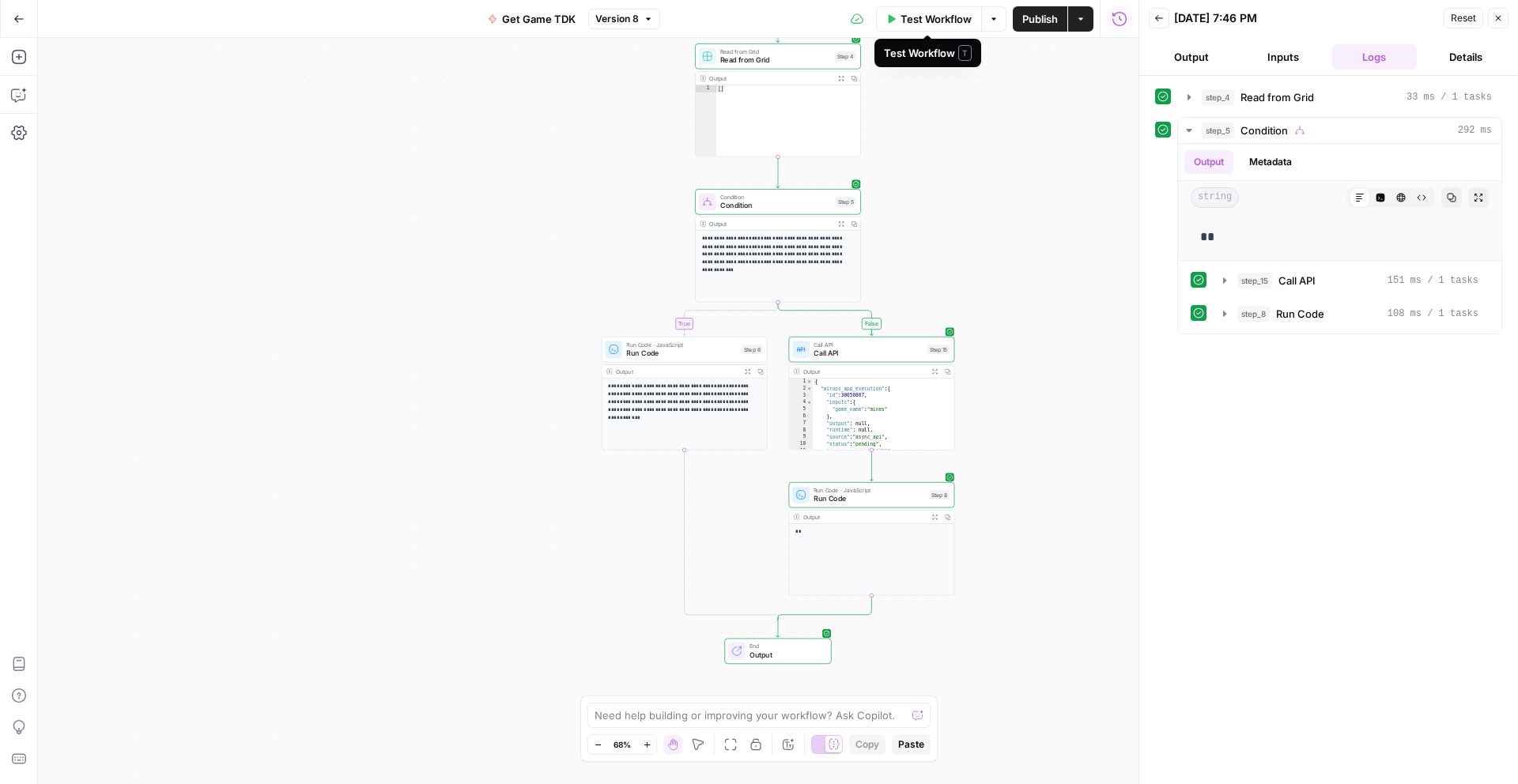
click at [937, 21] on span "Test Workflow" at bounding box center [936, 18] width 72 height 15
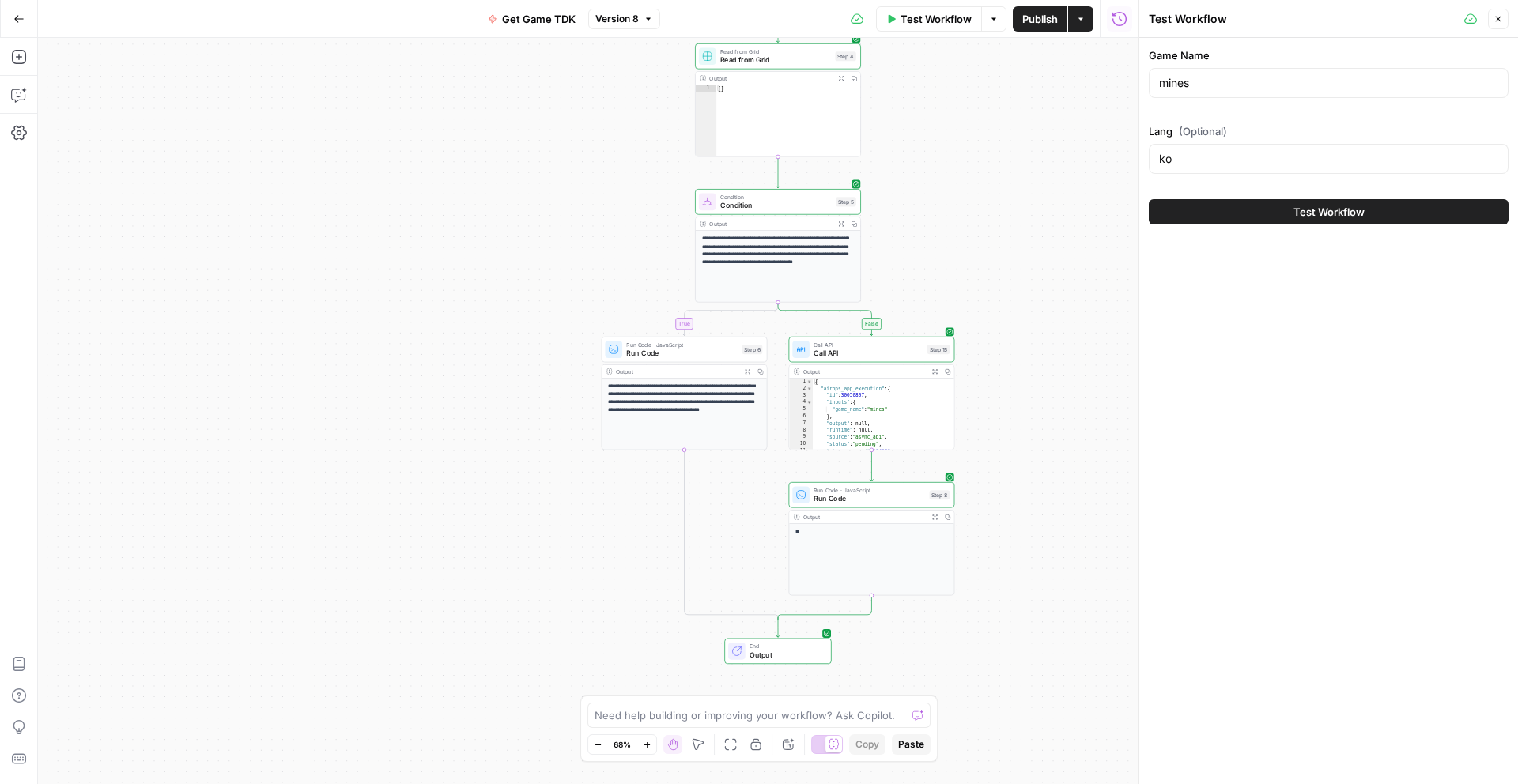
click at [1276, 200] on button "Test Workflow" at bounding box center [1328, 212] width 360 height 25
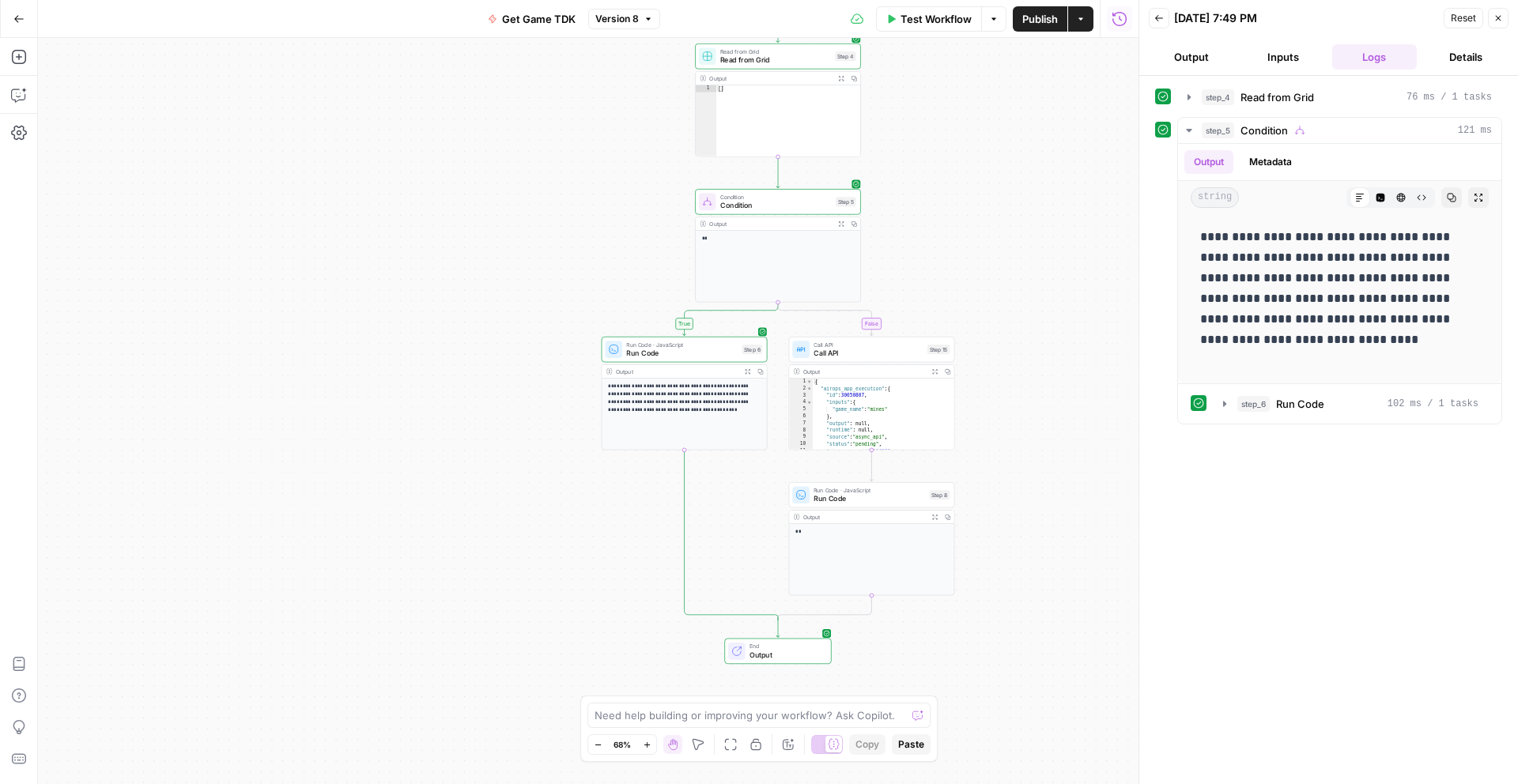
click at [1033, 22] on span "Publish" at bounding box center [1040, 18] width 35 height 15
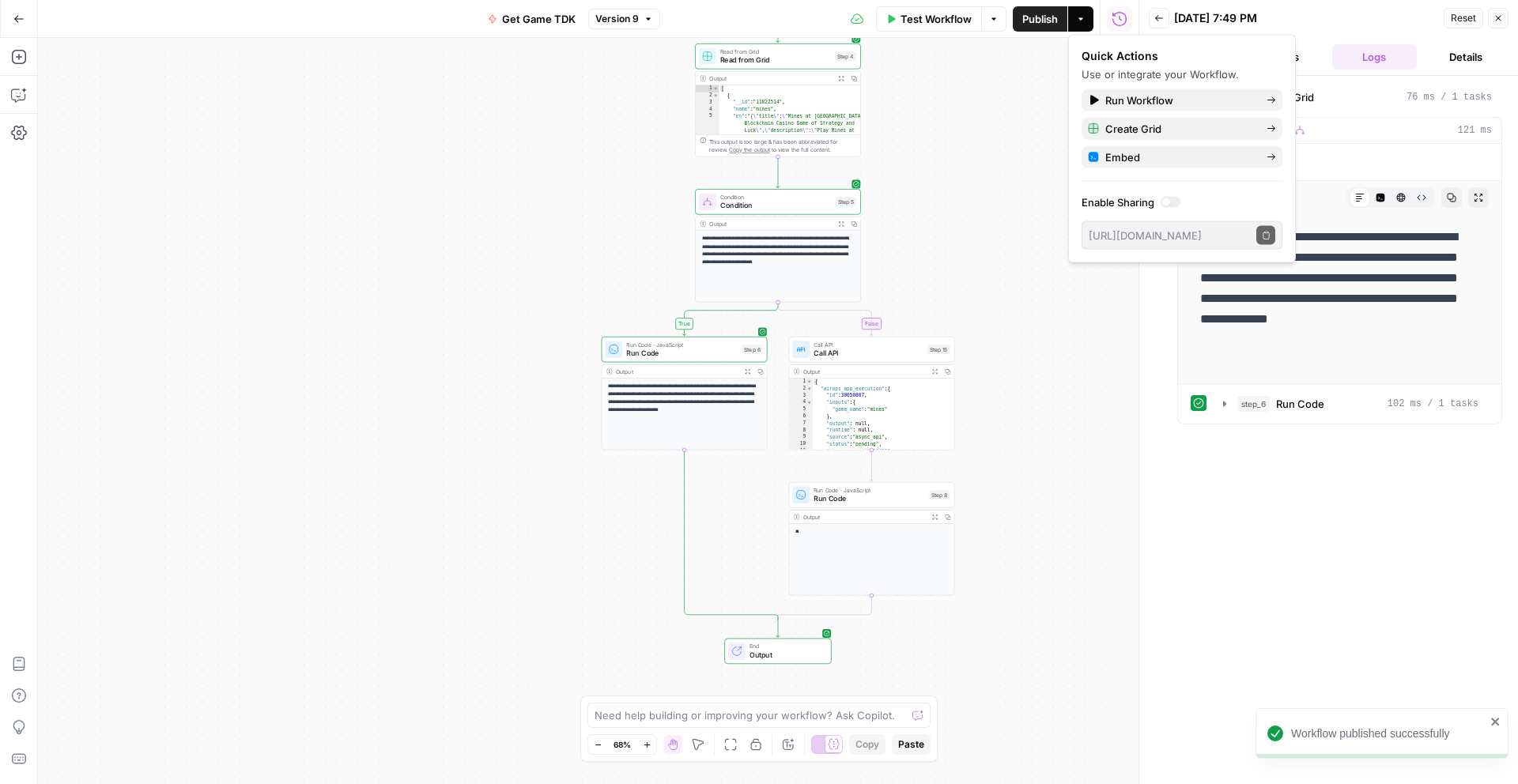
click at [976, 147] on div "true false Workflow Set Inputs Inputs Read from Grid Read from Grid Step 4 Outp…" at bounding box center [588, 411] width 1100 height 746
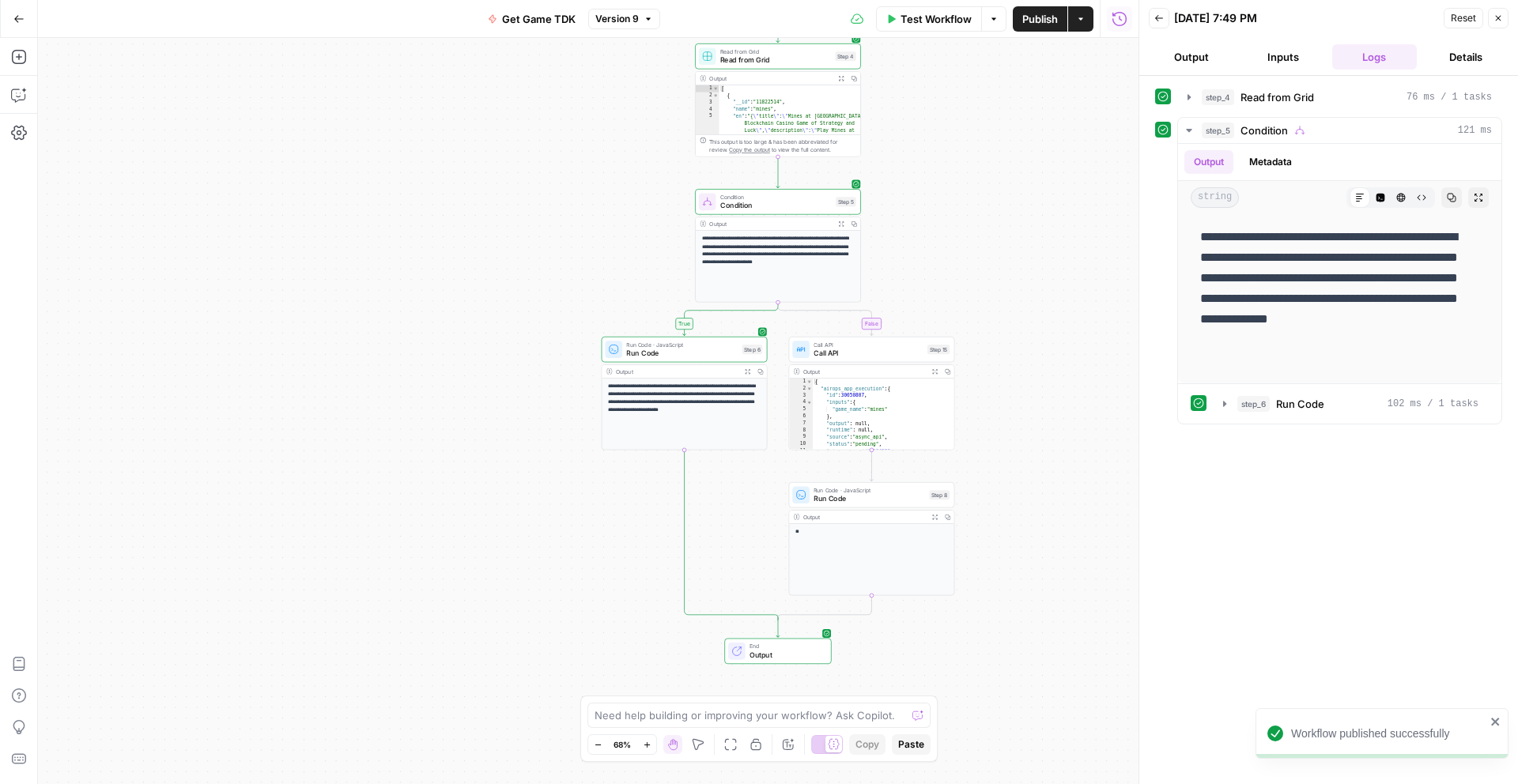
click at [918, 20] on span "Test Workflow" at bounding box center [936, 18] width 72 height 15
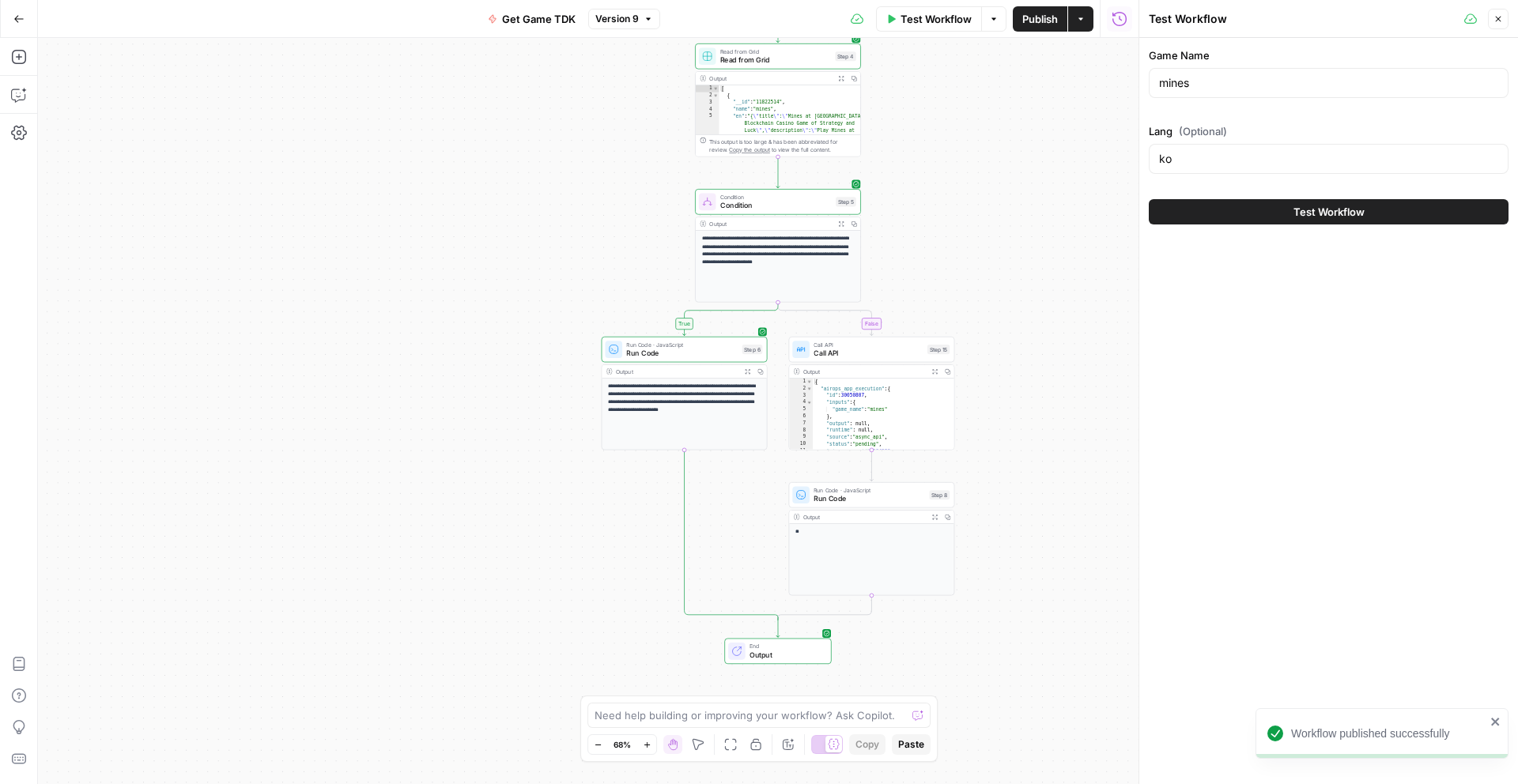
click at [1499, 16] on icon "button" at bounding box center [1499, 19] width 5 height 5
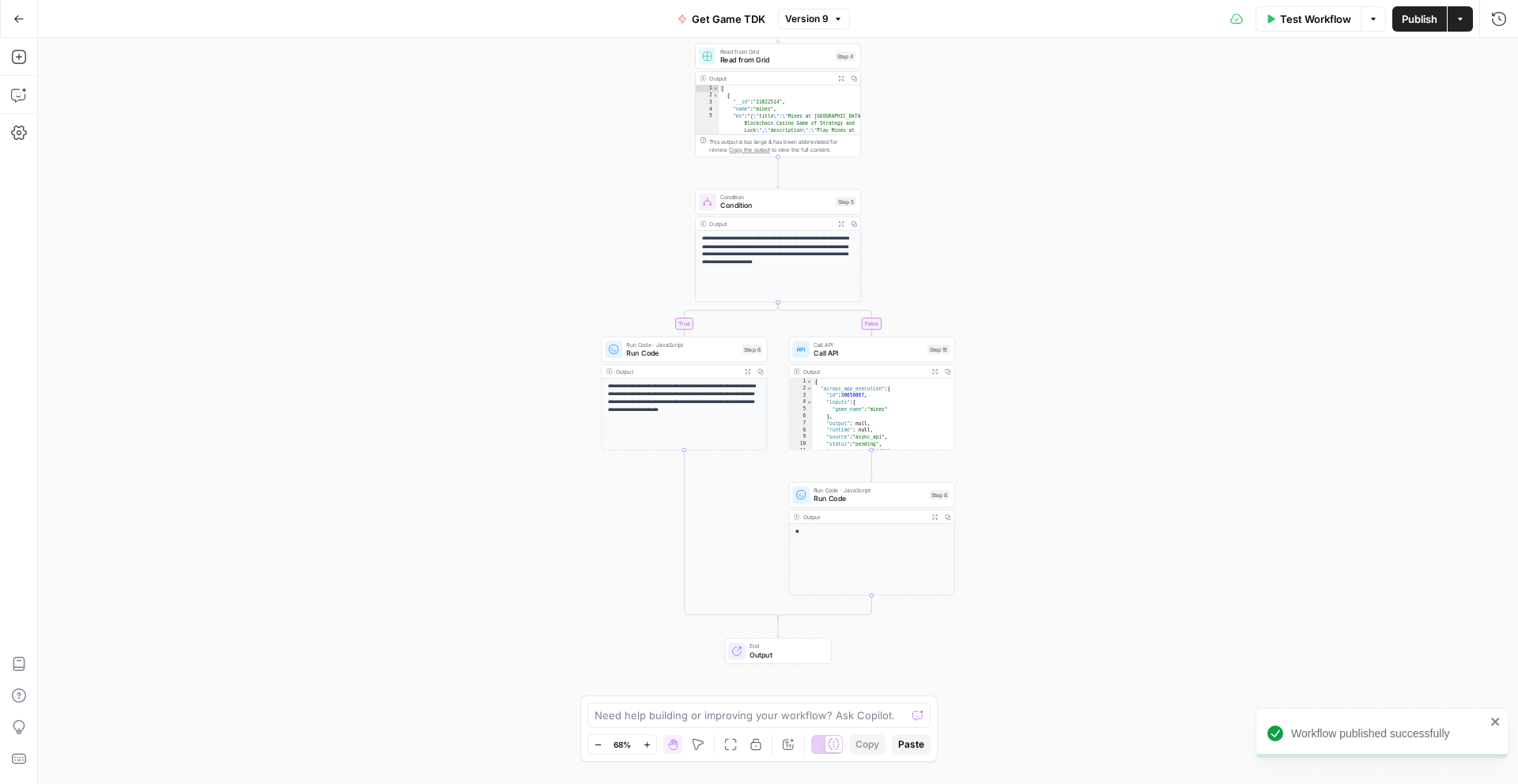
click at [1062, 237] on div "true false Workflow Set Inputs Inputs Read from Grid Read from Grid Step 4 Outp…" at bounding box center [778, 411] width 1480 height 746
click at [682, 416] on p "**********" at bounding box center [684, 401] width 152 height 39
click at [28, 7] on button "Go Back" at bounding box center [18, 18] width 28 height 28
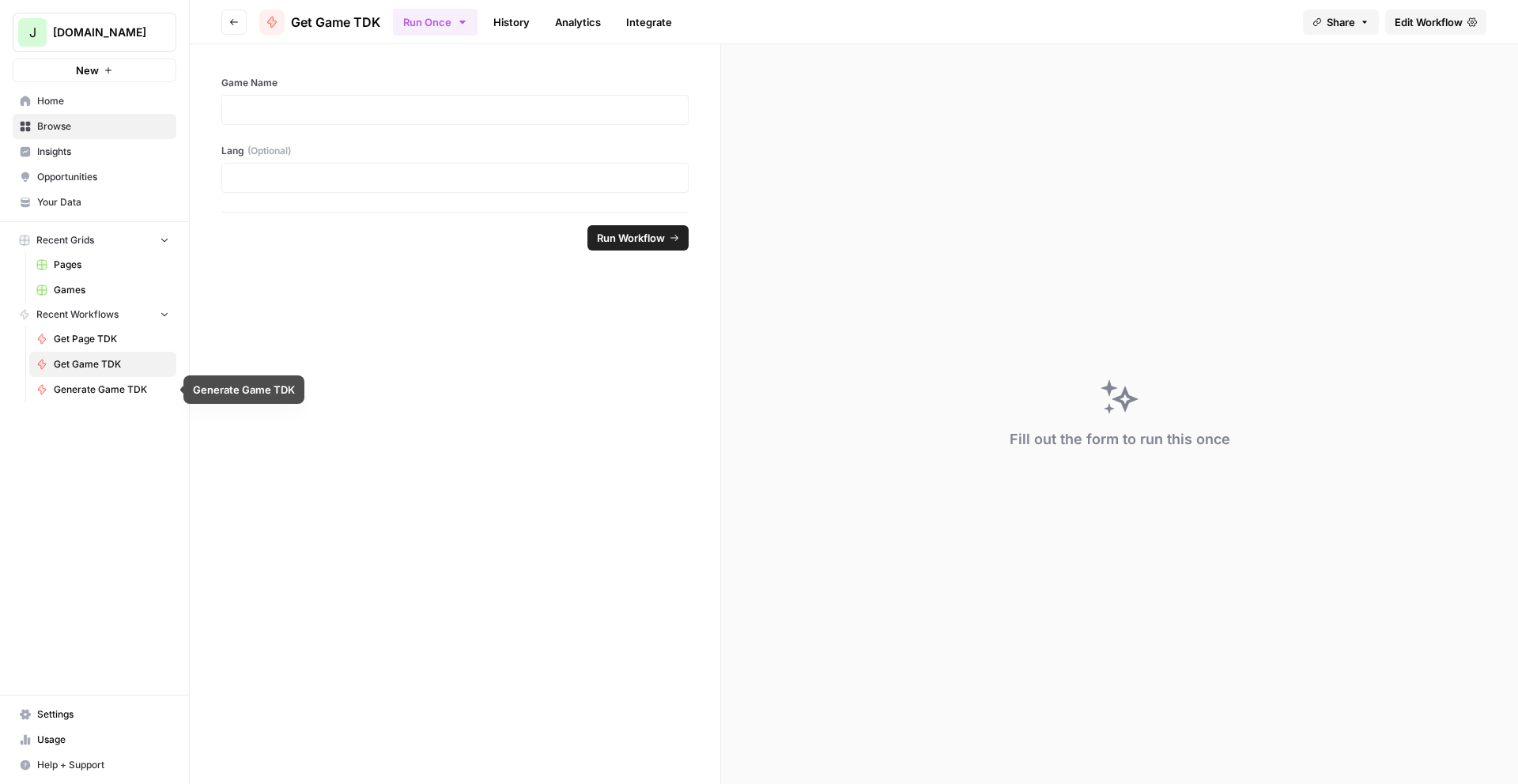
click at [335, 386] on form "Game Name Lang (Optional) Run Workflow" at bounding box center [455, 414] width 532 height 740
click at [56, 102] on span "Home" at bounding box center [103, 101] width 132 height 14
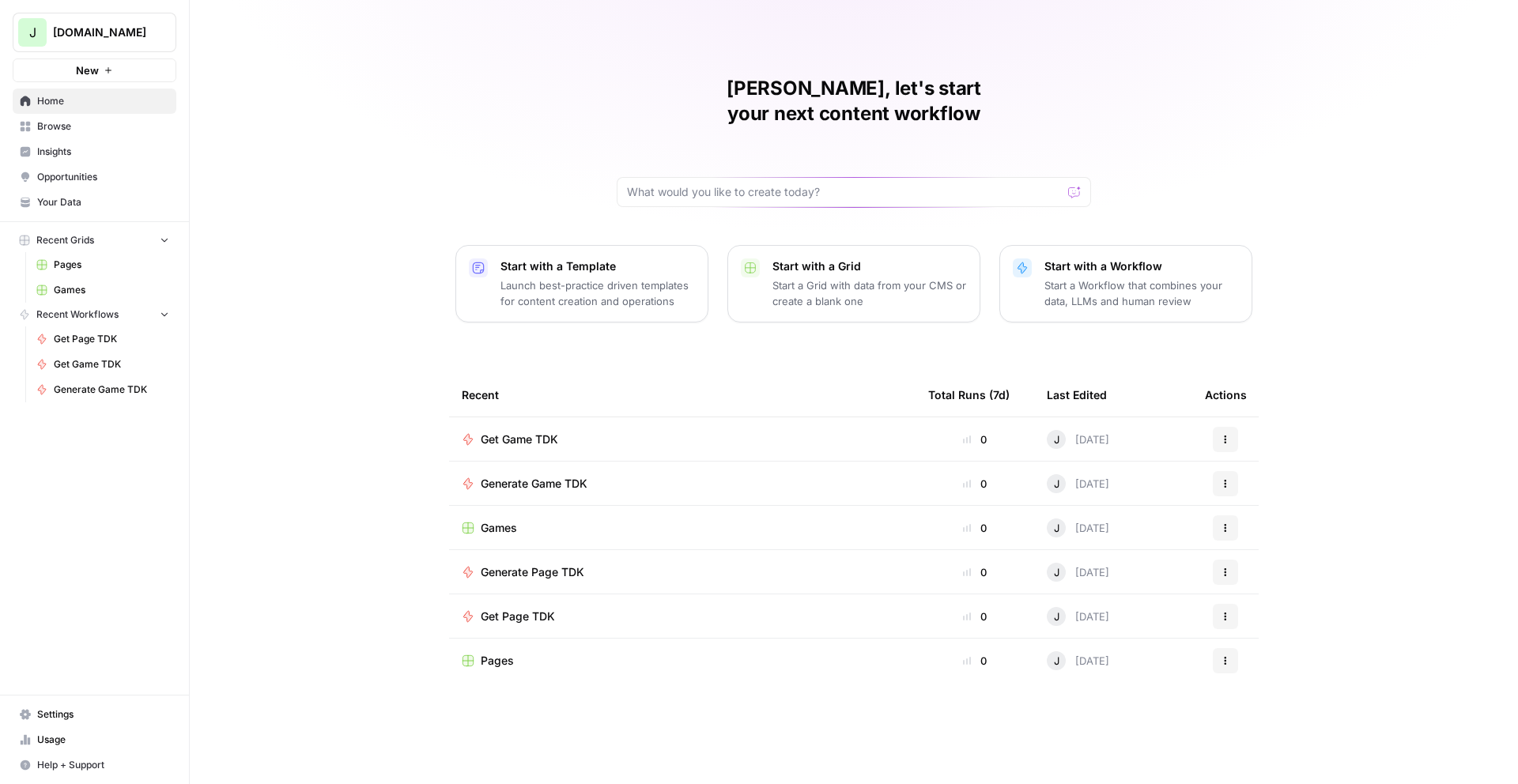
click at [1397, 91] on div "Jolie, let's start your next content workflow Start with a Template Launch best…" at bounding box center [853, 392] width 1328 height 784
click at [1228, 435] on icon "button" at bounding box center [1225, 439] width 9 height 9
drag, startPoint x: 1367, startPoint y: 326, endPoint x: 1359, endPoint y: 326, distance: 8.0
click at [1367, 326] on div "Jolie, let's start your next content workflow Start with a Template Launch best…" at bounding box center [853, 392] width 1328 height 784
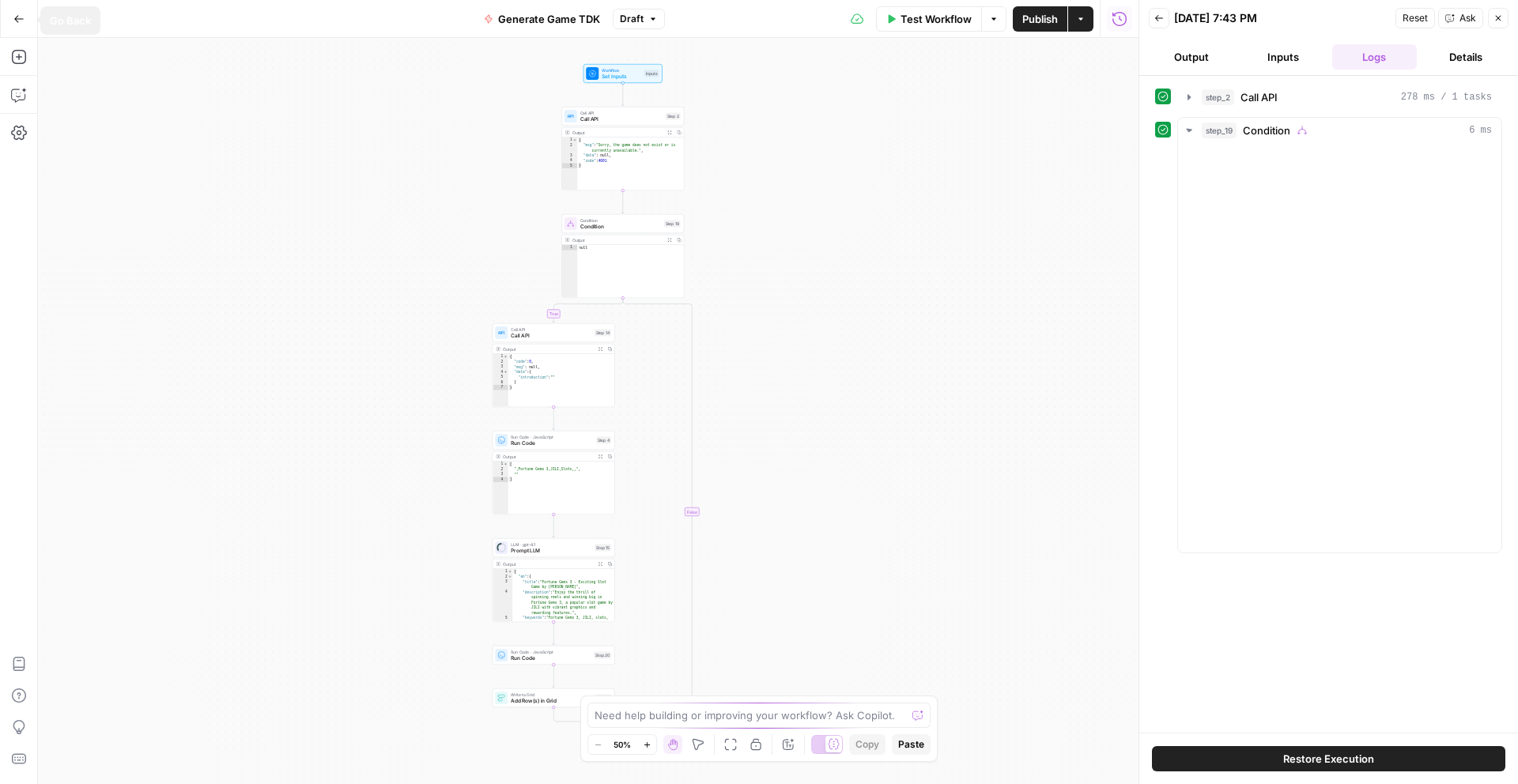
click at [26, 22] on button "Go Back" at bounding box center [18, 18] width 28 height 28
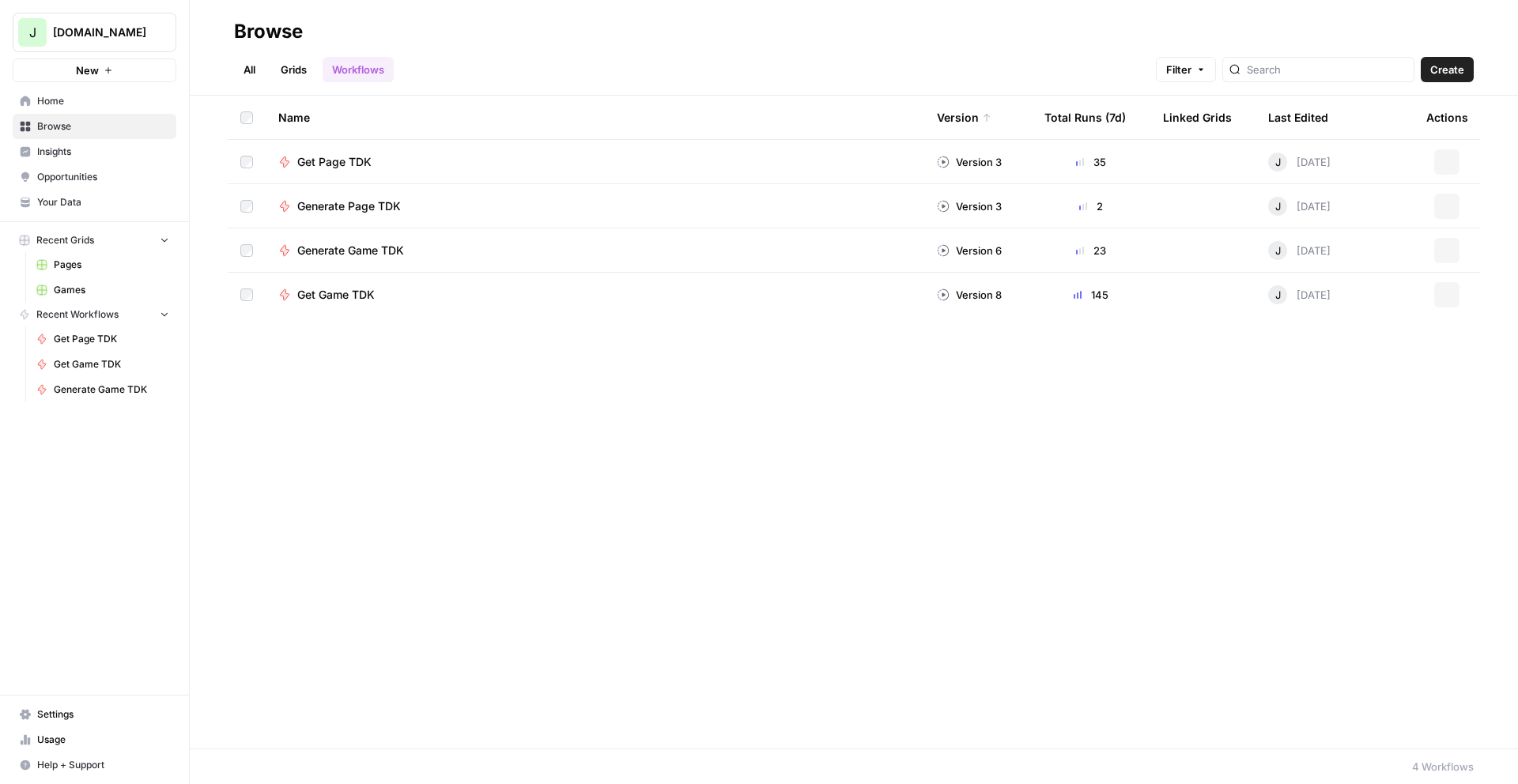
click at [75, 104] on span "Home" at bounding box center [103, 101] width 132 height 14
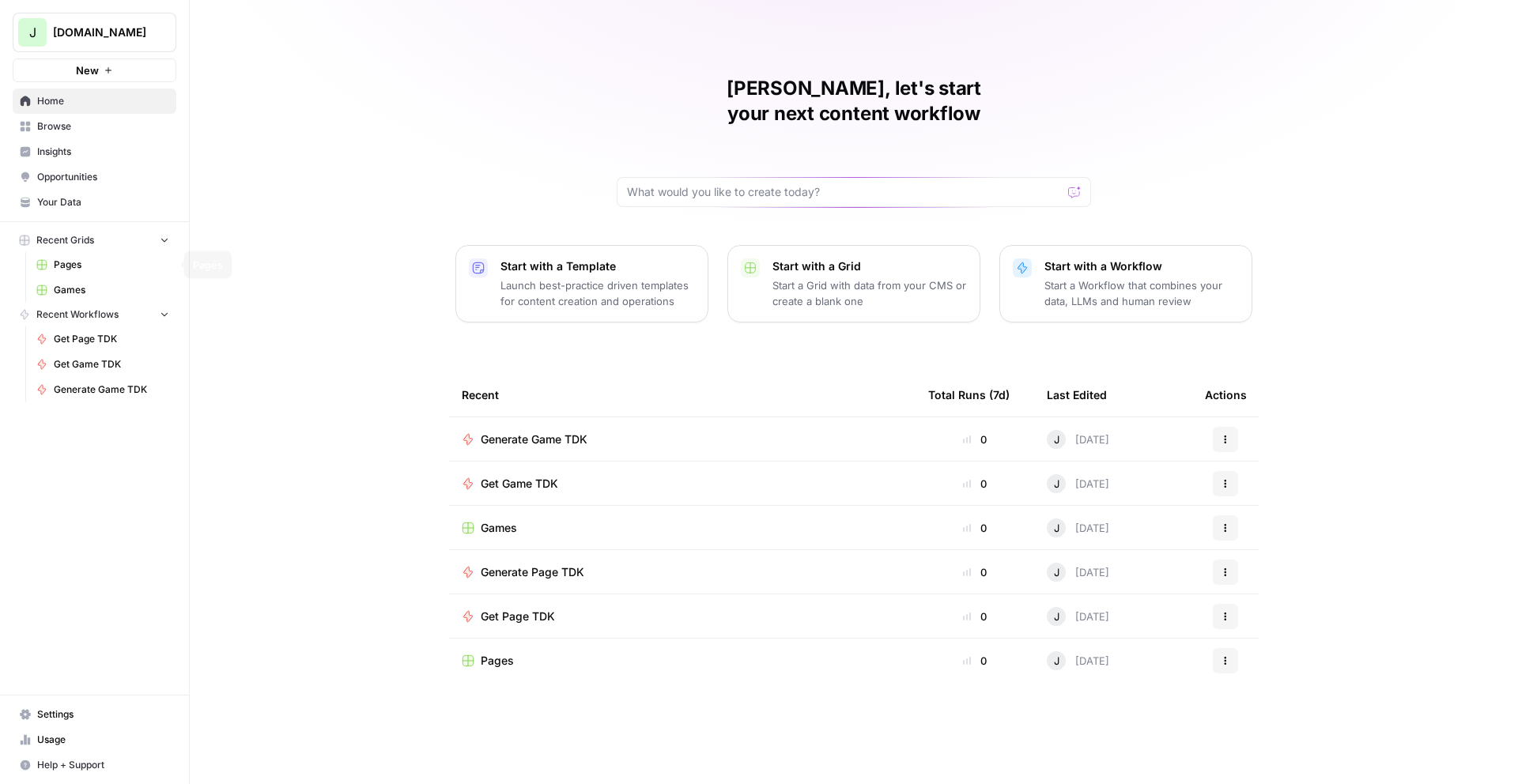
click at [69, 287] on span "Games" at bounding box center [110, 291] width 115 height 14
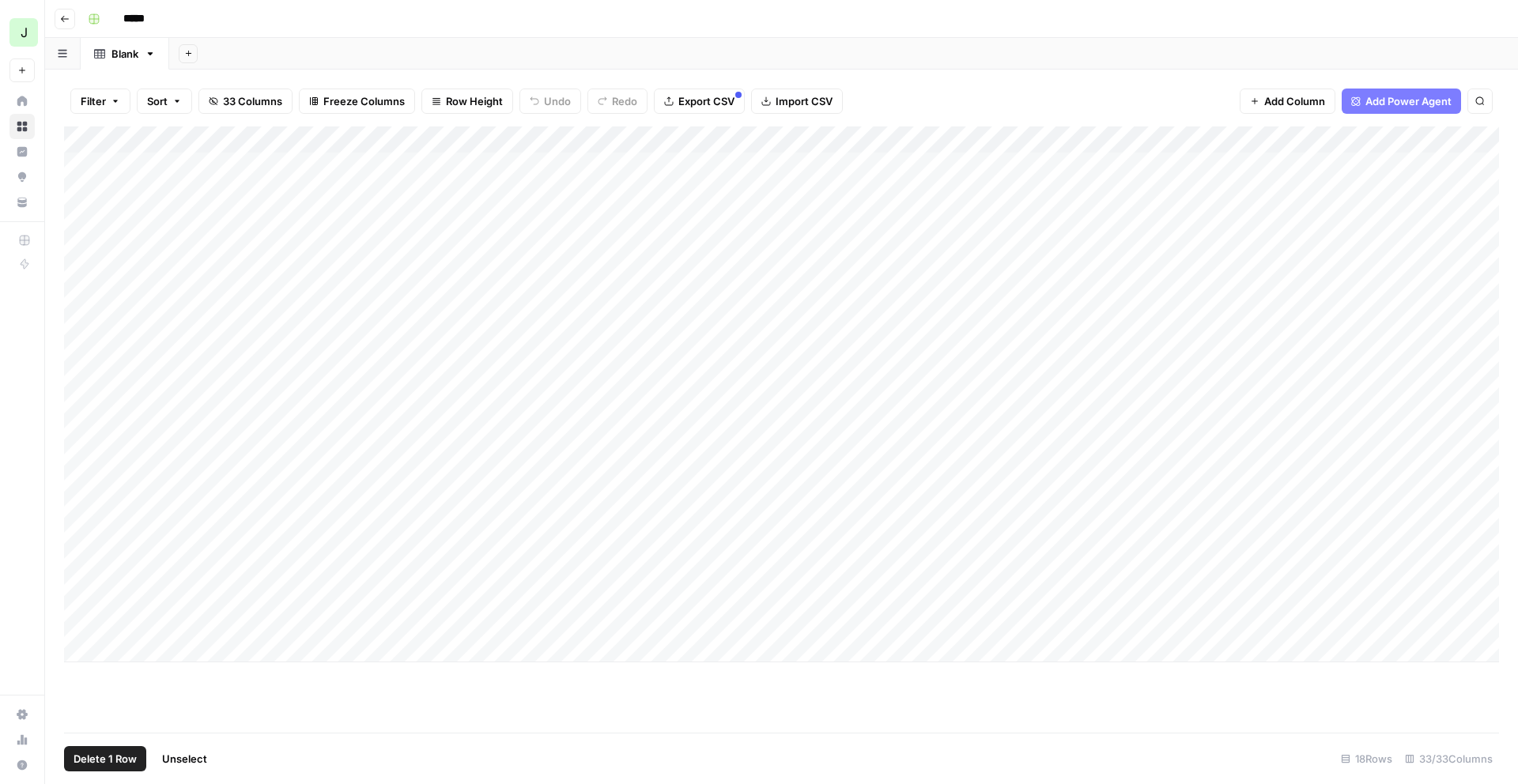
click at [86, 382] on div "Add Column" at bounding box center [782, 395] width 1435 height 536
click at [82, 404] on div "Add Column" at bounding box center [782, 395] width 1435 height 536
click at [82, 429] on div "Add Column" at bounding box center [782, 395] width 1435 height 536
click at [84, 457] on div "Add Column" at bounding box center [782, 395] width 1435 height 536
click at [82, 488] on div "Add Column" at bounding box center [782, 395] width 1435 height 536
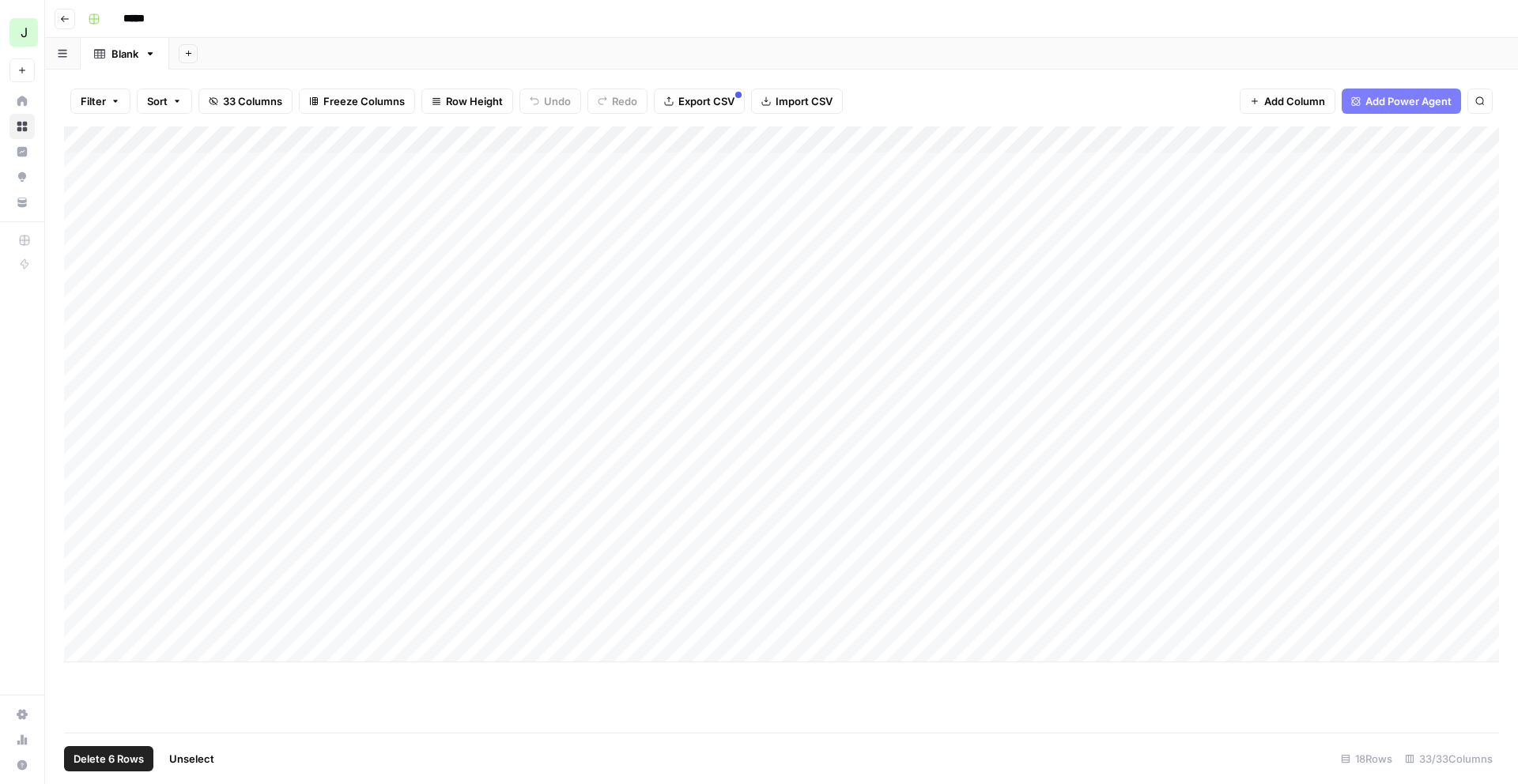
click at [81, 509] on div "Add Column" at bounding box center [782, 395] width 1435 height 536
click at [123, 757] on span "Delete 6 Rows" at bounding box center [109, 758] width 71 height 15
click at [695, 181] on span "Delete" at bounding box center [703, 182] width 34 height 15
click at [85, 296] on div "Add Column" at bounding box center [782, 314] width 1435 height 375
click at [96, 760] on span "Delete 1 Row" at bounding box center [105, 758] width 63 height 15
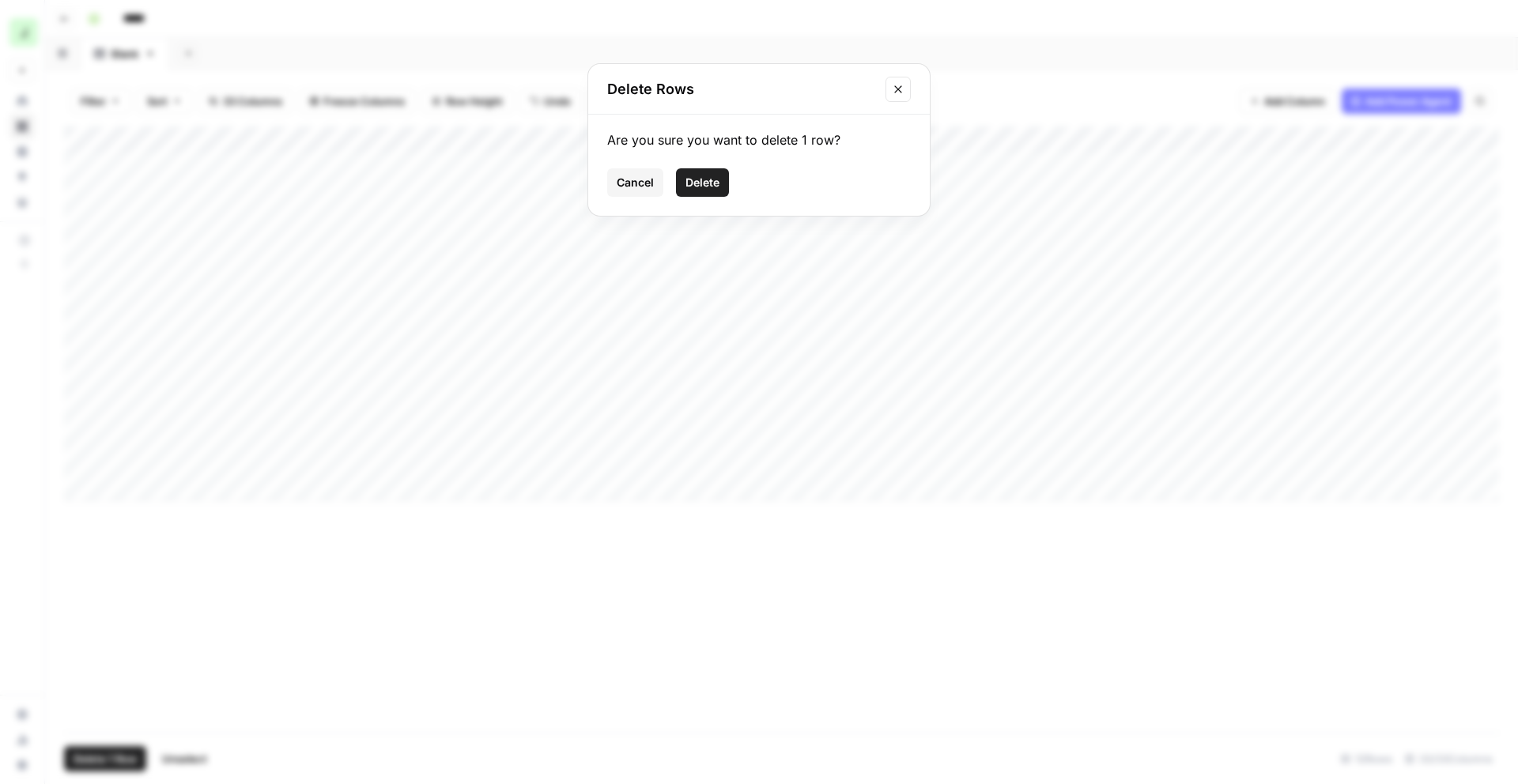
click at [722, 179] on button "Delete" at bounding box center [702, 182] width 53 height 28
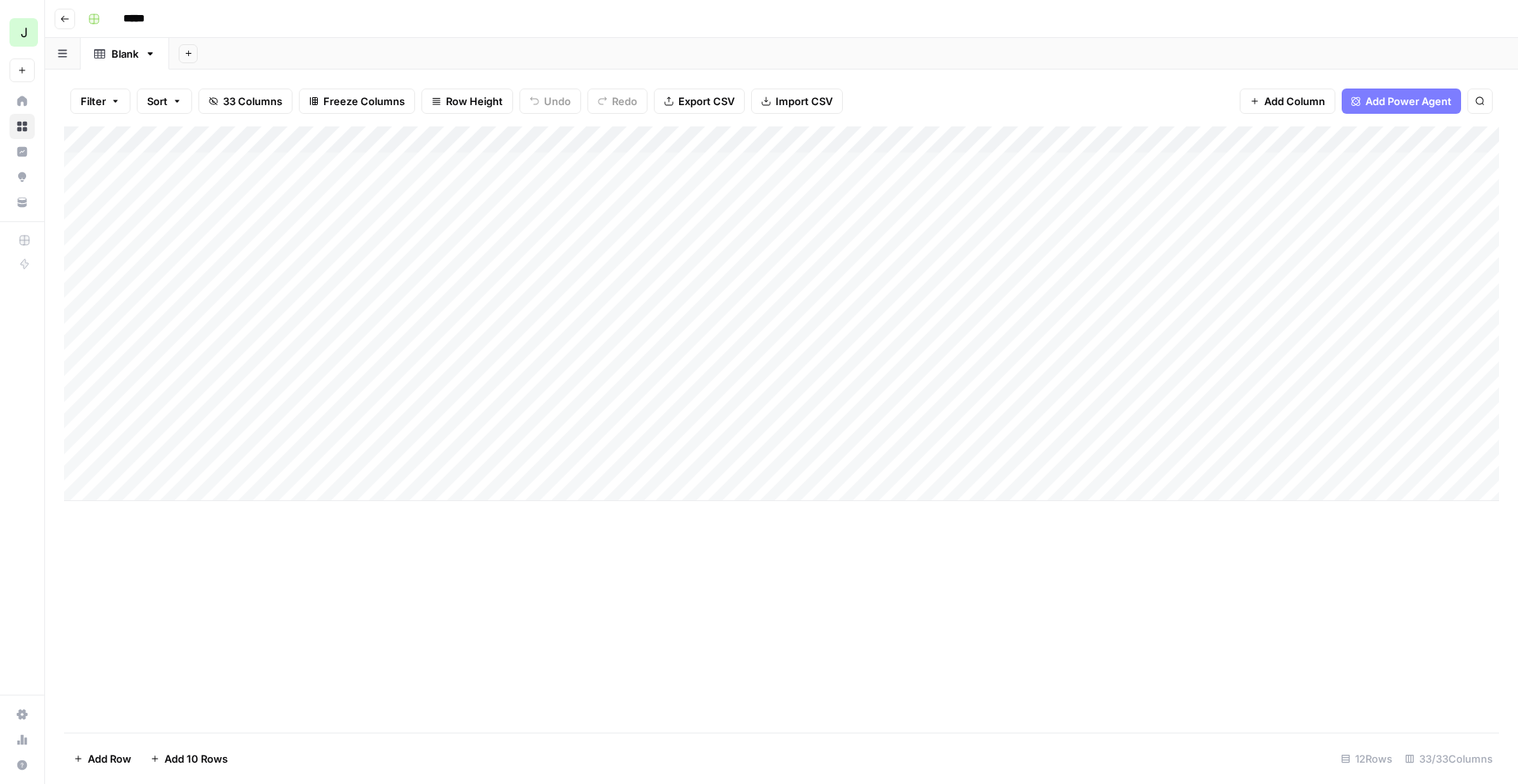
drag, startPoint x: 211, startPoint y: 538, endPoint x: 239, endPoint y: 483, distance: 61.7
click at [211, 538] on div "Add Column" at bounding box center [782, 430] width 1435 height 607
click at [1237, 465] on div "Add Column" at bounding box center [782, 314] width 1435 height 375
click at [1285, 458] on div "Add Column" at bounding box center [782, 314] width 1435 height 375
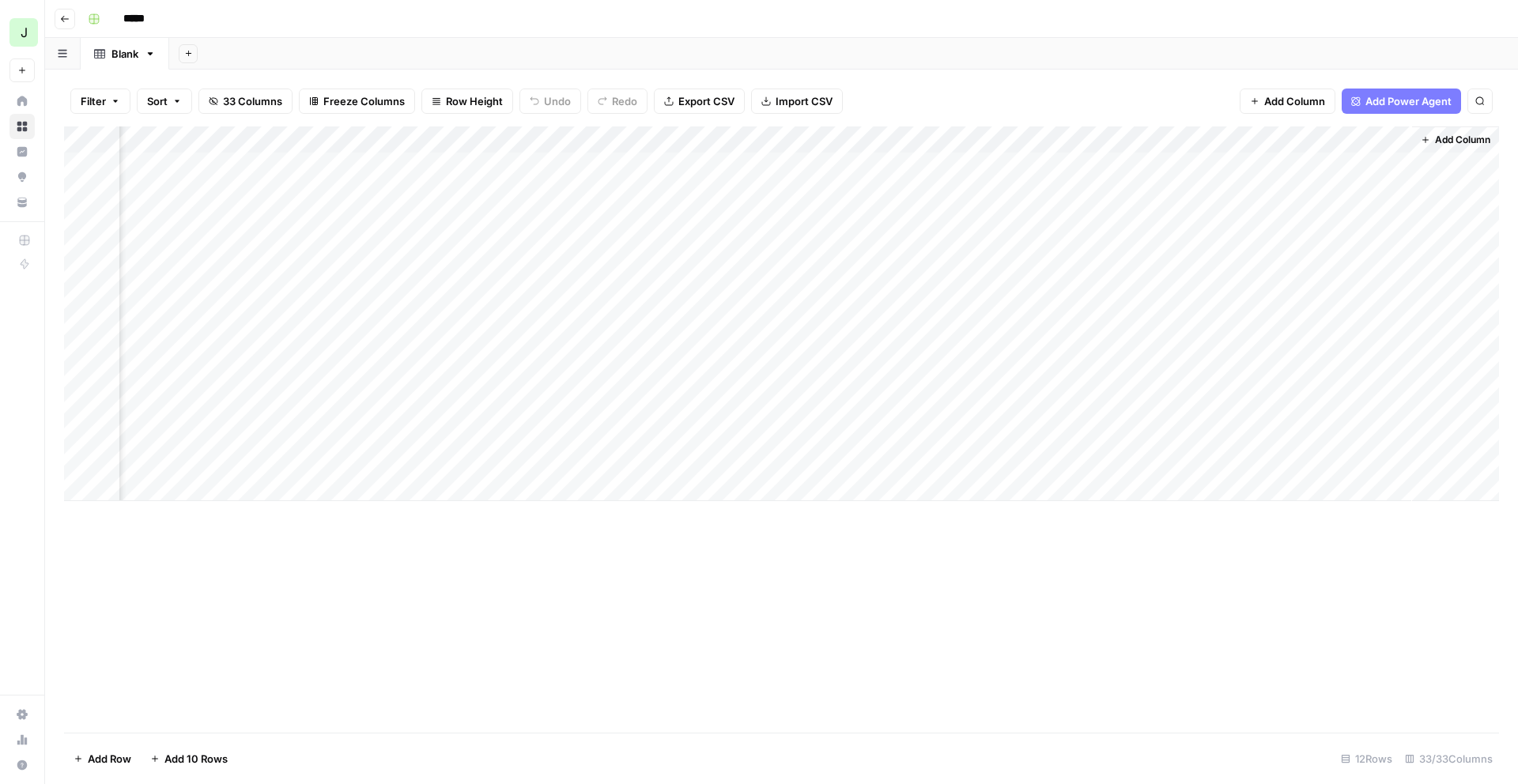
click at [1285, 458] on div "Add Column" at bounding box center [782, 314] width 1435 height 375
click at [1265, 606] on div "Add Column" at bounding box center [782, 430] width 1435 height 607
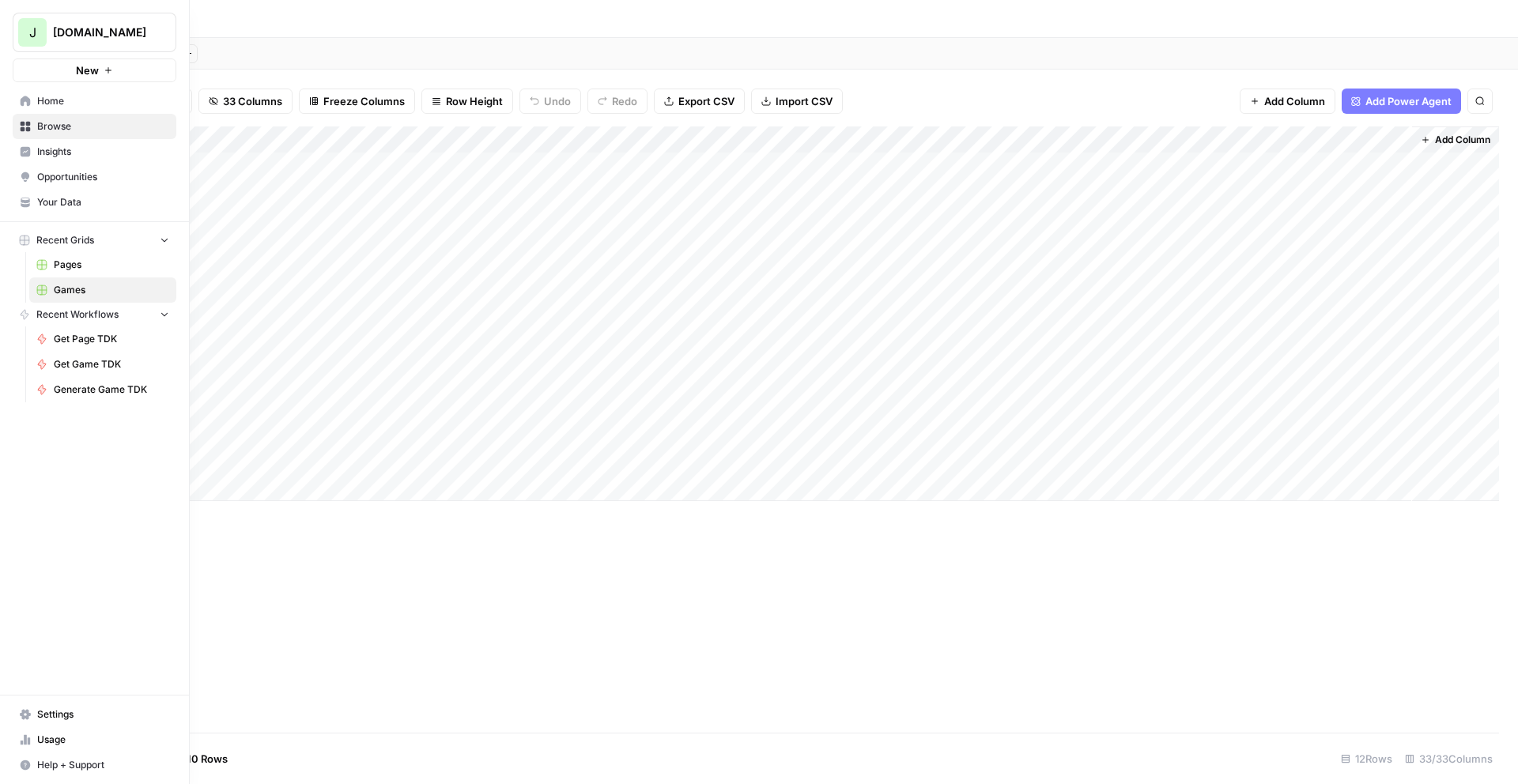
click at [74, 108] on span "Home" at bounding box center [103, 101] width 132 height 14
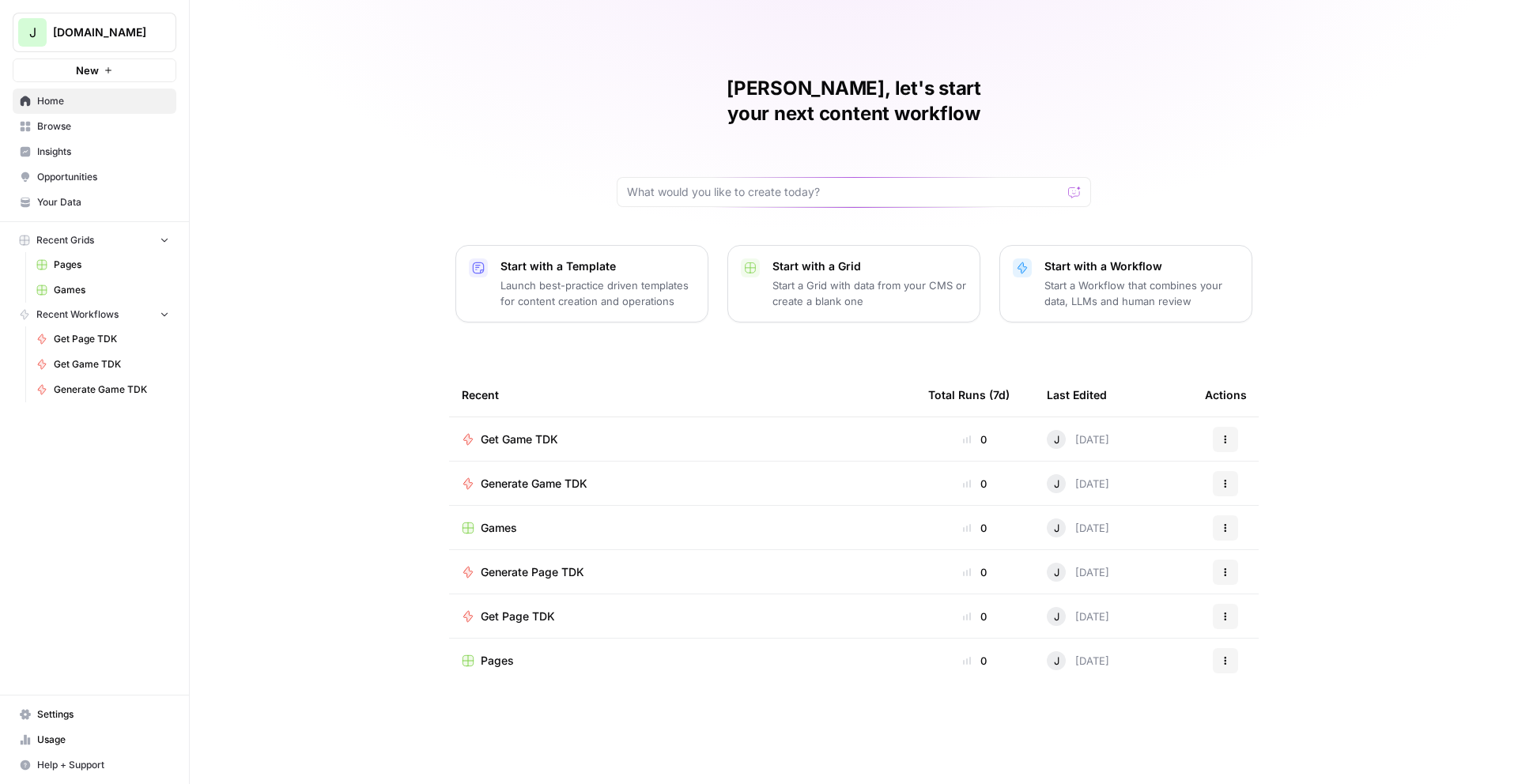
click at [1225, 480] on icon "button" at bounding box center [1225, 481] width 3 height 3
click at [1247, 572] on span "Show History" at bounding box center [1307, 575] width 127 height 15
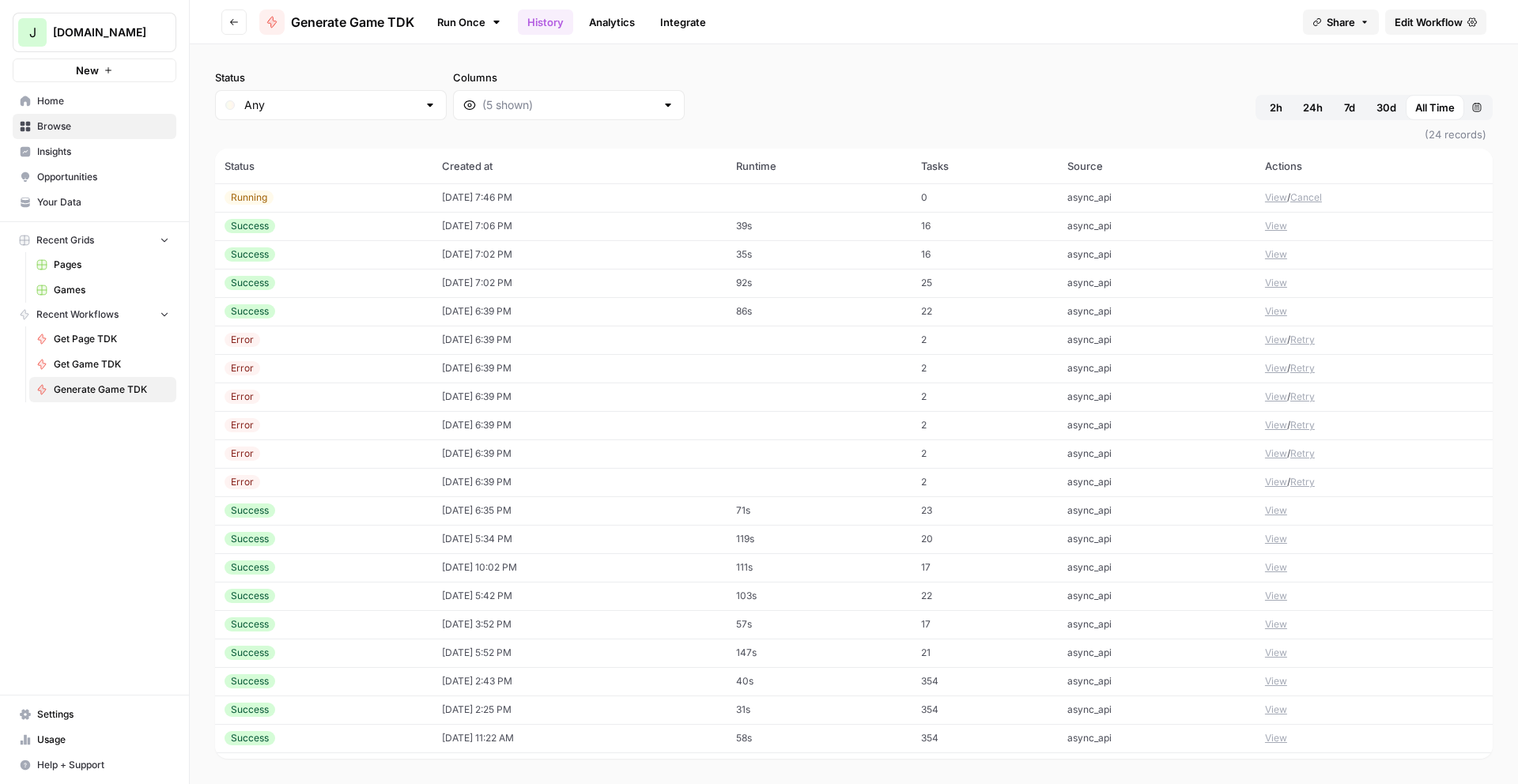
click at [1112, 100] on div "Status Any Columns 2h 24h 7d 30d All Time Custom range" at bounding box center [853, 95] width 1278 height 51
click at [1046, 78] on div "Status Any Columns 2h 24h 7d 30d All Time Custom range" at bounding box center [853, 95] width 1278 height 51
click at [1270, 198] on button "View" at bounding box center [1276, 197] width 22 height 14
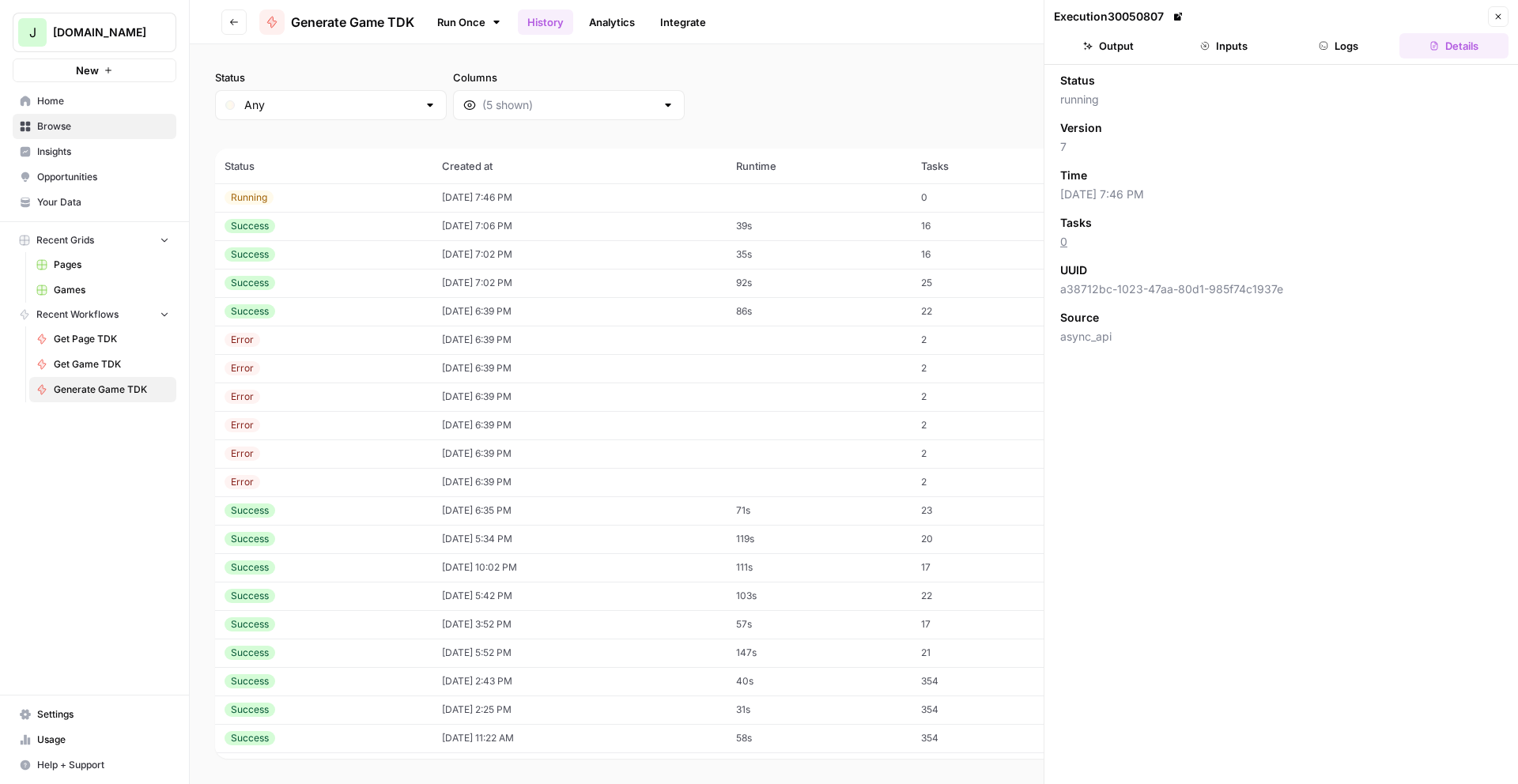
drag, startPoint x: 1227, startPoint y: 43, endPoint x: 1107, endPoint y: 46, distance: 120.0
click at [1223, 44] on button "Inputs" at bounding box center [1224, 46] width 109 height 25
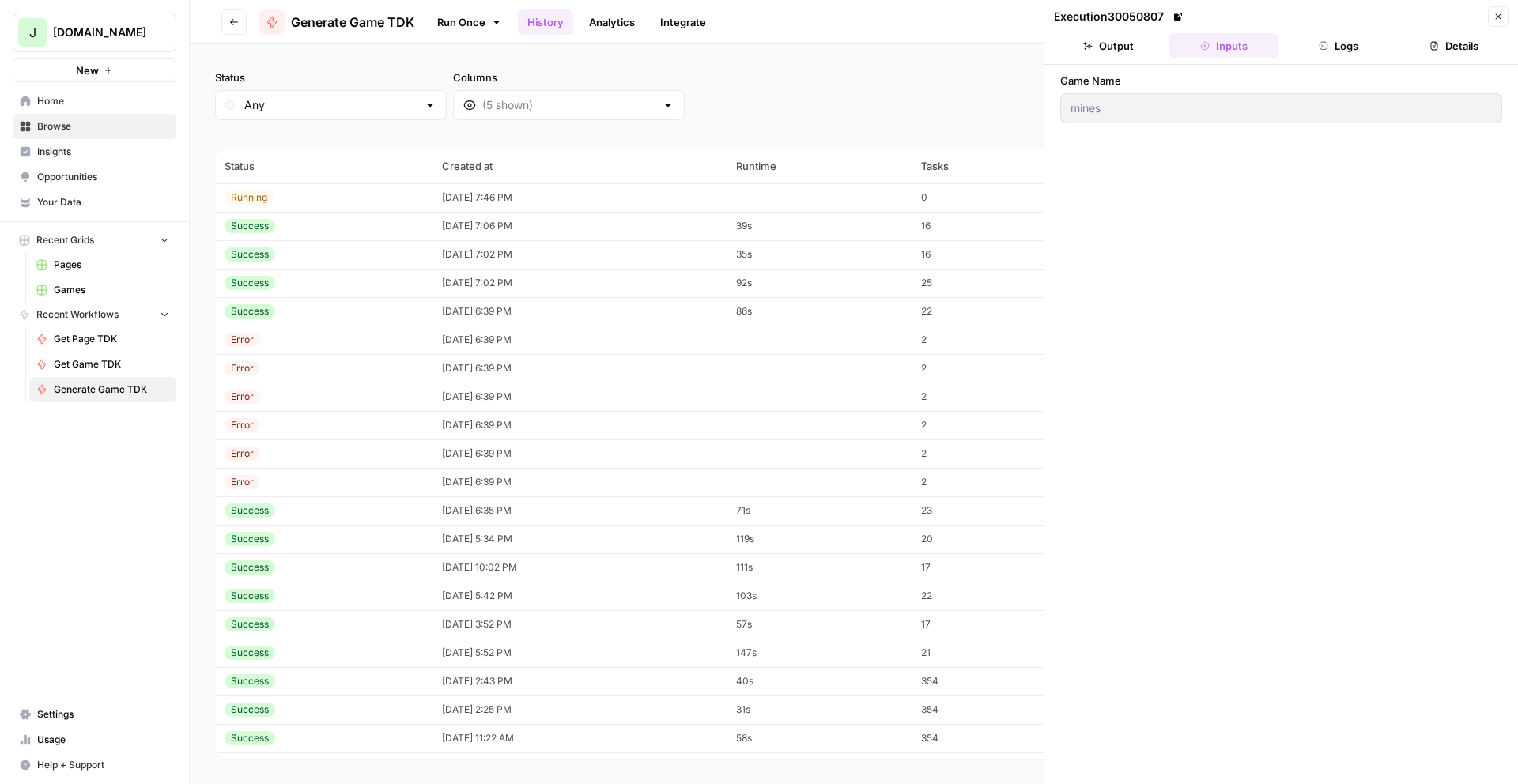
click at [1106, 46] on button "Output" at bounding box center [1109, 46] width 109 height 25
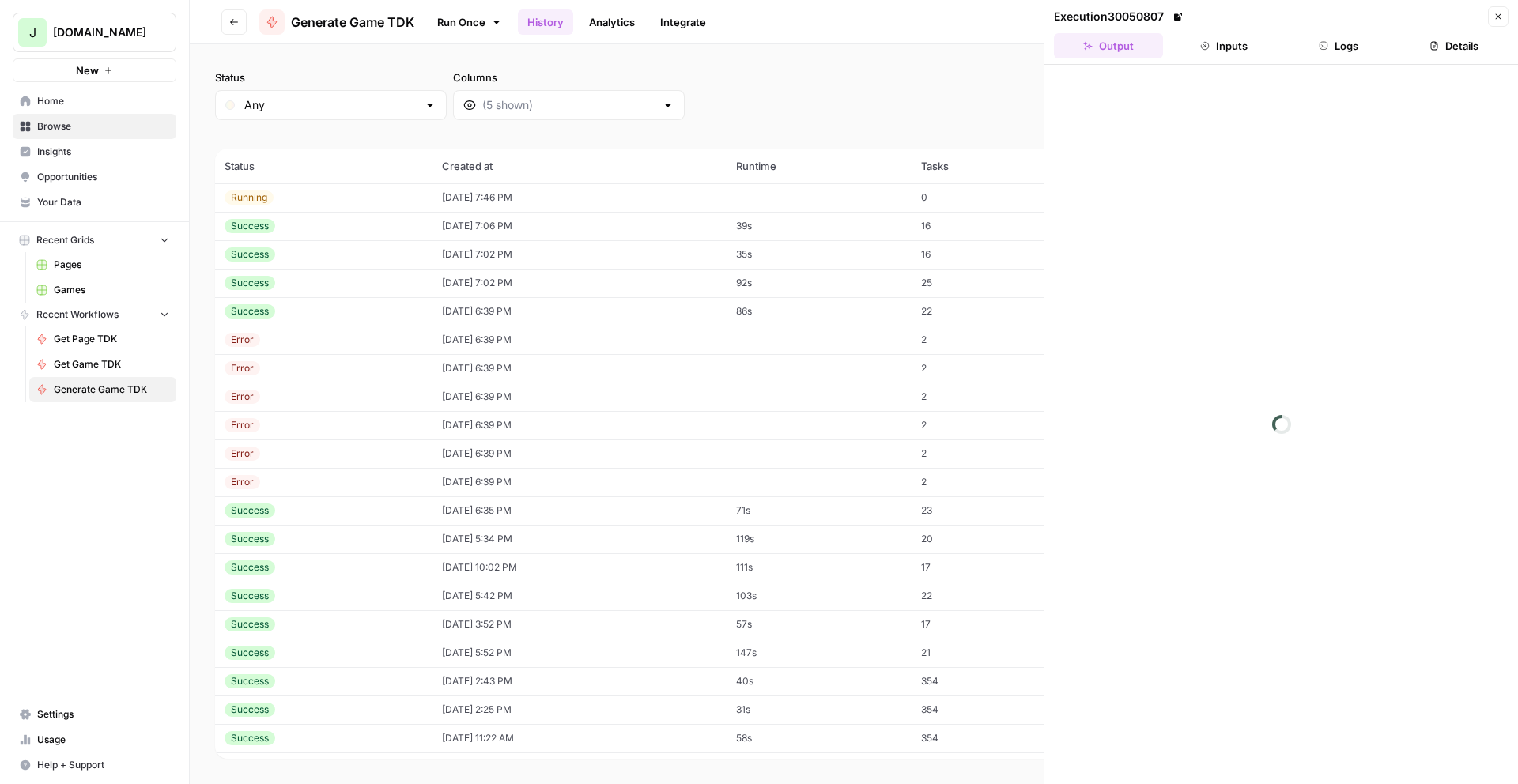
click at [1242, 55] on button "Inputs" at bounding box center [1224, 46] width 109 height 25
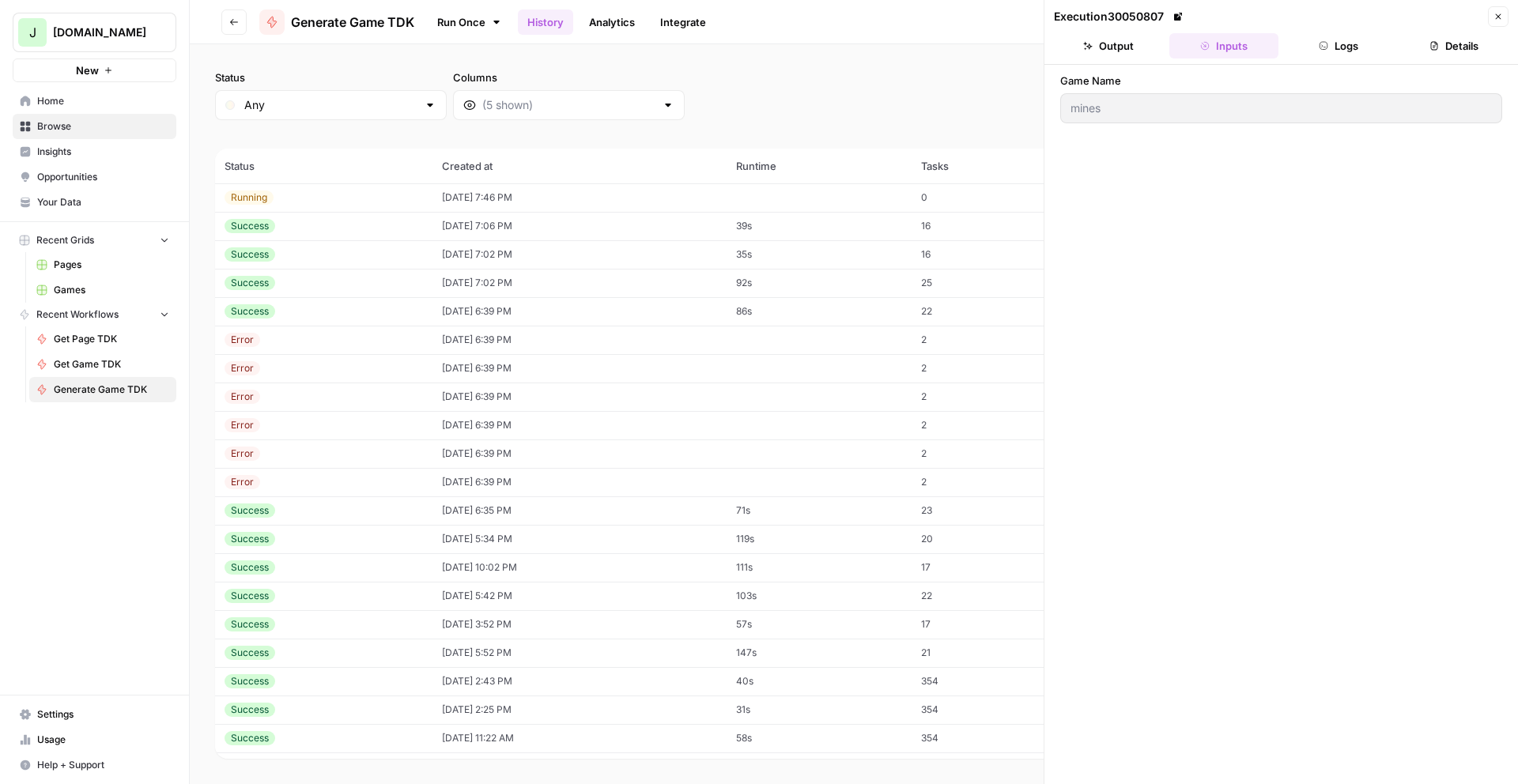
click at [1353, 53] on button "Logs" at bounding box center [1339, 46] width 109 height 25
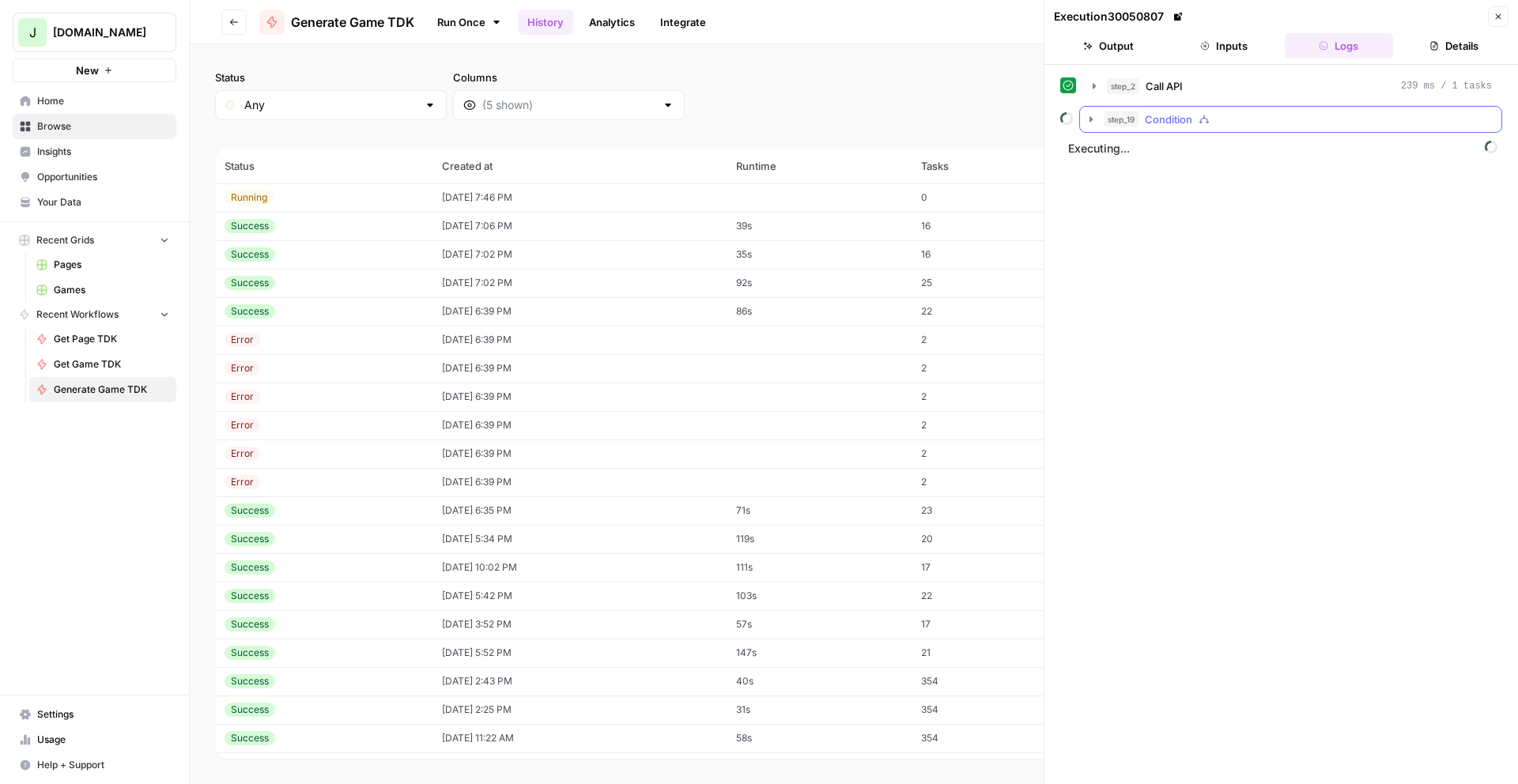
click at [1086, 117] on icon "button" at bounding box center [1091, 120] width 13 height 13
click at [1129, 184] on icon "button" at bounding box center [1127, 186] width 13 height 13
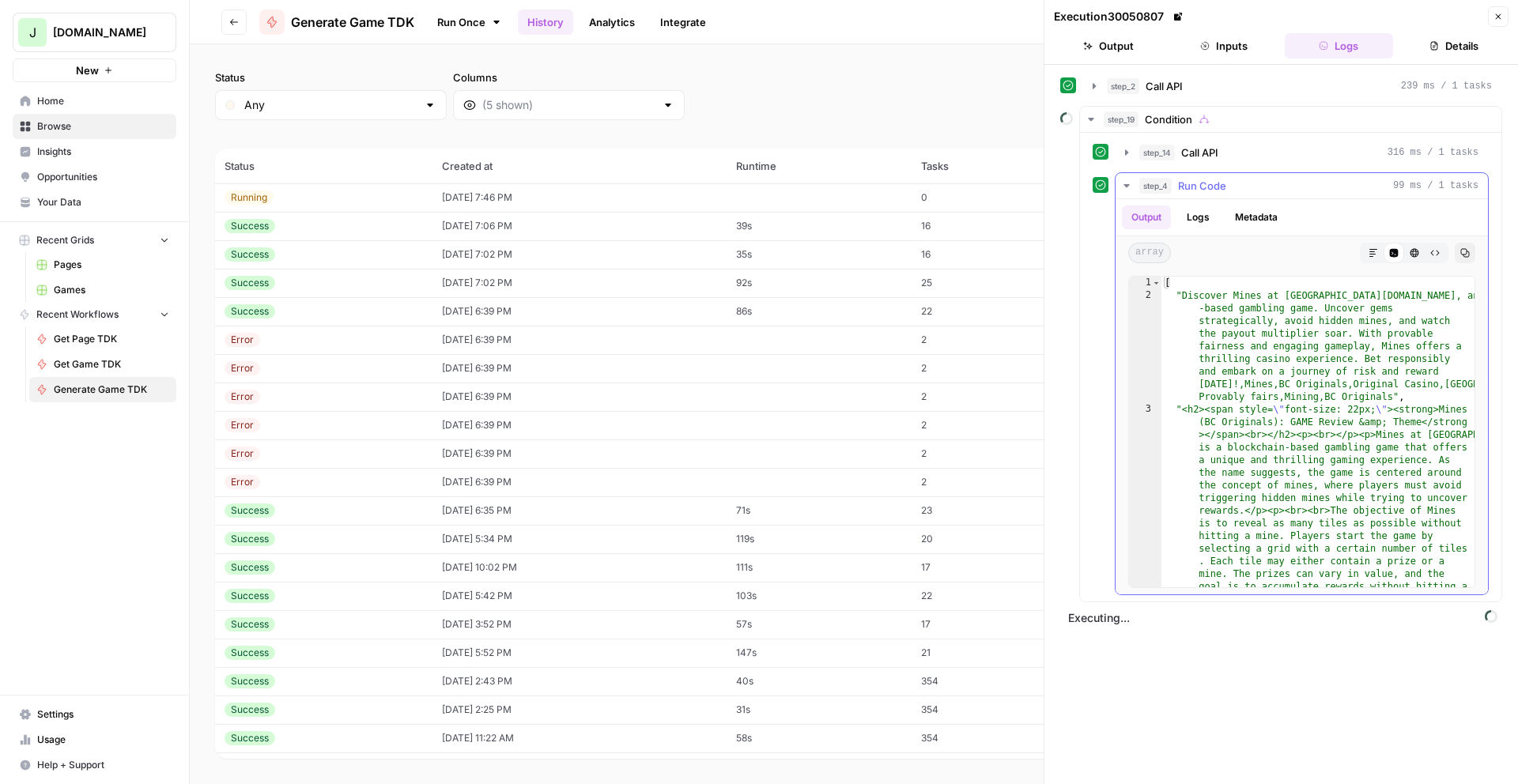
click at [1123, 185] on icon "button" at bounding box center [1127, 186] width 13 height 13
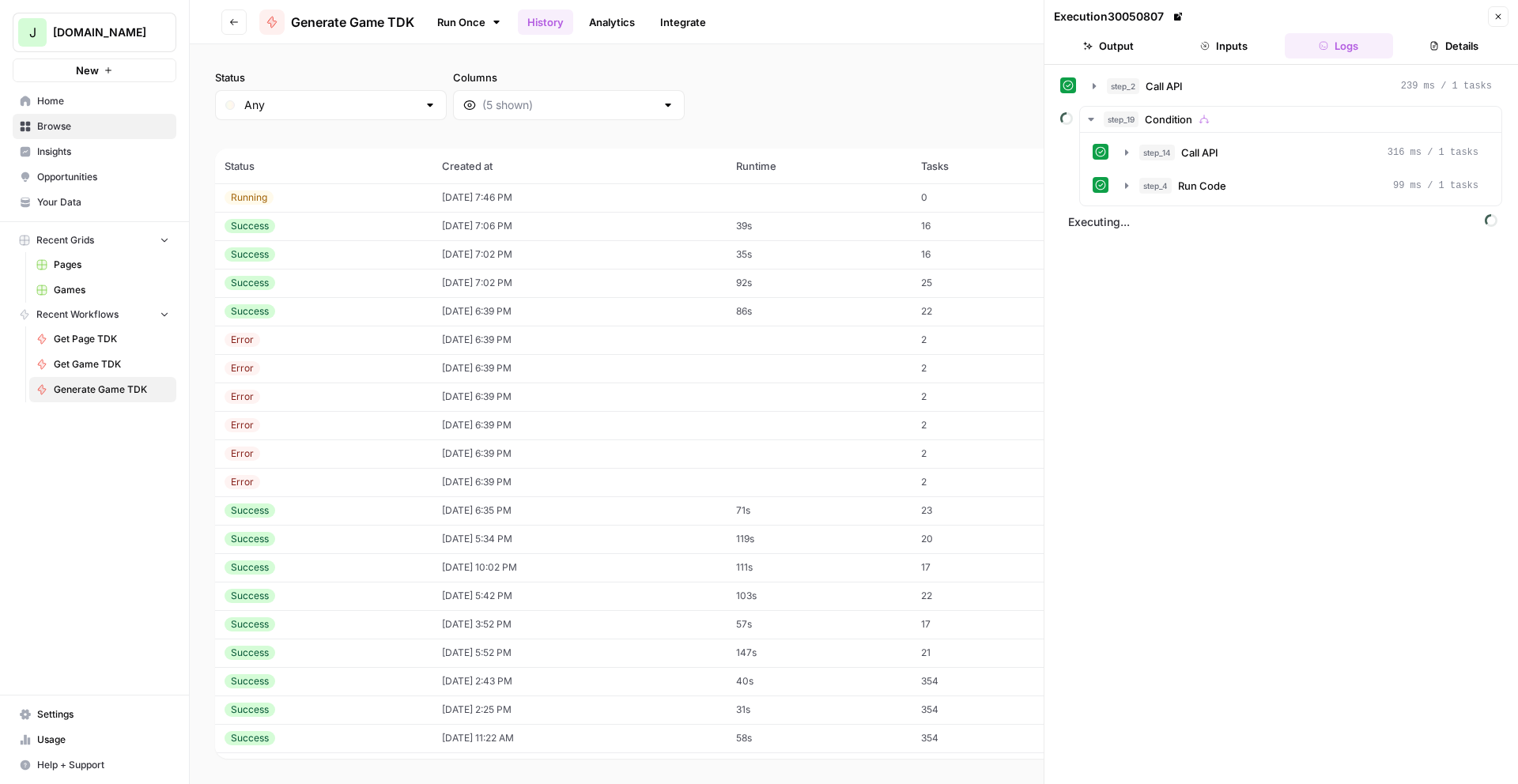
click at [1496, 21] on icon "button" at bounding box center [1498, 16] width 9 height 9
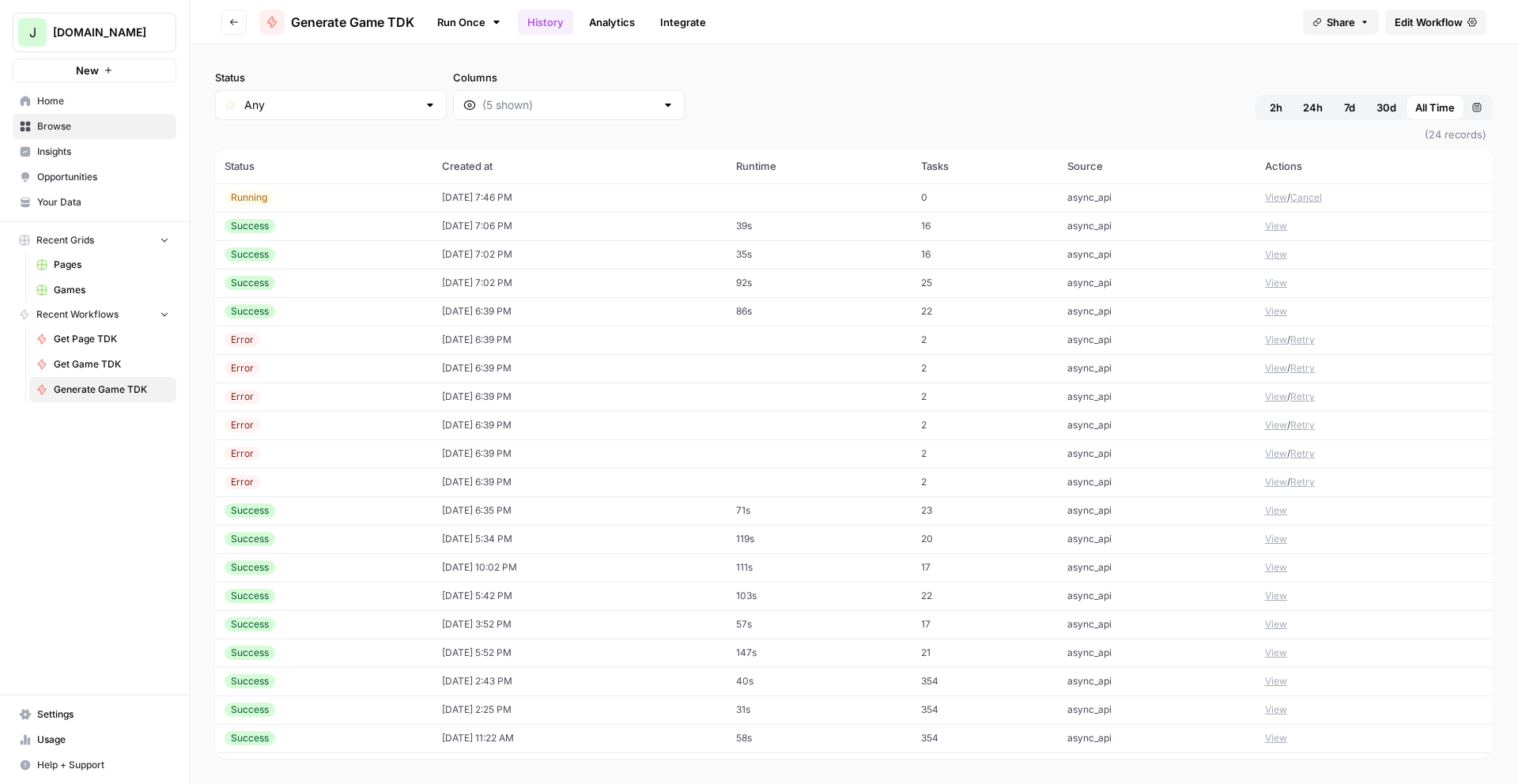
click at [767, 107] on div "Status Any Columns 2h 24h 7d 30d All Time Custom range" at bounding box center [853, 95] width 1278 height 51
drag, startPoint x: 739, startPoint y: 89, endPoint x: 399, endPoint y: 44, distance: 343.0
click at [739, 90] on div "Status Any Columns 2h 24h 7d 30d All Time Custom range" at bounding box center [853, 95] width 1278 height 51
click at [72, 288] on span "Games" at bounding box center [110, 291] width 115 height 14
